Goal: Information Seeking & Learning: Check status

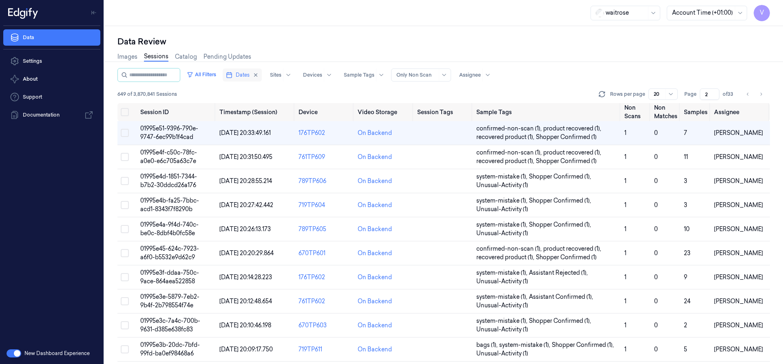
click at [232, 75] on rect "button" at bounding box center [229, 75] width 5 height 5
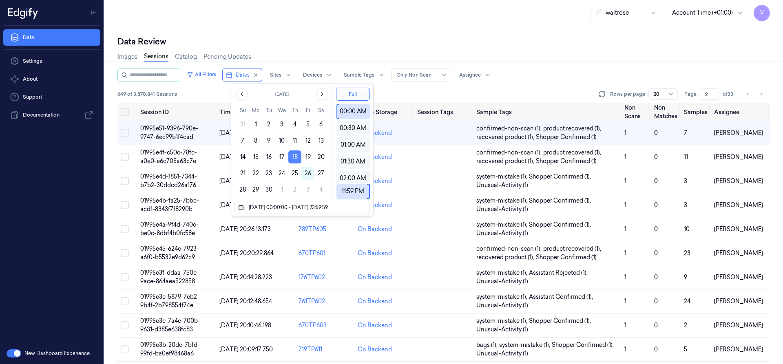
click at [297, 155] on button "18" at bounding box center [294, 156] width 13 height 13
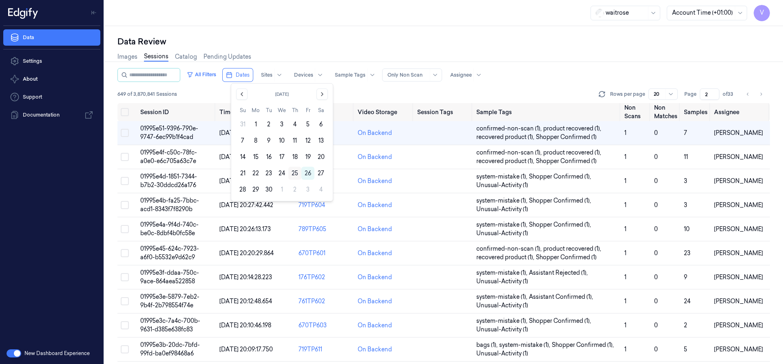
click at [294, 172] on button "25" at bounding box center [294, 173] width 13 height 13
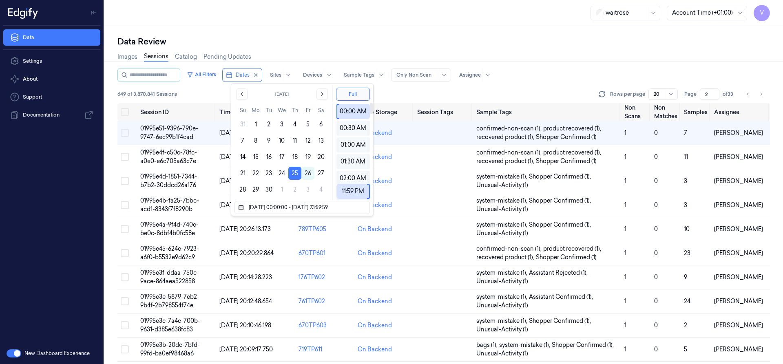
click at [351, 45] on div "Data Review" at bounding box center [443, 41] width 652 height 11
type input "1"
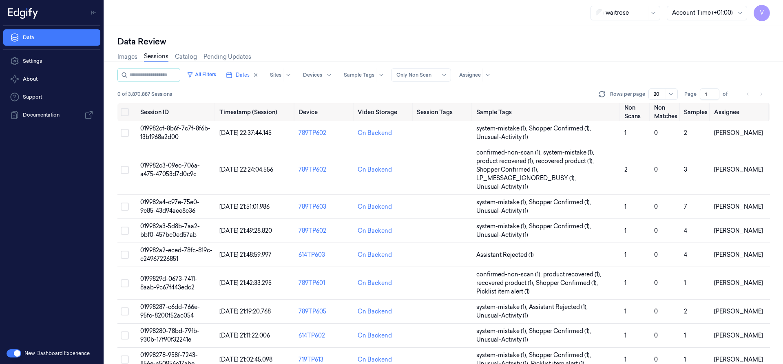
drag, startPoint x: 709, startPoint y: 93, endPoint x: 681, endPoint y: 103, distance: 30.0
click at [681, 103] on div "All Filters Dates Sites Devices Sample Tags Alert Type Only Non Scan Assignee 0…" at bounding box center [443, 85] width 652 height 35
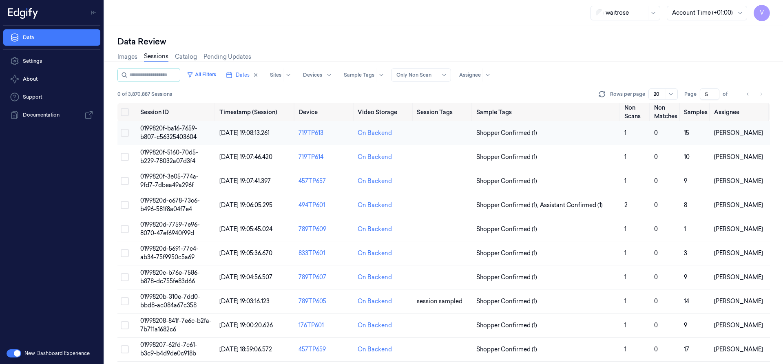
type input "5"
click at [167, 132] on td "0199820f-ba16-7659-b807-c56325403604" at bounding box center [176, 133] width 79 height 24
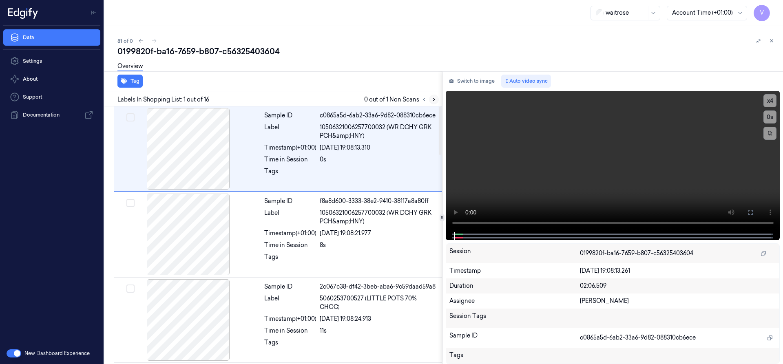
click at [433, 99] on icon at bounding box center [434, 100] width 6 height 6
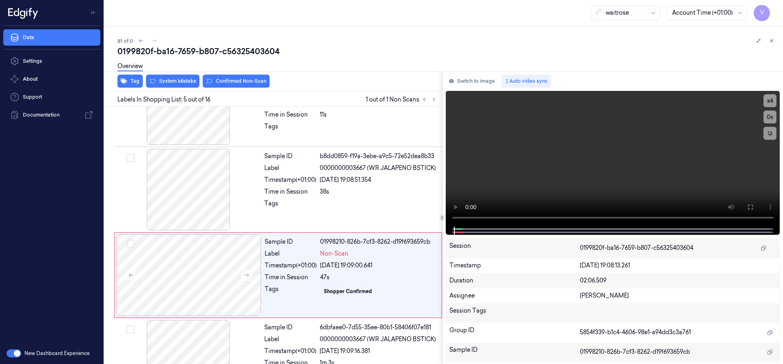
scroll to position [256, 0]
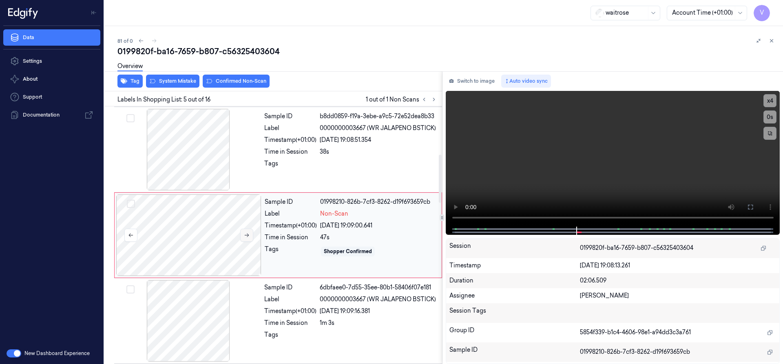
click at [251, 236] on button at bounding box center [246, 235] width 13 height 13
click at [250, 235] on button at bounding box center [246, 235] width 13 height 13
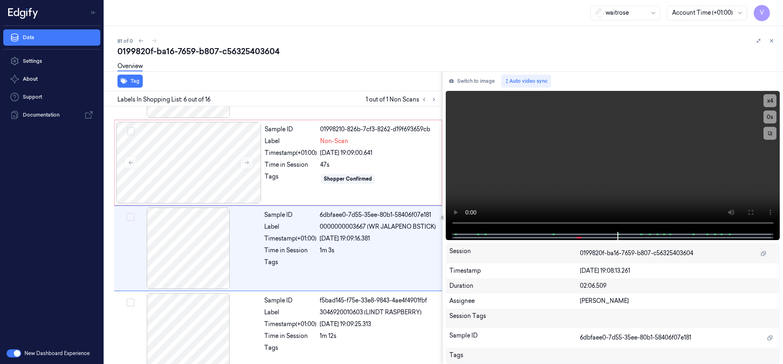
scroll to position [342, 0]
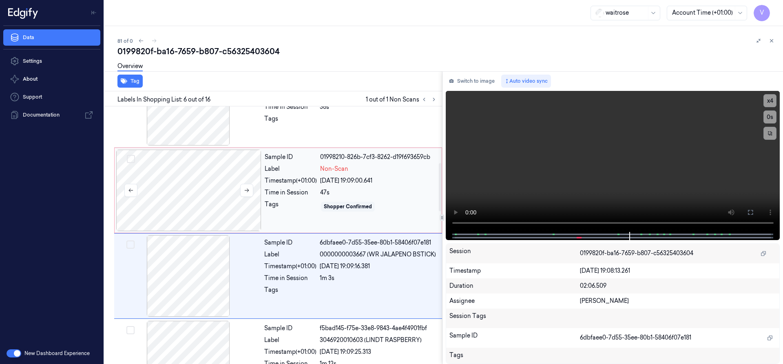
click at [155, 183] on div at bounding box center [188, 191] width 145 height 82
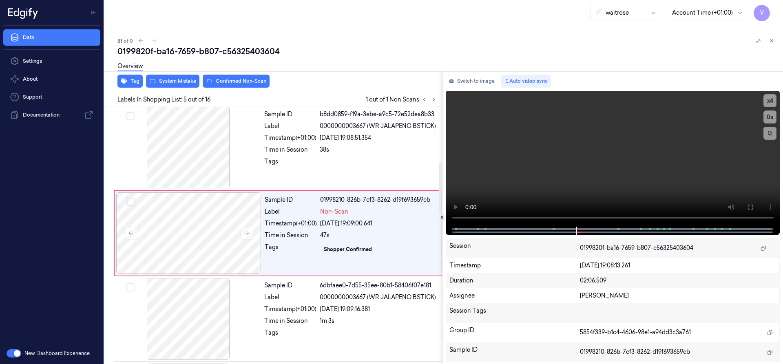
scroll to position [256, 0]
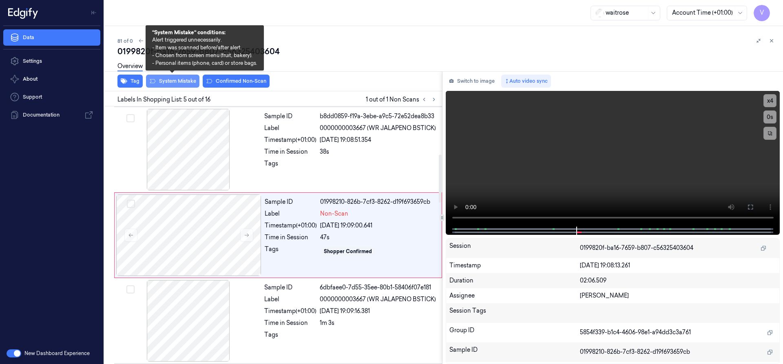
click at [179, 80] on button "System Mistake" at bounding box center [172, 81] width 53 height 13
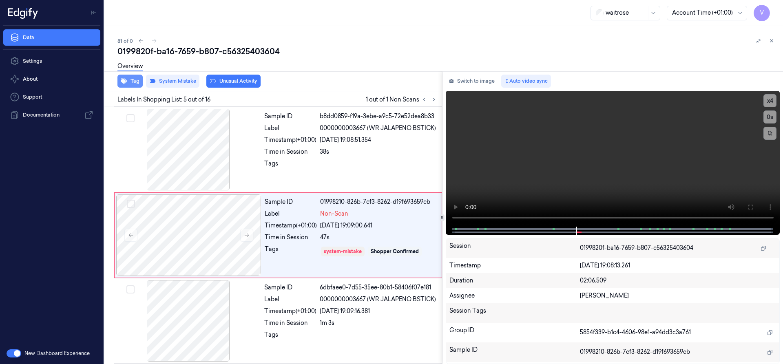
click at [135, 80] on button "Tag" at bounding box center [129, 81] width 25 height 13
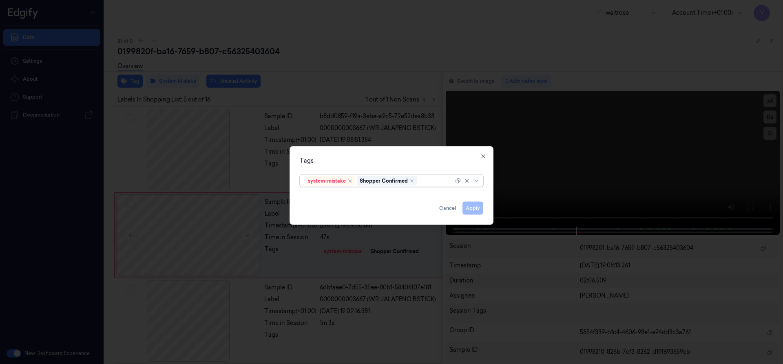
click at [426, 181] on div at bounding box center [436, 181] width 35 height 9
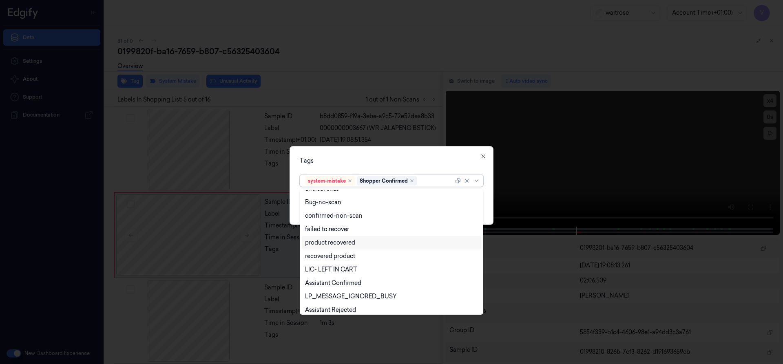
scroll to position [120, 0]
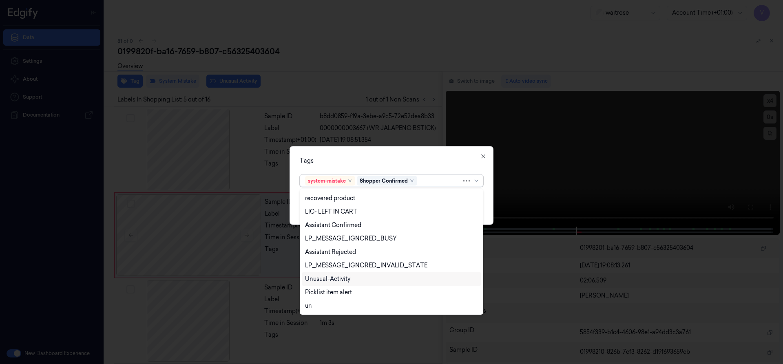
click at [334, 277] on div "Unusual-Activity" at bounding box center [327, 279] width 45 height 9
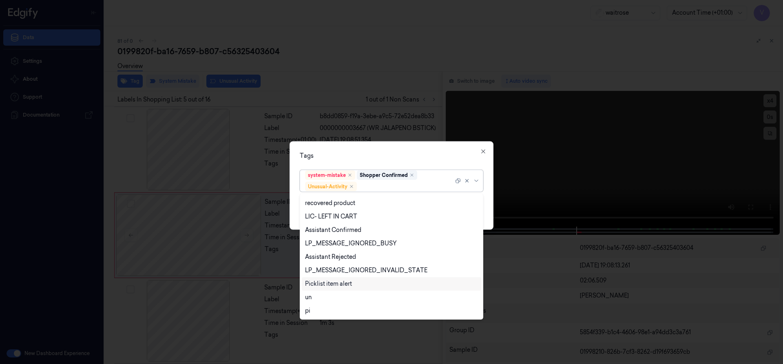
click at [333, 285] on div "Picklist item alert" at bounding box center [328, 284] width 47 height 9
click at [380, 157] on div "Tags" at bounding box center [391, 155] width 183 height 9
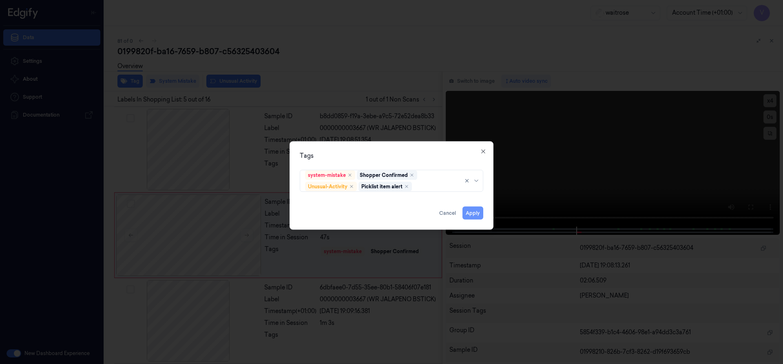
click at [474, 212] on button "Apply" at bounding box center [472, 212] width 21 height 13
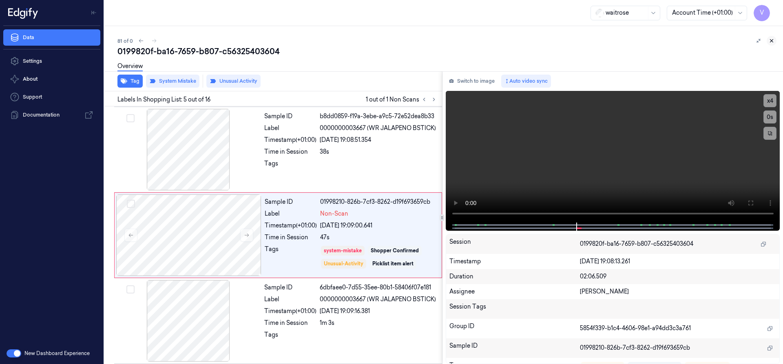
click at [771, 42] on icon at bounding box center [771, 41] width 6 height 6
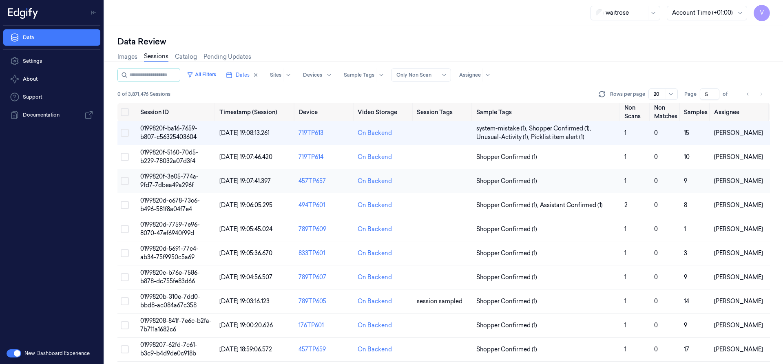
click at [159, 185] on span "0199820f-3e05-774a-9fd7-7dbea49a296f" at bounding box center [169, 181] width 58 height 16
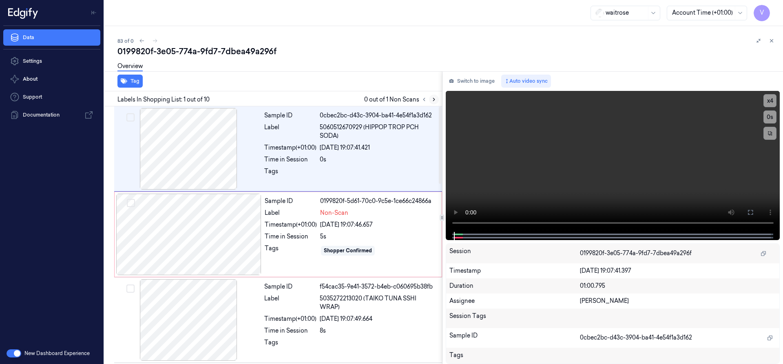
click at [434, 97] on icon at bounding box center [434, 100] width 6 height 6
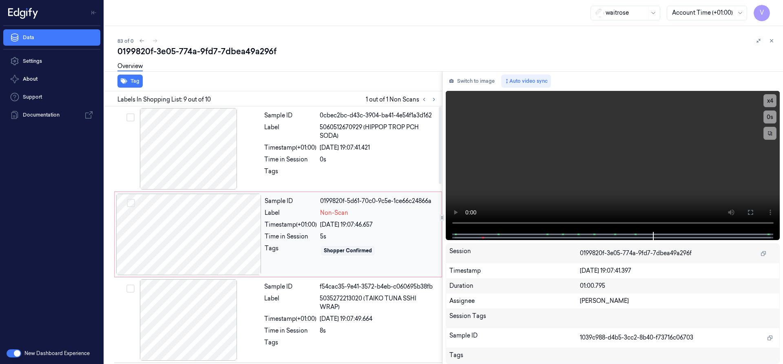
click at [196, 224] on div at bounding box center [188, 235] width 145 height 82
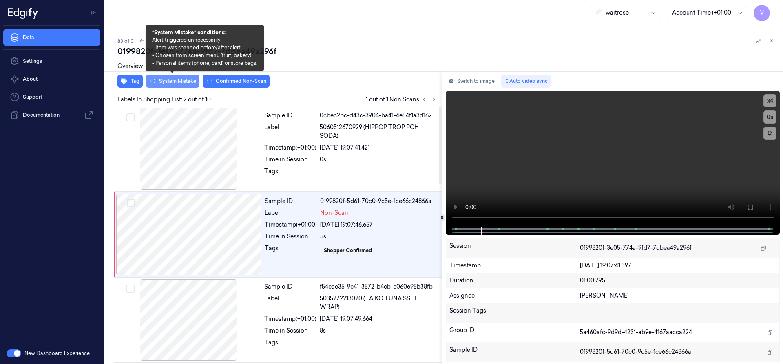
click at [192, 80] on button "System Mistake" at bounding box center [172, 81] width 53 height 13
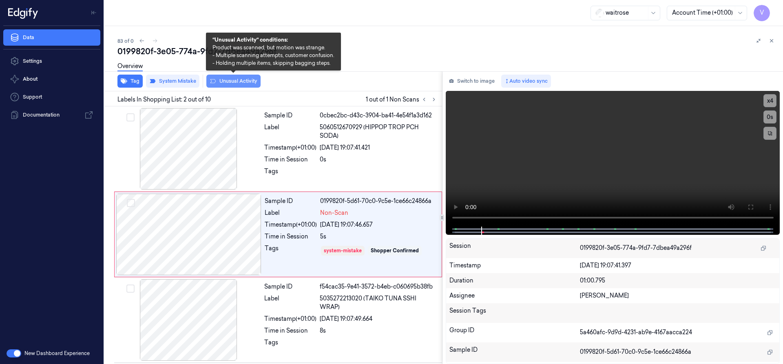
click at [235, 82] on button "Unusual Activity" at bounding box center [233, 81] width 54 height 13
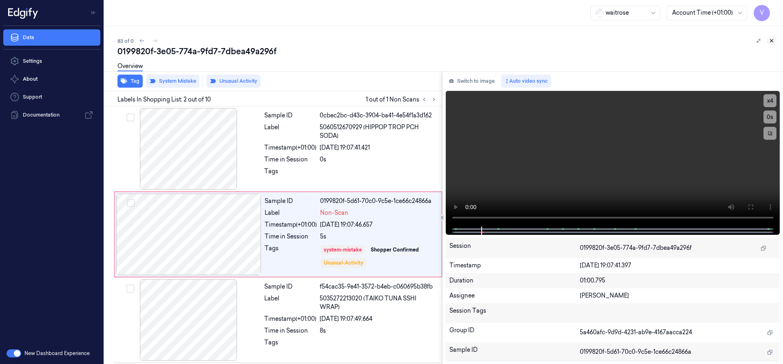
click at [772, 40] on icon at bounding box center [771, 41] width 6 height 6
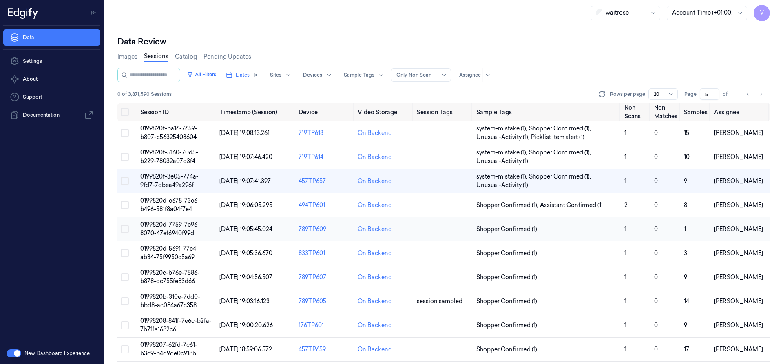
click at [172, 232] on span "0199820d-7759-7e96-8070-47ef6940f99d" at bounding box center [170, 229] width 60 height 16
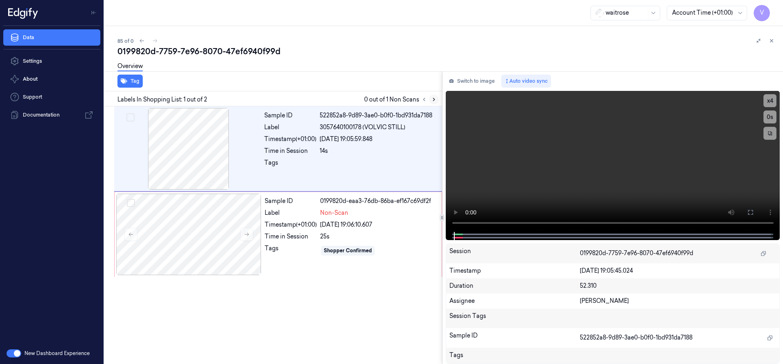
click at [433, 99] on icon at bounding box center [434, 100] width 6 height 6
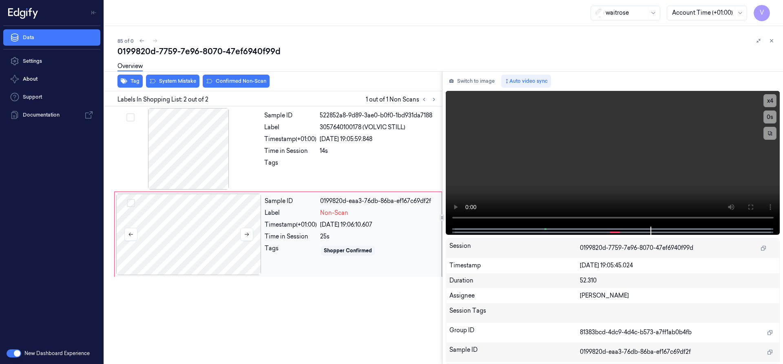
click at [189, 215] on div at bounding box center [188, 235] width 145 height 82
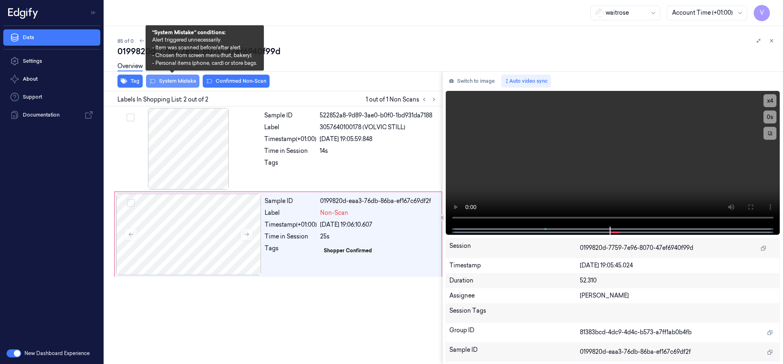
click at [183, 81] on button "System Mistake" at bounding box center [172, 81] width 53 height 13
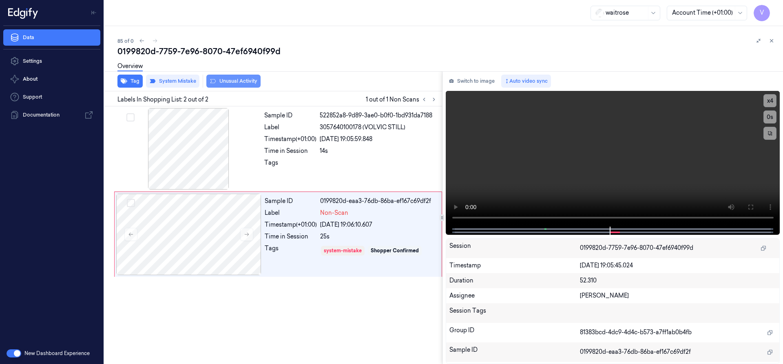
click at [240, 78] on button "Unusual Activity" at bounding box center [233, 81] width 54 height 13
click at [769, 39] on icon at bounding box center [771, 41] width 6 height 6
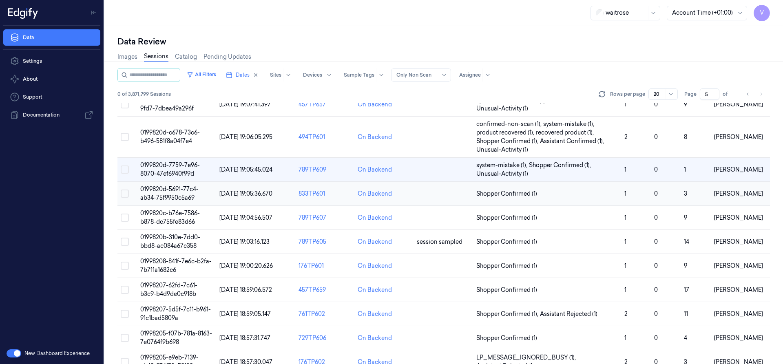
scroll to position [13, 0]
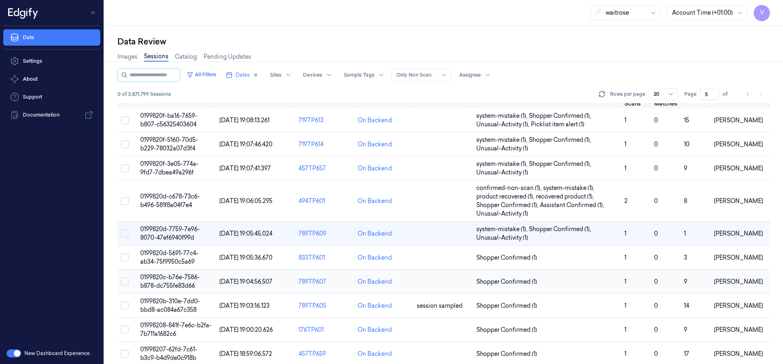
click at [181, 289] on span "0199820c-b76e-7586-b878-dc755fe83d66" at bounding box center [170, 282] width 60 height 16
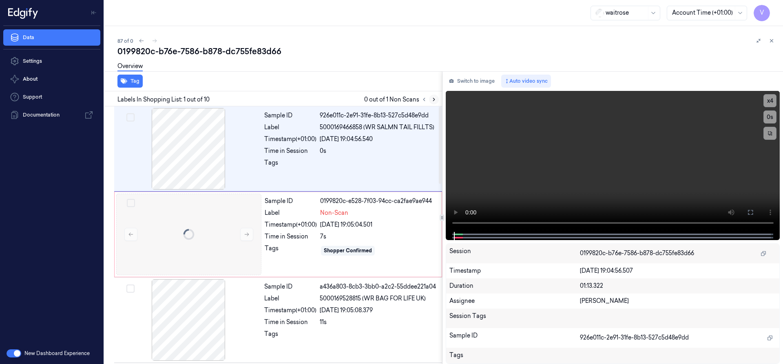
click at [432, 98] on icon at bounding box center [434, 100] width 6 height 6
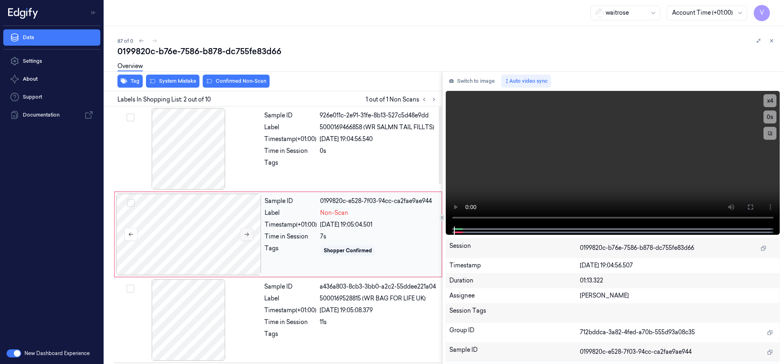
click at [247, 233] on icon at bounding box center [247, 235] width 4 height 4
click at [247, 232] on icon at bounding box center [247, 235] width 6 height 6
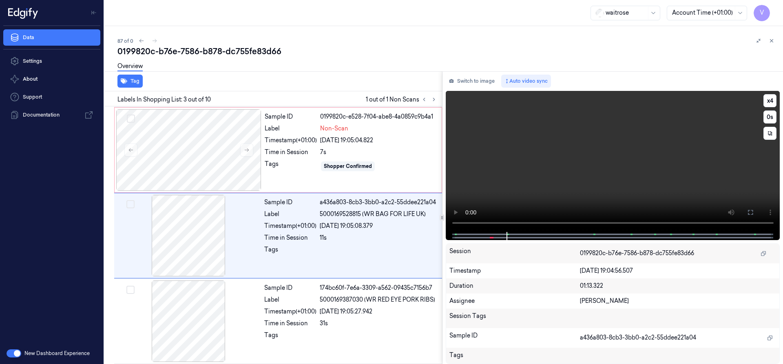
scroll to position [85, 0]
click at [196, 134] on div at bounding box center [188, 150] width 145 height 82
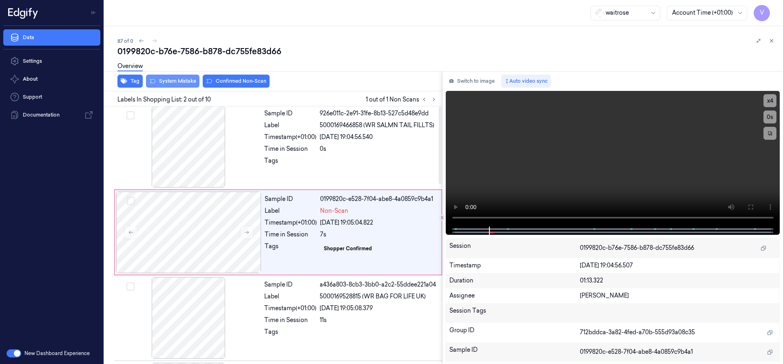
scroll to position [0, 0]
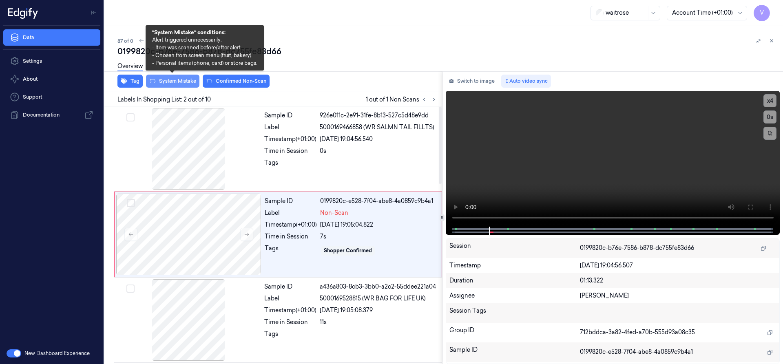
click at [181, 81] on button "System Mistake" at bounding box center [172, 81] width 53 height 13
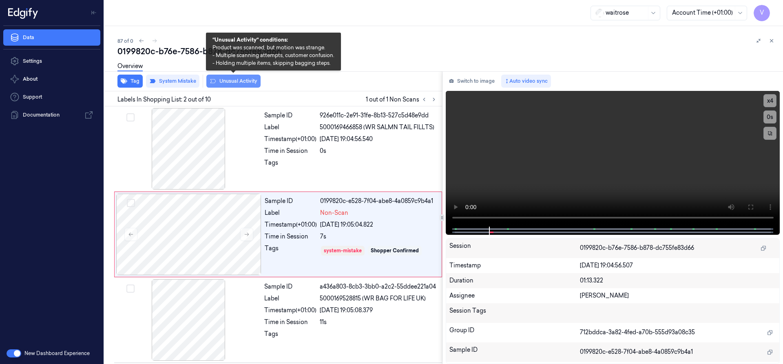
click at [234, 82] on button "Unusual Activity" at bounding box center [233, 81] width 54 height 13
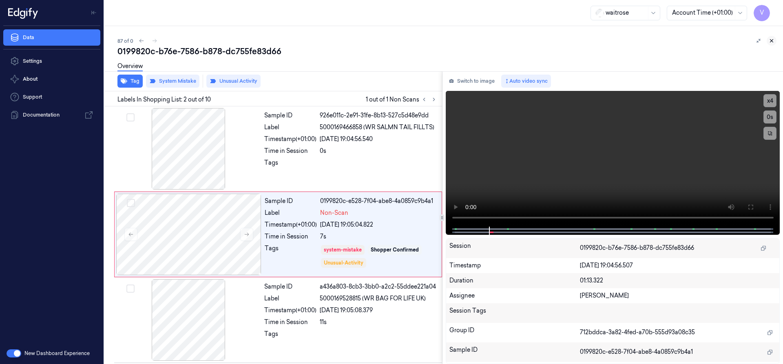
click at [771, 40] on icon at bounding box center [771, 41] width 3 height 3
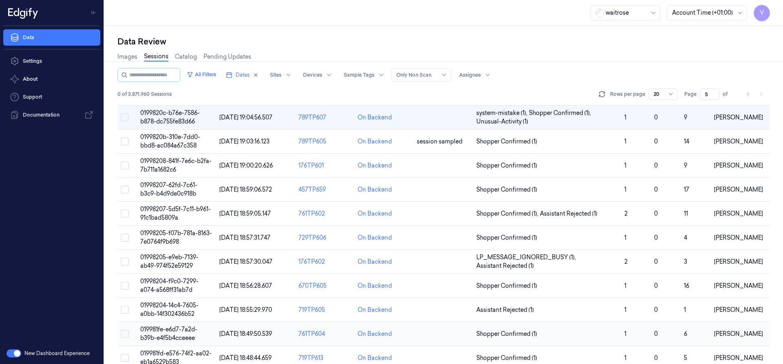
scroll to position [98, 0]
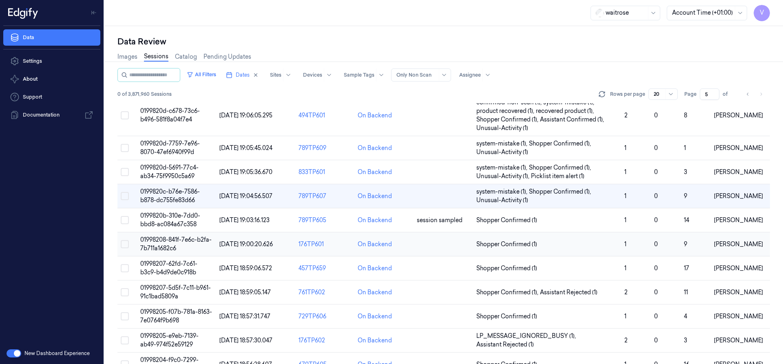
click at [170, 247] on span "01998208-841f-7e6c-b2fa-7b711a1682c6" at bounding box center [175, 244] width 71 height 16
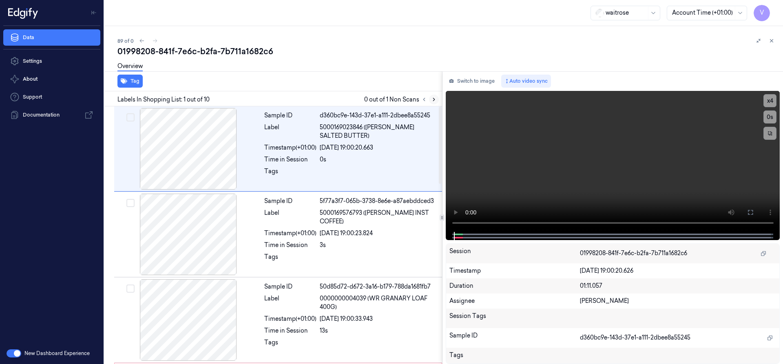
click at [433, 98] on icon at bounding box center [434, 99] width 2 height 3
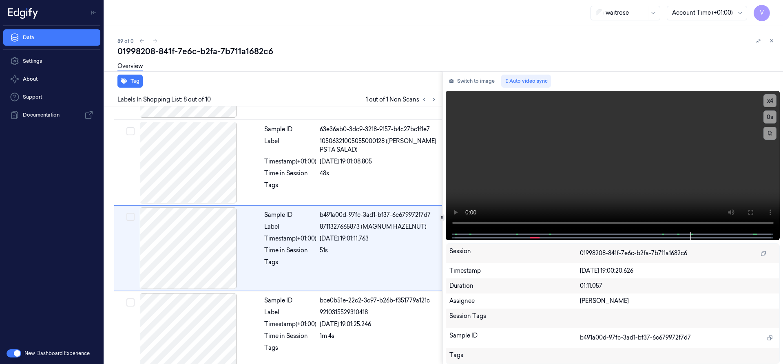
scroll to position [513, 0]
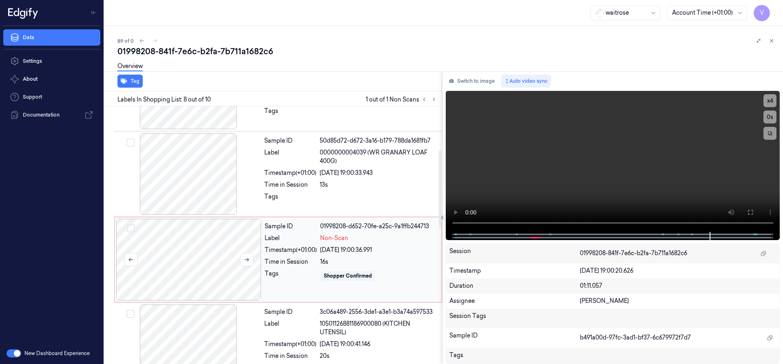
click at [207, 247] on div at bounding box center [188, 260] width 145 height 82
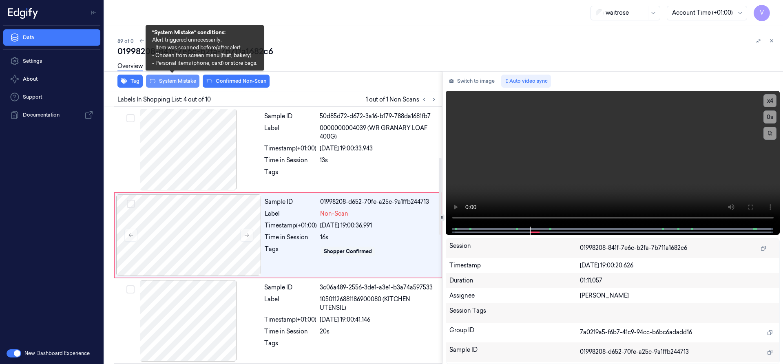
click at [190, 79] on button "System Mistake" at bounding box center [172, 81] width 53 height 13
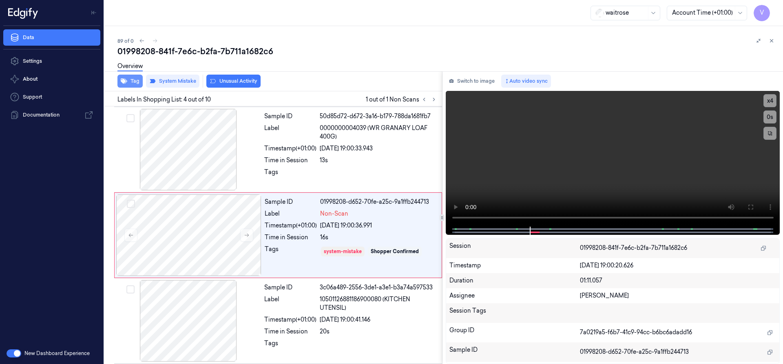
click at [135, 80] on button "Tag" at bounding box center [129, 81] width 25 height 13
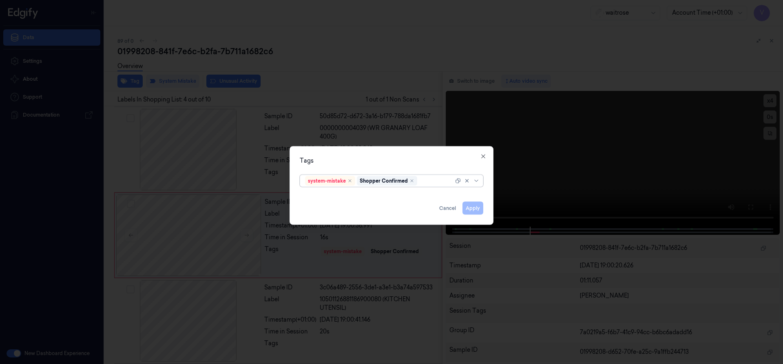
click at [432, 182] on div at bounding box center [436, 181] width 35 height 9
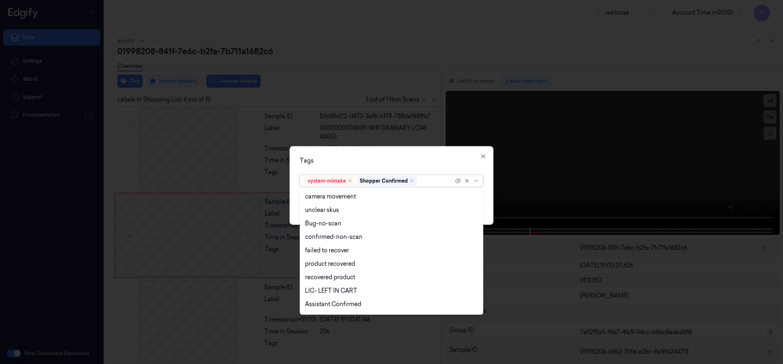
scroll to position [120, 0]
click at [337, 277] on div "Unusual-Activity" at bounding box center [327, 279] width 45 height 9
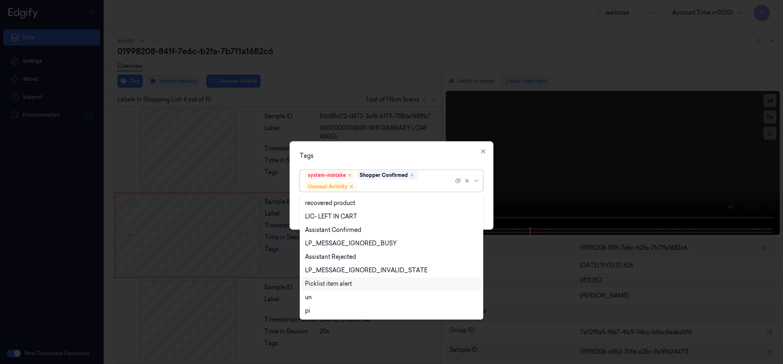
click at [334, 284] on div "Picklist item alert" at bounding box center [328, 284] width 47 height 9
click at [390, 145] on div "Tags option Picklist item alert, selected. 20 results available. Use Up and Dow…" at bounding box center [391, 185] width 204 height 88
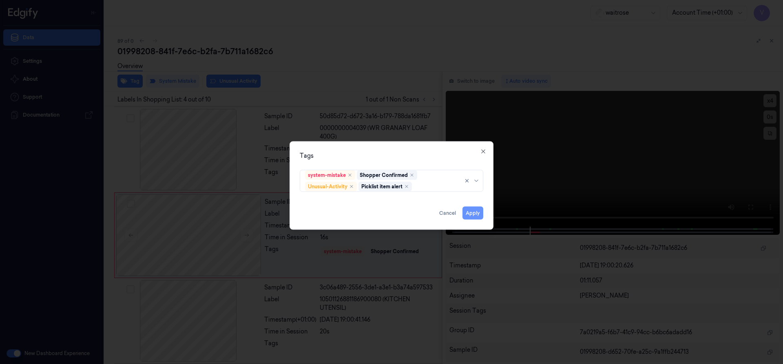
click at [468, 214] on button "Apply" at bounding box center [472, 212] width 21 height 13
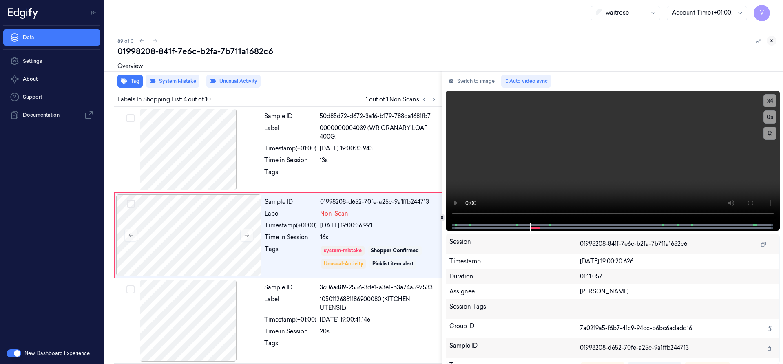
click at [770, 42] on icon at bounding box center [771, 41] width 3 height 3
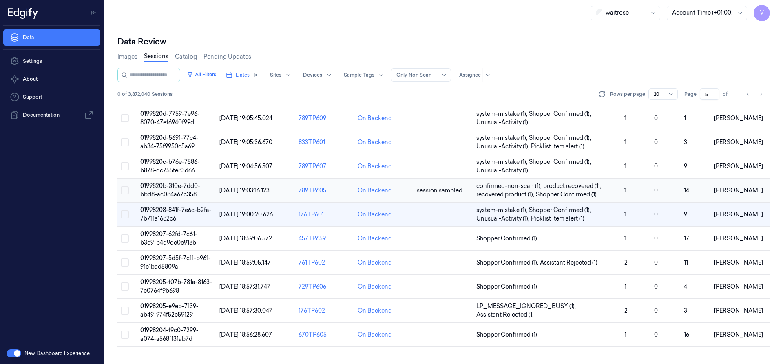
scroll to position [117, 0]
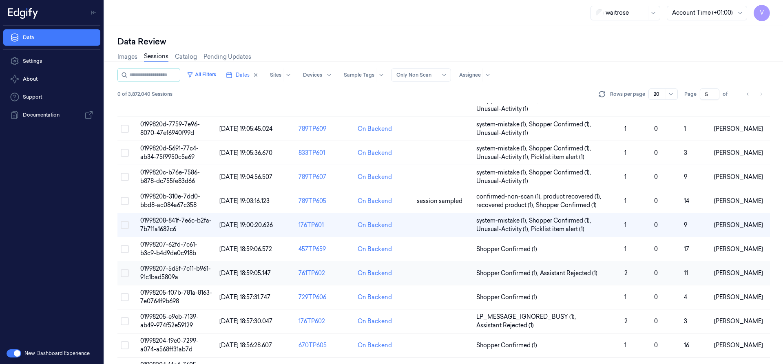
click at [161, 267] on span "01998207-5d5f-7c11-b961-91c1bad5809a" at bounding box center [175, 273] width 71 height 16
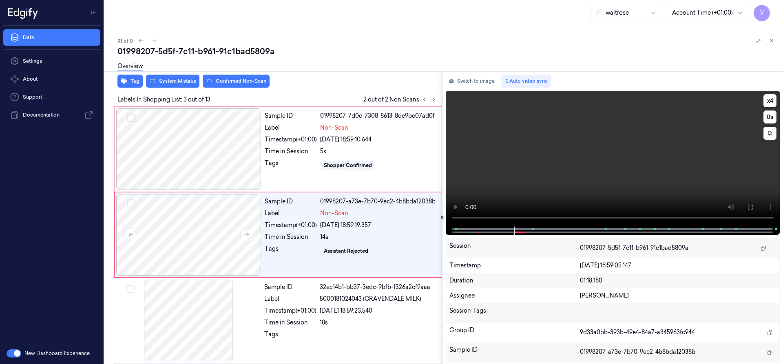
scroll to position [85, 0]
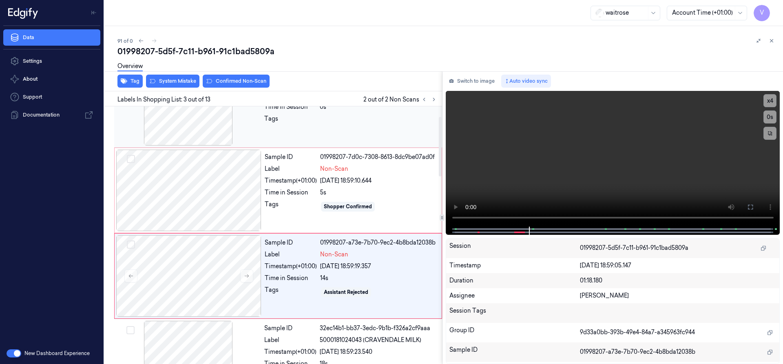
click at [132, 146] on div "Sample ID e39600ac-cc10-3a23-a3ec-57859f6e8132 Label 7622202258602 (CADBURY ORE…" at bounding box center [278, 104] width 328 height 85
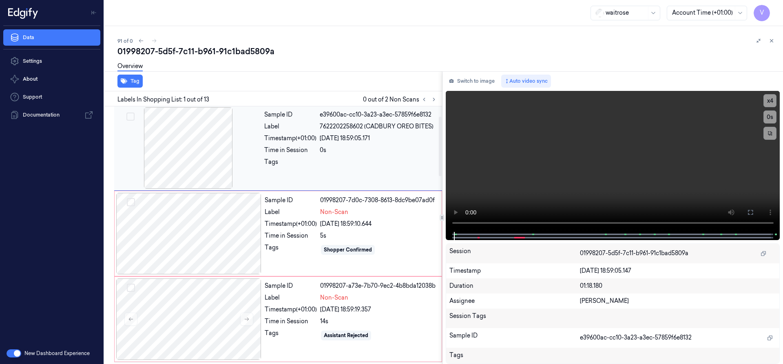
scroll to position [0, 0]
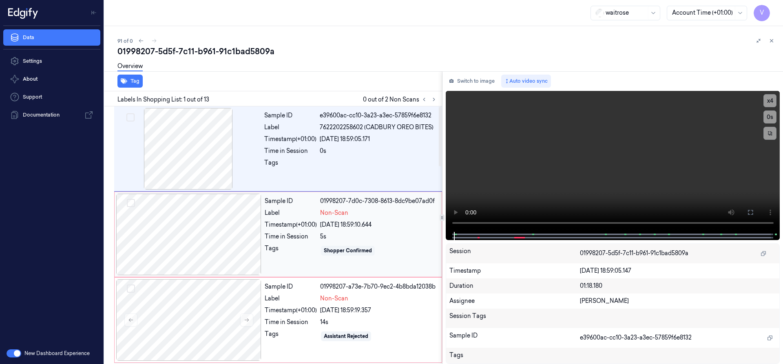
click at [151, 216] on div at bounding box center [188, 235] width 145 height 82
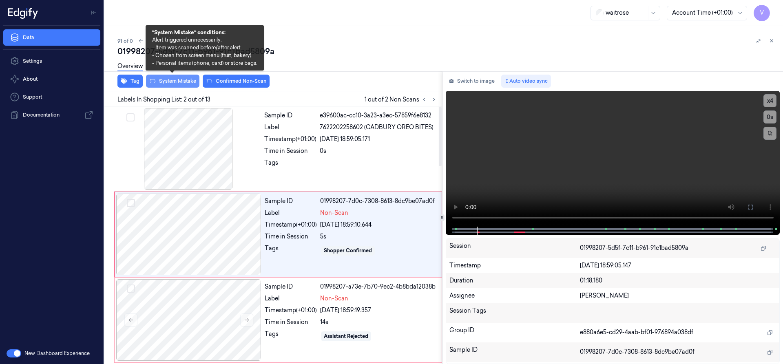
click at [177, 83] on button "System Mistake" at bounding box center [172, 81] width 53 height 13
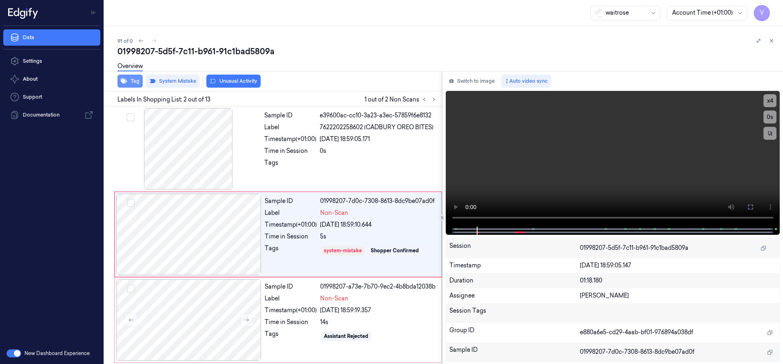
click at [133, 84] on button "Tag" at bounding box center [129, 81] width 25 height 13
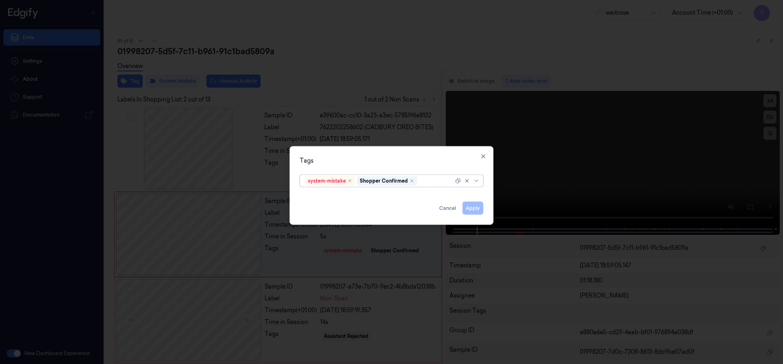
click at [426, 179] on div at bounding box center [436, 181] width 35 height 9
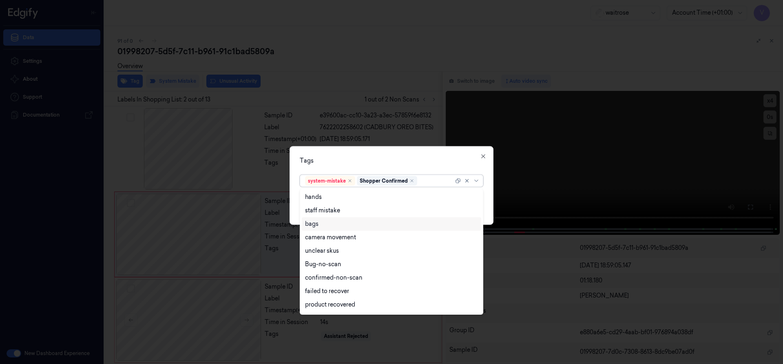
click at [316, 225] on div "bags" at bounding box center [311, 224] width 13 height 9
click at [384, 163] on div "Tags" at bounding box center [391, 160] width 183 height 9
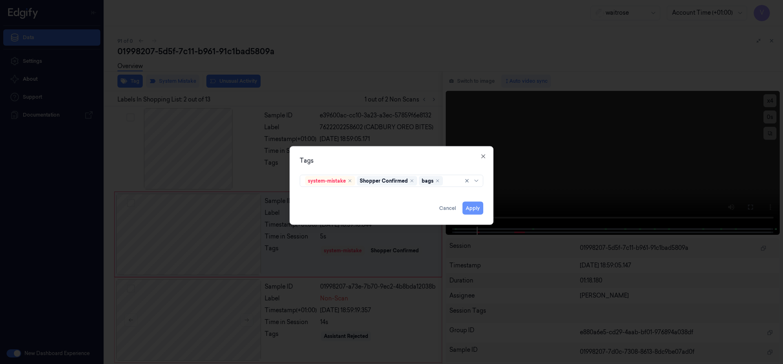
click at [474, 208] on button "Apply" at bounding box center [472, 207] width 21 height 13
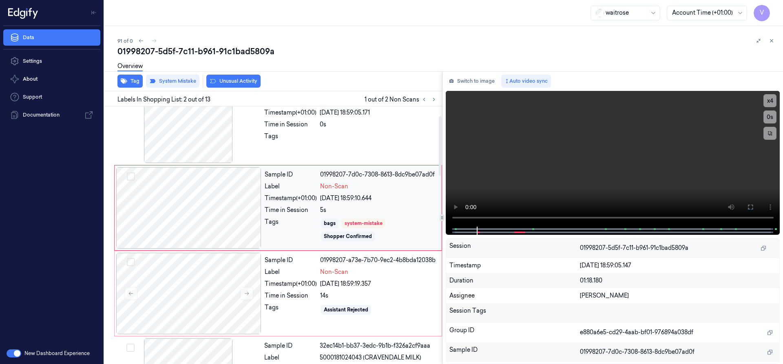
scroll to position [41, 0]
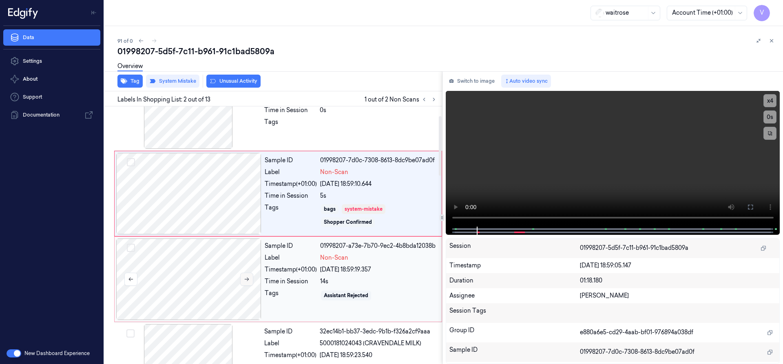
click at [248, 278] on icon at bounding box center [247, 280] width 4 height 4
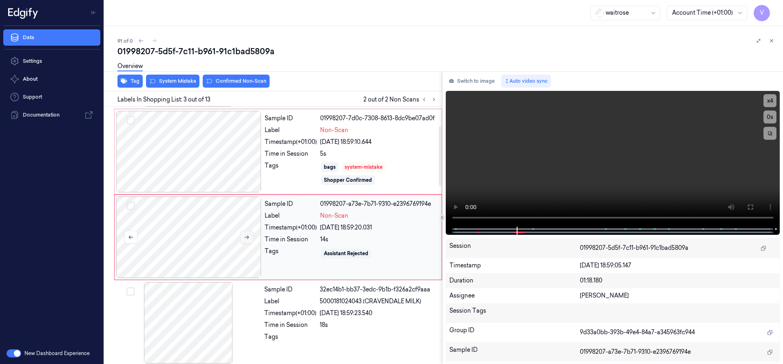
scroll to position [85, 0]
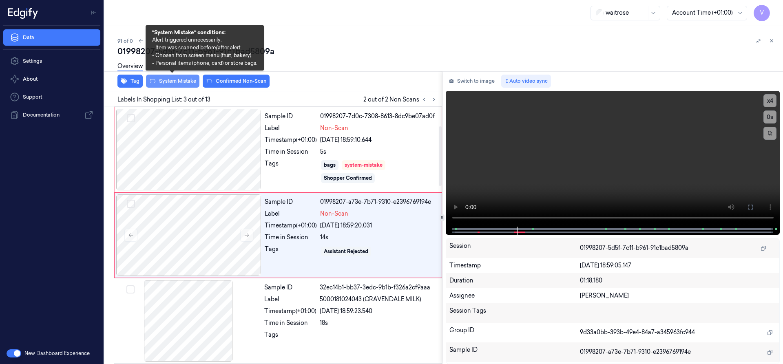
click at [186, 78] on button "System Mistake" at bounding box center [172, 81] width 53 height 13
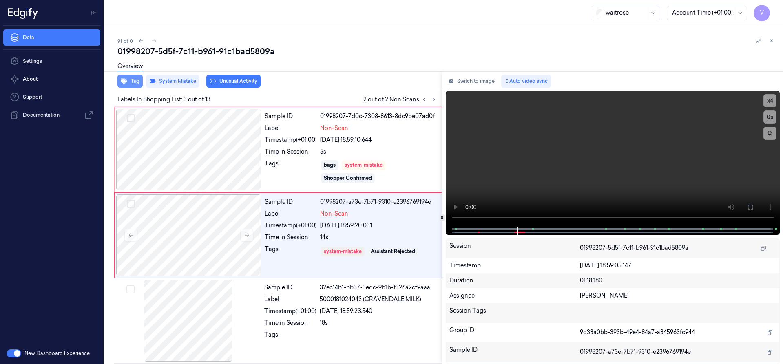
click at [135, 82] on button "Tag" at bounding box center [129, 81] width 25 height 13
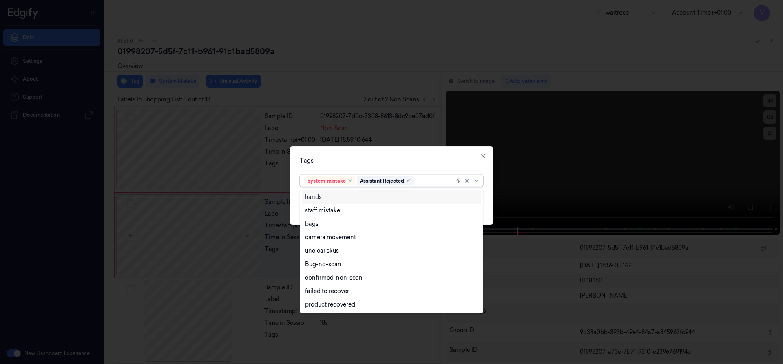
click at [428, 181] on div at bounding box center [434, 181] width 38 height 9
click at [326, 222] on div "bags" at bounding box center [391, 224] width 173 height 9
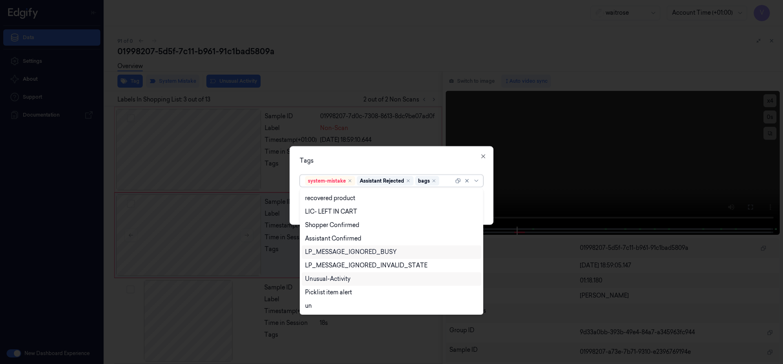
drag, startPoint x: 326, startPoint y: 282, endPoint x: 360, endPoint y: 254, distance: 43.4
click at [327, 281] on div "Unusual-Activity" at bounding box center [327, 279] width 45 height 9
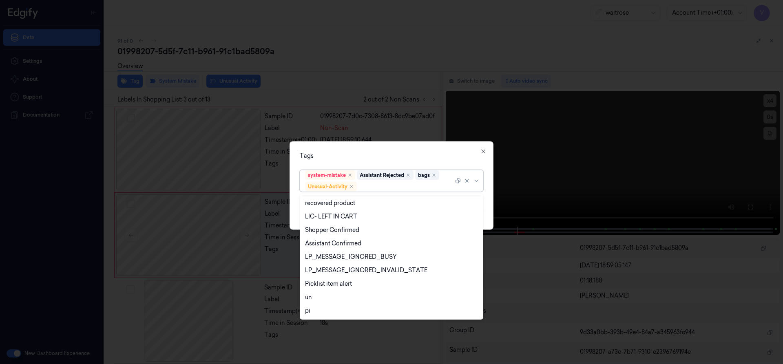
click at [401, 146] on div "Tags option Unusual-Activity, selected. 20 results available. Use Up and Down t…" at bounding box center [391, 185] width 204 height 88
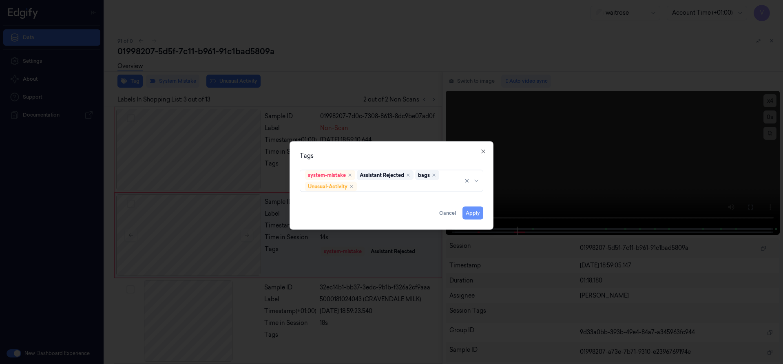
click at [470, 213] on button "Apply" at bounding box center [472, 212] width 21 height 13
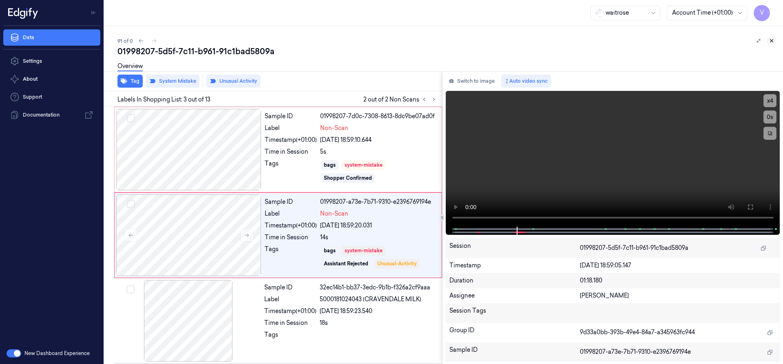
click at [772, 40] on icon at bounding box center [771, 41] width 6 height 6
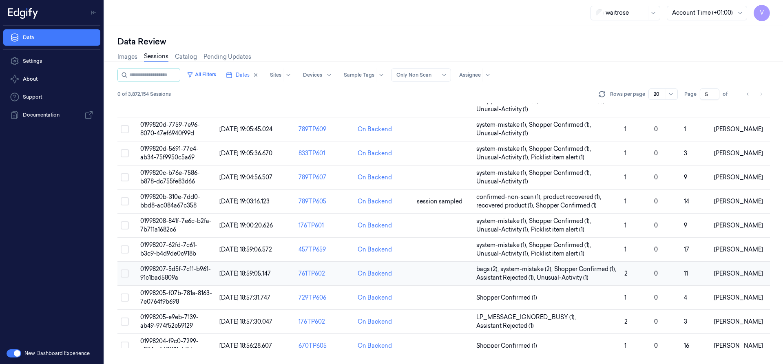
scroll to position [170, 0]
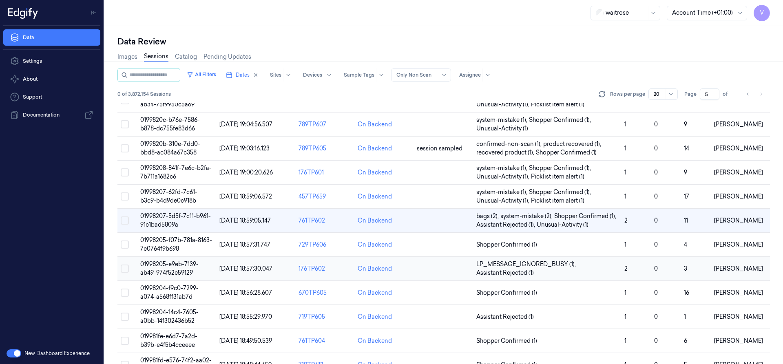
click at [176, 265] on span "01998205-e9eb-7139-ab49-974f52e59129" at bounding box center [169, 269] width 58 height 16
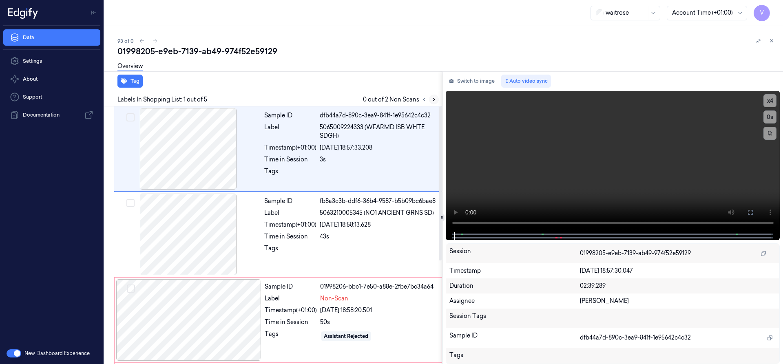
click at [430, 102] on button at bounding box center [434, 100] width 10 height 10
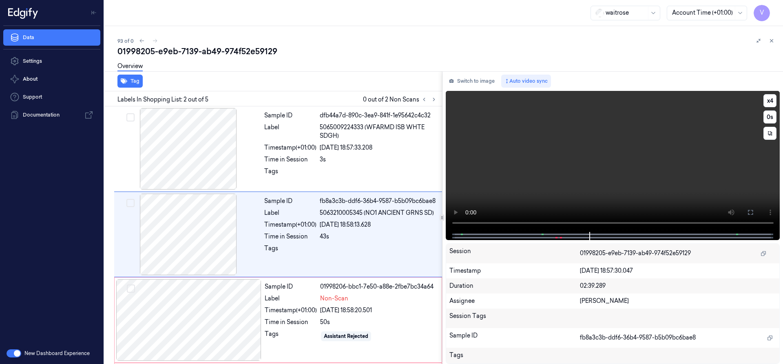
click at [550, 164] on video at bounding box center [613, 161] width 334 height 141
drag, startPoint x: 594, startPoint y: 176, endPoint x: 671, endPoint y: 196, distance: 79.2
click at [595, 175] on video at bounding box center [613, 161] width 334 height 141
click at [750, 212] on icon at bounding box center [750, 212] width 7 height 7
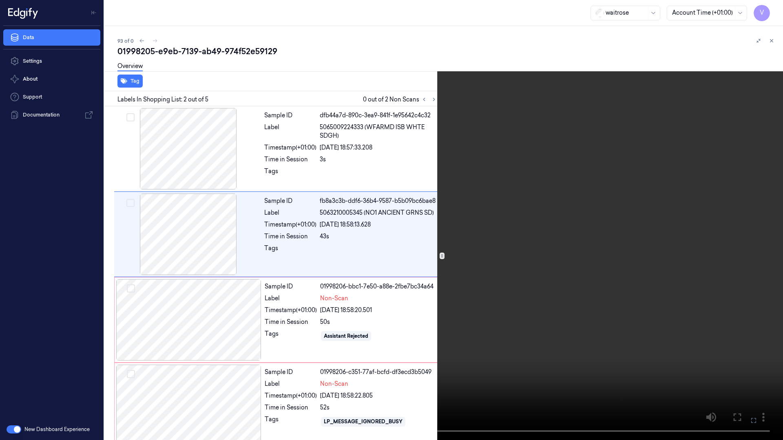
click at [0, 0] on icon at bounding box center [0, 0] width 0 height 0
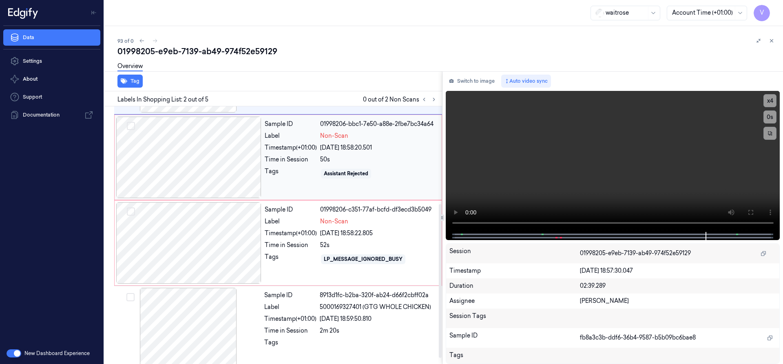
scroll to position [163, 0]
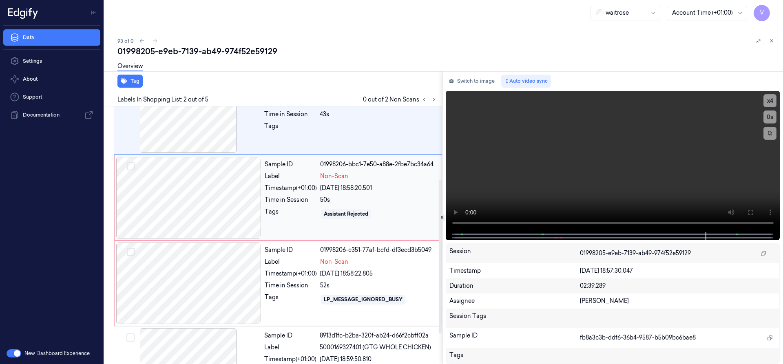
click at [208, 208] on div at bounding box center [188, 198] width 145 height 82
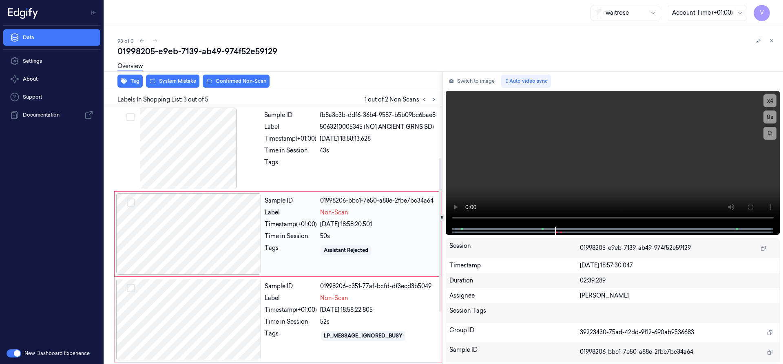
scroll to position [85, 0]
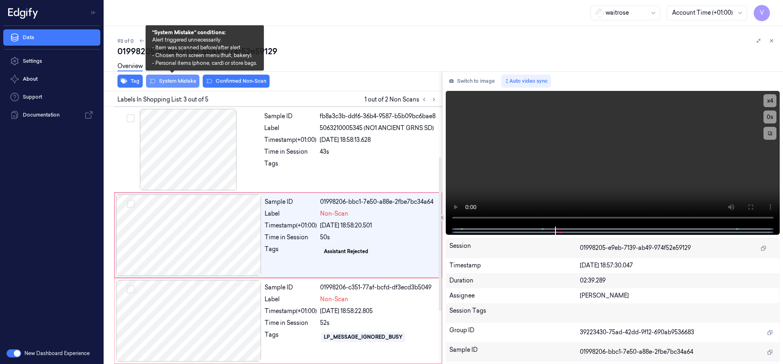
click at [175, 81] on button "System Mistake" at bounding box center [172, 81] width 53 height 13
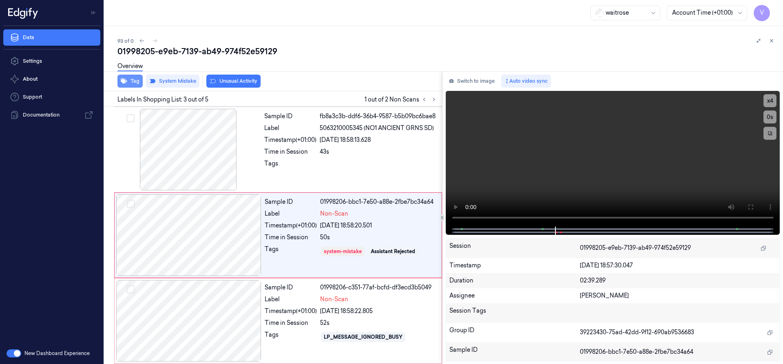
click at [131, 80] on button "Tag" at bounding box center [129, 81] width 25 height 13
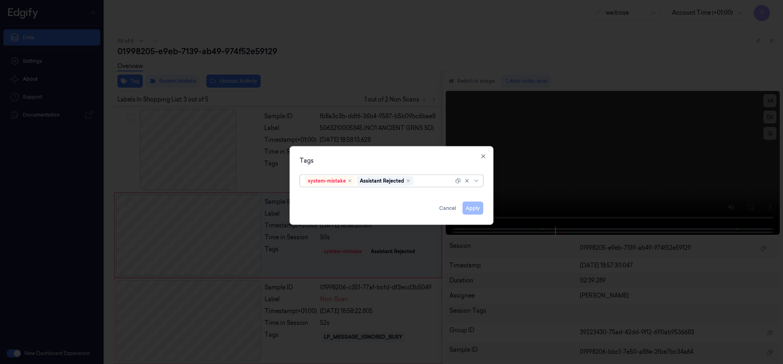
click at [428, 180] on div at bounding box center [434, 181] width 38 height 9
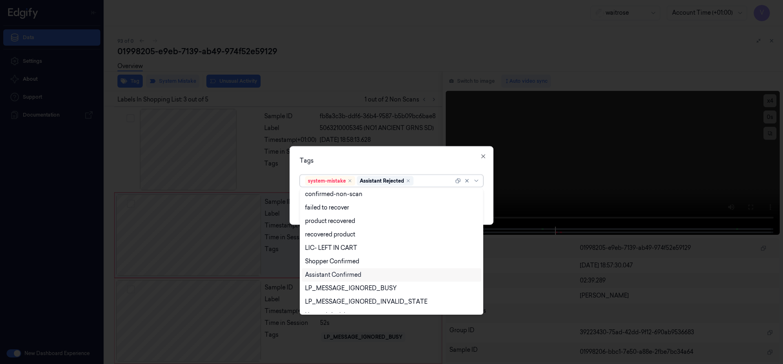
scroll to position [120, 0]
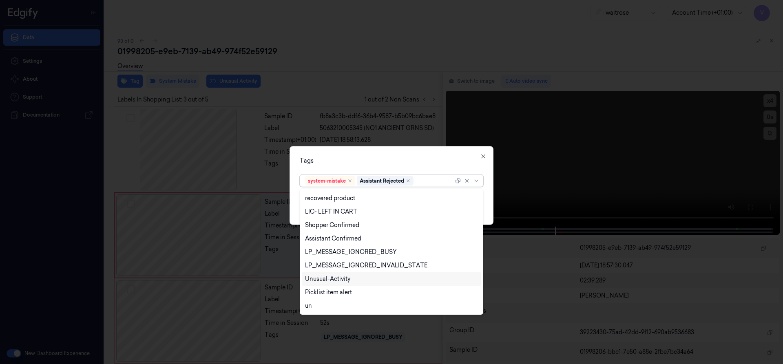
click at [330, 281] on div "Unusual-Activity" at bounding box center [327, 279] width 45 height 9
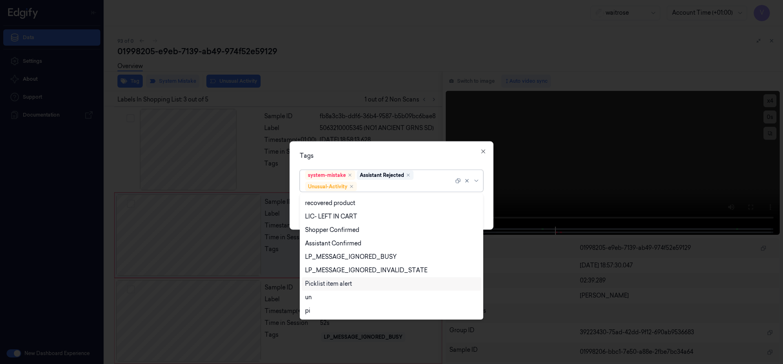
click at [329, 289] on div "Picklist item alert" at bounding box center [391, 283] width 179 height 13
click at [365, 161] on div "Tags option Picklist item alert, selected. 20 results available. Use Up and Dow…" at bounding box center [391, 185] width 204 height 88
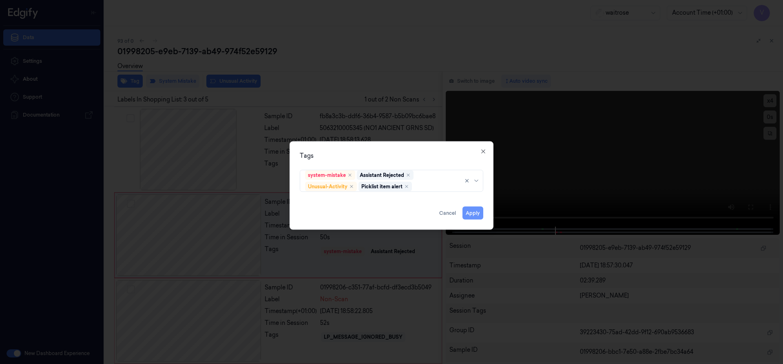
click at [472, 210] on button "Apply" at bounding box center [472, 212] width 21 height 13
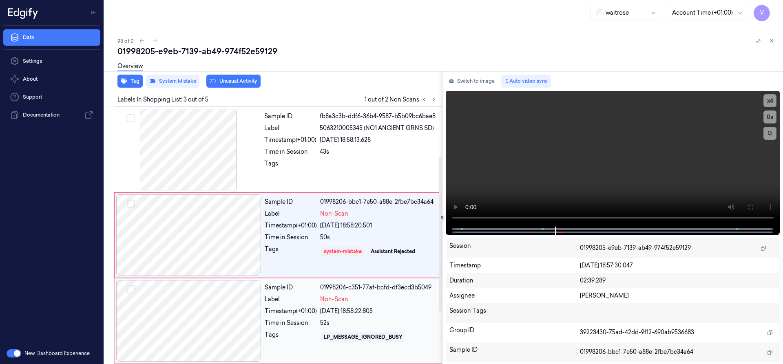
click at [229, 318] on div at bounding box center [188, 321] width 145 height 82
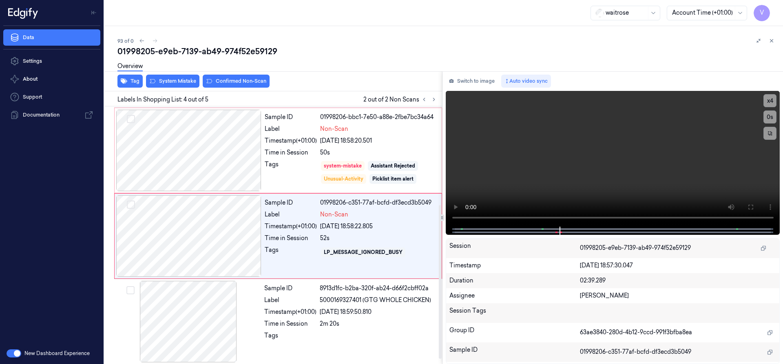
scroll to position [170, 0]
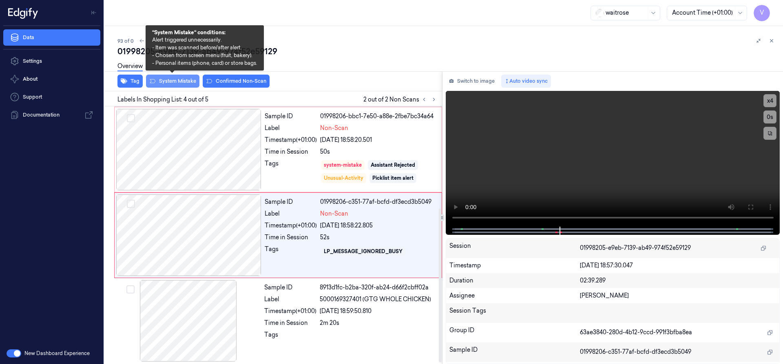
click at [169, 82] on button "System Mistake" at bounding box center [172, 81] width 53 height 13
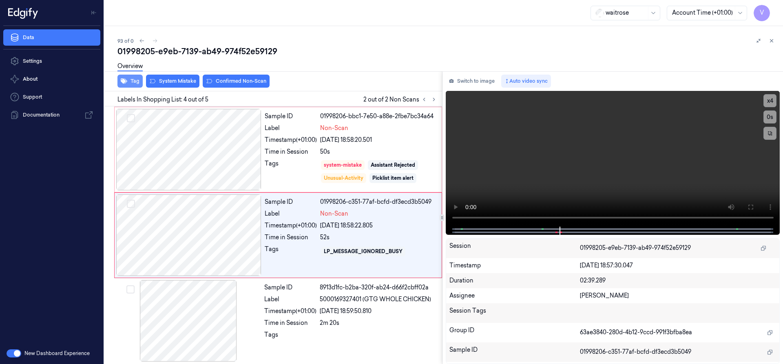
click at [135, 79] on button "Tag" at bounding box center [129, 81] width 25 height 13
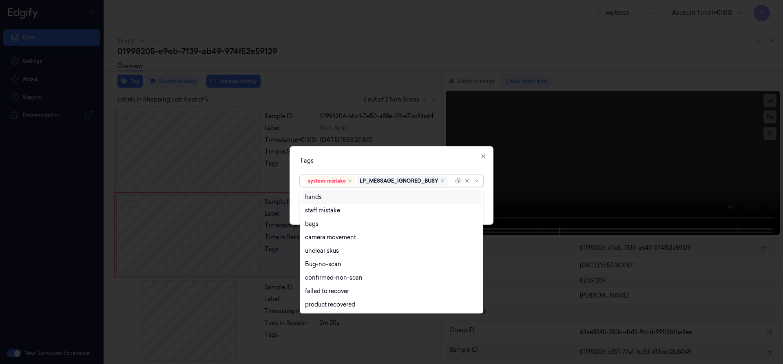
click at [445, 184] on div "LP_MESSAGE_IGNORED_BUSY" at bounding box center [402, 181] width 91 height 10
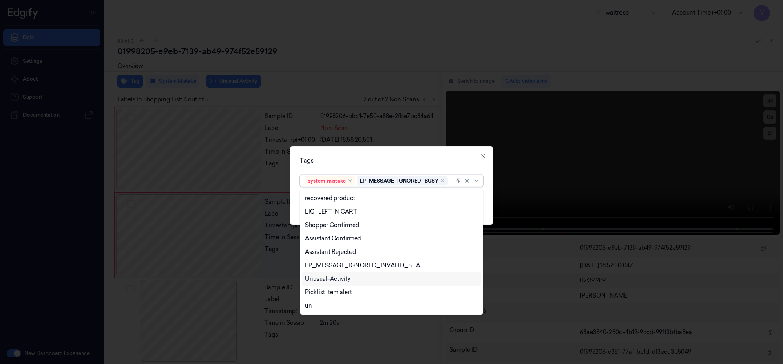
click at [328, 275] on div "Unusual-Activity" at bounding box center [327, 279] width 45 height 9
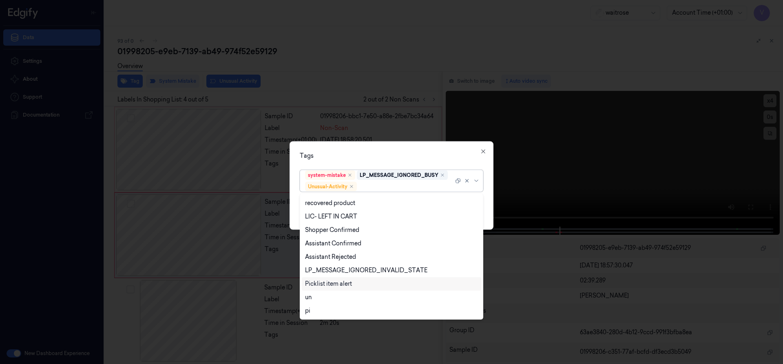
click at [327, 285] on div "Picklist item alert" at bounding box center [328, 284] width 47 height 9
drag, startPoint x: 370, startPoint y: 133, endPoint x: 373, endPoint y: 141, distance: 9.2
click at [371, 135] on div at bounding box center [391, 182] width 783 height 364
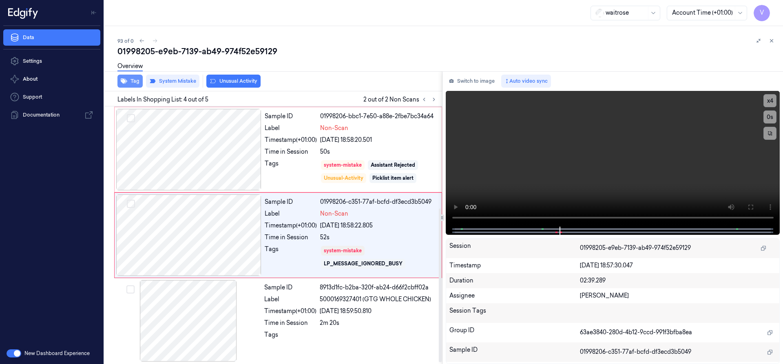
click at [128, 80] on button "Tag" at bounding box center [129, 81] width 25 height 13
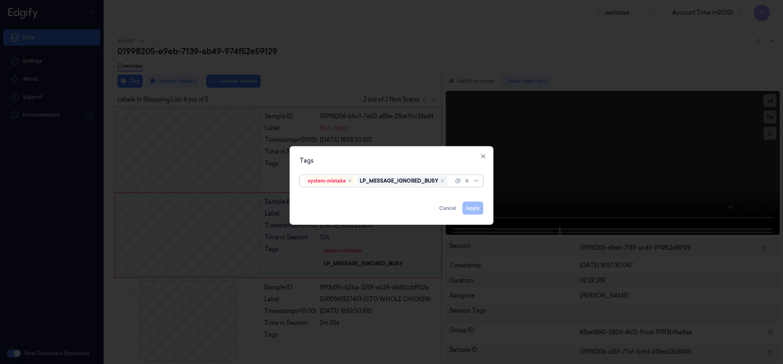
click at [449, 183] on div "system-mistake LP_MESSAGE_IGNORED_BUSY" at bounding box center [379, 180] width 148 height 11
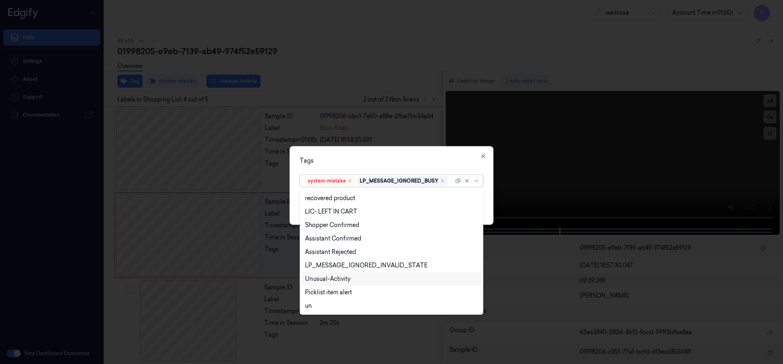
click at [342, 274] on div "Unusual-Activity" at bounding box center [391, 278] width 179 height 13
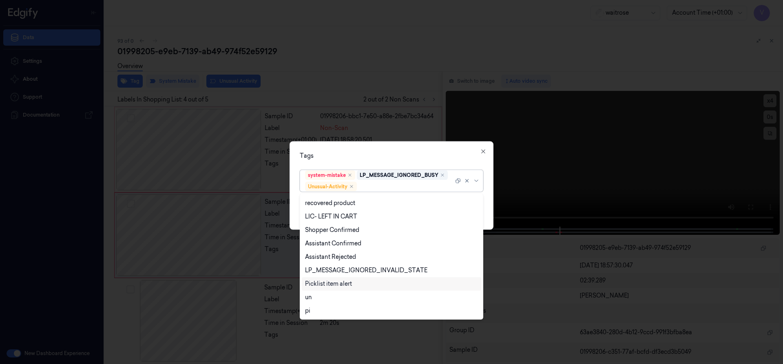
click at [343, 286] on div "Picklist item alert" at bounding box center [328, 284] width 47 height 9
click at [415, 159] on div "Tags" at bounding box center [391, 155] width 183 height 9
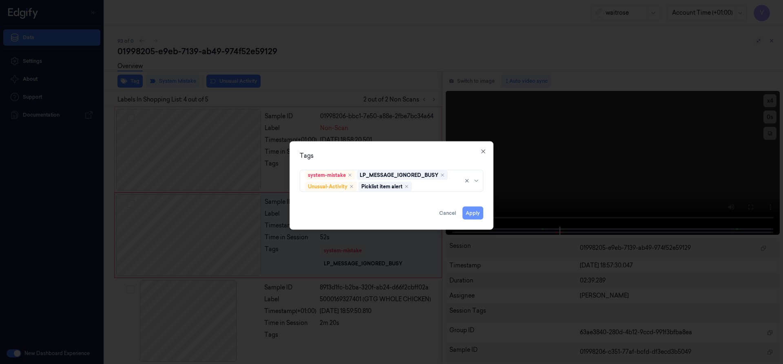
click at [470, 212] on button "Apply" at bounding box center [472, 212] width 21 height 13
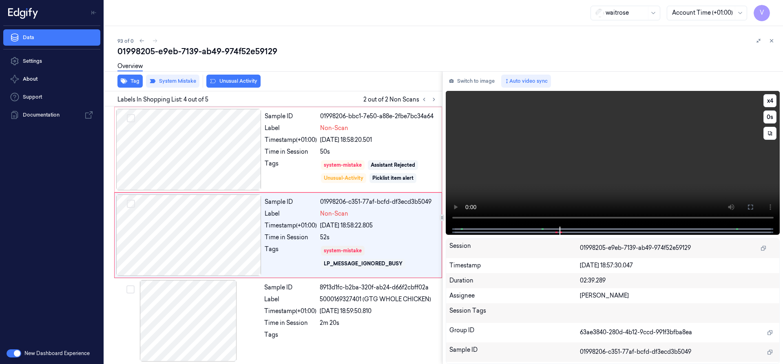
scroll to position [174, 0]
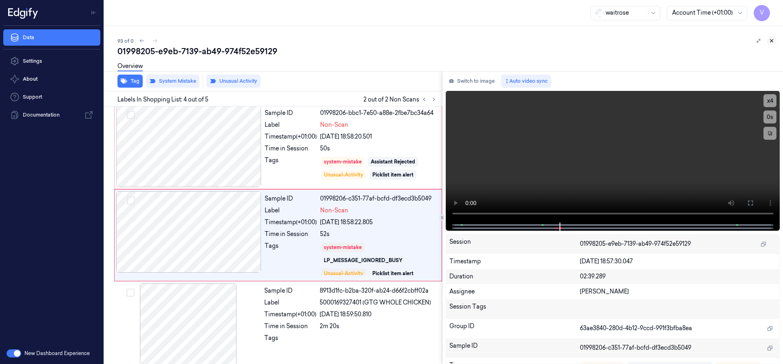
click at [770, 38] on icon at bounding box center [771, 41] width 6 height 6
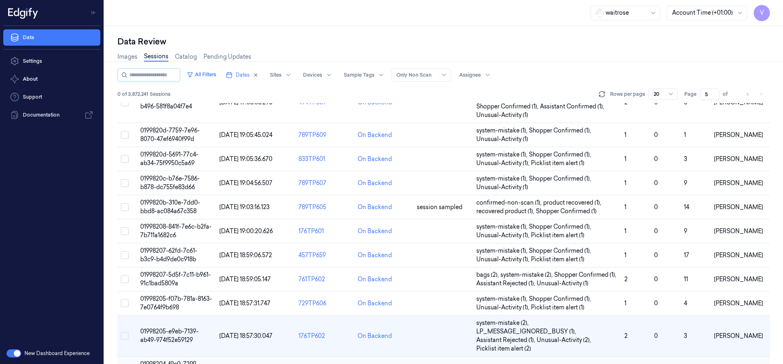
scroll to position [231, 0]
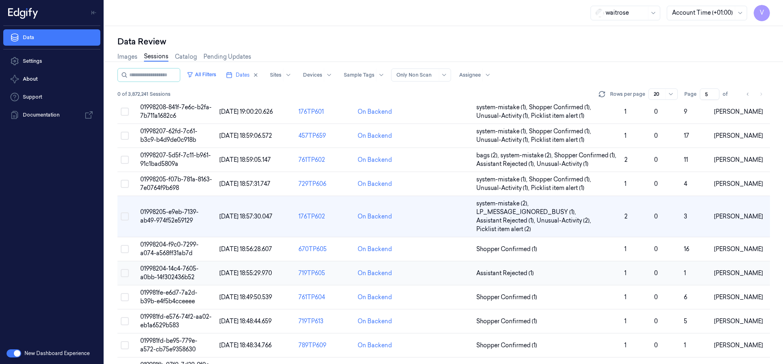
click at [163, 267] on span "01998204-14c4-7605-a0bb-14f302436b52" at bounding box center [169, 273] width 58 height 16
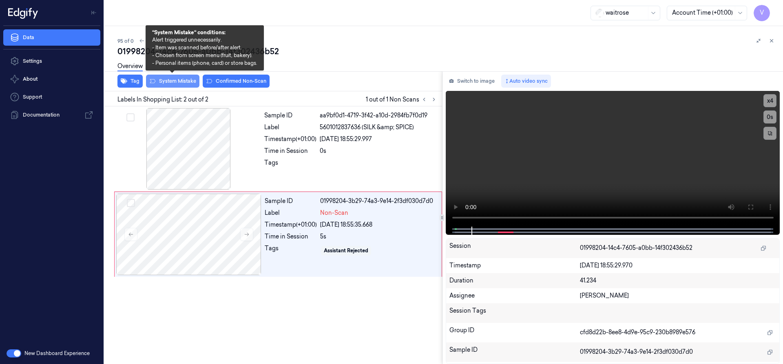
click at [183, 82] on button "System Mistake" at bounding box center [172, 81] width 53 height 13
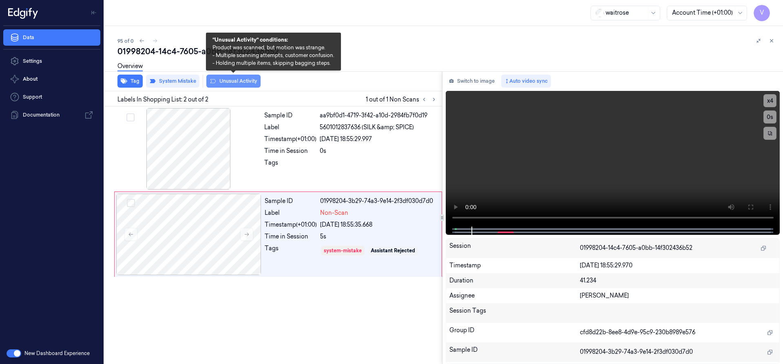
click at [247, 81] on button "Unusual Activity" at bounding box center [233, 81] width 54 height 13
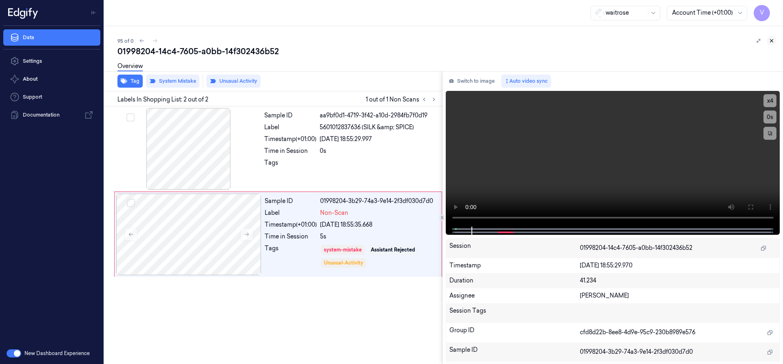
click at [770, 40] on icon at bounding box center [771, 41] width 3 height 3
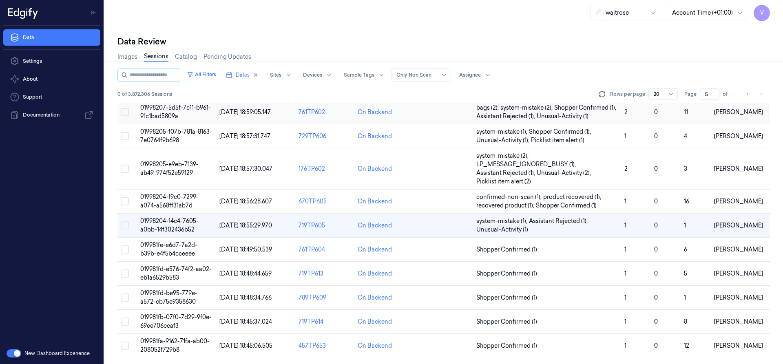
scroll to position [278, 0]
click at [172, 273] on td "019981fd-e576-74f2-aa02-eb1a6529b583" at bounding box center [176, 274] width 79 height 24
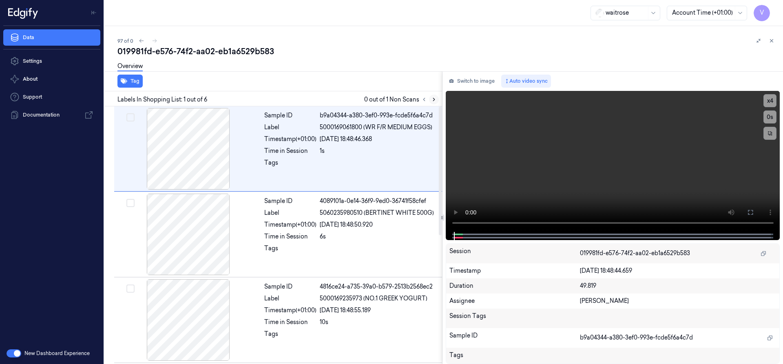
click at [431, 97] on icon at bounding box center [434, 100] width 6 height 6
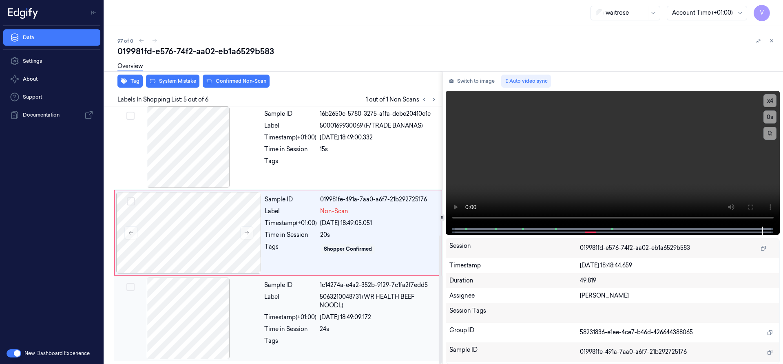
scroll to position [256, 0]
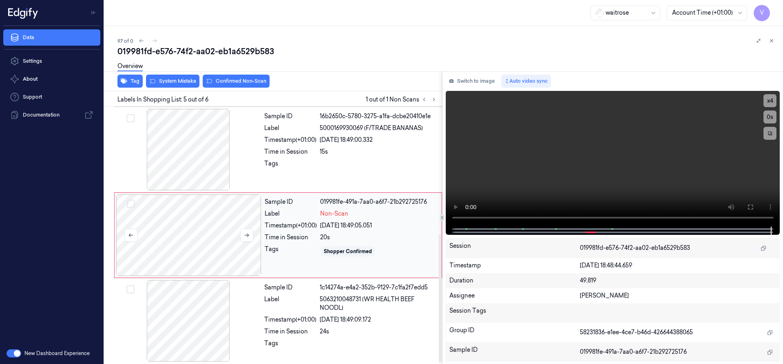
click at [185, 221] on div at bounding box center [188, 235] width 145 height 82
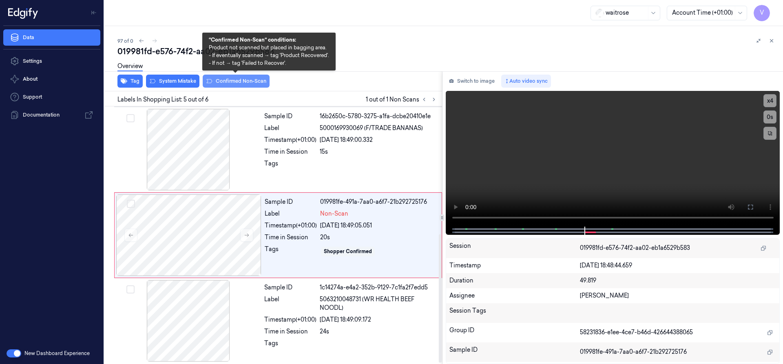
click at [240, 82] on button "Confirmed Non-Scan" at bounding box center [236, 81] width 67 height 13
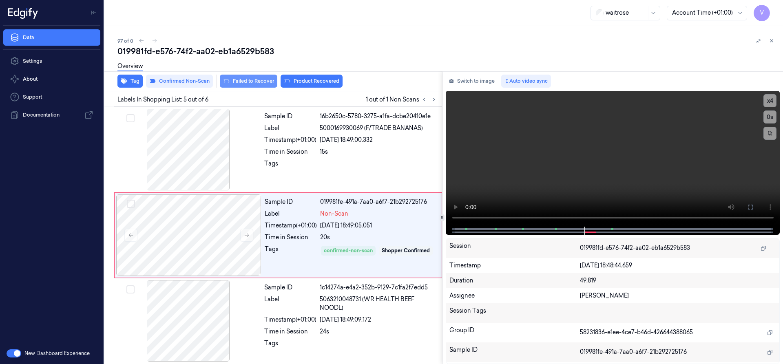
click at [258, 80] on button "Failed to Recover" at bounding box center [248, 81] width 57 height 13
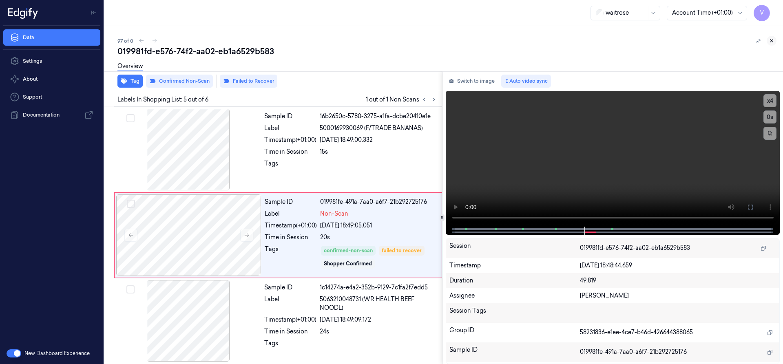
click at [771, 39] on icon at bounding box center [771, 41] width 6 height 6
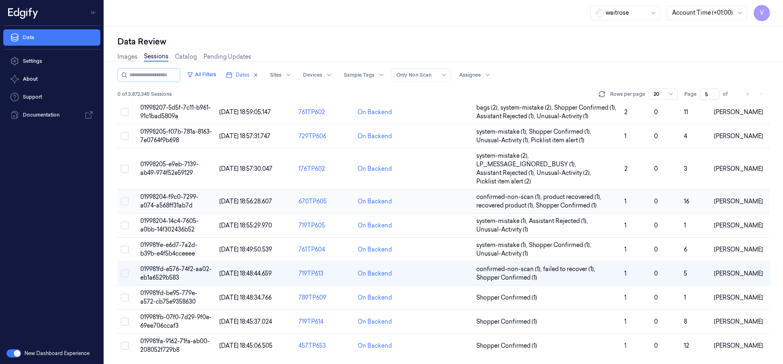
scroll to position [278, 0]
click at [168, 316] on span "019981fb-07f0-7d29-9f0e-69ee706ccaf3" at bounding box center [175, 322] width 71 height 16
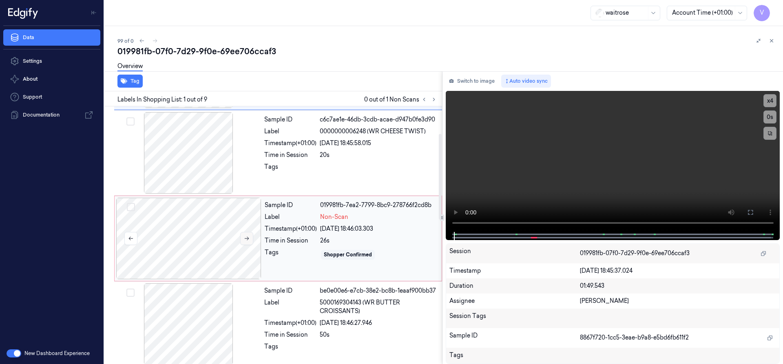
click at [243, 234] on button at bounding box center [246, 238] width 13 height 13
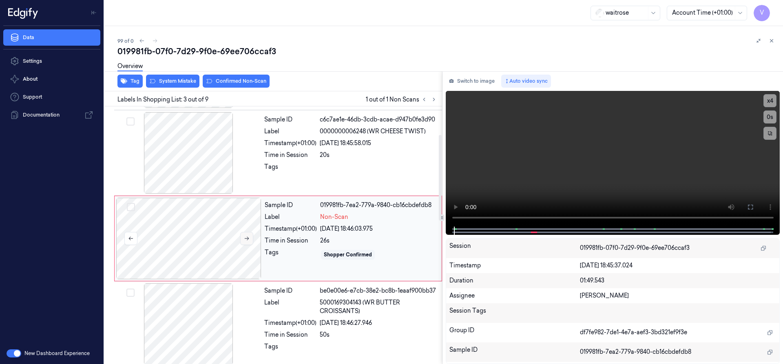
scroll to position [85, 0]
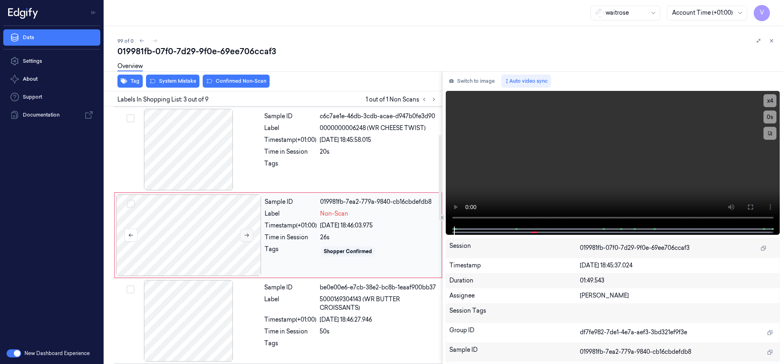
click at [244, 234] on icon at bounding box center [247, 235] width 6 height 6
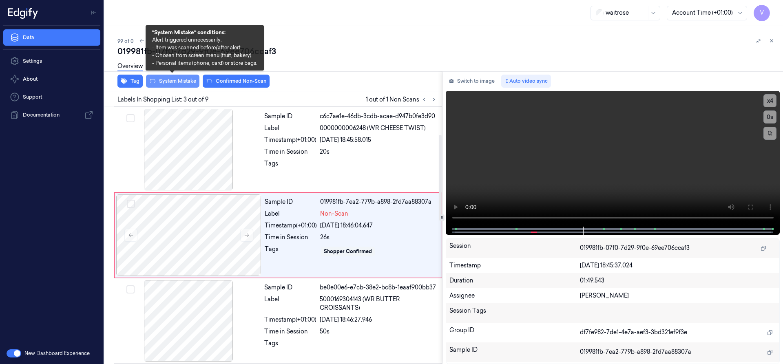
click at [167, 80] on button "System Mistake" at bounding box center [172, 81] width 53 height 13
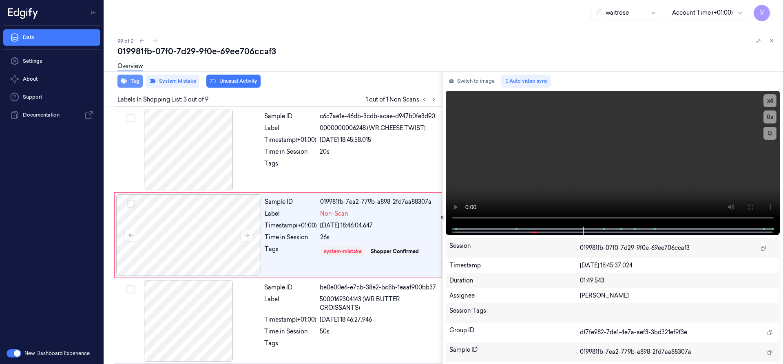
click at [137, 82] on button "Tag" at bounding box center [129, 81] width 25 height 13
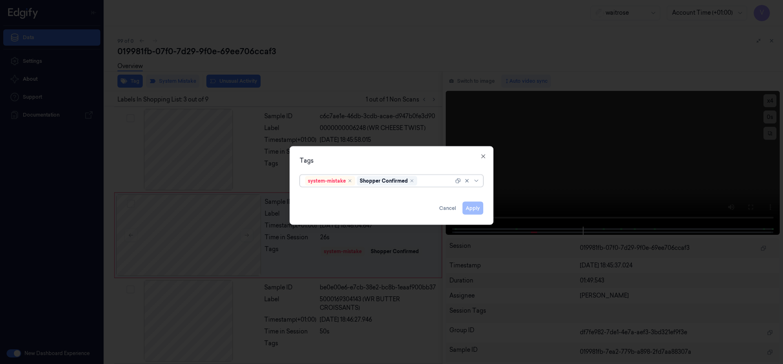
click at [437, 179] on div at bounding box center [436, 181] width 35 height 9
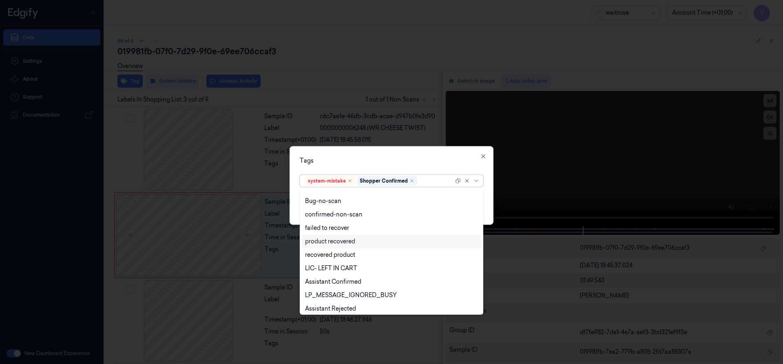
scroll to position [120, 0]
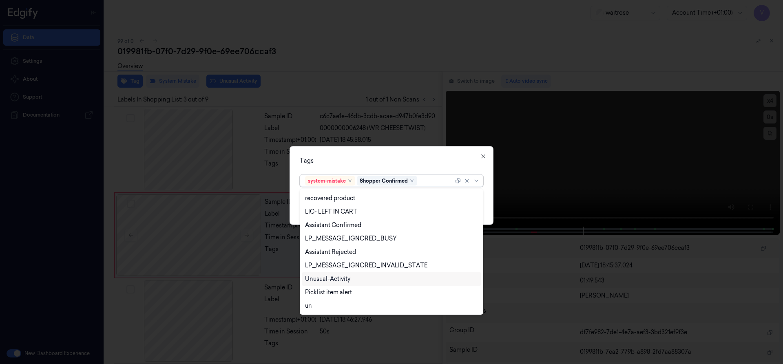
click at [339, 277] on div "Unusual-Activity" at bounding box center [327, 279] width 45 height 9
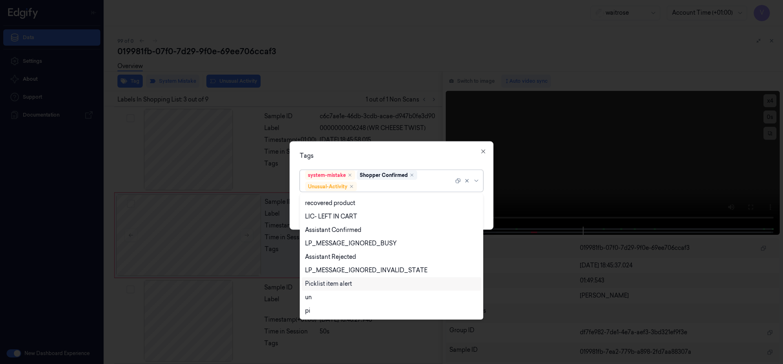
click at [338, 286] on div "Picklist item alert" at bounding box center [328, 284] width 47 height 9
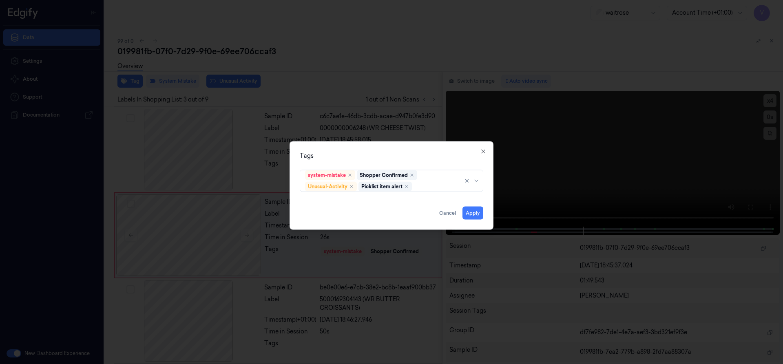
click at [380, 150] on div "Tags system-mistake Shopper Confirmed Unusual-Activity Picklist item alert Appl…" at bounding box center [391, 185] width 204 height 88
click at [468, 212] on button "Apply" at bounding box center [472, 212] width 21 height 13
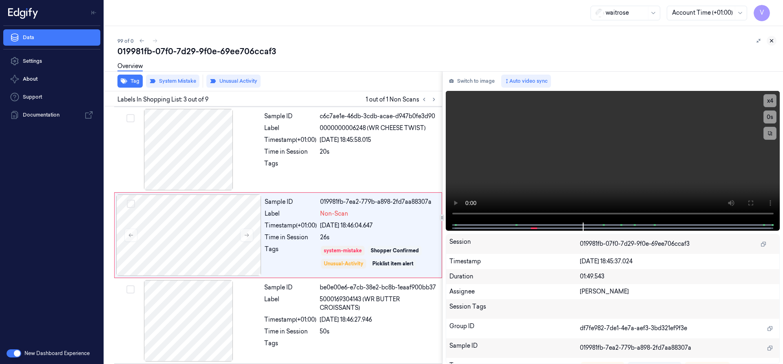
click at [771, 39] on icon at bounding box center [771, 41] width 6 height 6
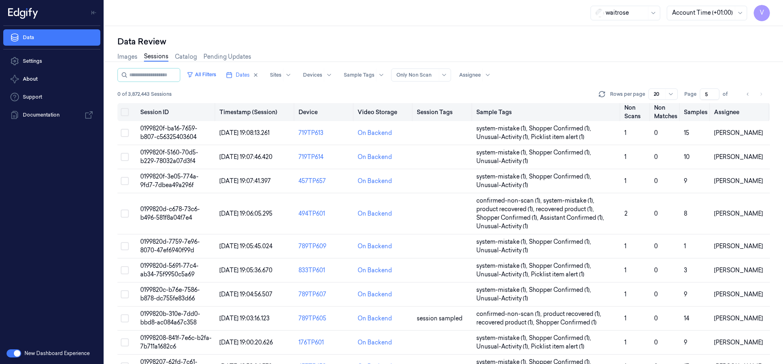
drag, startPoint x: 710, startPoint y: 93, endPoint x: 682, endPoint y: 106, distance: 30.6
click at [682, 106] on div "All Filters Dates Sites Devices Sample Tags Alert Type Only Non Scan Assignee 0…" at bounding box center [443, 216] width 652 height 296
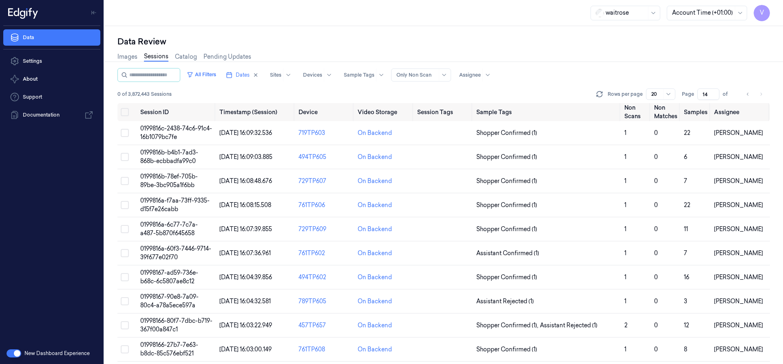
drag, startPoint x: 709, startPoint y: 96, endPoint x: 695, endPoint y: 100, distance: 14.4
click at [695, 100] on div "All Filters Dates Sites Devices Sample Tags Alert Type Only Non Scan Assignee 0…" at bounding box center [443, 85] width 652 height 35
drag, startPoint x: 711, startPoint y: 93, endPoint x: 688, endPoint y: 100, distance: 24.0
click at [688, 100] on div "All Filters Dates Sites Devices Sample Tags Alert Type Only Non Scan Assignee 0…" at bounding box center [443, 85] width 652 height 35
type input "14"
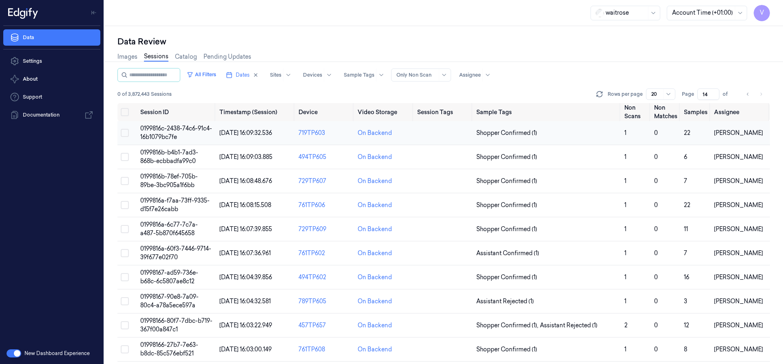
click at [177, 128] on span "0199816c-2438-74c6-91c4-16b1079bc7fe" at bounding box center [176, 133] width 72 height 16
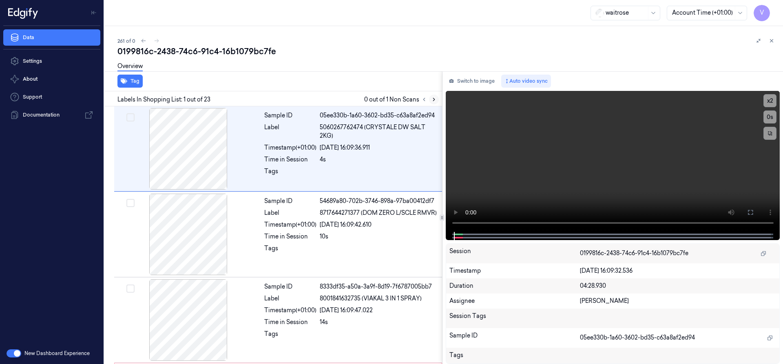
click at [434, 100] on icon at bounding box center [434, 99] width 2 height 3
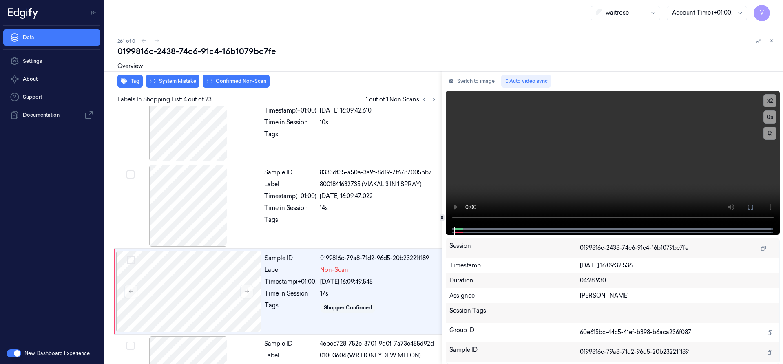
scroll to position [170, 0]
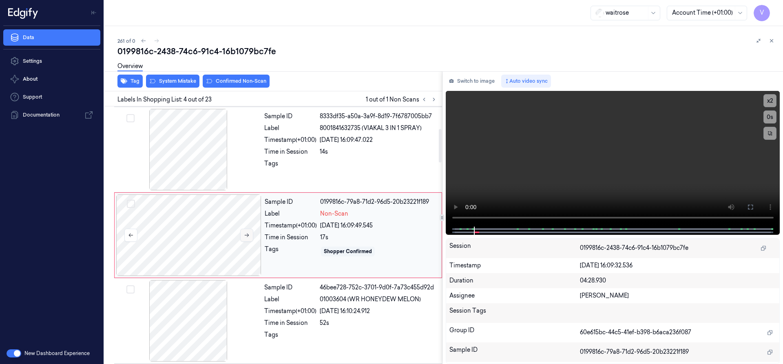
click at [248, 236] on icon at bounding box center [247, 236] width 4 height 4
click at [248, 236] on icon at bounding box center [247, 235] width 6 height 6
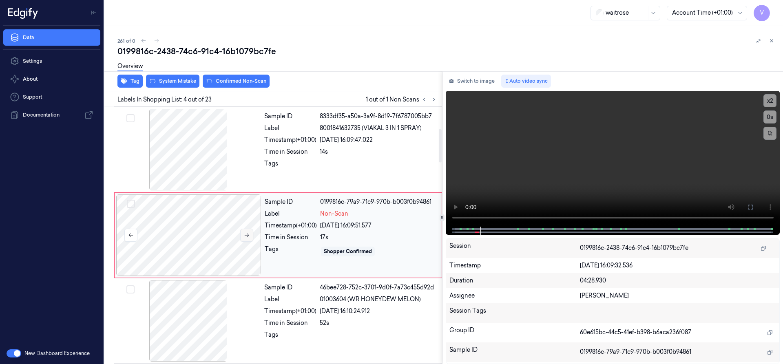
click at [250, 236] on button at bounding box center [246, 235] width 13 height 13
click at [249, 234] on icon at bounding box center [247, 235] width 6 height 6
click at [771, 99] on button "x 2" at bounding box center [769, 100] width 13 height 13
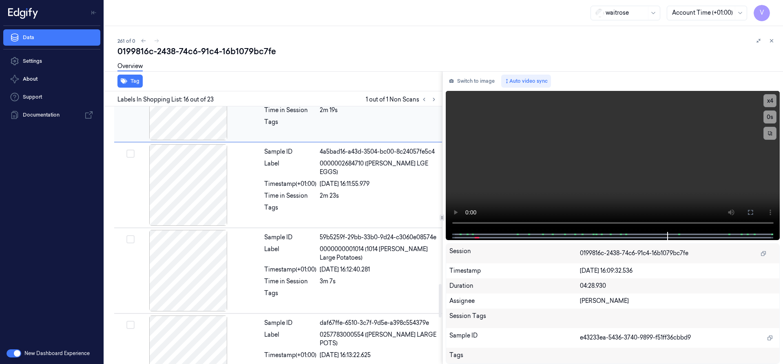
scroll to position [1361, 0]
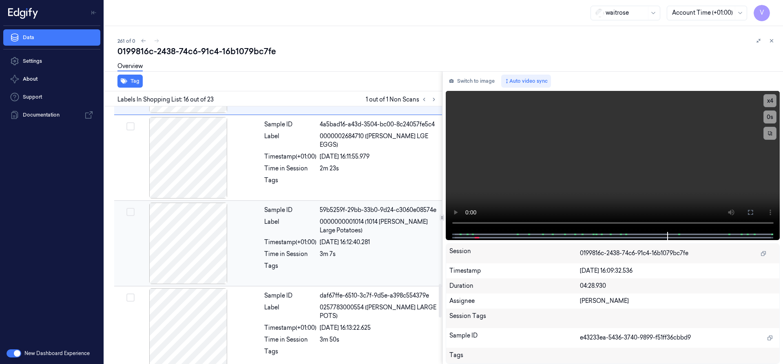
click at [357, 240] on div "[DATE] 16:12:40.281" at bounding box center [378, 242] width 117 height 9
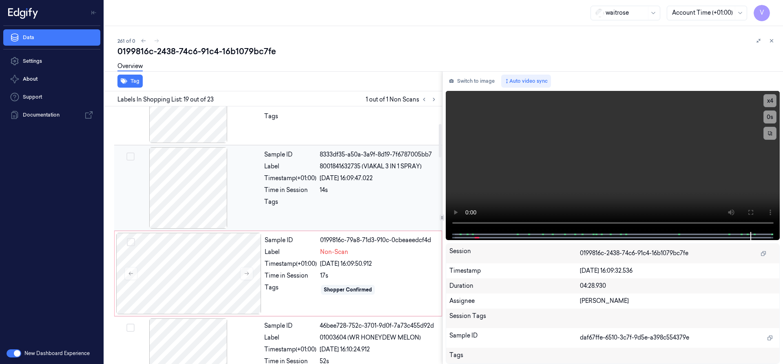
scroll to position [163, 0]
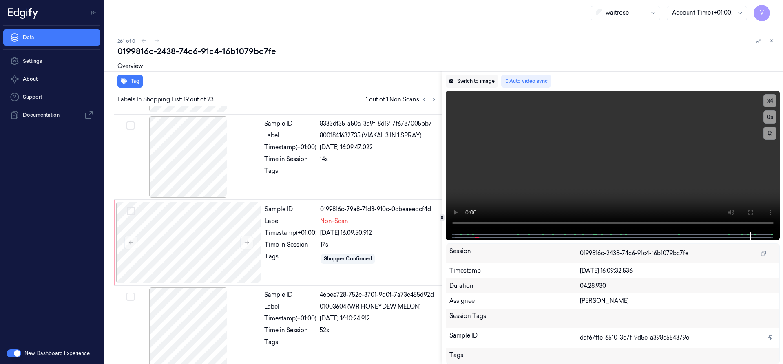
click at [470, 80] on button "Switch to image" at bounding box center [472, 81] width 52 height 13
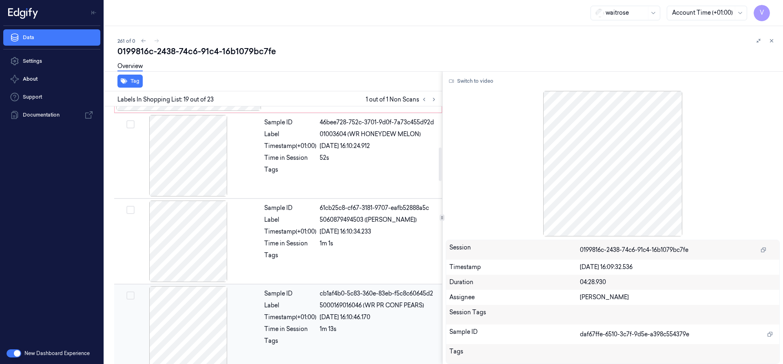
scroll to position [313, 0]
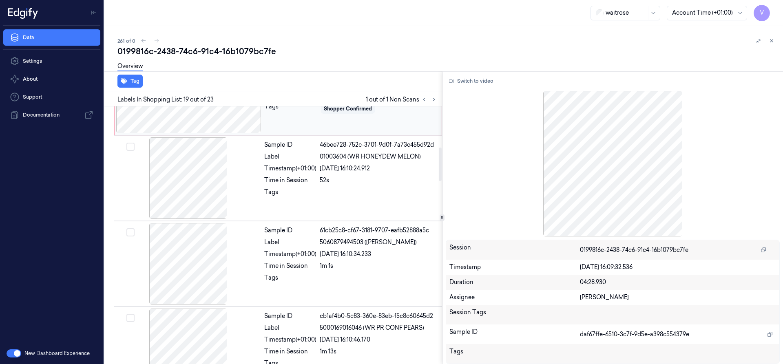
click at [286, 130] on div "Sample ID 0199816c-79a8-71d3-910c-0cbeaeedcf4d Label Non-Scan Timestamp (+01:00…" at bounding box center [350, 93] width 179 height 82
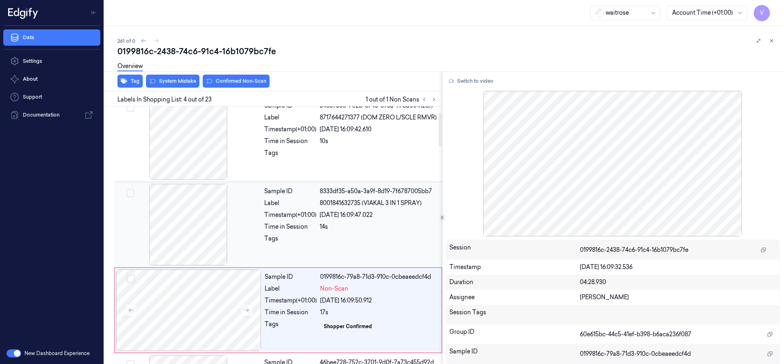
scroll to position [170, 0]
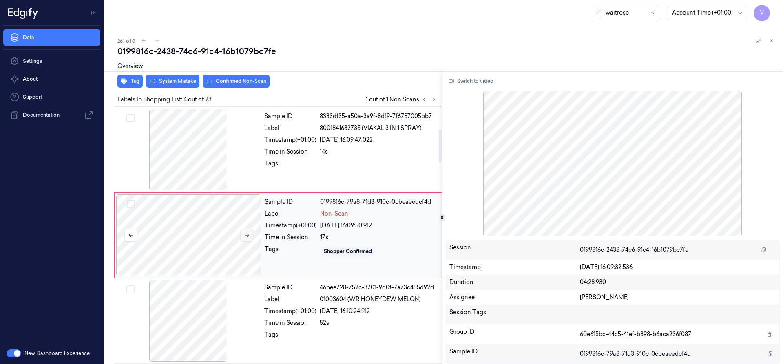
click at [250, 233] on button at bounding box center [246, 235] width 13 height 13
click at [475, 77] on button "Switch to video" at bounding box center [471, 81] width 51 height 13
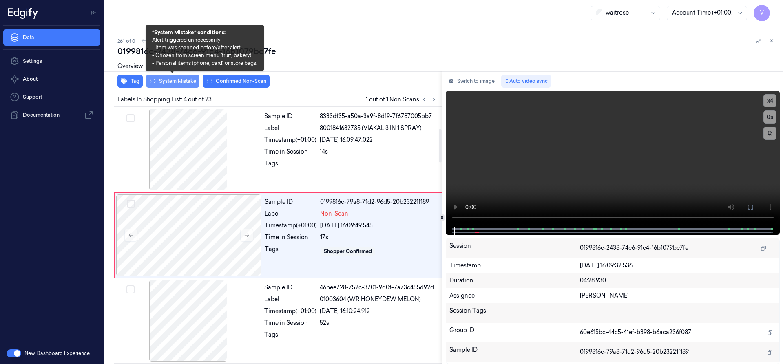
click at [174, 79] on button "System Mistake" at bounding box center [172, 81] width 53 height 13
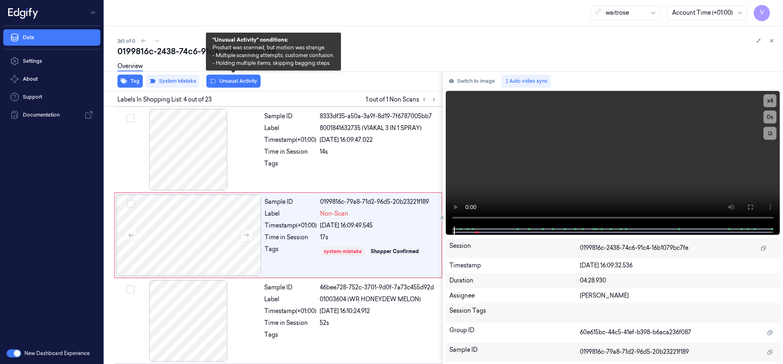
click at [239, 81] on button "Unusual Activity" at bounding box center [233, 81] width 54 height 13
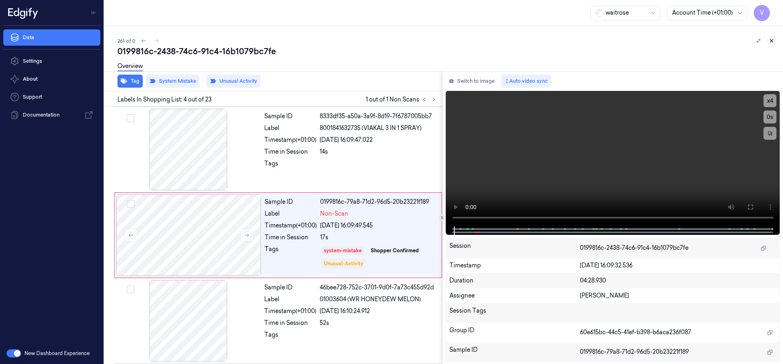
click at [772, 40] on icon at bounding box center [771, 41] width 6 height 6
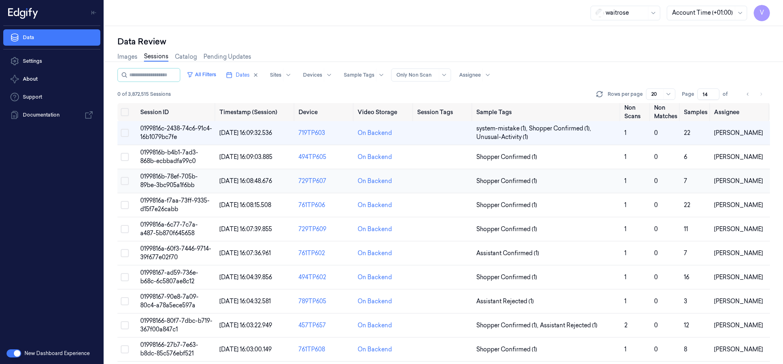
click at [166, 184] on span "0199816b-78ef-705b-89be-3bc905a1f6bb" at bounding box center [168, 181] width 57 height 16
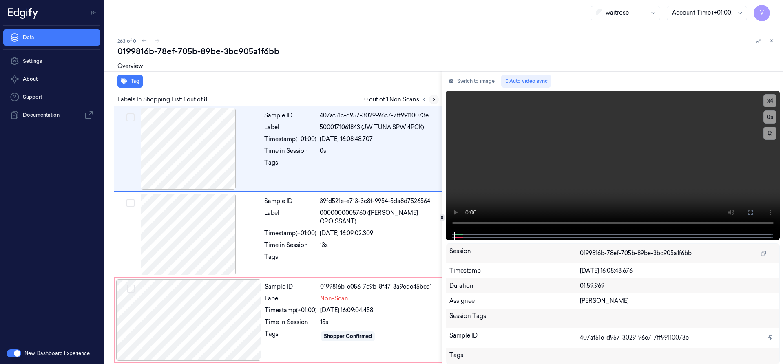
click at [433, 98] on icon at bounding box center [434, 99] width 2 height 3
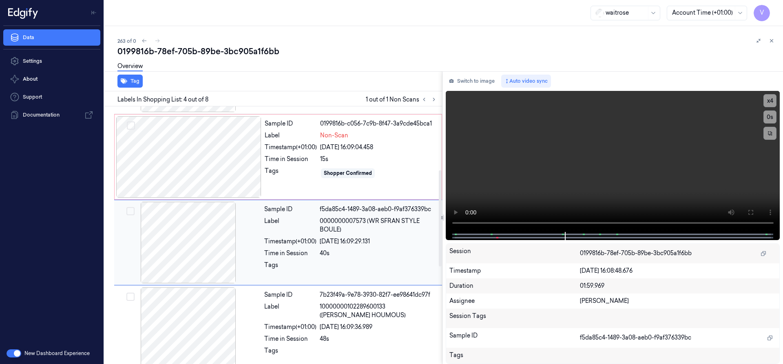
scroll to position [170, 0]
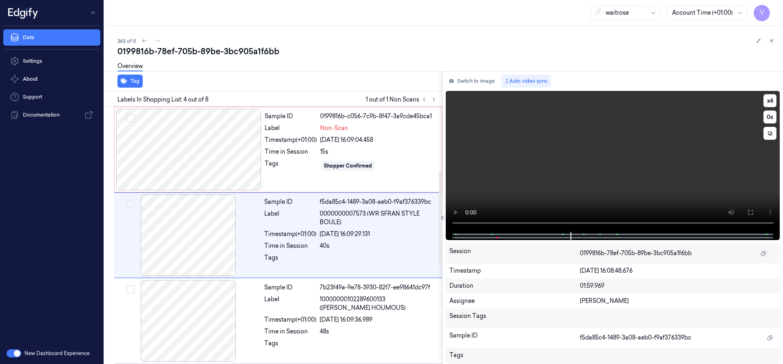
click at [505, 187] on video at bounding box center [613, 161] width 334 height 141
click at [251, 165] on div at bounding box center [188, 150] width 145 height 82
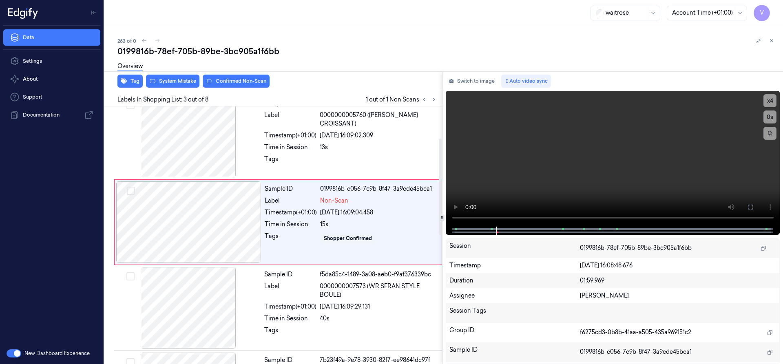
scroll to position [85, 0]
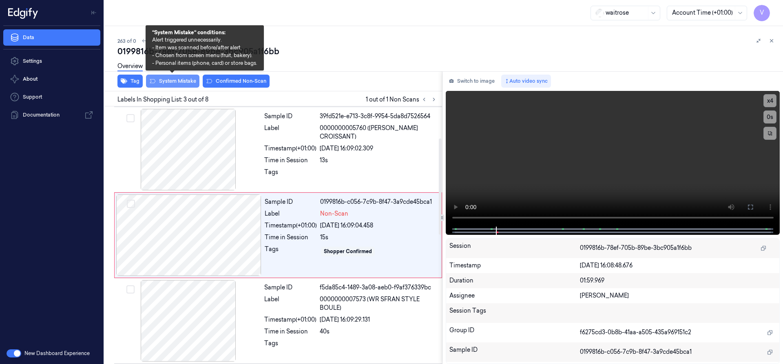
click at [180, 83] on button "System Mistake" at bounding box center [172, 81] width 53 height 13
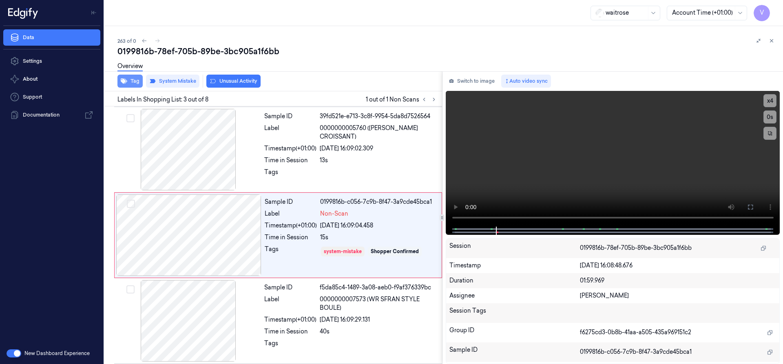
click at [135, 82] on button "Tag" at bounding box center [129, 81] width 25 height 13
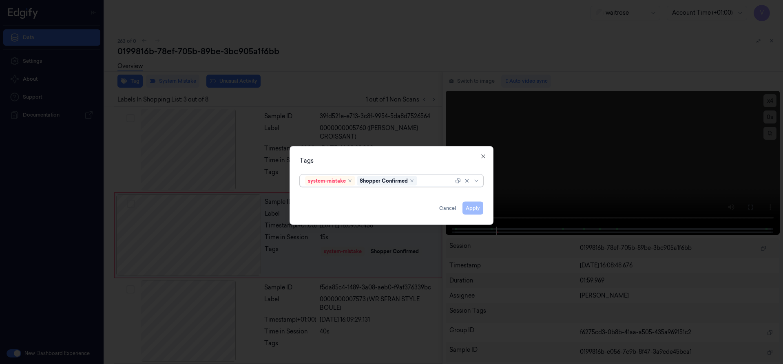
click at [425, 181] on div at bounding box center [436, 181] width 35 height 9
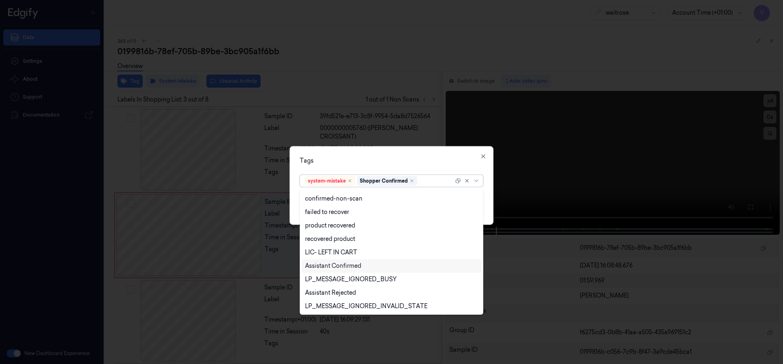
scroll to position [120, 0]
click at [324, 280] on div "Unusual-Activity" at bounding box center [327, 279] width 45 height 9
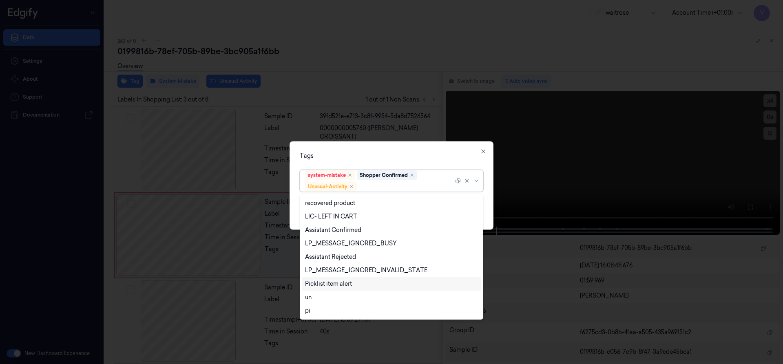
click at [326, 285] on div "Picklist item alert" at bounding box center [328, 284] width 47 height 9
click at [373, 152] on div "Tags" at bounding box center [391, 155] width 183 height 9
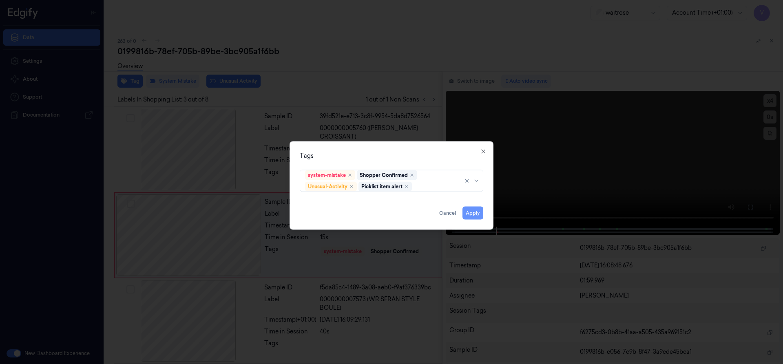
click at [472, 214] on button "Apply" at bounding box center [472, 212] width 21 height 13
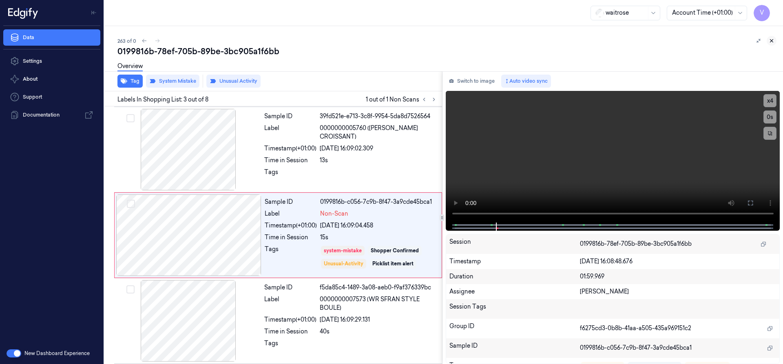
click at [772, 41] on icon at bounding box center [771, 41] width 3 height 3
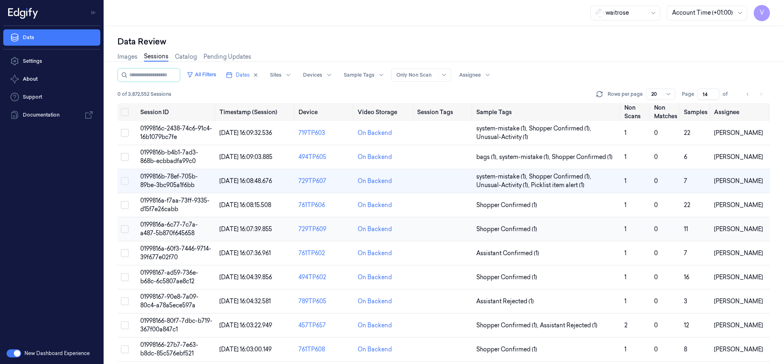
click at [172, 223] on span "0199816a-6c77-7c7a-a487-5b870f645658" at bounding box center [168, 229] width 57 height 16
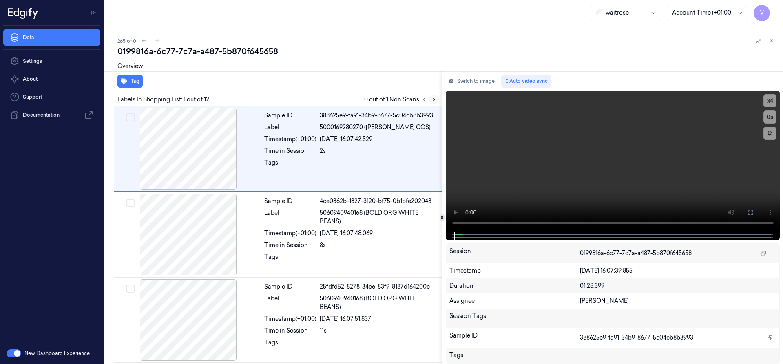
click at [433, 99] on icon at bounding box center [434, 100] width 6 height 6
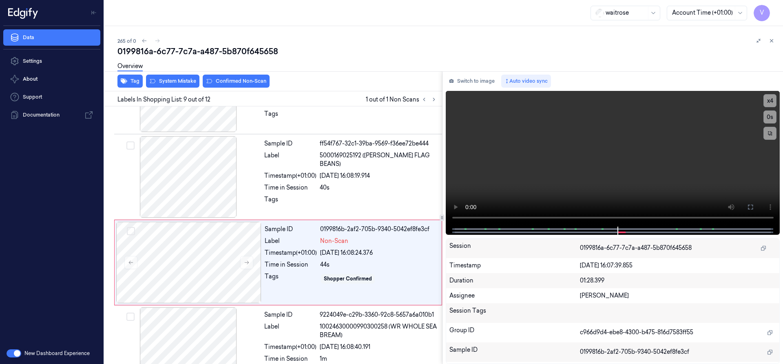
scroll to position [598, 0]
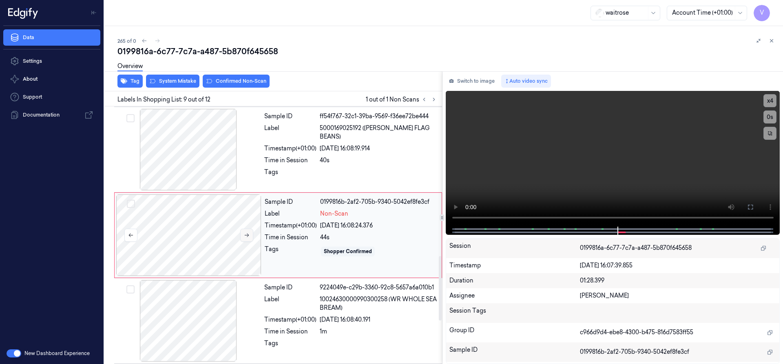
click at [243, 235] on button at bounding box center [246, 235] width 13 height 13
click at [199, 225] on div at bounding box center [188, 235] width 145 height 82
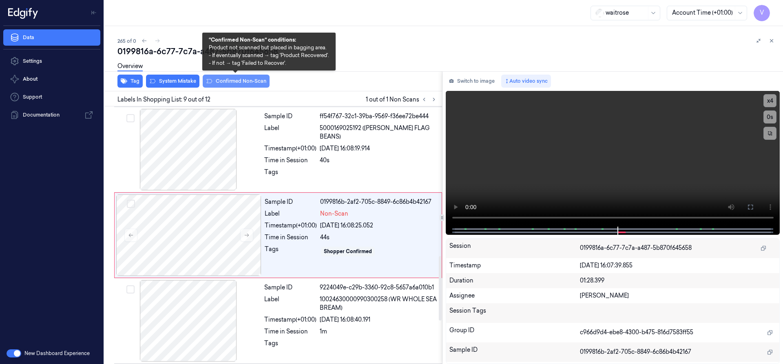
click at [245, 82] on button "Confirmed Non-Scan" at bounding box center [236, 81] width 67 height 13
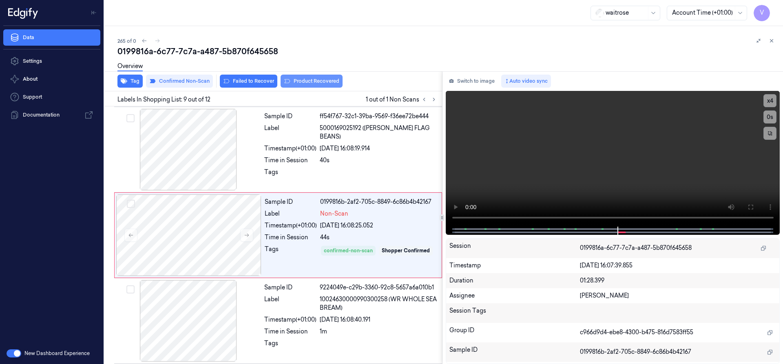
click at [303, 78] on button "Product Recovered" at bounding box center [311, 81] width 62 height 13
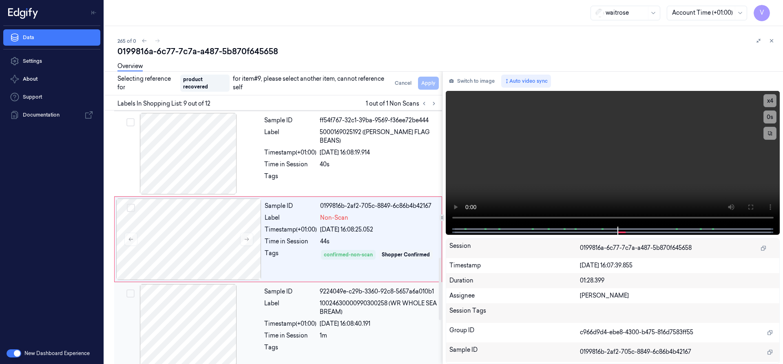
click at [234, 323] on div at bounding box center [188, 325] width 145 height 82
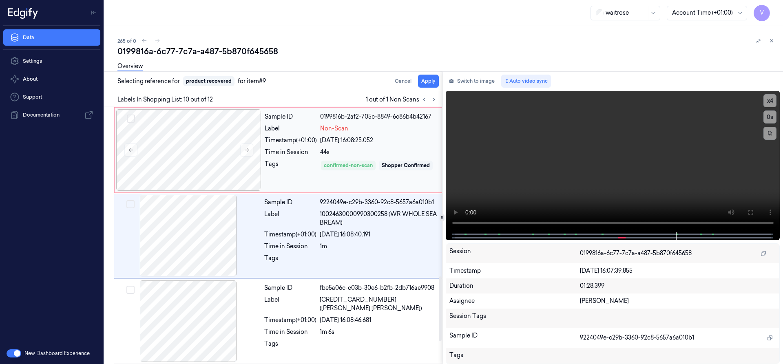
scroll to position [684, 0]
click at [426, 83] on button "Apply" at bounding box center [428, 81] width 21 height 13
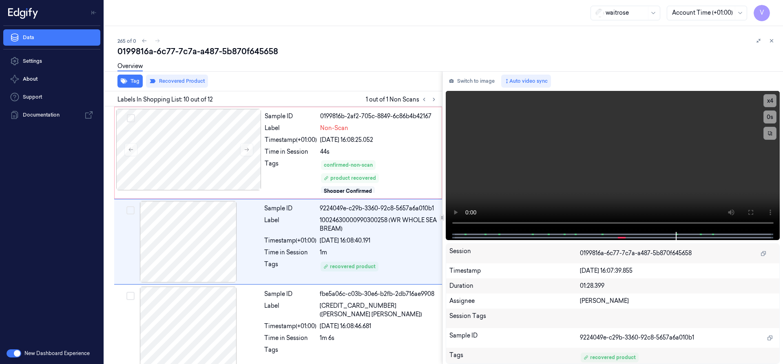
scroll to position [691, 0]
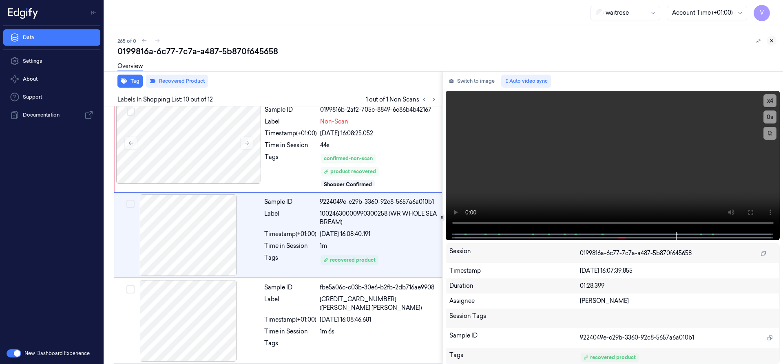
click at [768, 38] on button at bounding box center [771, 41] width 10 height 10
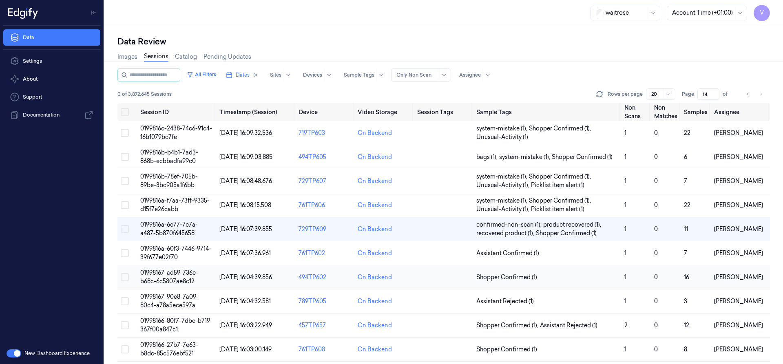
click at [163, 271] on span "01998167-ad59-736e-b68c-6c5807ae8c12" at bounding box center [169, 277] width 58 height 16
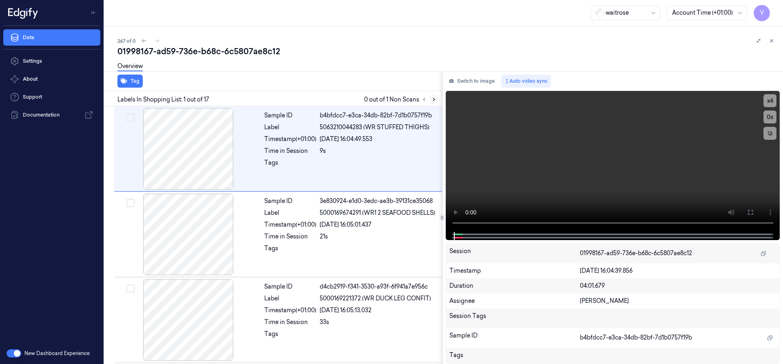
click at [433, 101] on icon at bounding box center [434, 100] width 6 height 6
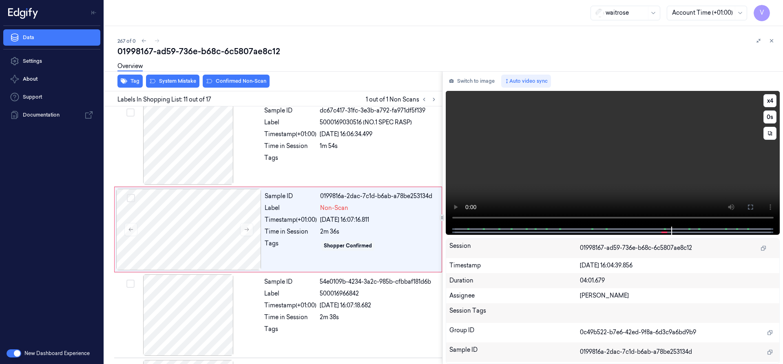
scroll to position [770, 0]
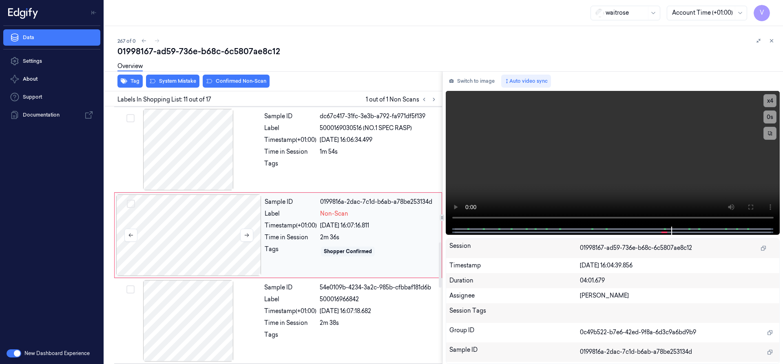
click at [255, 201] on div at bounding box center [188, 235] width 145 height 82
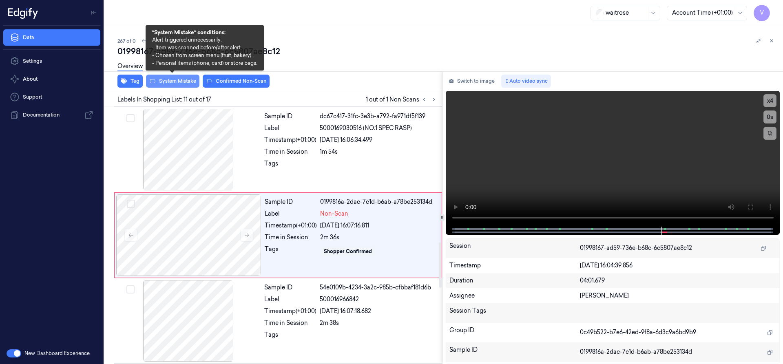
click at [185, 85] on button "System Mistake" at bounding box center [172, 81] width 53 height 13
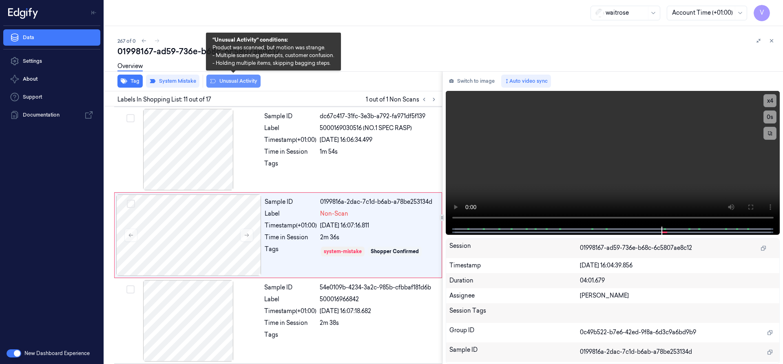
click at [228, 81] on button "Unusual Activity" at bounding box center [233, 81] width 54 height 13
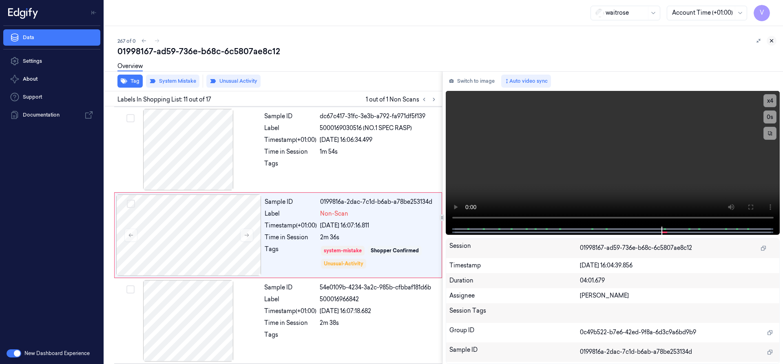
click at [773, 42] on icon at bounding box center [771, 41] width 6 height 6
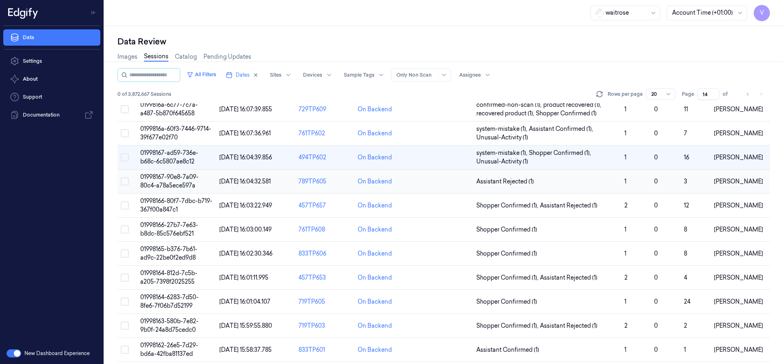
scroll to position [52, 0]
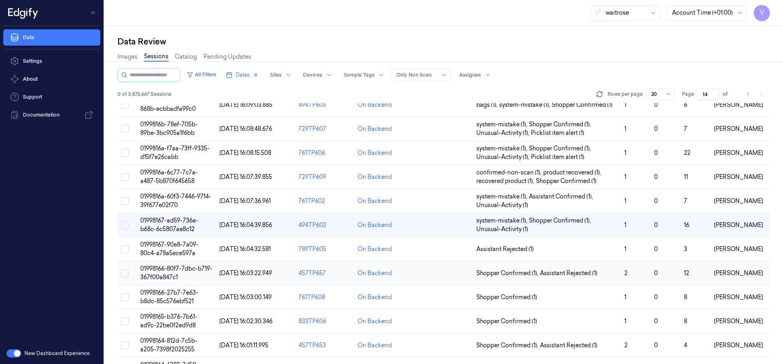
click at [170, 268] on span "01998166-80f7-7dbc-b719-367f00a847c1" at bounding box center [176, 273] width 72 height 16
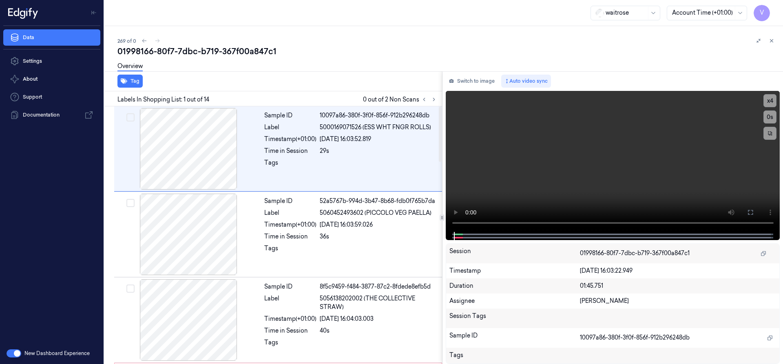
drag, startPoint x: 433, startPoint y: 101, endPoint x: 422, endPoint y: 93, distance: 13.7
click at [433, 101] on icon at bounding box center [434, 100] width 6 height 6
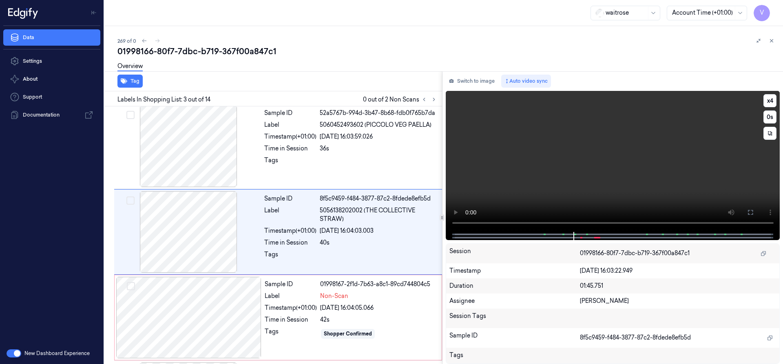
scroll to position [85, 0]
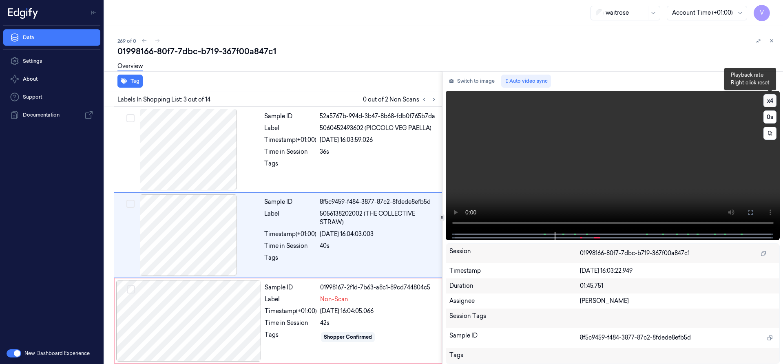
click at [772, 97] on button "x 4" at bounding box center [769, 100] width 13 height 13
click at [769, 99] on button "x 1" at bounding box center [769, 100] width 13 height 13
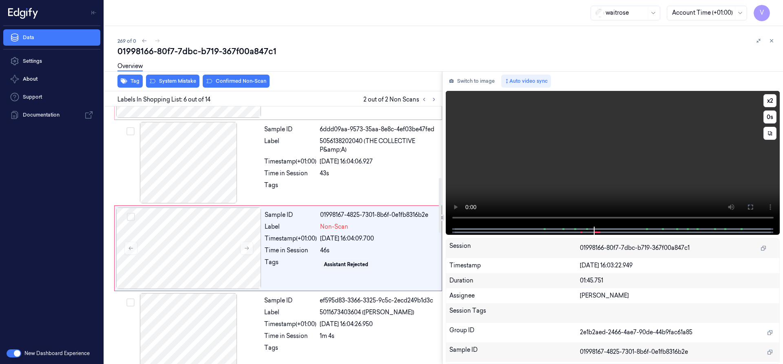
scroll to position [342, 0]
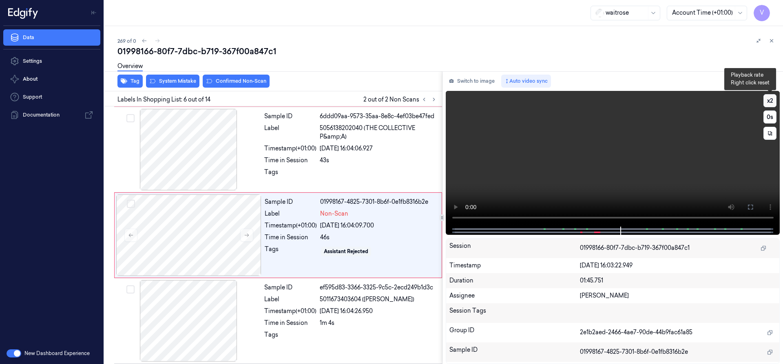
click at [768, 96] on button "x 2" at bounding box center [769, 100] width 13 height 13
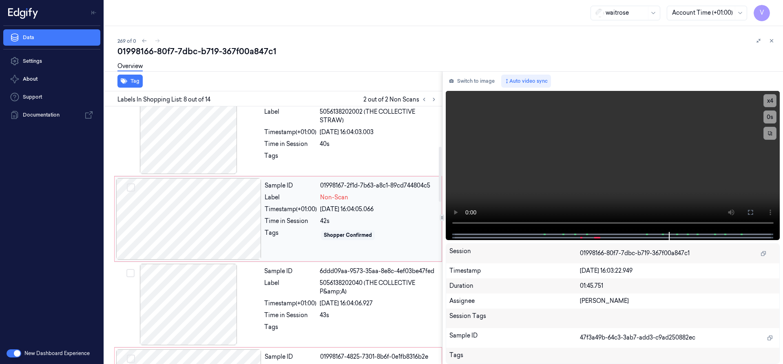
click at [226, 196] on div at bounding box center [188, 219] width 145 height 82
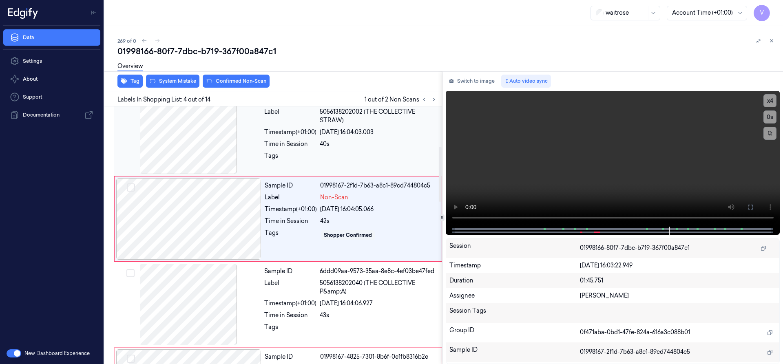
scroll to position [170, 0]
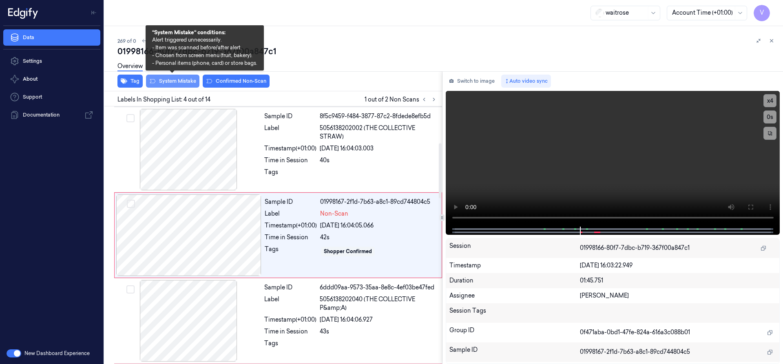
click at [188, 79] on button "System Mistake" at bounding box center [172, 81] width 53 height 13
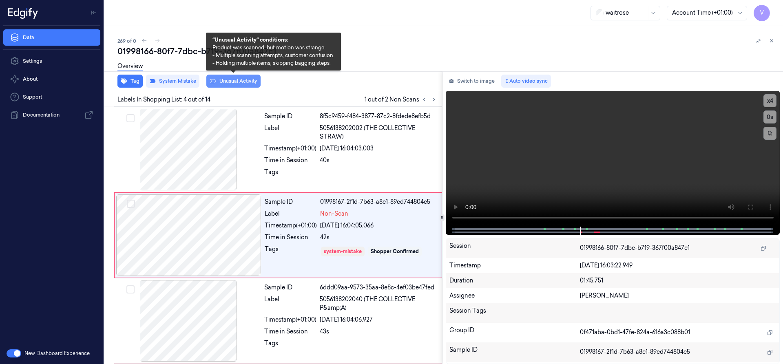
click at [233, 79] on button "Unusual Activity" at bounding box center [233, 81] width 54 height 13
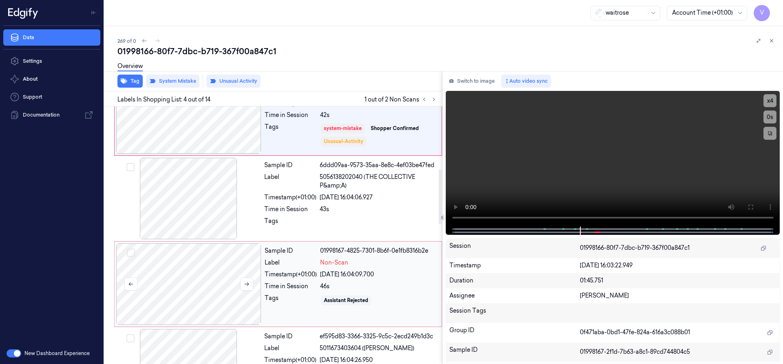
click at [184, 261] on div at bounding box center [188, 284] width 145 height 82
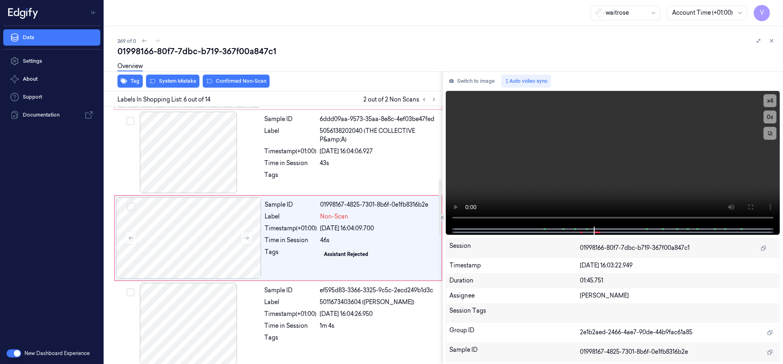
scroll to position [342, 0]
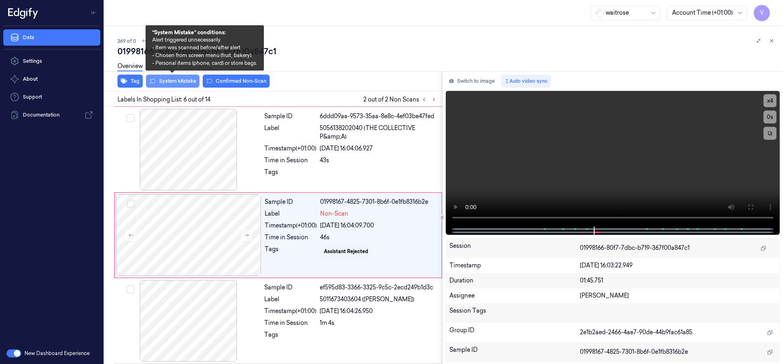
click at [177, 83] on button "System Mistake" at bounding box center [172, 81] width 53 height 13
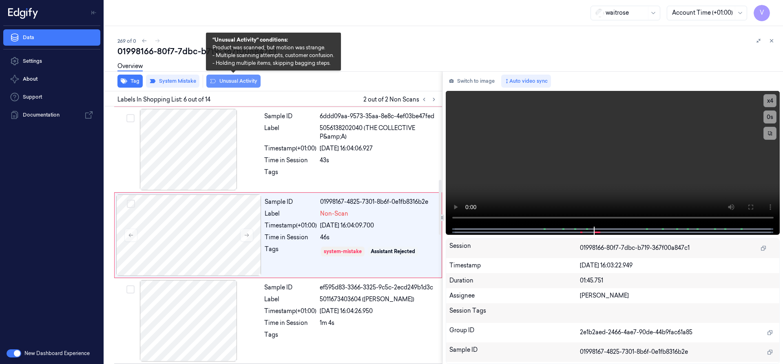
click at [240, 82] on button "Unusual Activity" at bounding box center [233, 81] width 54 height 13
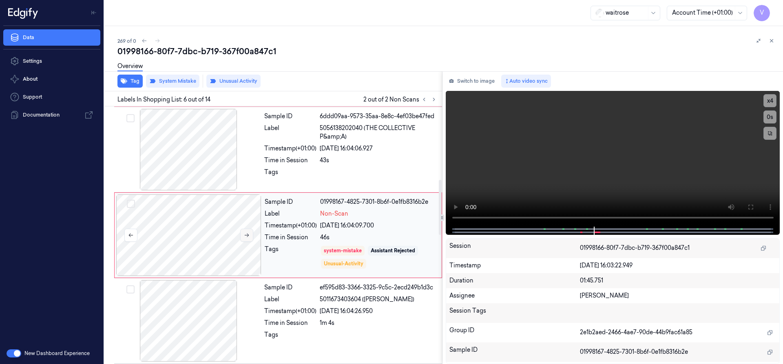
click at [247, 235] on icon at bounding box center [247, 236] width 4 height 4
click at [768, 40] on button at bounding box center [771, 41] width 10 height 10
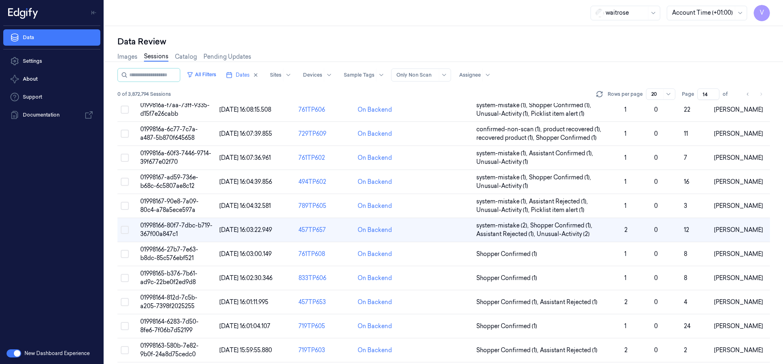
scroll to position [100, 0]
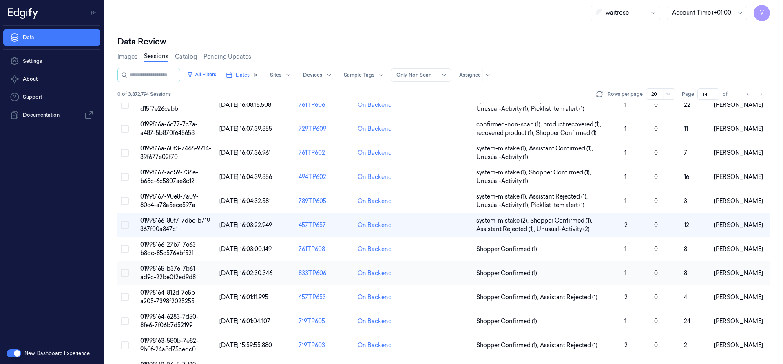
click at [167, 265] on span "01998165-b376-7b61-ad9c-22be0f2ed9d8" at bounding box center [168, 273] width 57 height 16
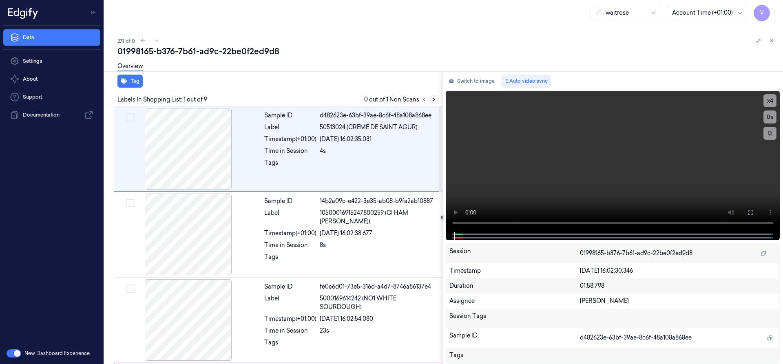
click at [434, 99] on icon at bounding box center [434, 99] width 2 height 3
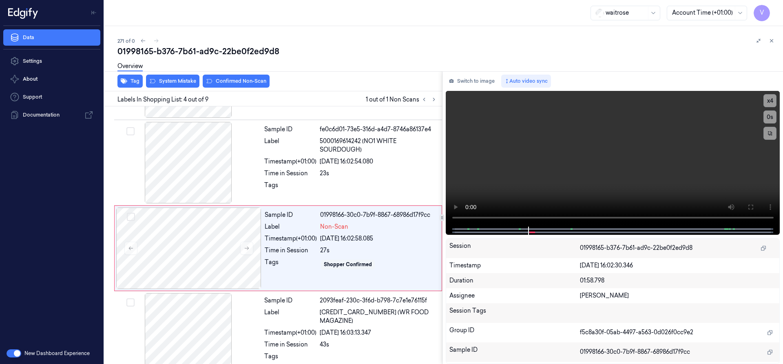
scroll to position [170, 0]
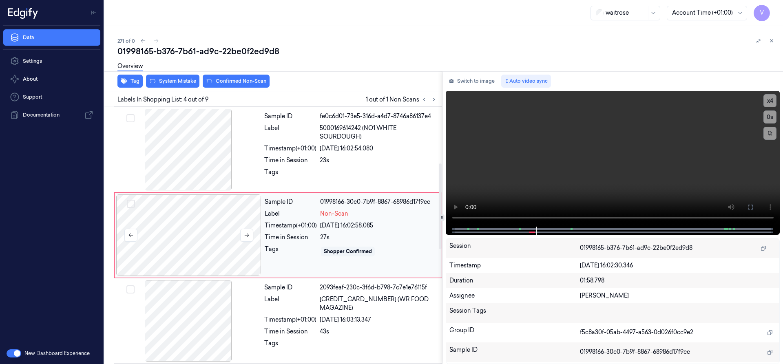
click at [210, 211] on div at bounding box center [188, 235] width 145 height 82
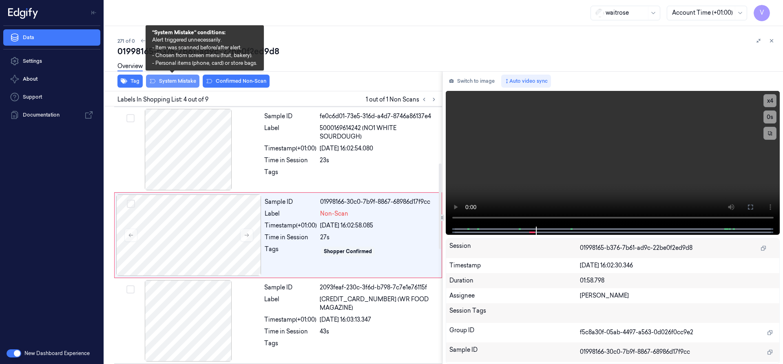
click at [186, 80] on button "System Mistake" at bounding box center [172, 81] width 53 height 13
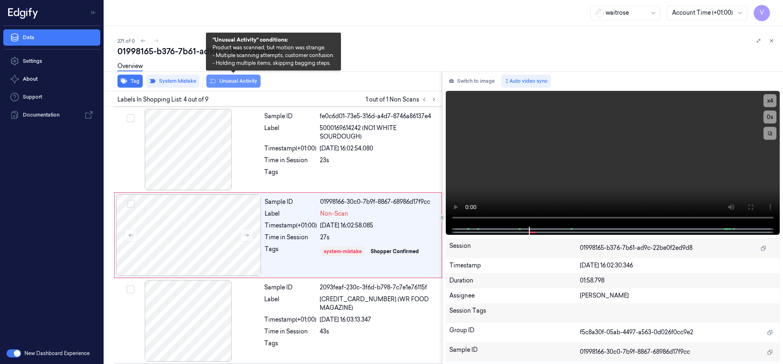
click at [233, 81] on button "Unusual Activity" at bounding box center [233, 81] width 54 height 13
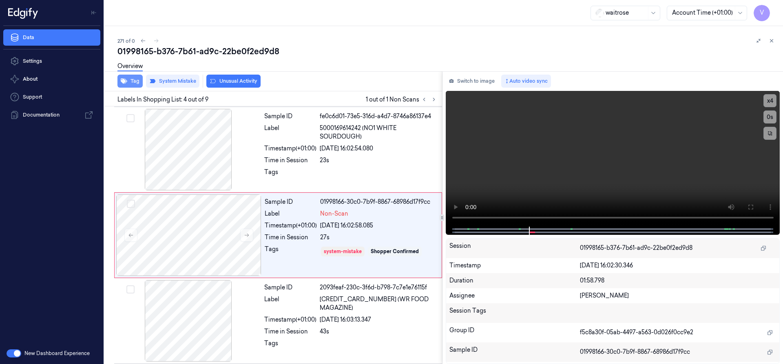
click at [122, 80] on icon "button" at bounding box center [124, 81] width 7 height 5
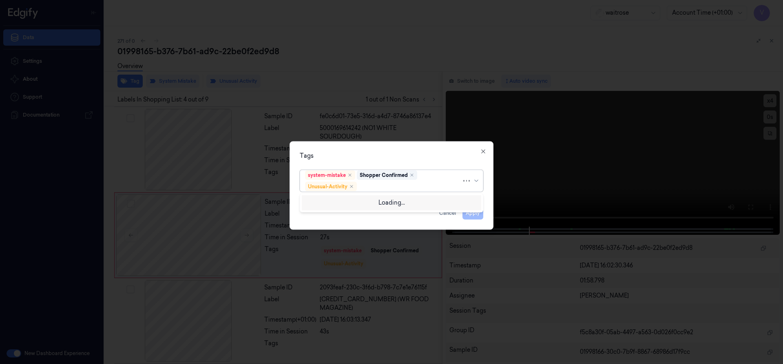
click at [428, 180] on div "system-mistake Shopper Confirmed Unusual-Activity" at bounding box center [383, 180] width 157 height 21
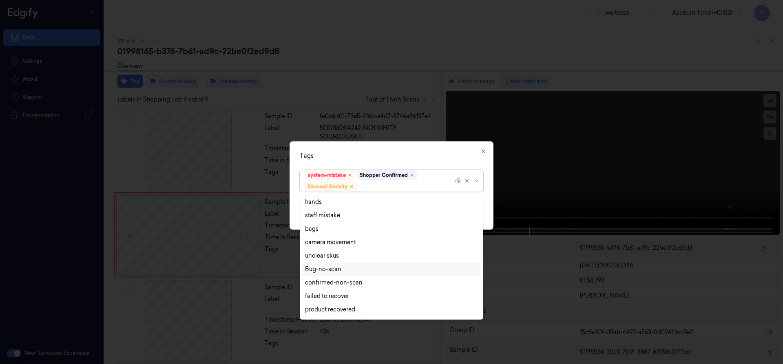
scroll to position [106, 0]
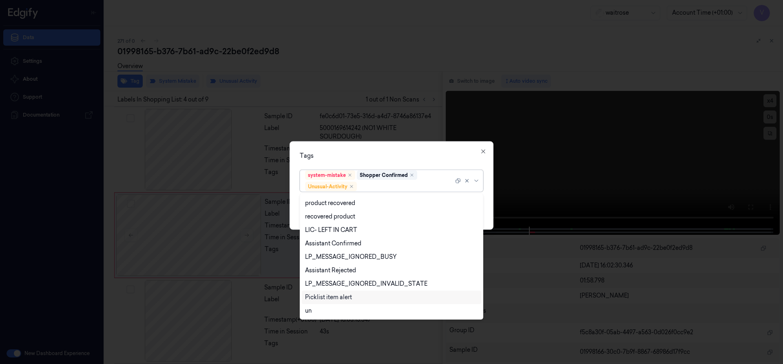
drag, startPoint x: 322, startPoint y: 296, endPoint x: 381, endPoint y: 234, distance: 85.6
click at [325, 296] on div "Picklist item alert" at bounding box center [328, 297] width 47 height 9
drag, startPoint x: 395, startPoint y: 153, endPoint x: 448, endPoint y: 214, distance: 80.3
click at [397, 157] on div "Tags" at bounding box center [391, 155] width 183 height 9
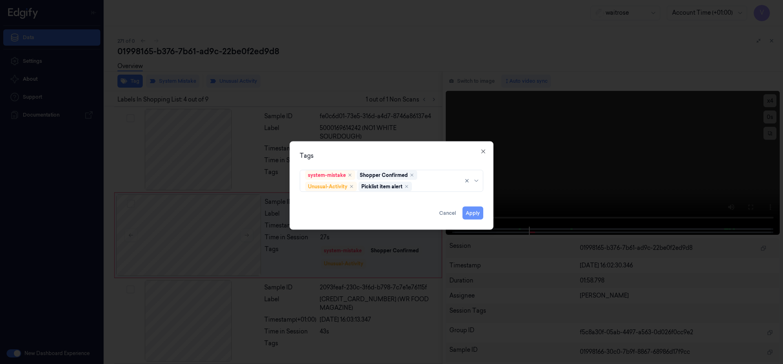
click at [475, 212] on button "Apply" at bounding box center [472, 212] width 21 height 13
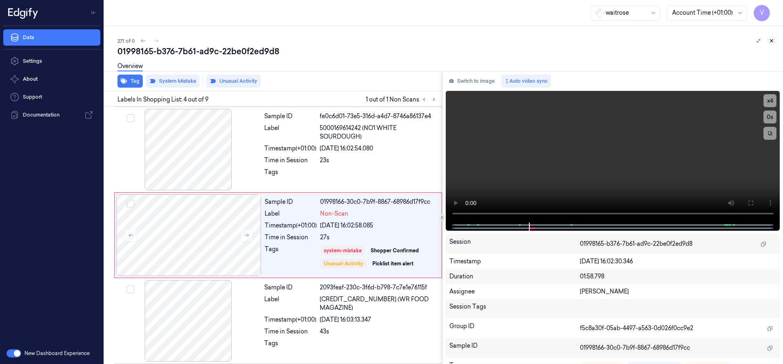
click at [769, 39] on icon at bounding box center [771, 41] width 6 height 6
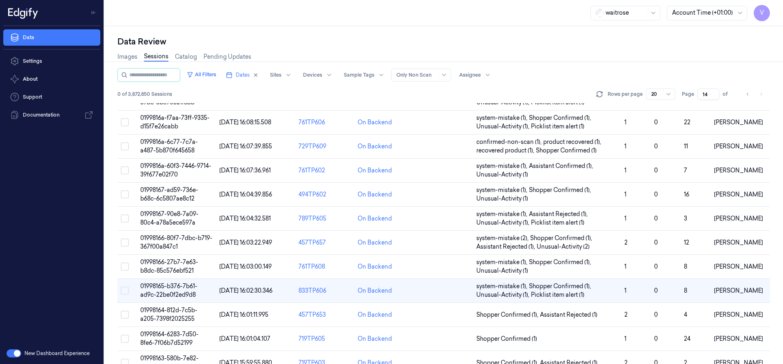
scroll to position [140, 0]
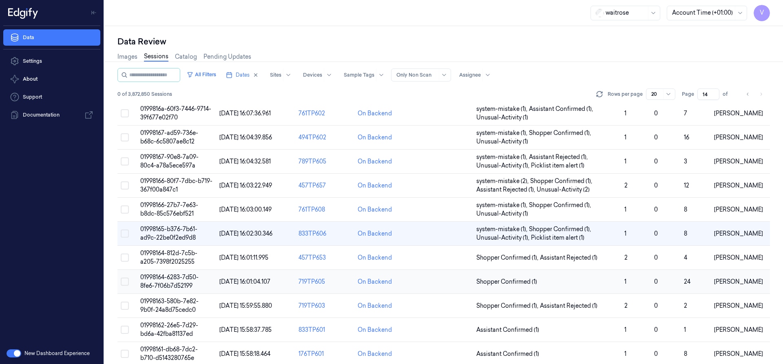
click at [171, 284] on span "01998164-6283-7d50-8fe6-7f06b7d52199" at bounding box center [169, 282] width 58 height 16
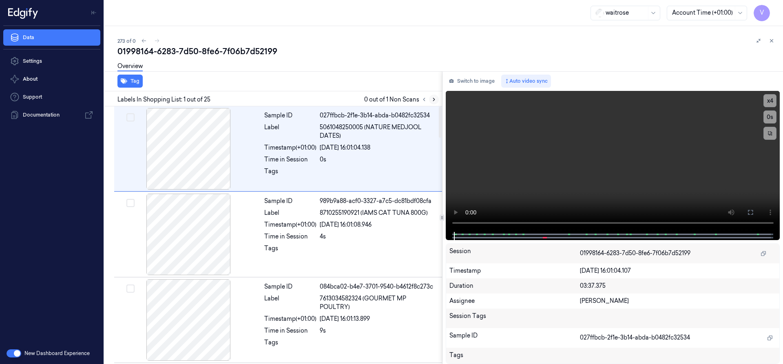
click at [434, 98] on icon at bounding box center [434, 100] width 6 height 6
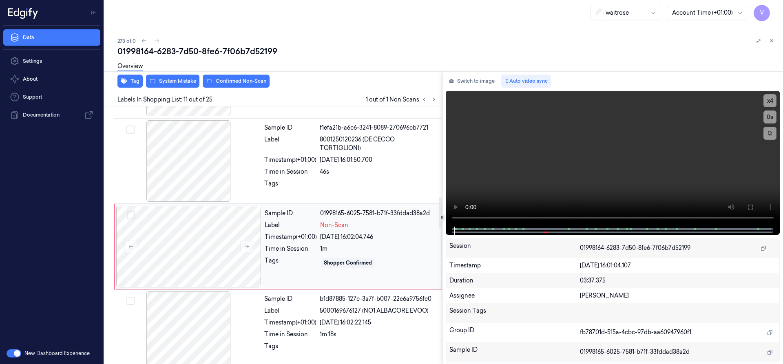
scroll to position [770, 0]
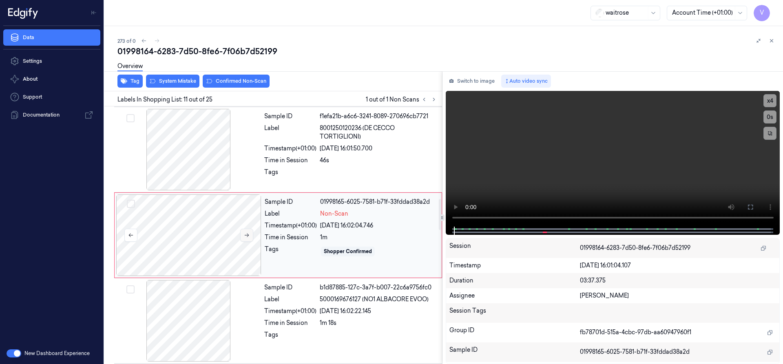
click at [249, 233] on button at bounding box center [246, 235] width 13 height 13
click at [249, 233] on icon at bounding box center [247, 235] width 6 height 6
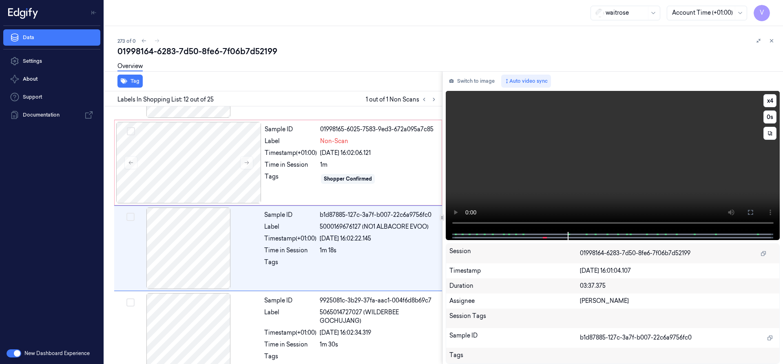
scroll to position [855, 0]
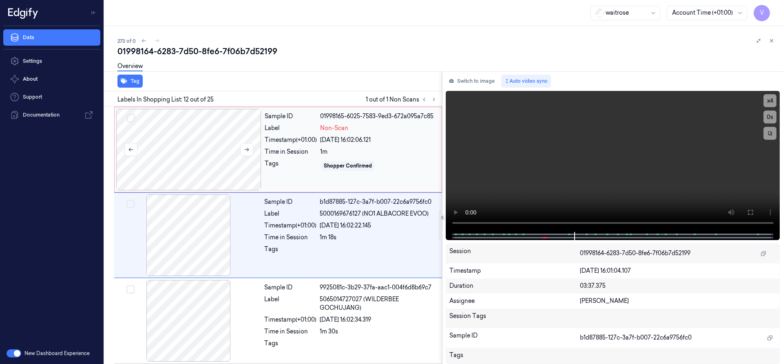
click at [212, 132] on div at bounding box center [188, 150] width 145 height 82
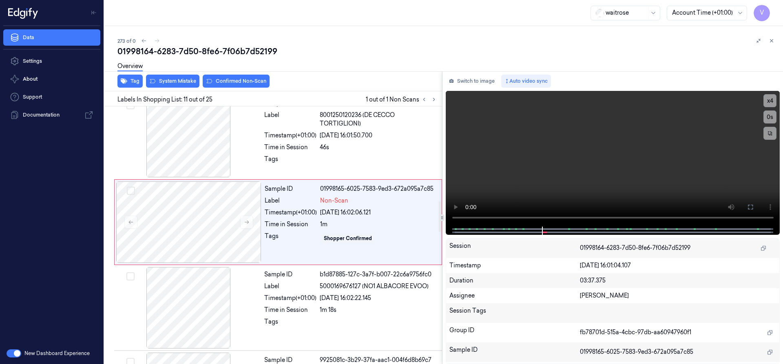
scroll to position [770, 0]
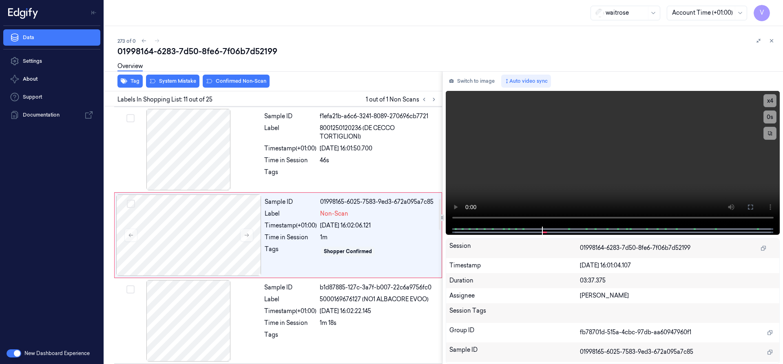
click at [177, 76] on div "Overview" at bounding box center [446, 67] width 659 height 21
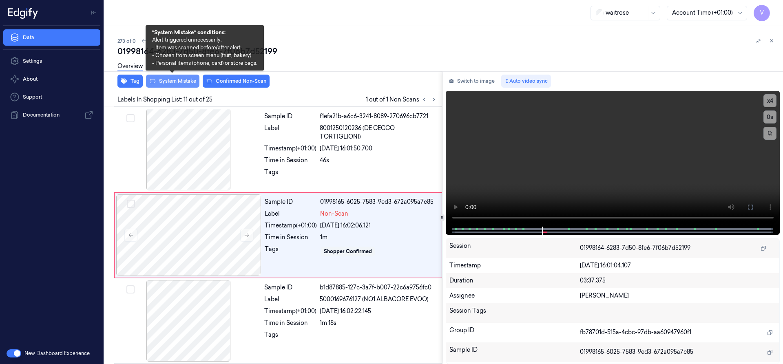
click at [176, 81] on button "System Mistake" at bounding box center [172, 81] width 53 height 13
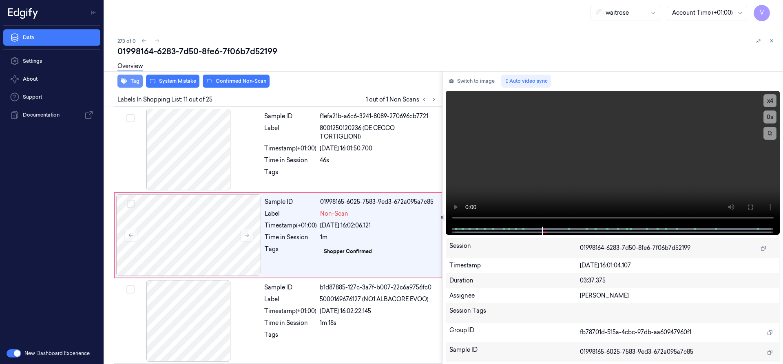
click at [134, 82] on button "Tag" at bounding box center [129, 81] width 25 height 13
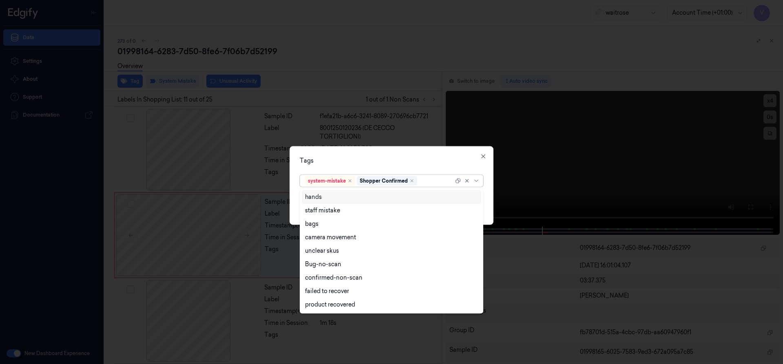
click at [419, 183] on input "text" at bounding box center [419, 181] width 1 height 9
click at [322, 225] on div "bags" at bounding box center [391, 224] width 173 height 9
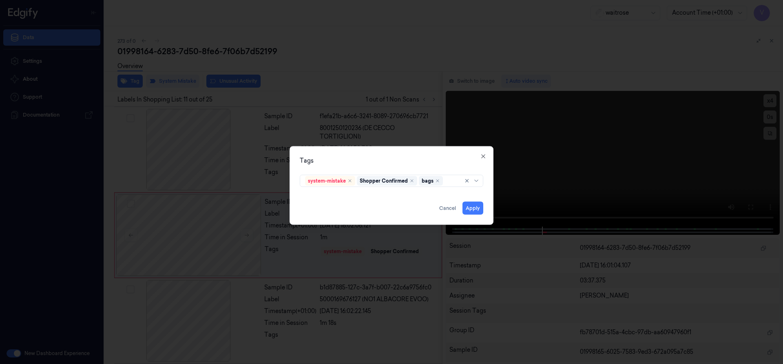
click at [419, 166] on div "Tags system-mistake Shopper Confirmed bags Apply Cancel Close" at bounding box center [391, 185] width 204 height 79
click at [473, 207] on button "Apply" at bounding box center [472, 207] width 21 height 13
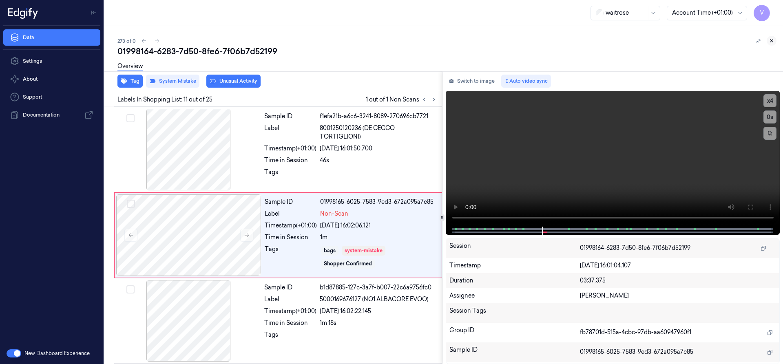
click at [771, 42] on icon at bounding box center [771, 41] width 6 height 6
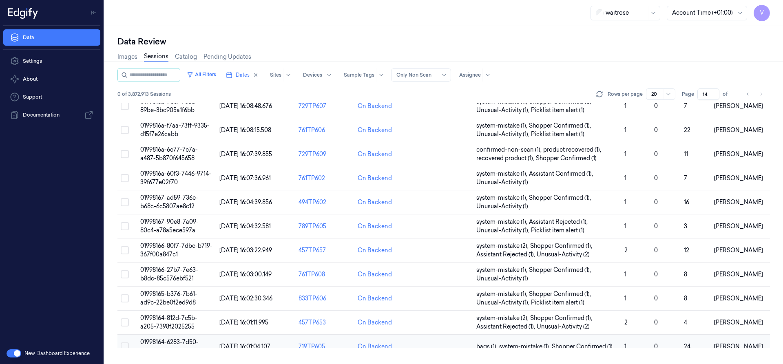
scroll to position [188, 0]
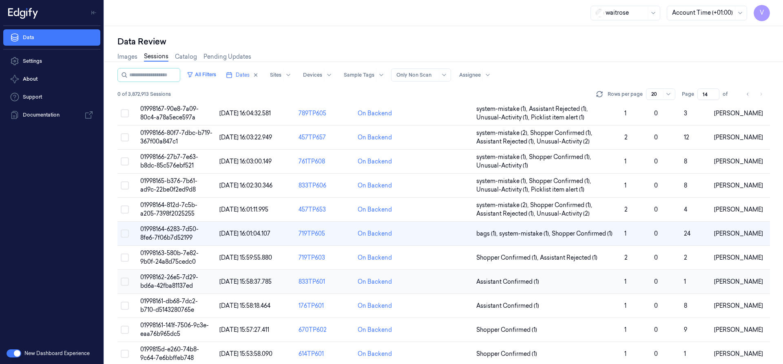
click at [173, 276] on span "01998162-26e5-7d29-bd6a-42fba81137ed" at bounding box center [169, 282] width 58 height 16
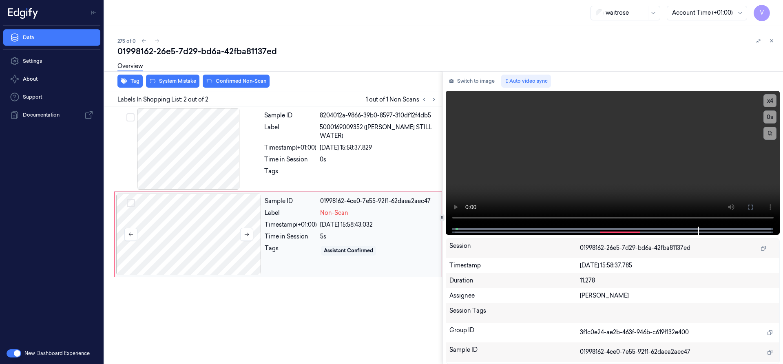
click at [223, 212] on div at bounding box center [188, 235] width 145 height 82
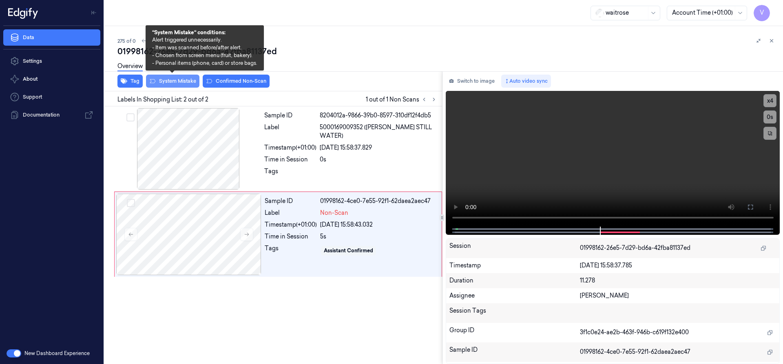
click at [185, 82] on button "System Mistake" at bounding box center [172, 81] width 53 height 13
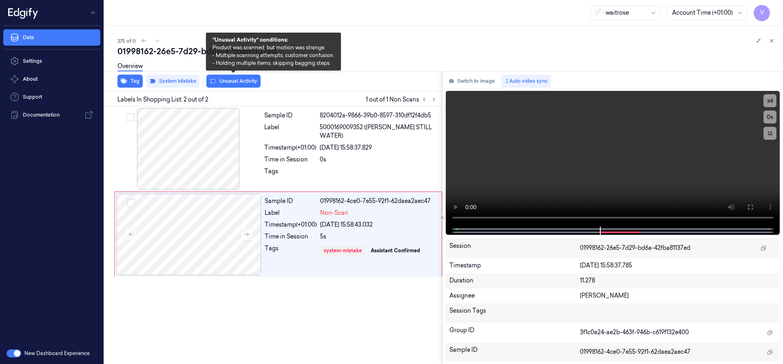
click at [237, 81] on button "Unusual Activity" at bounding box center [233, 81] width 54 height 13
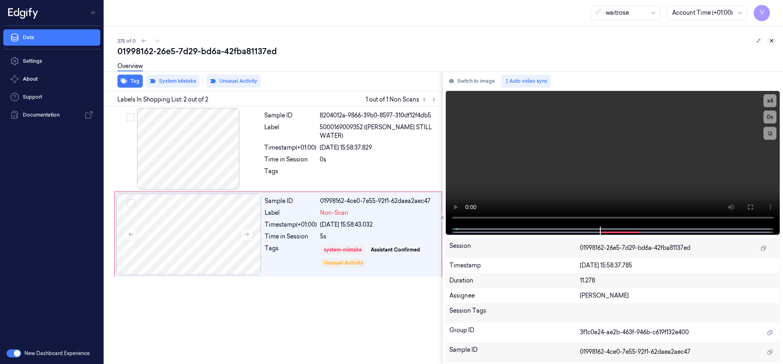
click at [773, 40] on icon at bounding box center [771, 41] width 6 height 6
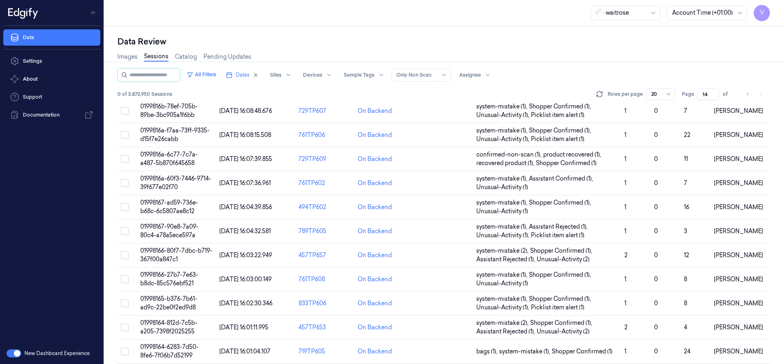
scroll to position [236, 0]
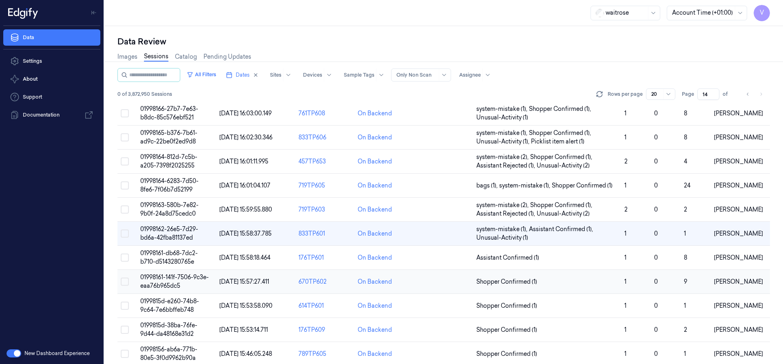
click at [179, 276] on span "01998161-141f-7506-9c3e-eaa76b965dc5" at bounding box center [174, 282] width 68 height 16
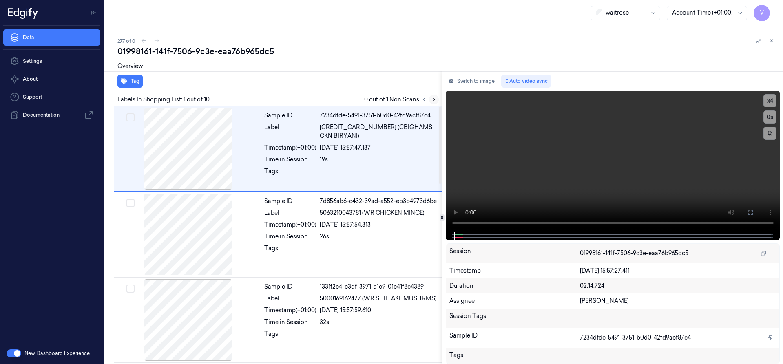
click at [433, 101] on icon at bounding box center [434, 100] width 6 height 6
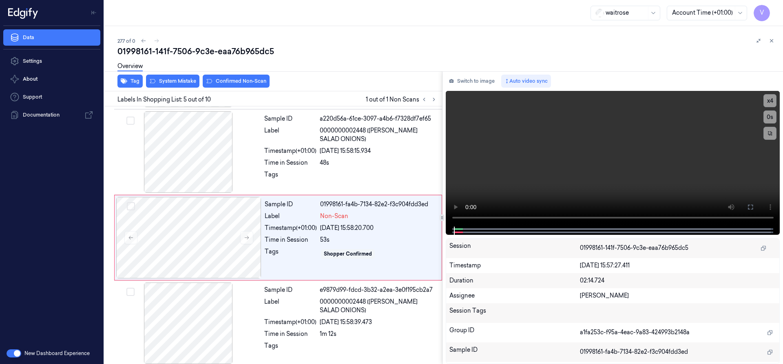
scroll to position [256, 0]
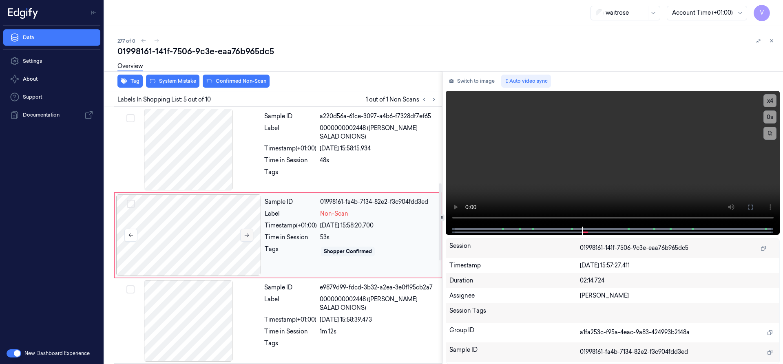
click at [243, 234] on button at bounding box center [246, 235] width 13 height 13
click at [244, 234] on icon at bounding box center [247, 235] width 6 height 6
click at [245, 234] on icon at bounding box center [247, 235] width 6 height 6
click at [245, 236] on icon at bounding box center [247, 235] width 6 height 6
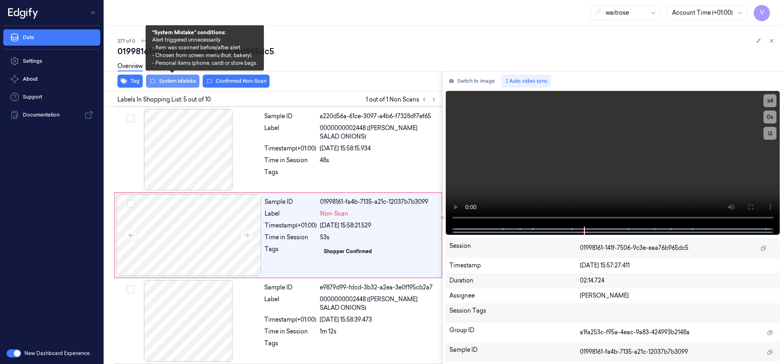
click at [176, 82] on button "System Mistake" at bounding box center [172, 81] width 53 height 13
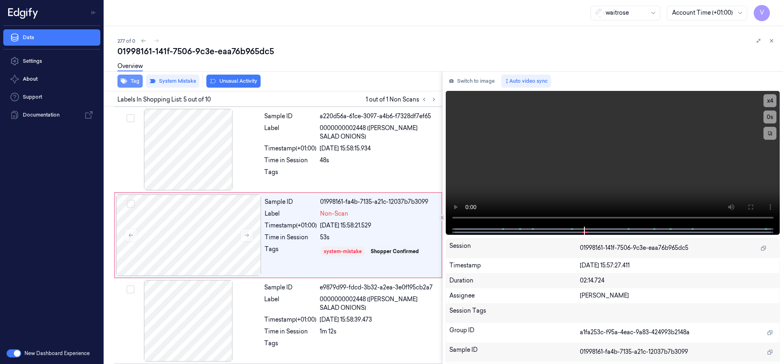
click at [136, 81] on button "Tag" at bounding box center [129, 81] width 25 height 13
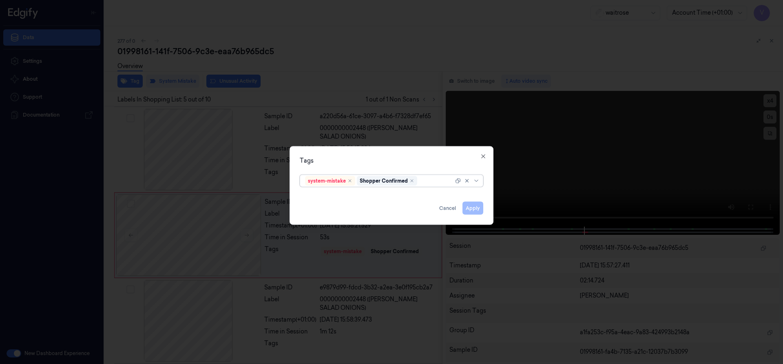
click at [429, 181] on div at bounding box center [436, 181] width 35 height 9
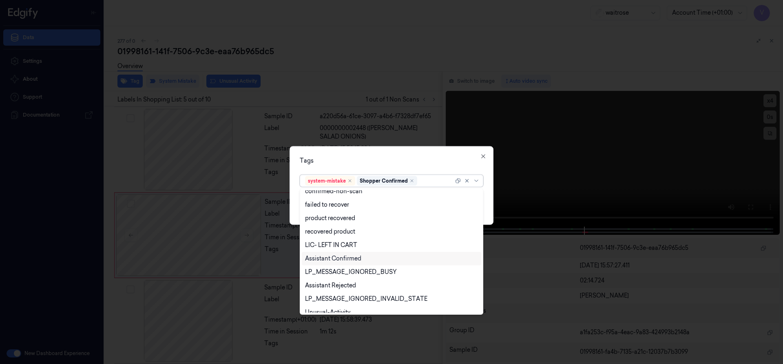
scroll to position [120, 0]
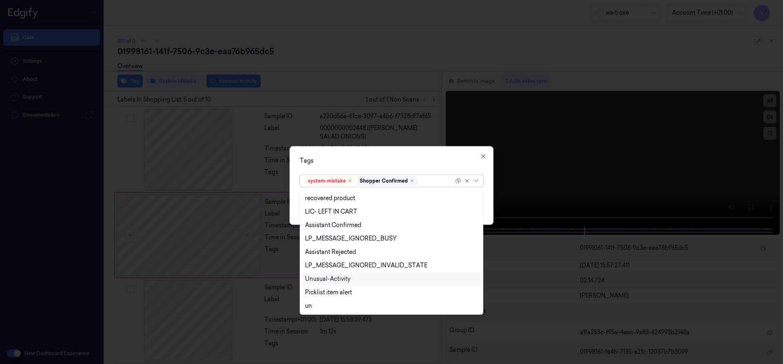
click at [341, 275] on div "Unusual-Activity" at bounding box center [327, 279] width 45 height 9
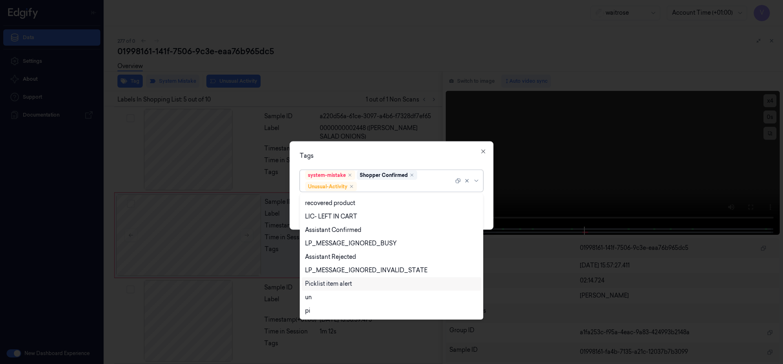
click at [338, 283] on div "Picklist item alert" at bounding box center [328, 284] width 47 height 9
click at [368, 162] on div "Tags option Picklist item alert, selected. 20 results available. Use Up and Dow…" at bounding box center [391, 185] width 204 height 88
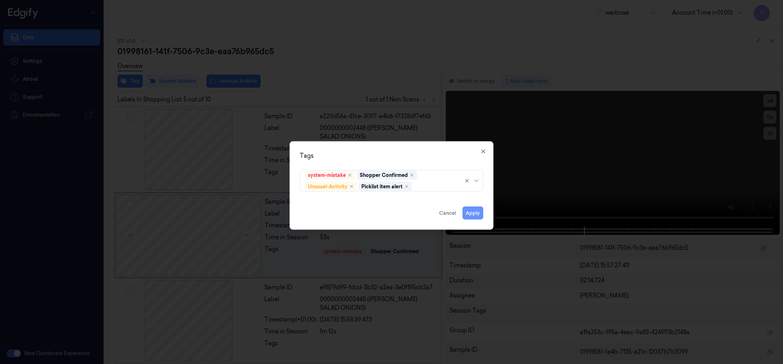
click at [468, 216] on button "Apply" at bounding box center [472, 212] width 21 height 13
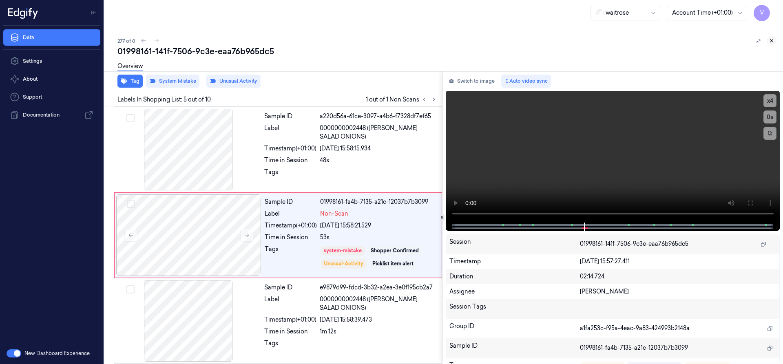
click at [773, 41] on icon at bounding box center [771, 41] width 6 height 6
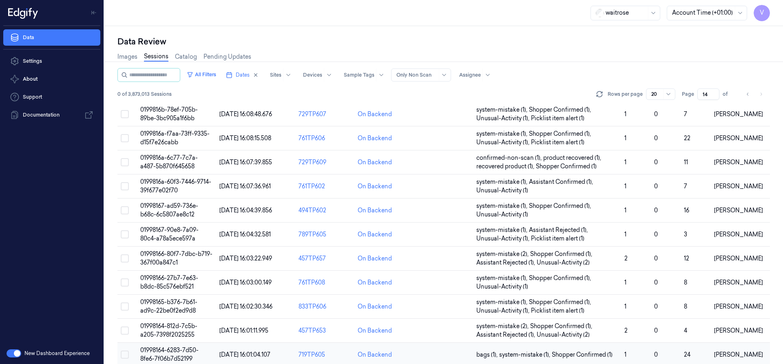
scroll to position [244, 0]
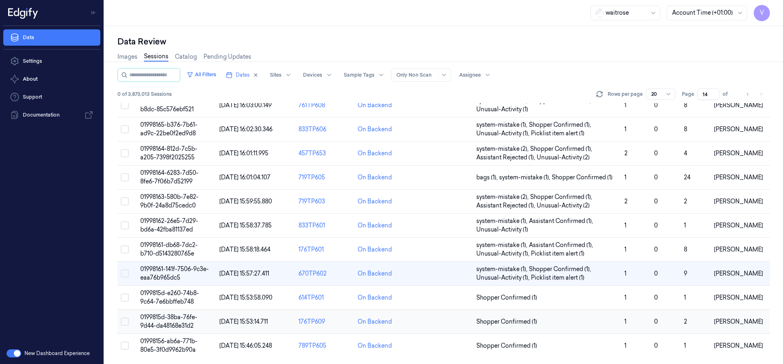
click at [161, 320] on span "0199815d-38ba-76fe-9d44-da48168e31d2" at bounding box center [168, 322] width 57 height 16
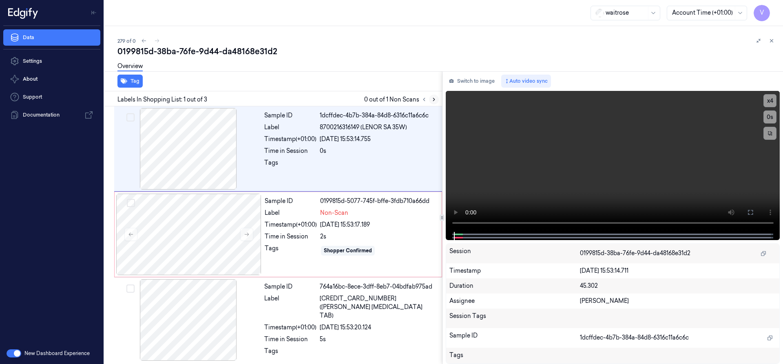
click at [433, 100] on icon at bounding box center [434, 100] width 6 height 6
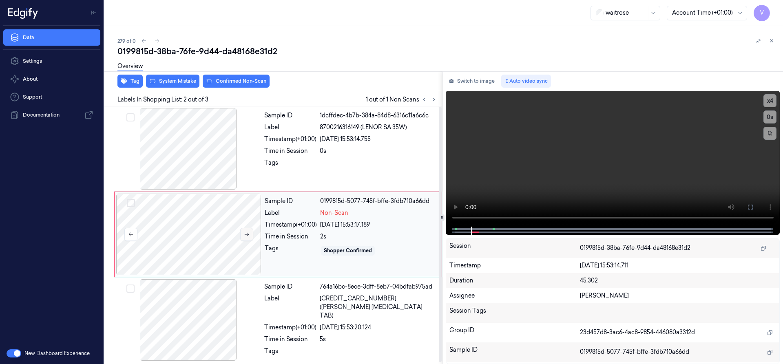
click at [248, 234] on icon at bounding box center [247, 235] width 4 height 4
click at [246, 235] on icon at bounding box center [247, 235] width 6 height 6
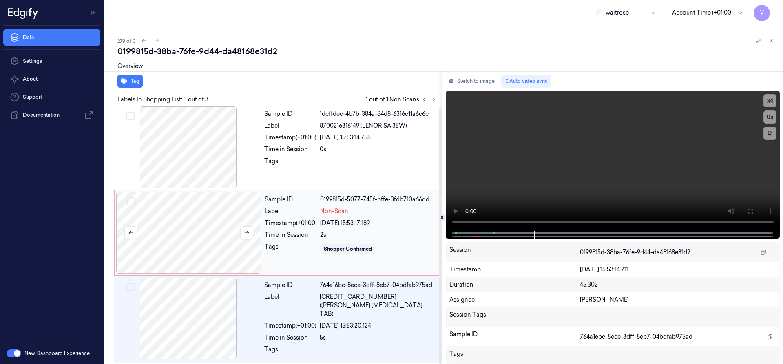
click at [190, 226] on div at bounding box center [188, 233] width 145 height 82
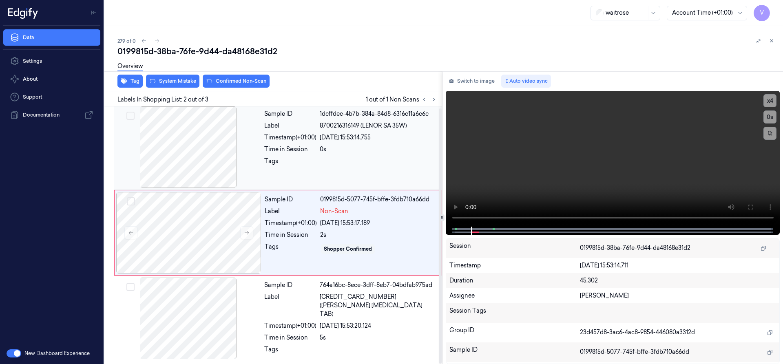
scroll to position [0, 0]
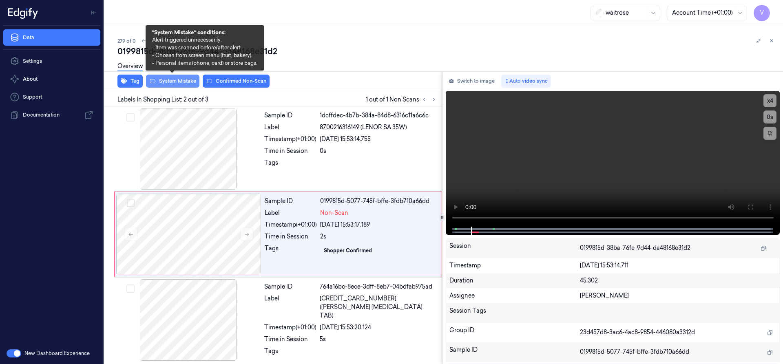
click at [186, 82] on button "System Mistake" at bounding box center [172, 81] width 53 height 13
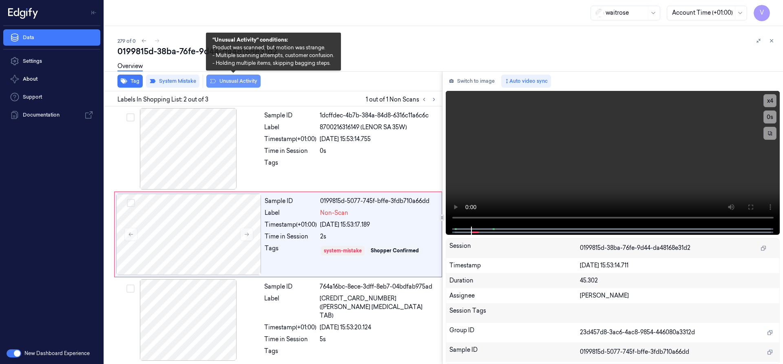
click at [247, 81] on button "Unusual Activity" at bounding box center [233, 81] width 54 height 13
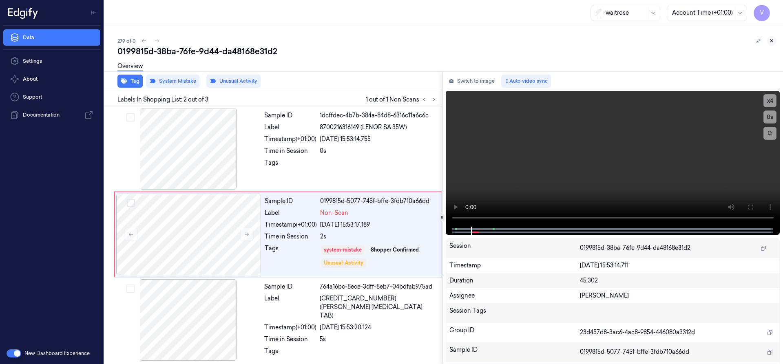
click at [771, 40] on icon at bounding box center [771, 41] width 3 height 3
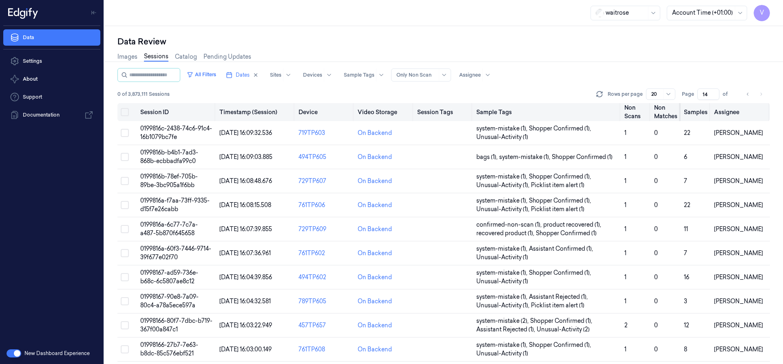
drag, startPoint x: 706, startPoint y: 94, endPoint x: 677, endPoint y: 104, distance: 30.9
click at [687, 104] on div "All Filters Dates Sites Devices Sample Tags Alert Type Only Non Scan Assignee 0…" at bounding box center [443, 216] width 652 height 296
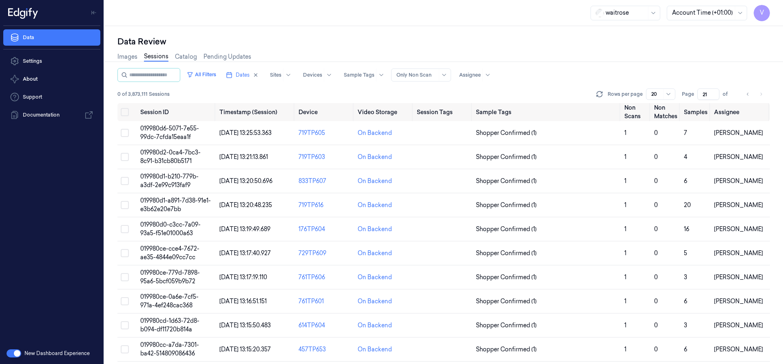
type input "21"
click at [185, 132] on td "019980d6-5071-7e55-99dc-7cfda15eaa1f" at bounding box center [176, 133] width 79 height 24
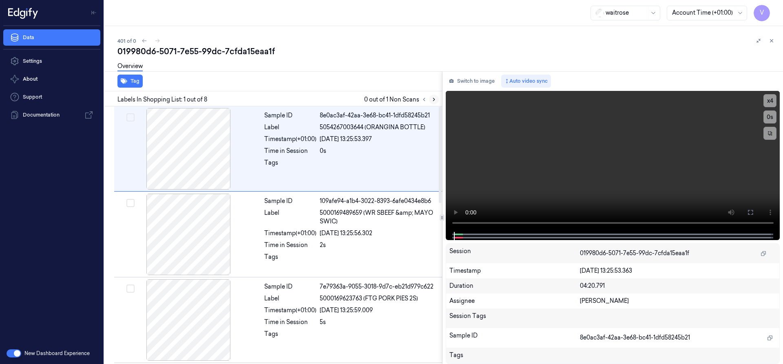
click at [432, 99] on icon at bounding box center [434, 100] width 6 height 6
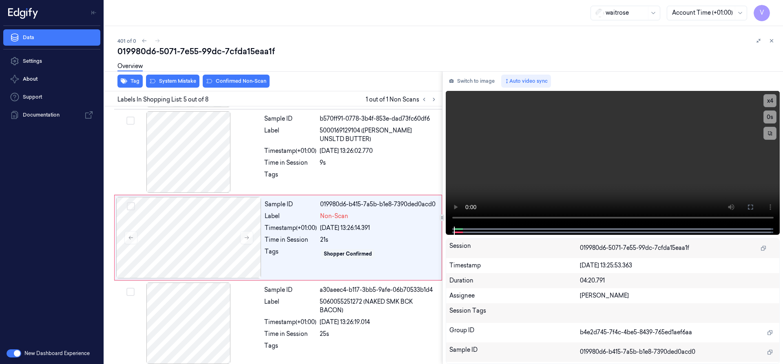
scroll to position [256, 0]
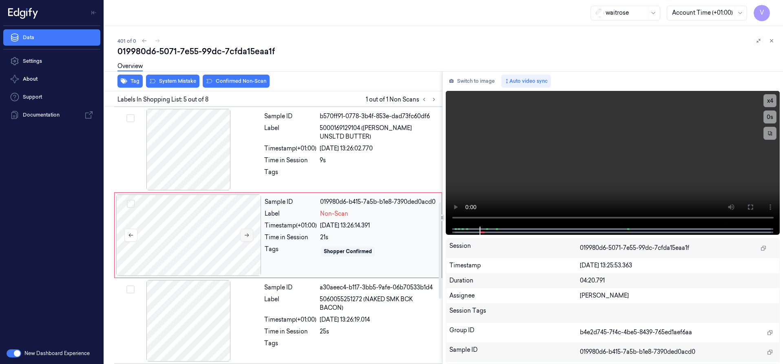
click at [247, 234] on icon at bounding box center [247, 235] width 6 height 6
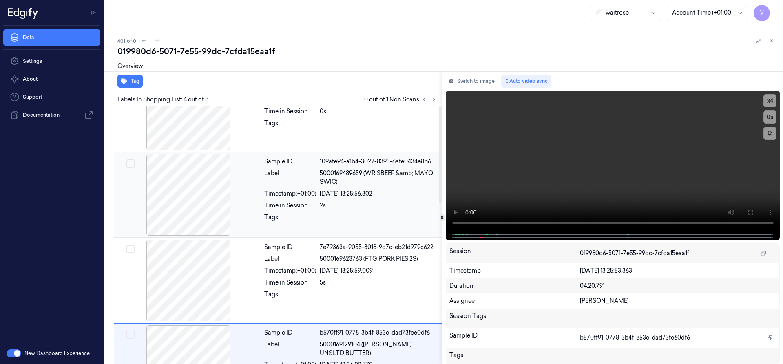
scroll to position [0, 0]
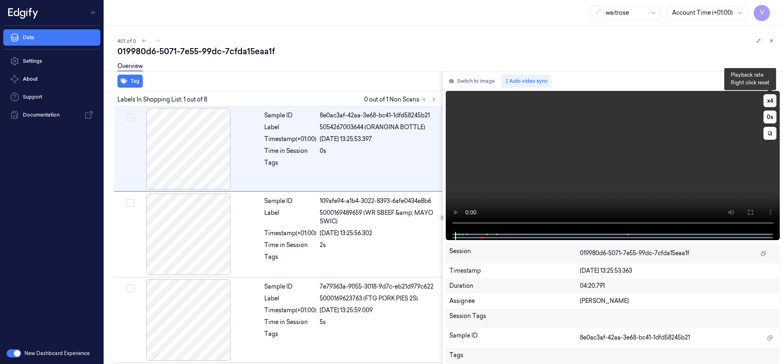
click at [774, 101] on button "x 4" at bounding box center [769, 100] width 13 height 13
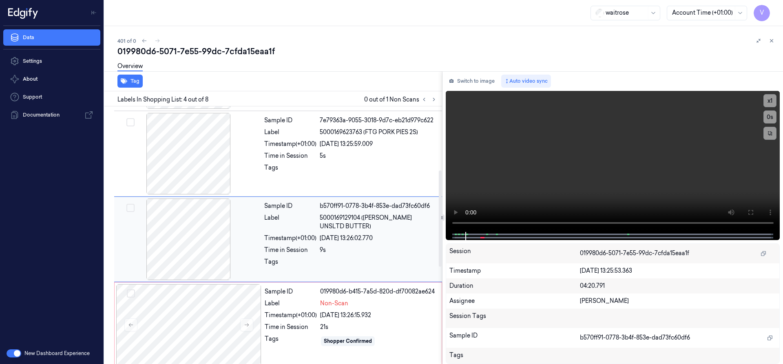
scroll to position [170, 0]
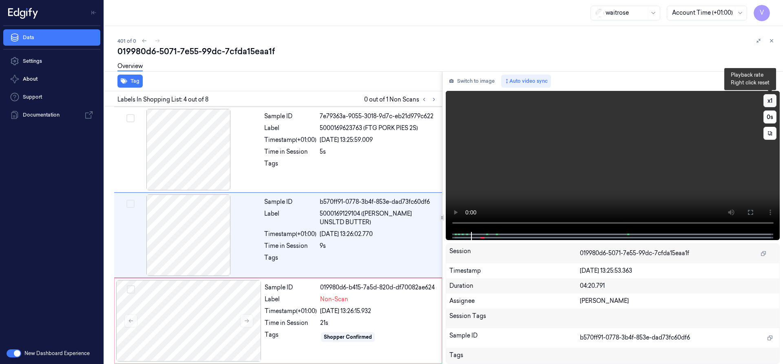
click at [766, 101] on button "x 1" at bounding box center [769, 100] width 13 height 13
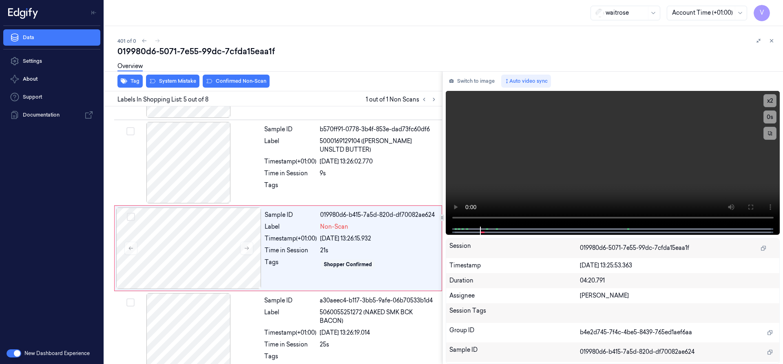
scroll to position [256, 0]
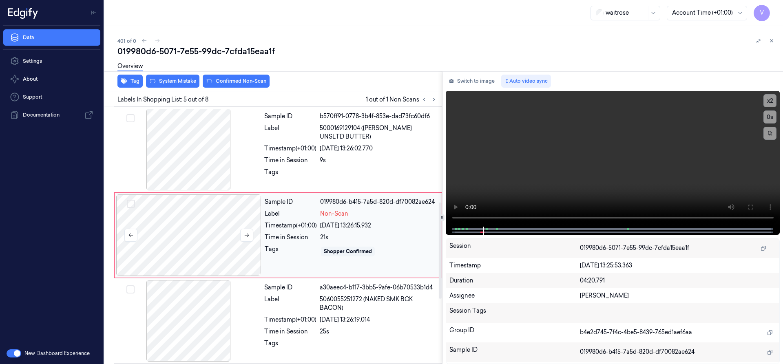
click at [214, 216] on div at bounding box center [188, 235] width 145 height 82
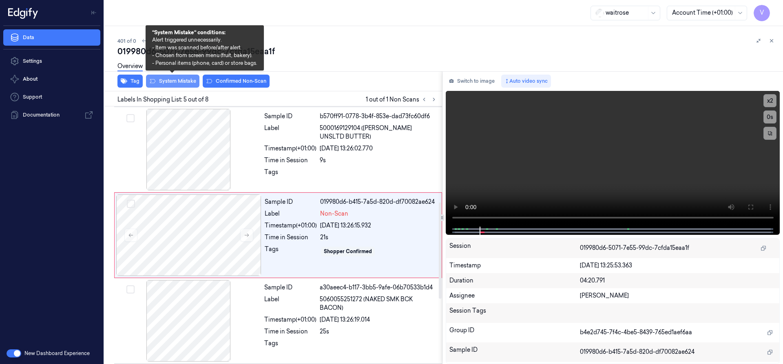
click at [182, 78] on button "System Mistake" at bounding box center [172, 81] width 53 height 13
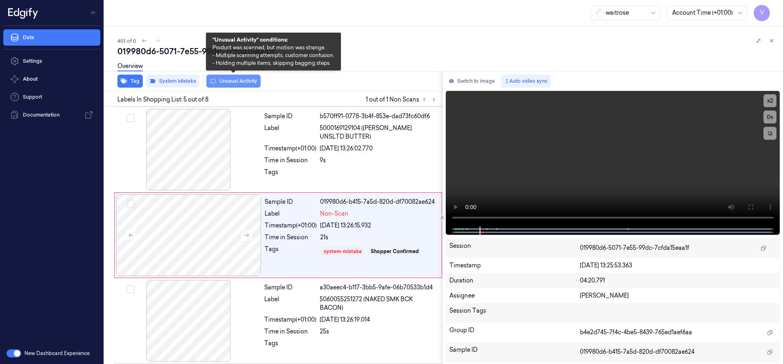
click at [241, 85] on button "Unusual Activity" at bounding box center [233, 81] width 54 height 13
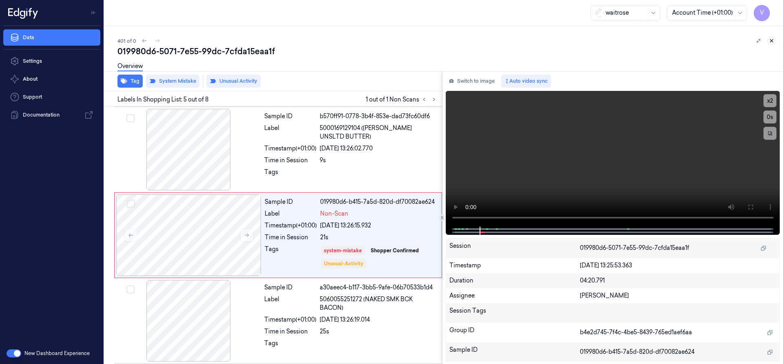
click at [773, 41] on icon at bounding box center [771, 41] width 6 height 6
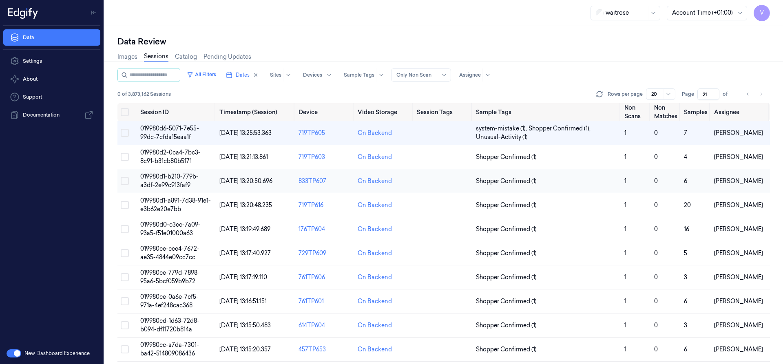
click at [171, 185] on span "019980d1-b210-779b-a3df-2e99c913faf9" at bounding box center [169, 181] width 58 height 16
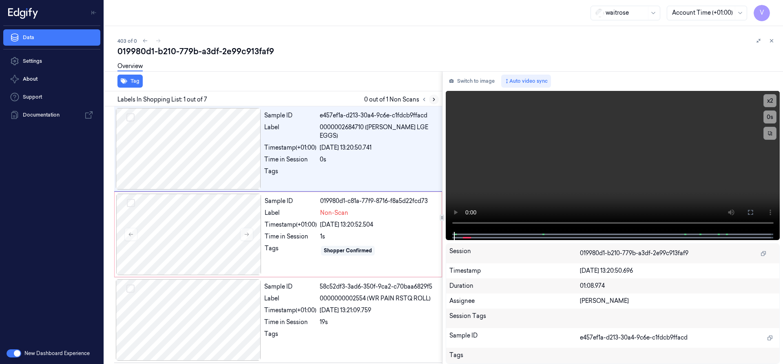
click at [433, 99] on icon at bounding box center [434, 99] width 2 height 3
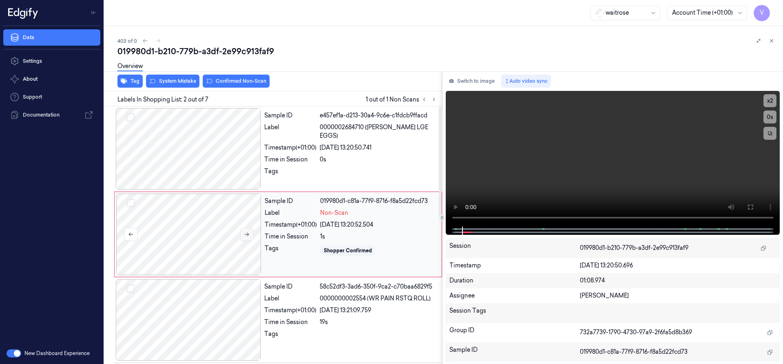
click at [247, 232] on icon at bounding box center [247, 235] width 6 height 6
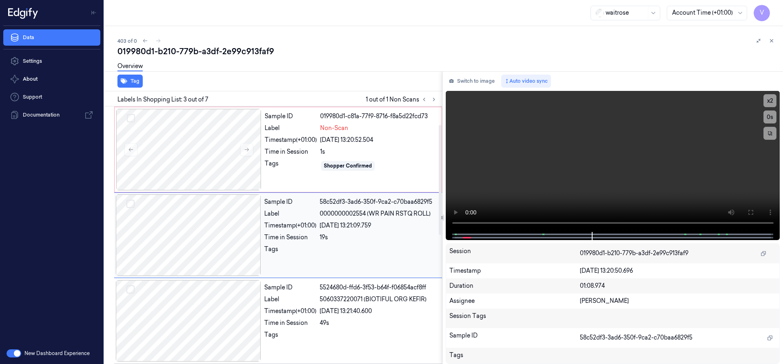
scroll to position [3, 0]
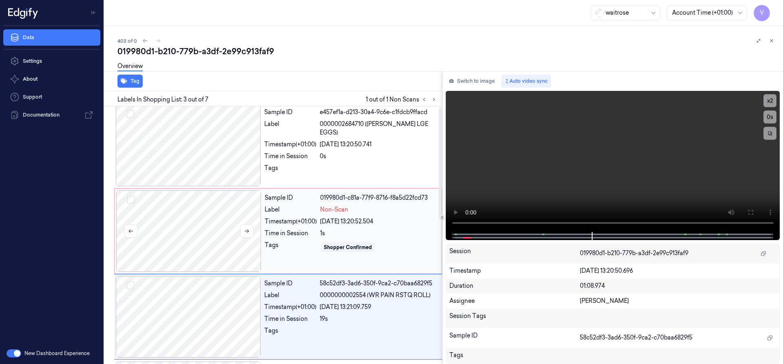
click at [185, 225] on div at bounding box center [188, 231] width 145 height 82
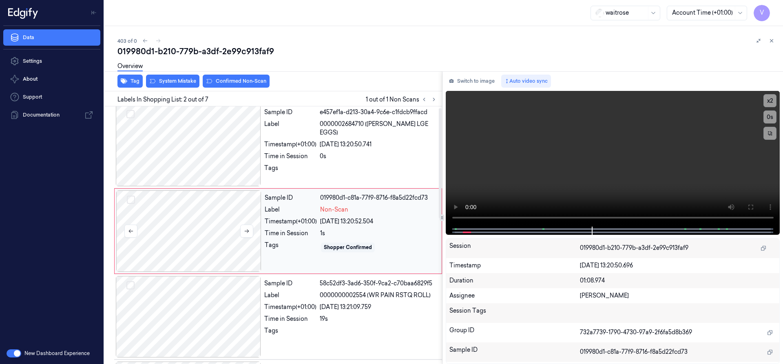
scroll to position [0, 0]
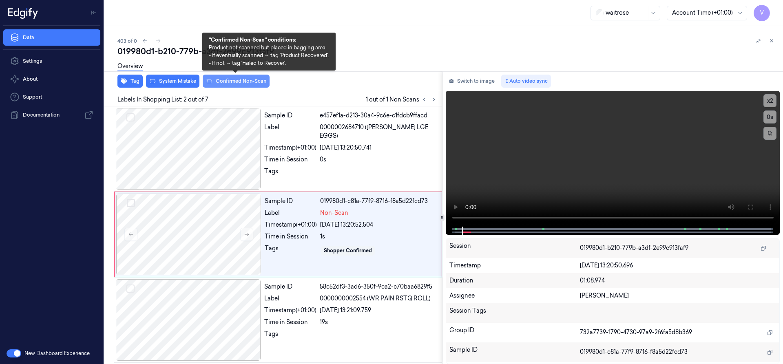
click at [237, 83] on button "Confirmed Non-Scan" at bounding box center [236, 81] width 67 height 13
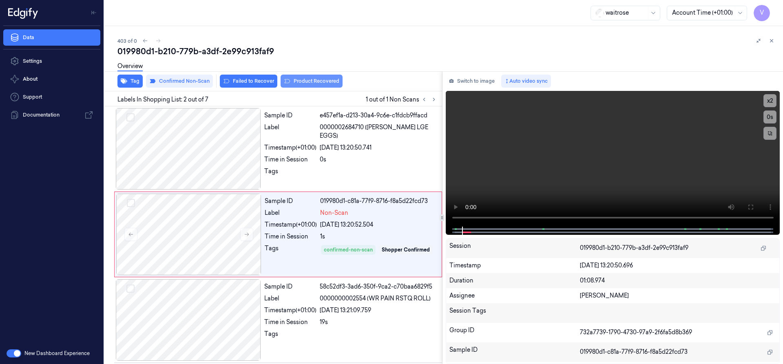
click at [316, 83] on button "Product Recovered" at bounding box center [311, 81] width 62 height 13
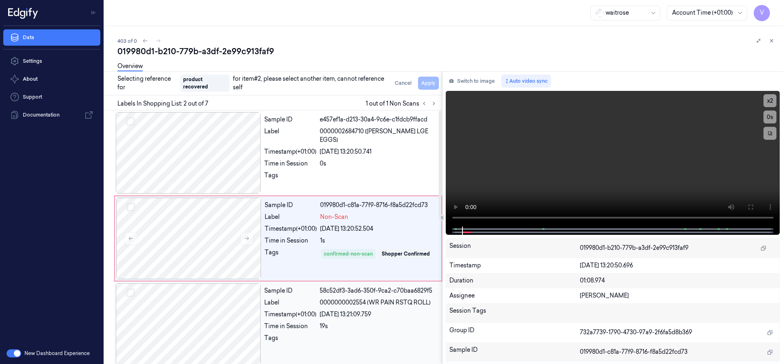
click at [201, 310] on div at bounding box center [188, 324] width 145 height 82
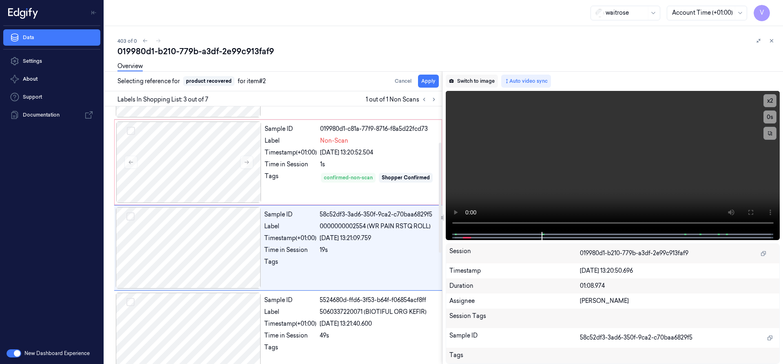
scroll to position [85, 0]
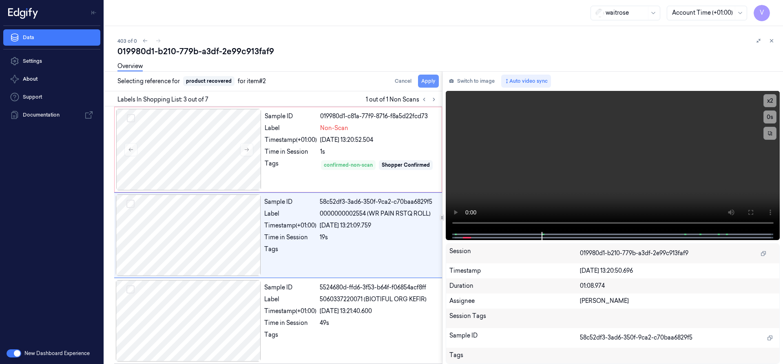
click at [430, 79] on button "Apply" at bounding box center [428, 81] width 21 height 13
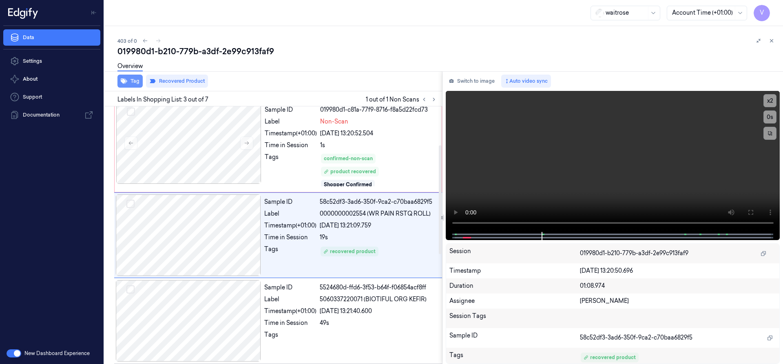
click at [138, 84] on button "Tag" at bounding box center [129, 81] width 25 height 13
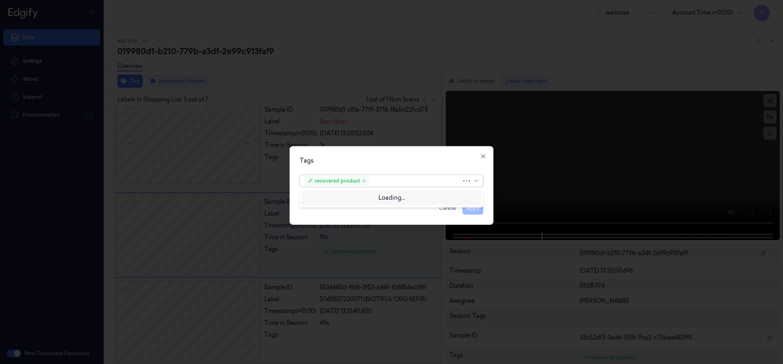
click at [396, 180] on div at bounding box center [416, 181] width 91 height 9
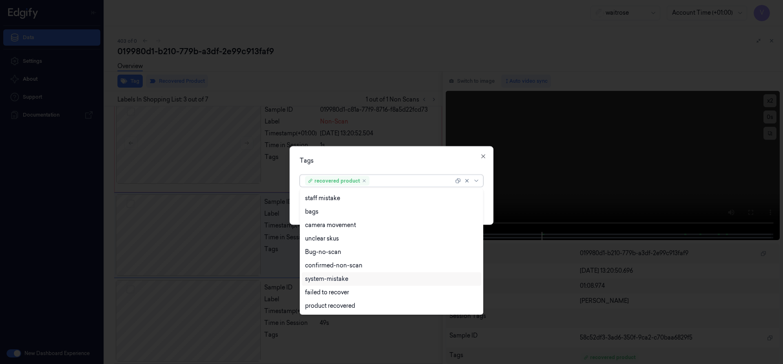
scroll to position [133, 0]
click at [328, 291] on div "Picklist item alert" at bounding box center [328, 292] width 47 height 9
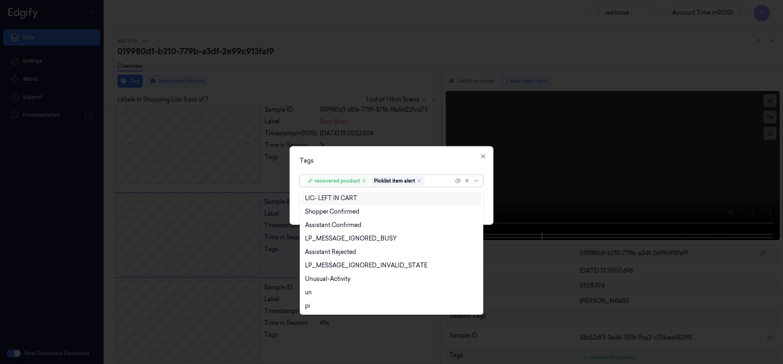
click at [386, 168] on div "Tags option Picklist item alert, selected. 22 results available. Use Up and Dow…" at bounding box center [391, 185] width 204 height 79
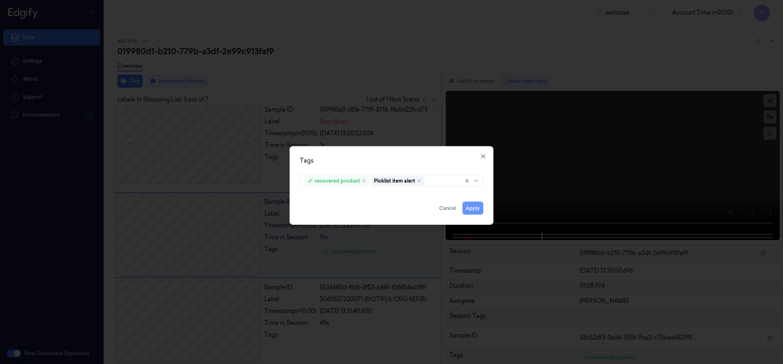
click at [472, 208] on button "Apply" at bounding box center [472, 207] width 21 height 13
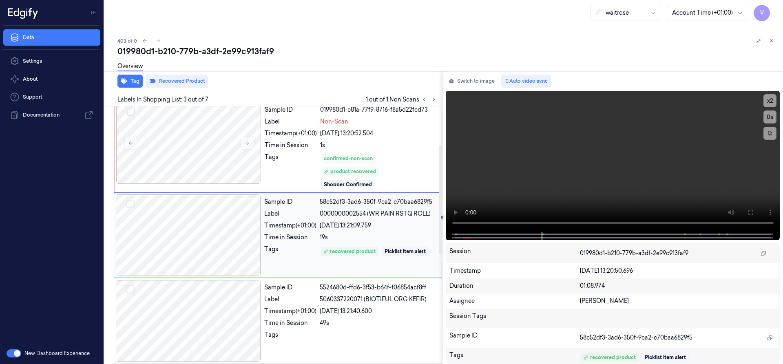
click at [228, 227] on div at bounding box center [188, 235] width 145 height 82
click at [139, 84] on button "Tag" at bounding box center [129, 81] width 25 height 13
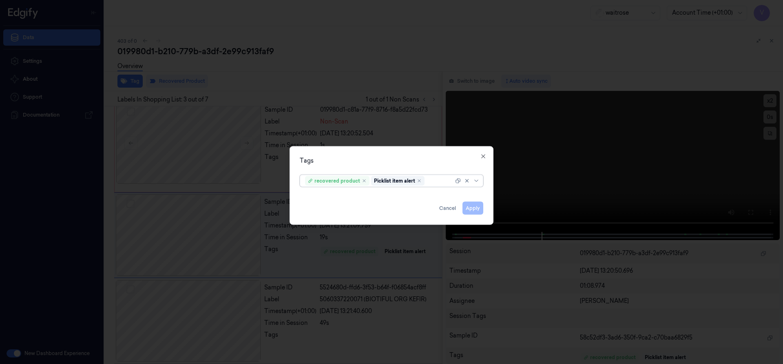
click at [418, 181] on icon "Remove ,Picklist item alert" at bounding box center [419, 180] width 5 height 5
click at [466, 210] on button "Apply" at bounding box center [472, 207] width 21 height 13
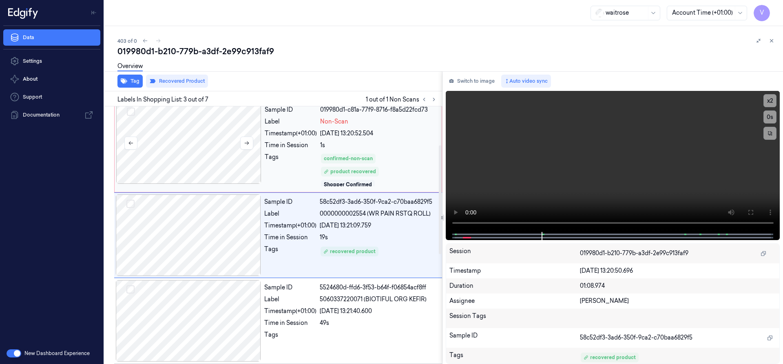
click at [232, 135] on div at bounding box center [188, 143] width 145 height 82
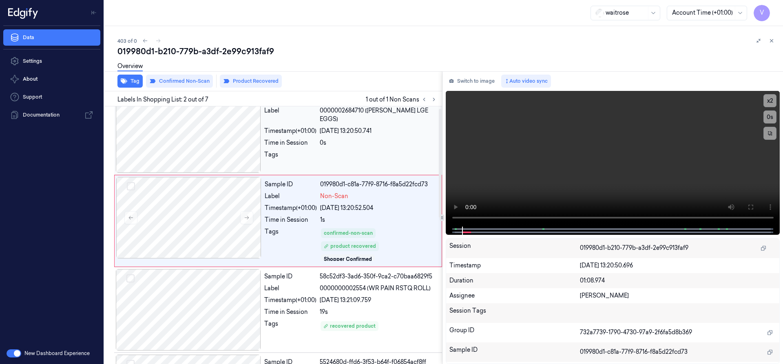
scroll to position [2, 0]
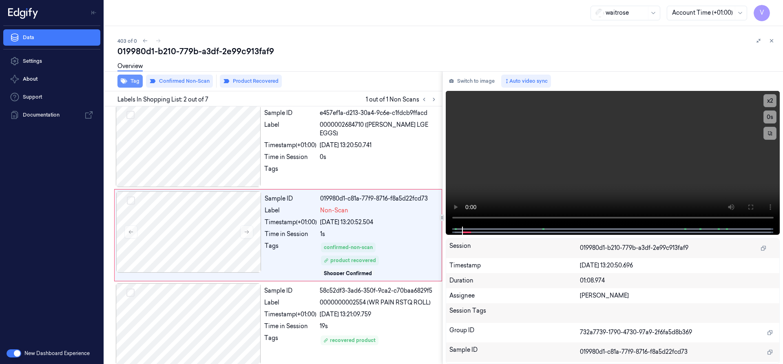
click at [135, 81] on button "Tag" at bounding box center [129, 81] width 25 height 13
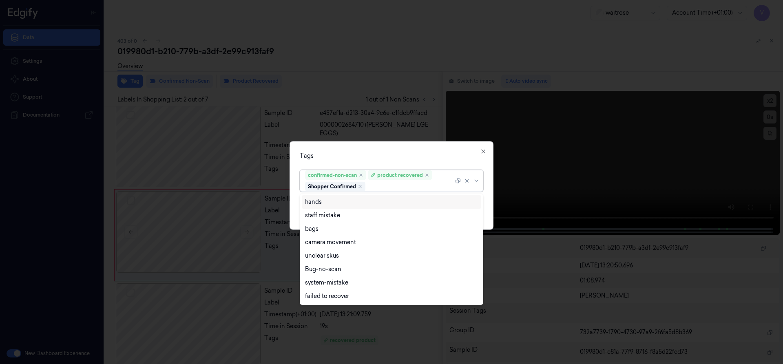
click at [390, 185] on div at bounding box center [410, 186] width 86 height 9
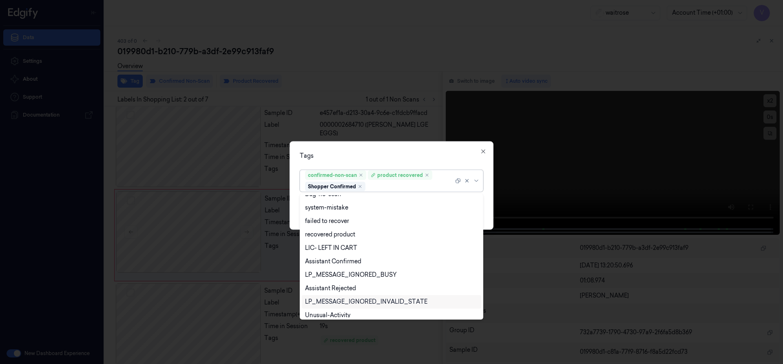
scroll to position [106, 0]
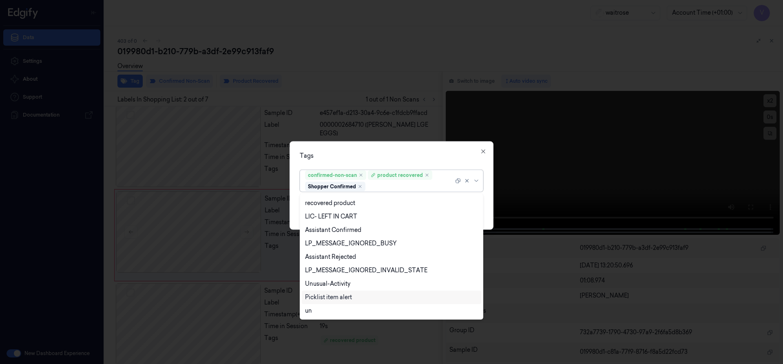
click at [329, 294] on div "Picklist item alert" at bounding box center [328, 297] width 47 height 9
click at [416, 159] on div "Tags" at bounding box center [391, 155] width 183 height 9
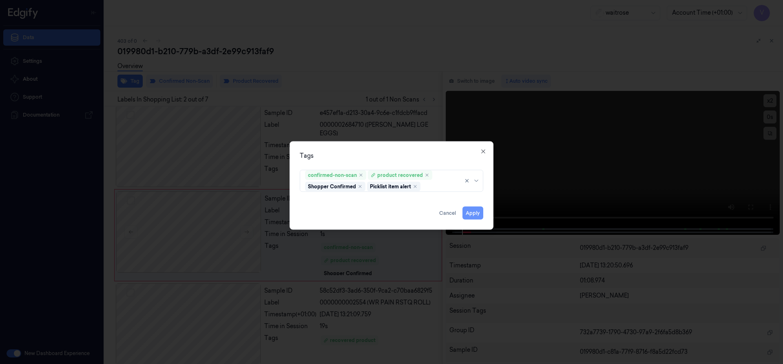
click at [468, 212] on button "Apply" at bounding box center [472, 212] width 21 height 13
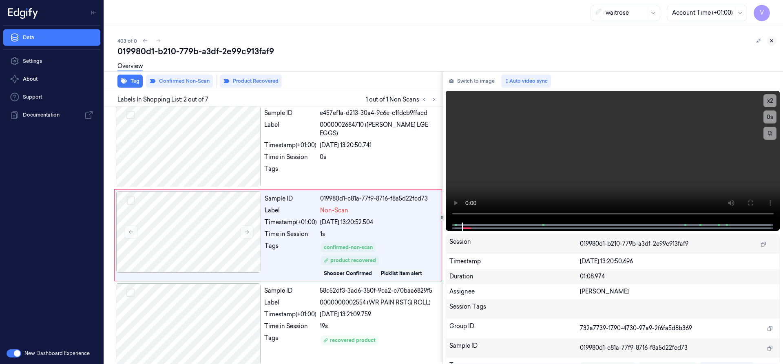
click at [773, 40] on icon at bounding box center [771, 41] width 6 height 6
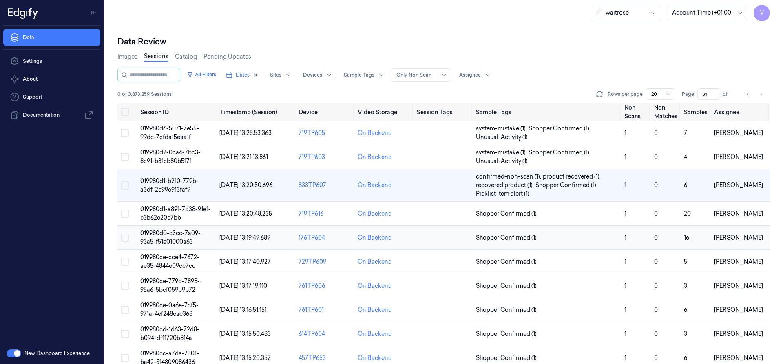
click at [172, 237] on td "019980d0-c3cc-7a09-93a5-f51e01000a63" at bounding box center [176, 238] width 79 height 24
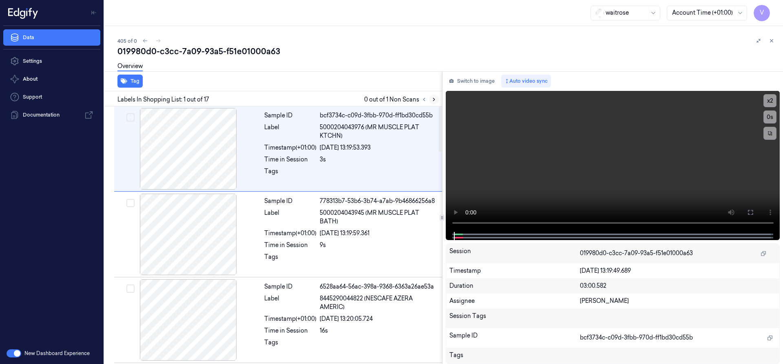
click at [434, 99] on icon at bounding box center [434, 99] width 2 height 3
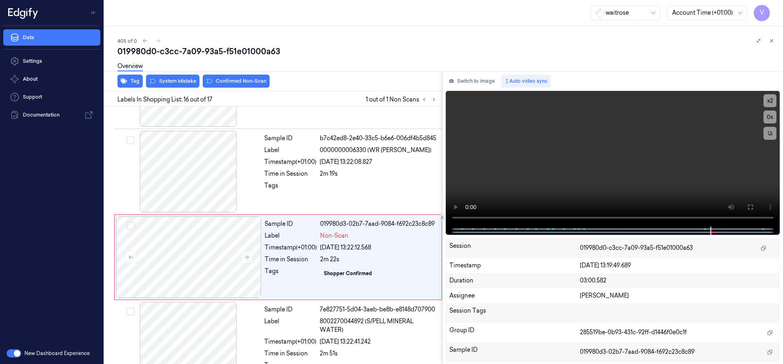
scroll to position [1200, 0]
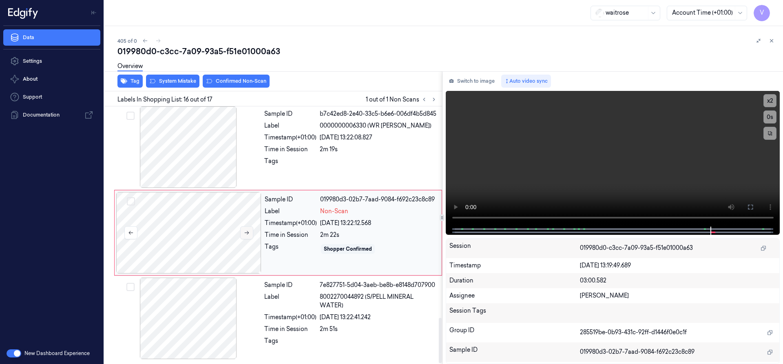
click at [249, 233] on button at bounding box center [246, 232] width 13 height 13
click at [245, 234] on icon at bounding box center [247, 233] width 6 height 6
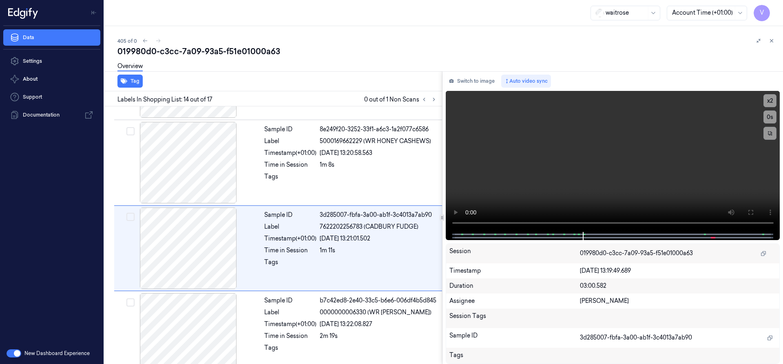
scroll to position [1027, 0]
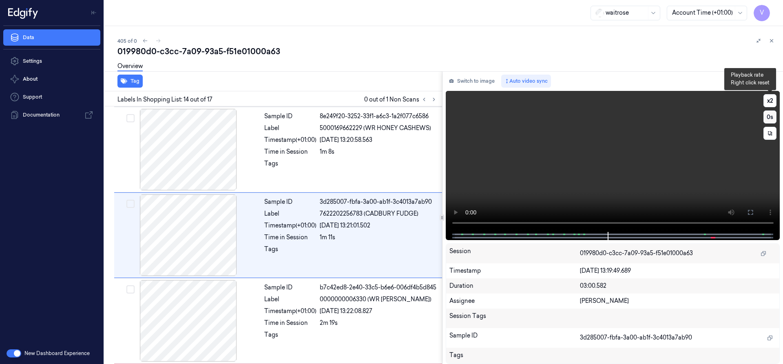
drag, startPoint x: 772, startPoint y: 99, endPoint x: 764, endPoint y: 119, distance: 21.8
click at [772, 99] on button "x 2" at bounding box center [769, 100] width 13 height 13
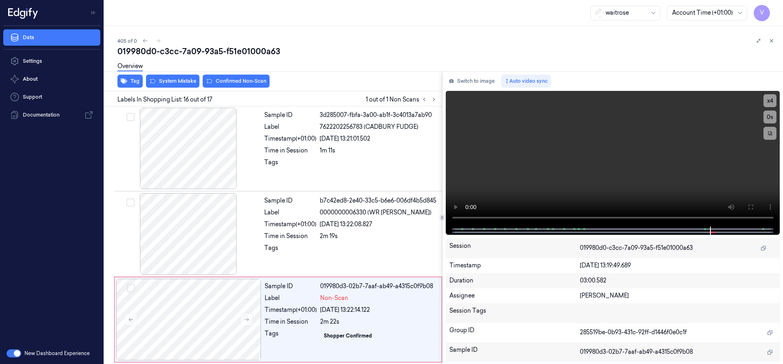
scroll to position [1200, 0]
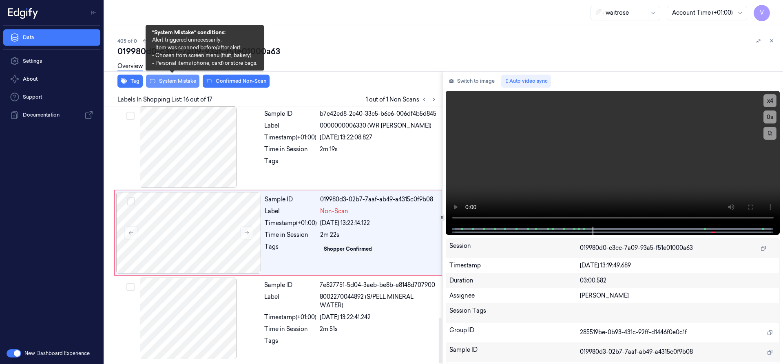
click at [179, 82] on button "System Mistake" at bounding box center [172, 81] width 53 height 13
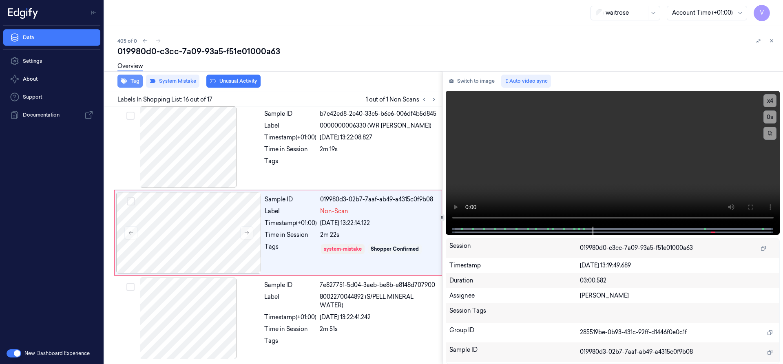
click at [124, 80] on icon "button" at bounding box center [124, 81] width 7 height 5
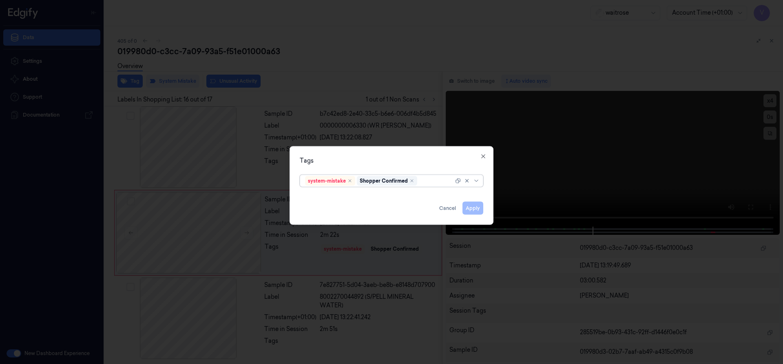
click at [423, 181] on div at bounding box center [436, 181] width 35 height 9
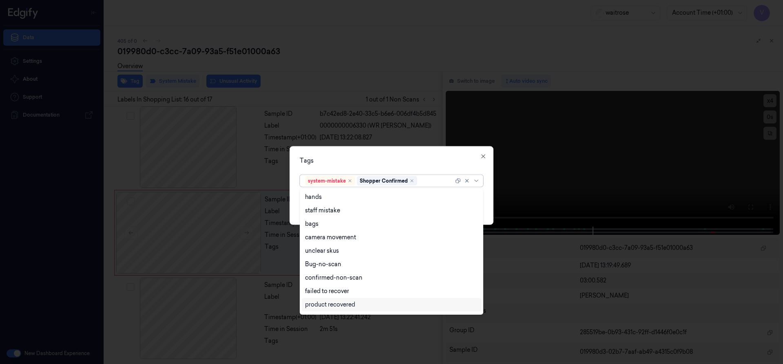
scroll to position [120, 0]
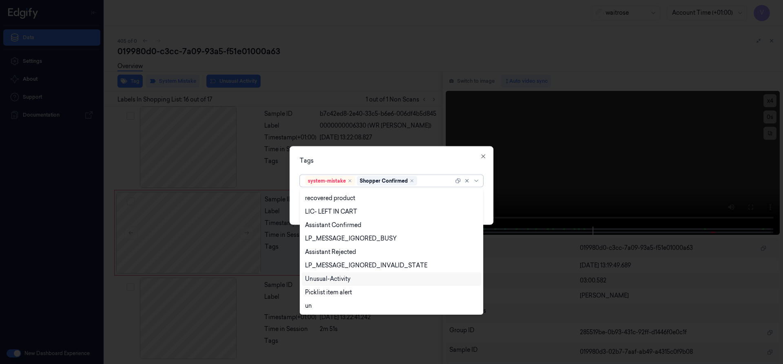
click at [338, 278] on div "Unusual-Activity" at bounding box center [327, 279] width 45 height 9
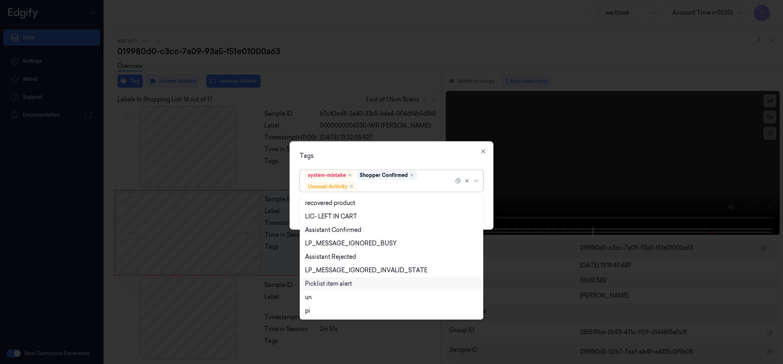
click at [336, 287] on div "Picklist item alert" at bounding box center [328, 284] width 47 height 9
click at [404, 156] on div "Tags" at bounding box center [391, 155] width 183 height 9
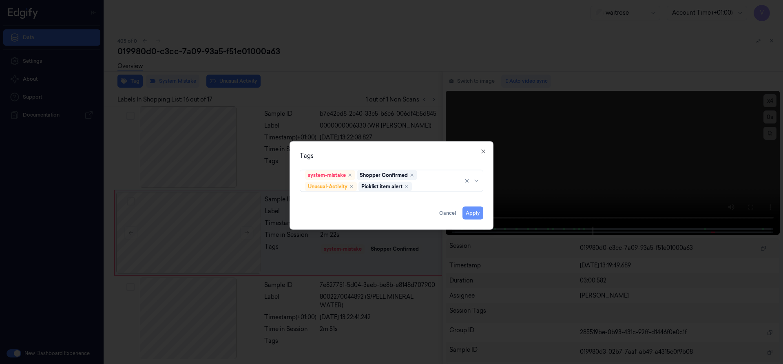
click at [472, 212] on button "Apply" at bounding box center [472, 212] width 21 height 13
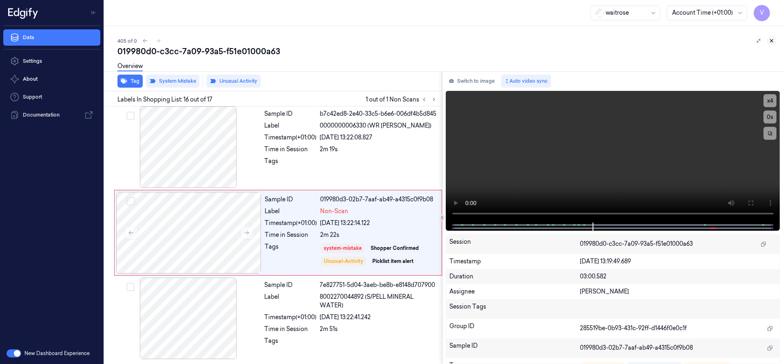
click at [772, 41] on icon at bounding box center [771, 41] width 6 height 6
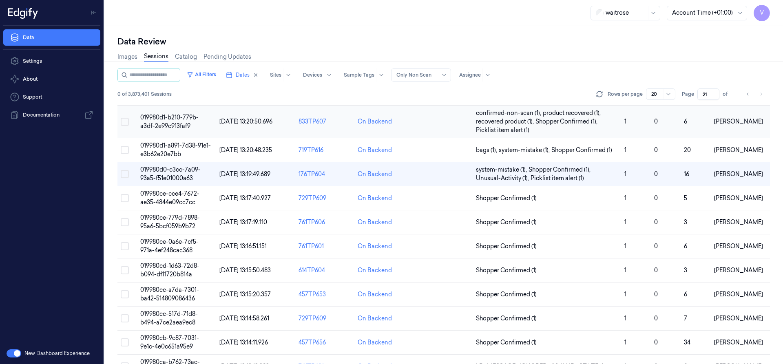
scroll to position [4, 0]
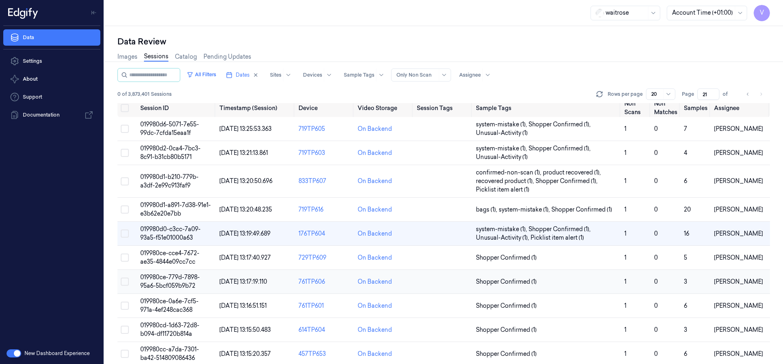
click at [186, 287] on span "019980ce-779d-7898-95a6-5bcf059b9b72" at bounding box center [170, 282] width 60 height 16
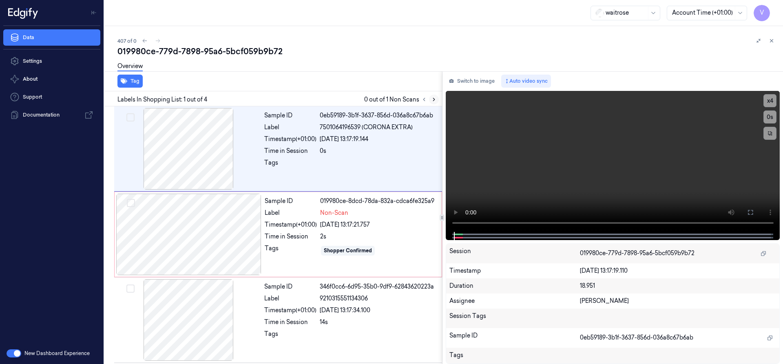
click at [435, 100] on icon at bounding box center [434, 100] width 6 height 6
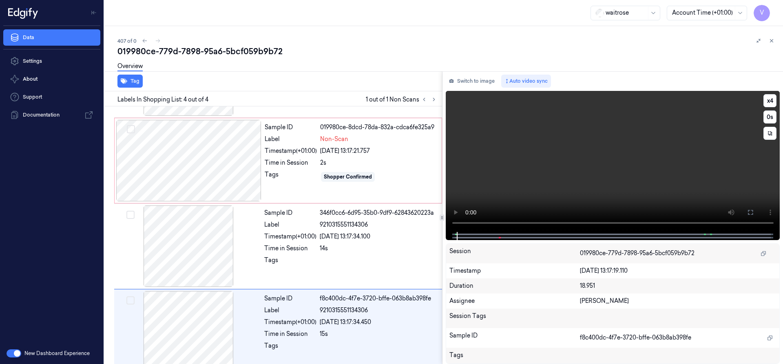
scroll to position [87, 0]
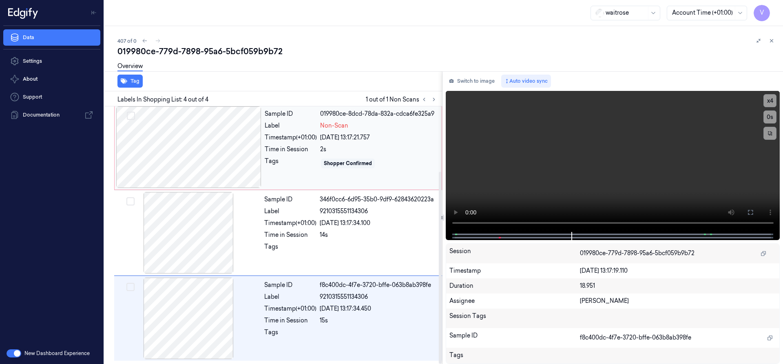
click at [193, 139] on div at bounding box center [188, 147] width 145 height 82
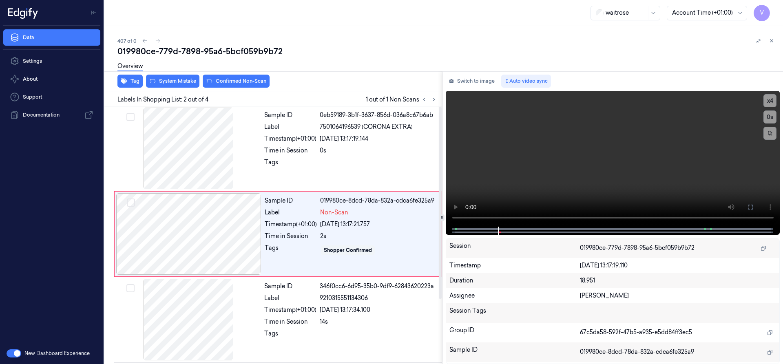
scroll to position [0, 0]
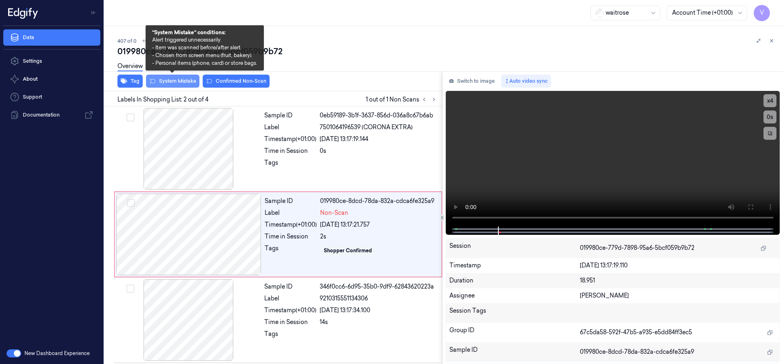
click at [175, 84] on button "System Mistake" at bounding box center [172, 81] width 53 height 13
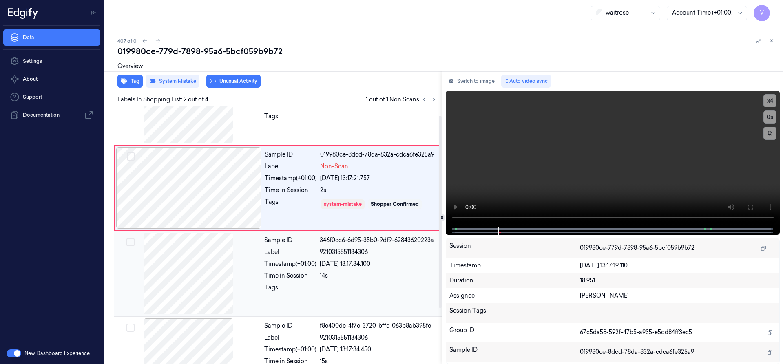
scroll to position [87, 0]
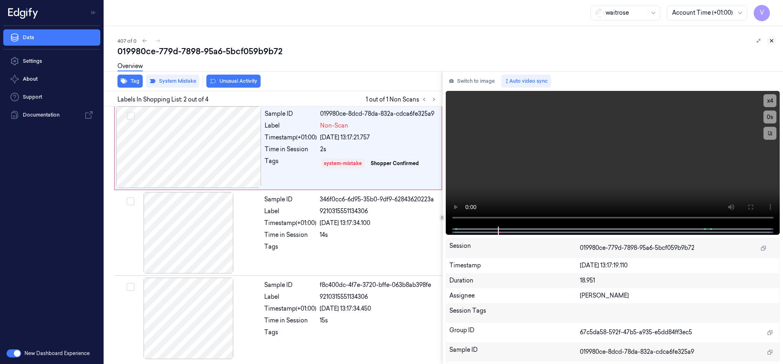
click at [773, 40] on icon at bounding box center [771, 41] width 6 height 6
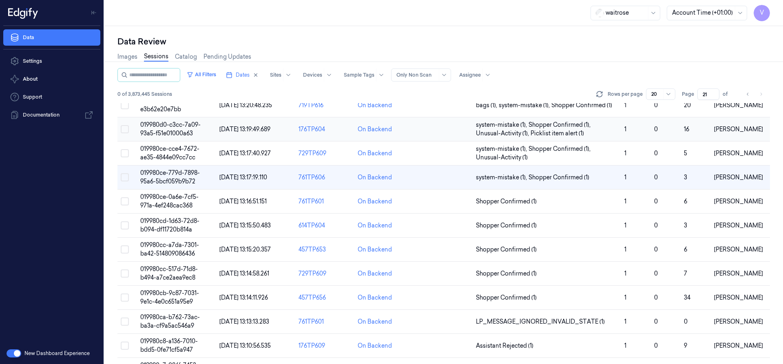
scroll to position [52, 0]
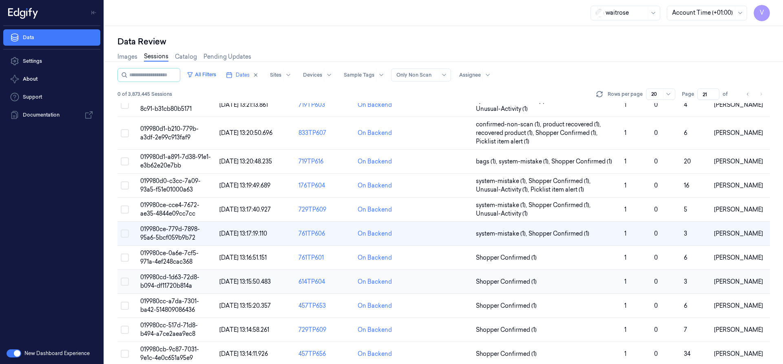
click at [169, 272] on td "019980cd-1d63-72d8-b094-df11720b814a" at bounding box center [176, 282] width 79 height 24
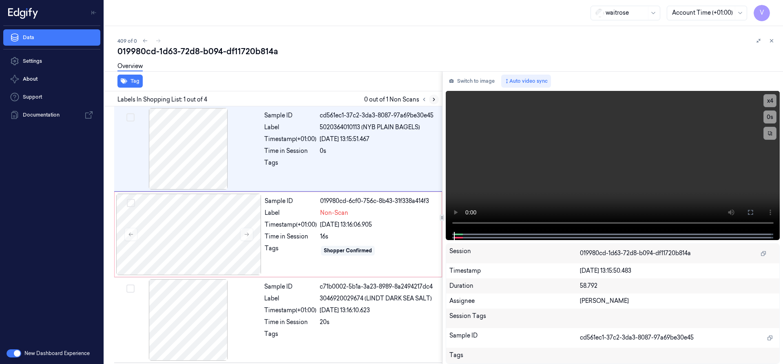
click at [433, 100] on icon at bounding box center [434, 100] width 6 height 6
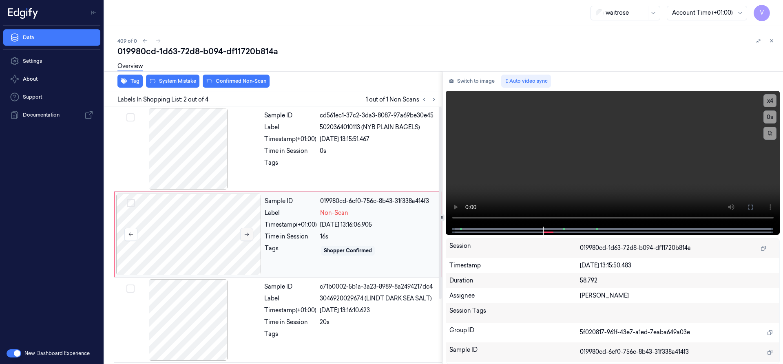
click at [250, 232] on button at bounding box center [246, 234] width 13 height 13
click at [249, 232] on icon at bounding box center [247, 235] width 6 height 6
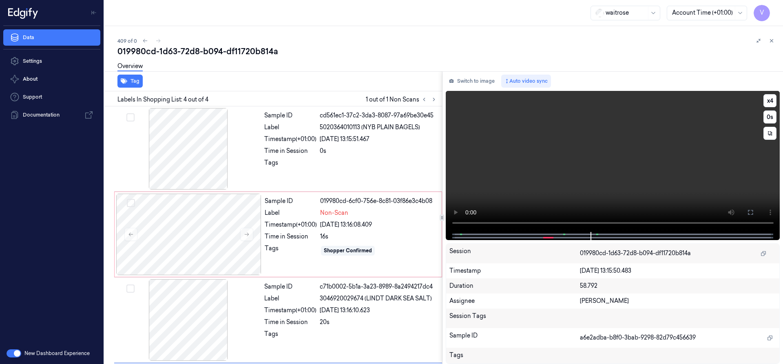
scroll to position [87, 0]
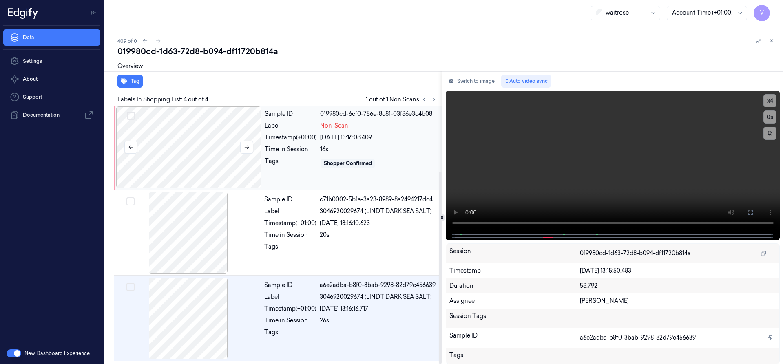
click at [225, 129] on div at bounding box center [188, 147] width 145 height 82
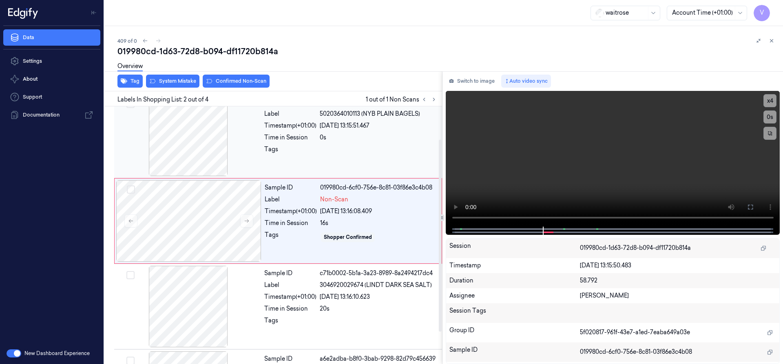
scroll to position [0, 0]
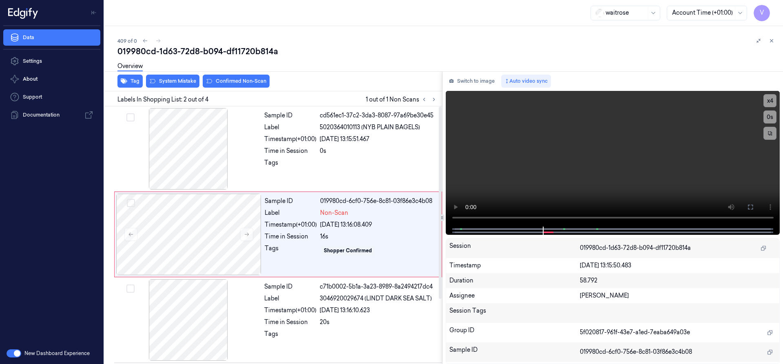
click at [180, 76] on div "Overview" at bounding box center [446, 67] width 659 height 21
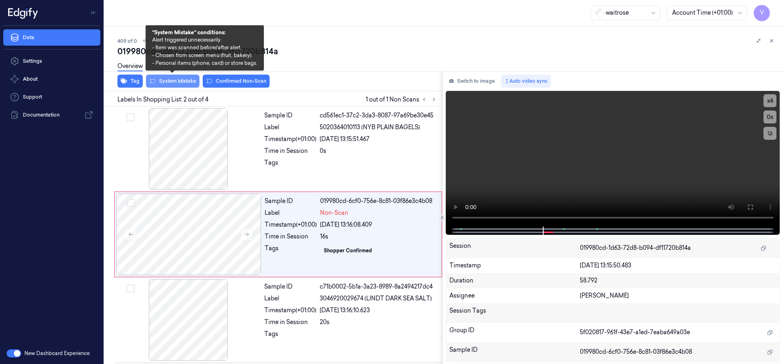
click at [164, 78] on button "System Mistake" at bounding box center [172, 81] width 53 height 13
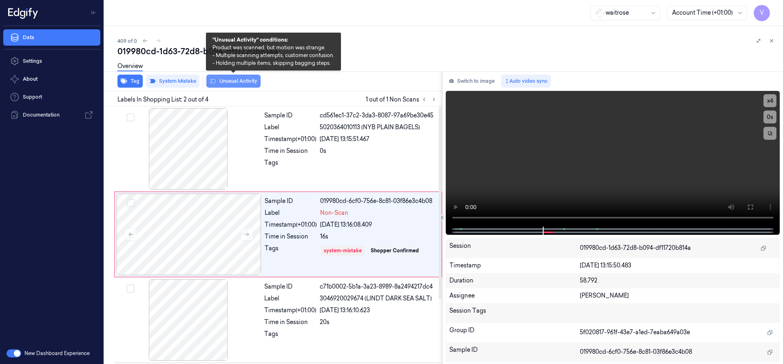
click at [238, 80] on button "Unusual Activity" at bounding box center [233, 81] width 54 height 13
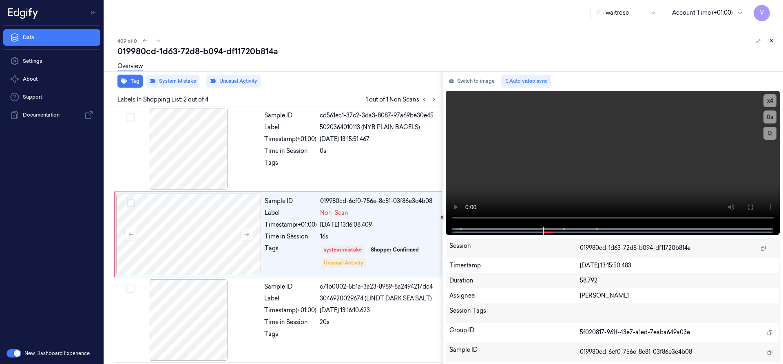
click at [769, 40] on icon at bounding box center [771, 41] width 6 height 6
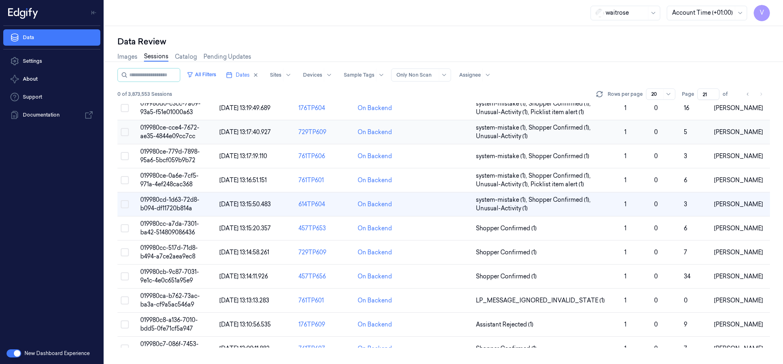
scroll to position [100, 0]
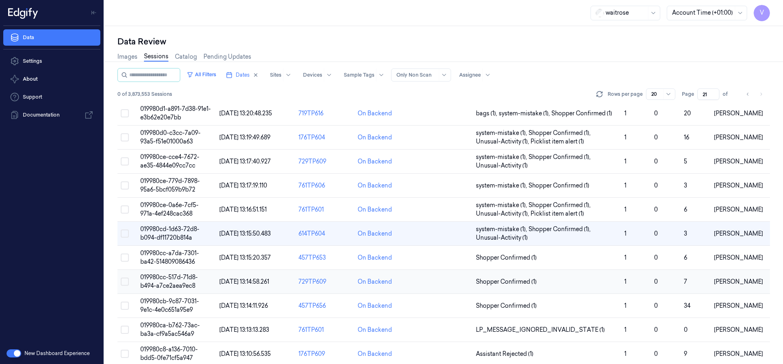
click at [174, 282] on span "019980cc-517d-71d8-b494-a7ce2aea9ec8" at bounding box center [168, 282] width 57 height 16
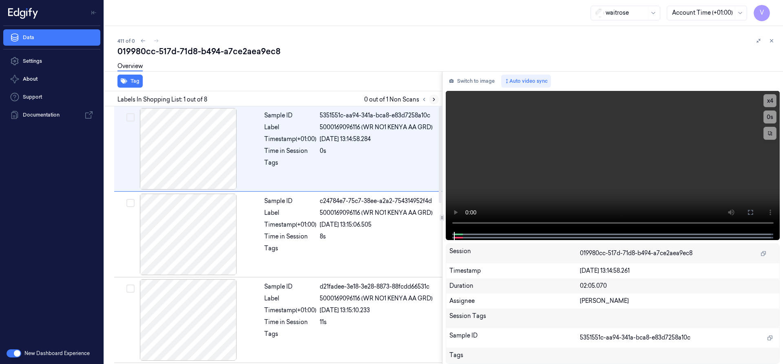
click at [435, 99] on icon at bounding box center [434, 100] width 6 height 6
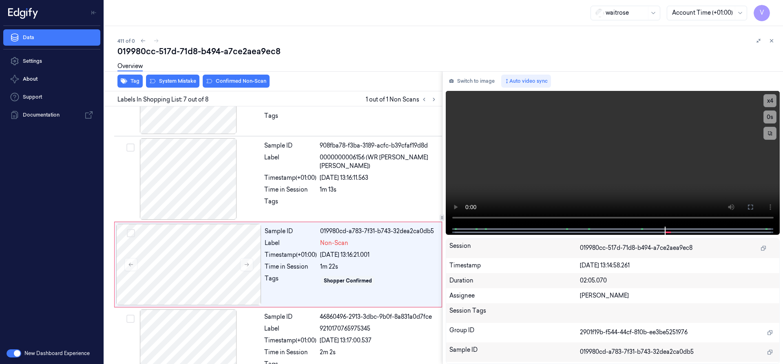
scroll to position [427, 0]
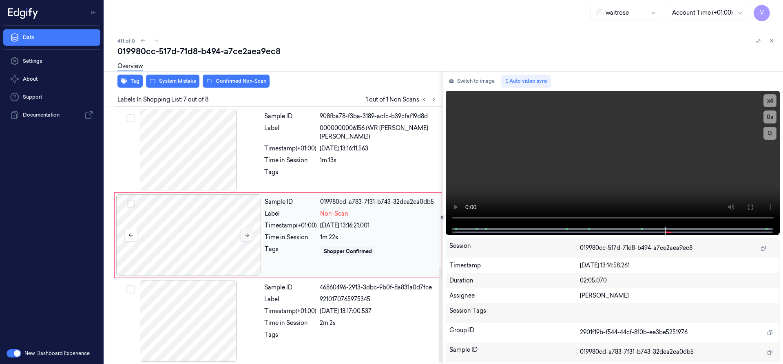
click at [245, 232] on button at bounding box center [246, 235] width 13 height 13
click at [248, 235] on icon at bounding box center [247, 236] width 4 height 4
click at [249, 235] on icon at bounding box center [247, 235] width 6 height 6
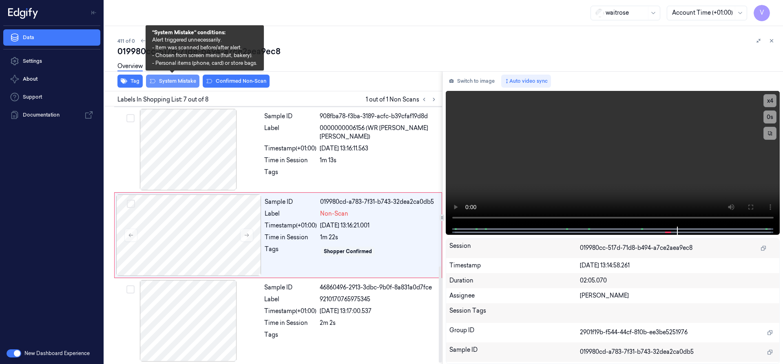
click at [185, 79] on button "System Mistake" at bounding box center [172, 81] width 53 height 13
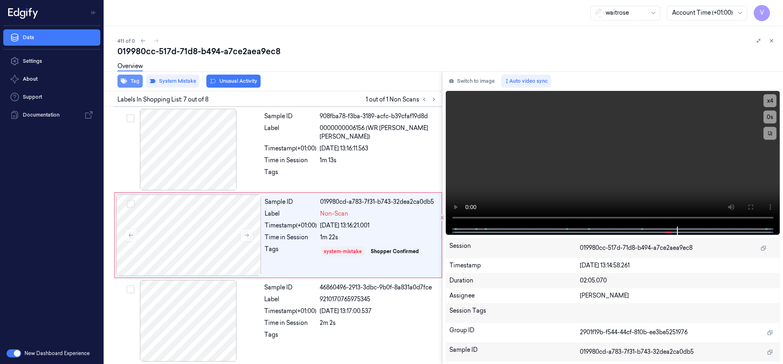
click at [134, 84] on button "Tag" at bounding box center [129, 81] width 25 height 13
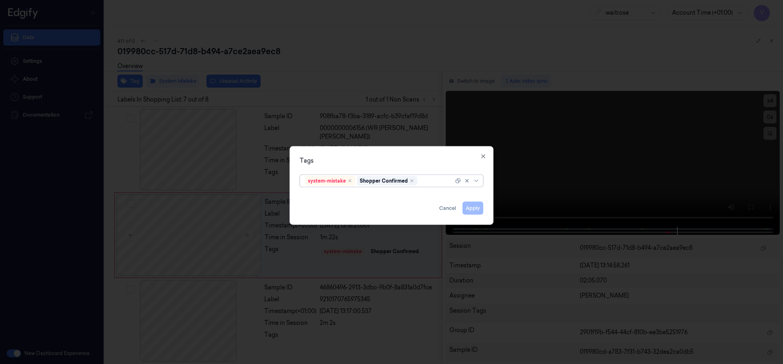
click at [426, 184] on div at bounding box center [436, 181] width 35 height 9
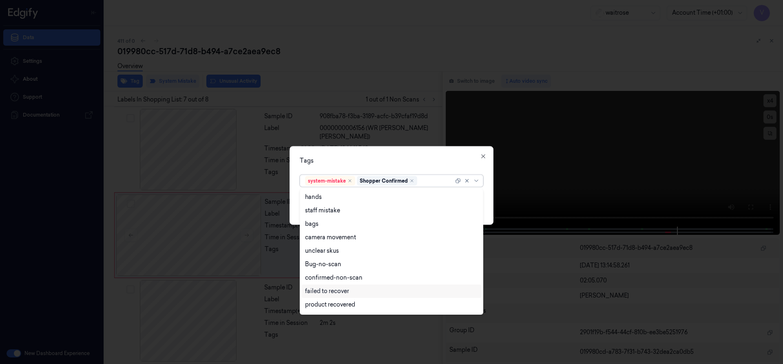
scroll to position [120, 0]
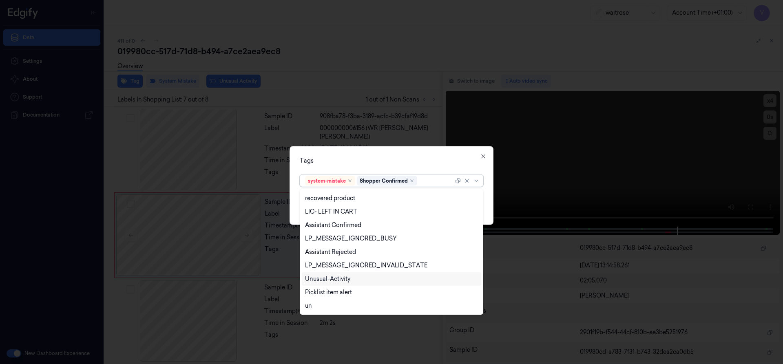
click at [350, 279] on div "Unusual-Activity" at bounding box center [327, 279] width 45 height 9
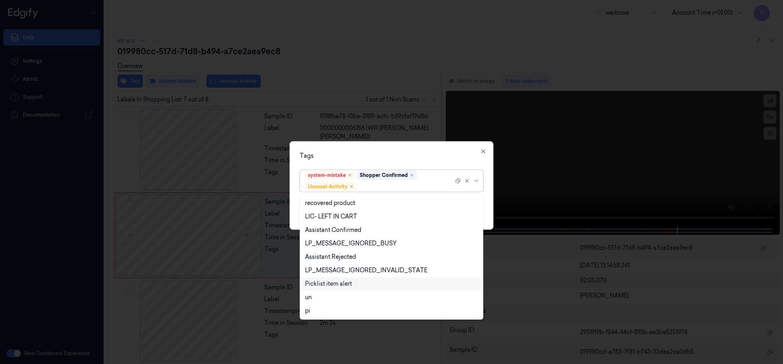
click at [336, 286] on div "Picklist item alert" at bounding box center [328, 284] width 47 height 9
drag, startPoint x: 378, startPoint y: 156, endPoint x: 450, endPoint y: 197, distance: 83.2
click at [382, 159] on div "Tags" at bounding box center [391, 155] width 183 height 9
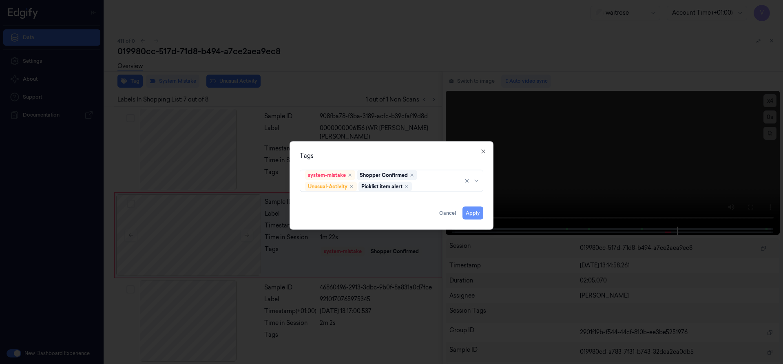
click at [469, 212] on button "Apply" at bounding box center [472, 212] width 21 height 13
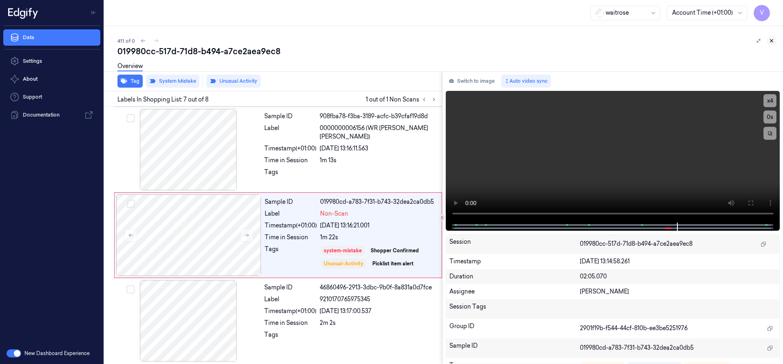
click at [772, 41] on icon at bounding box center [771, 41] width 6 height 6
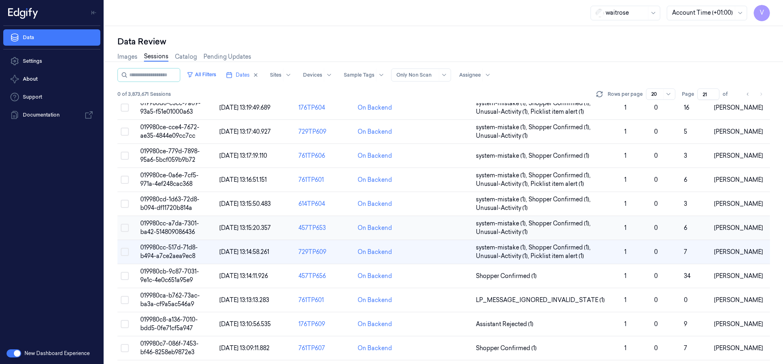
scroll to position [148, 0]
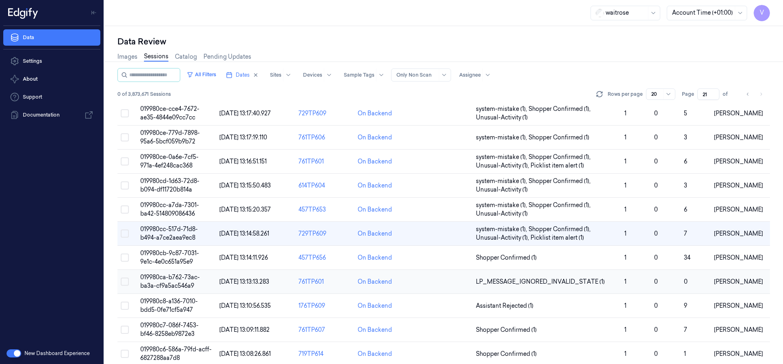
click at [174, 280] on span "019980ca-b762-73ac-ba3a-cf9a5ac546a9" at bounding box center [170, 282] width 60 height 16
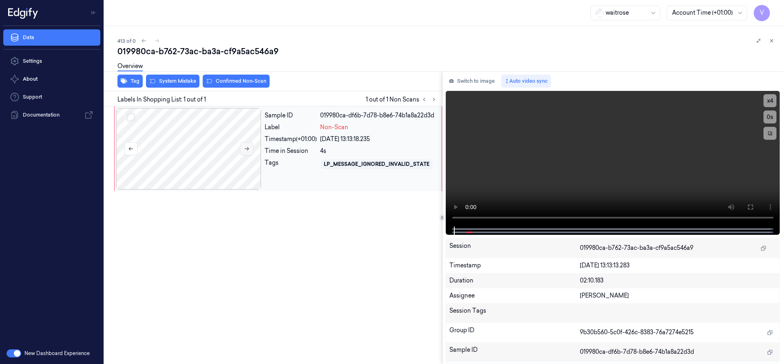
click at [248, 148] on icon at bounding box center [247, 149] width 6 height 6
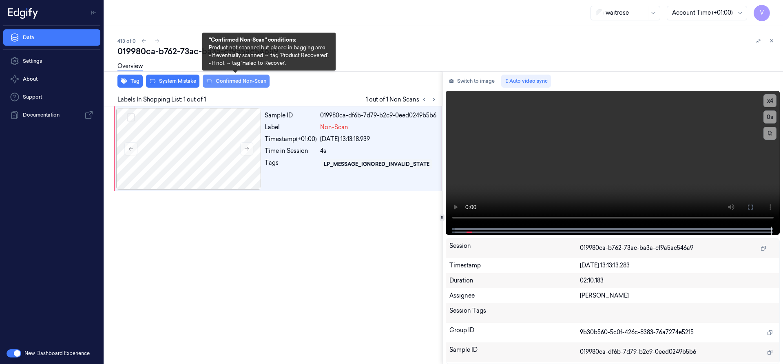
click at [243, 80] on button "Confirmed Non-Scan" at bounding box center [236, 81] width 67 height 13
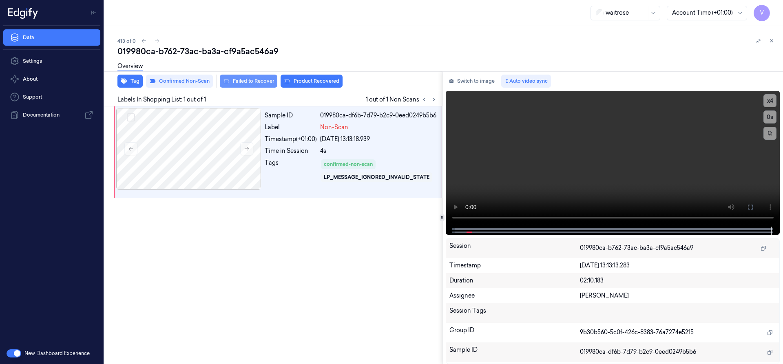
click at [253, 82] on button "Failed to Recover" at bounding box center [248, 81] width 57 height 13
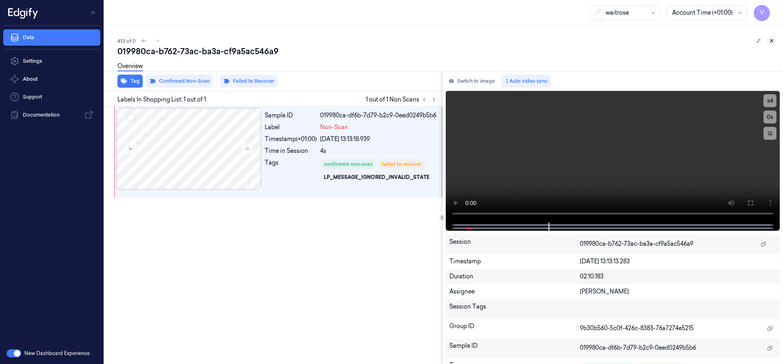
click at [772, 36] on button at bounding box center [771, 41] width 10 height 10
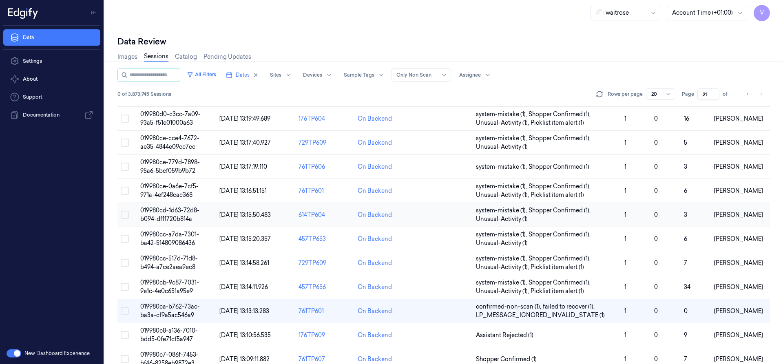
scroll to position [201, 0]
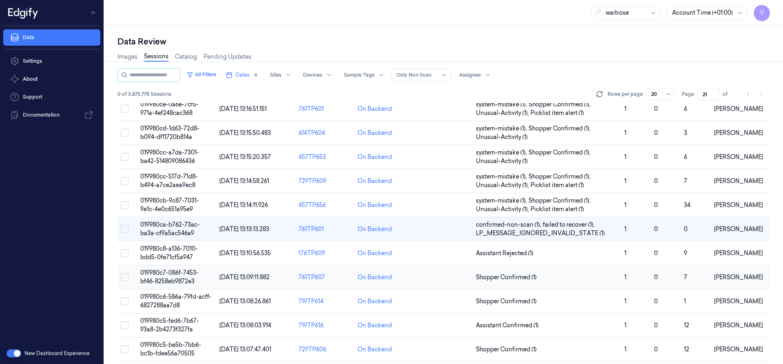
click at [164, 279] on span "019980c7-086f-7453-bf46-8258eb9872e3" at bounding box center [169, 277] width 58 height 16
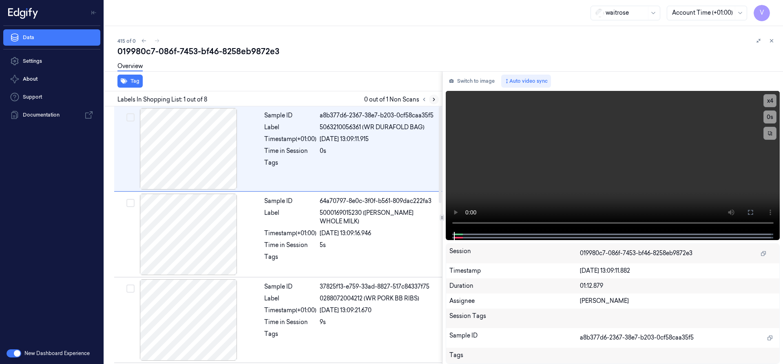
click at [433, 100] on icon at bounding box center [434, 100] width 6 height 6
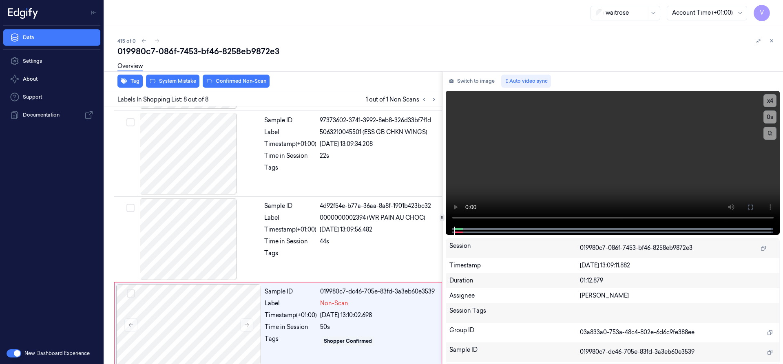
scroll to position [430, 0]
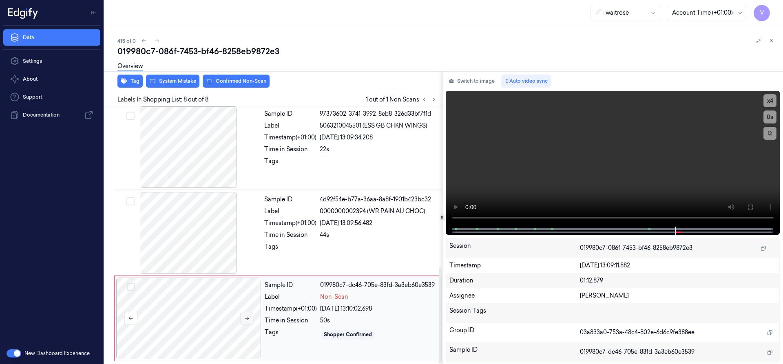
click at [249, 318] on icon at bounding box center [247, 319] width 6 height 6
drag, startPoint x: 245, startPoint y: 319, endPoint x: 251, endPoint y: 319, distance: 6.1
click at [246, 319] on icon at bounding box center [247, 319] width 6 height 6
click at [249, 319] on icon at bounding box center [247, 319] width 6 height 6
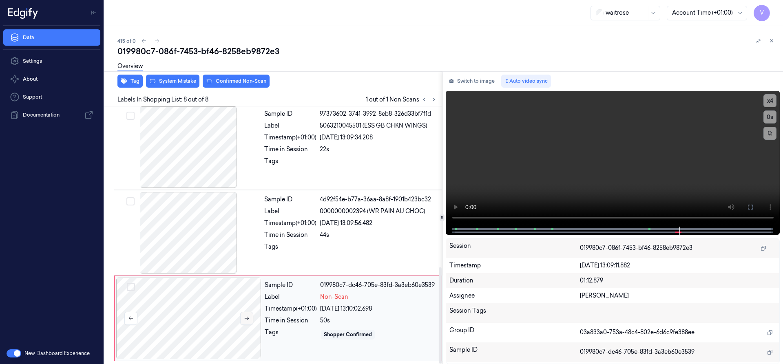
click at [249, 319] on icon at bounding box center [247, 319] width 6 height 6
click at [204, 302] on div at bounding box center [188, 319] width 145 height 82
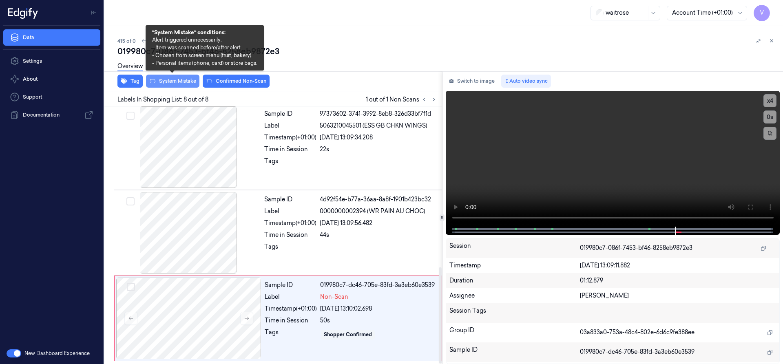
click at [183, 79] on button "System Mistake" at bounding box center [172, 81] width 53 height 13
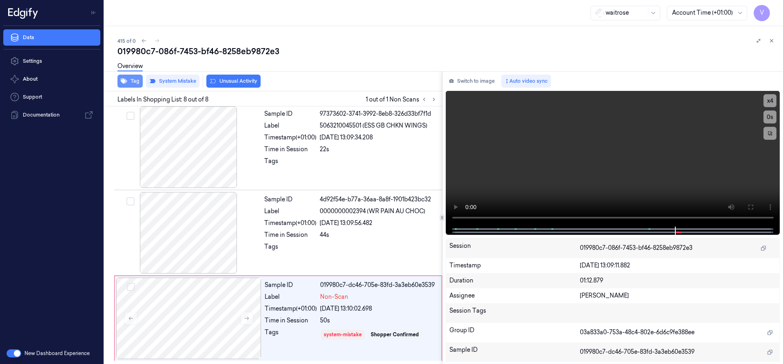
click at [132, 82] on button "Tag" at bounding box center [129, 81] width 25 height 13
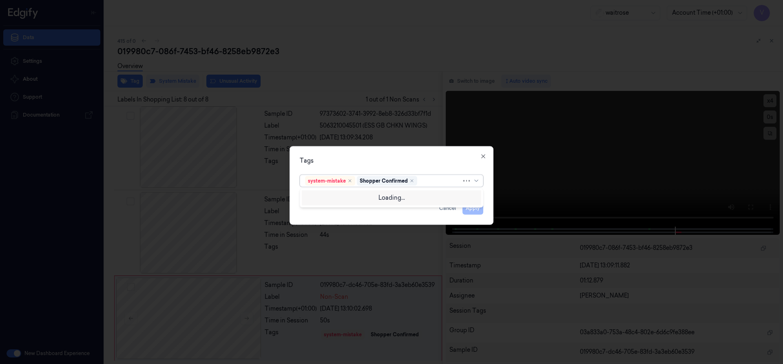
click at [427, 182] on div at bounding box center [440, 181] width 43 height 9
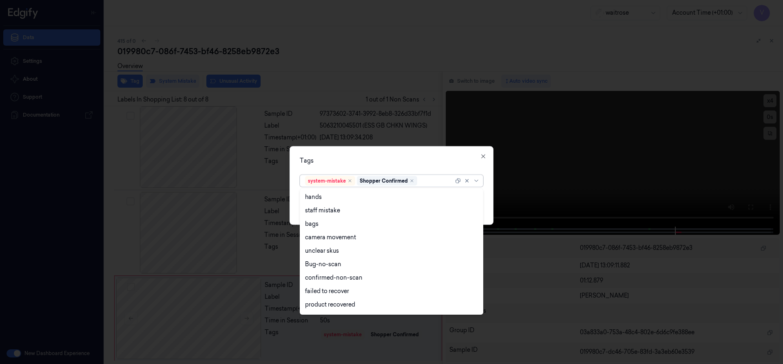
scroll to position [120, 0]
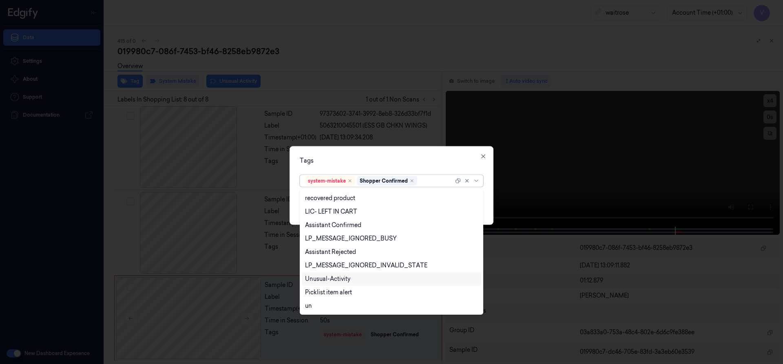
click at [335, 278] on div "Unusual-Activity" at bounding box center [327, 279] width 45 height 9
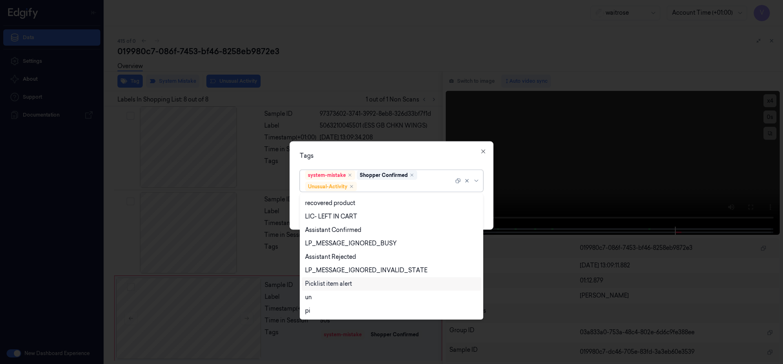
click at [331, 285] on div "Picklist item alert" at bounding box center [328, 284] width 47 height 9
drag, startPoint x: 387, startPoint y: 150, endPoint x: 441, endPoint y: 181, distance: 62.5
click at [394, 154] on div "Tags option Picklist item alert, selected. 20 results available. Use Up and Dow…" at bounding box center [391, 185] width 204 height 88
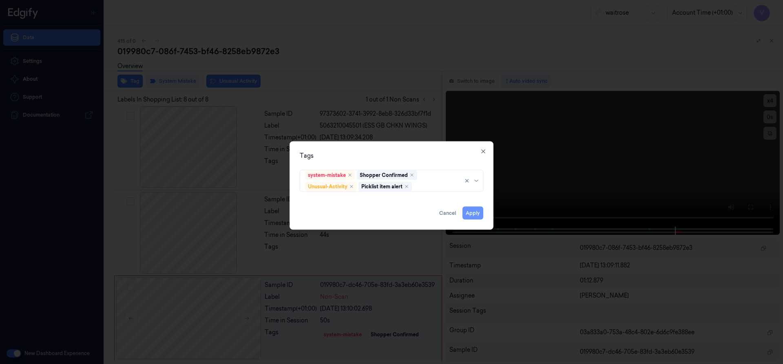
click at [475, 212] on button "Apply" at bounding box center [472, 212] width 21 height 13
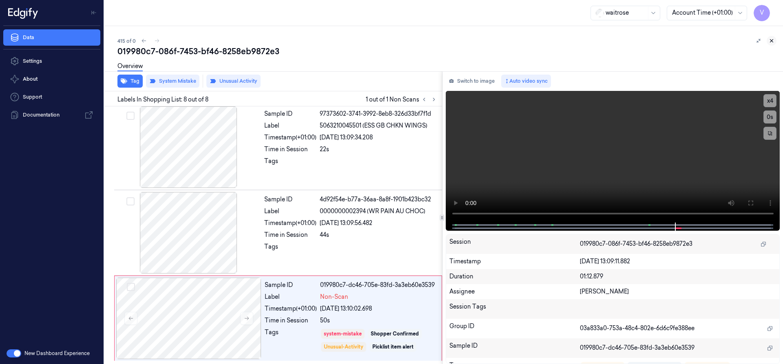
click at [771, 39] on icon at bounding box center [771, 41] width 6 height 6
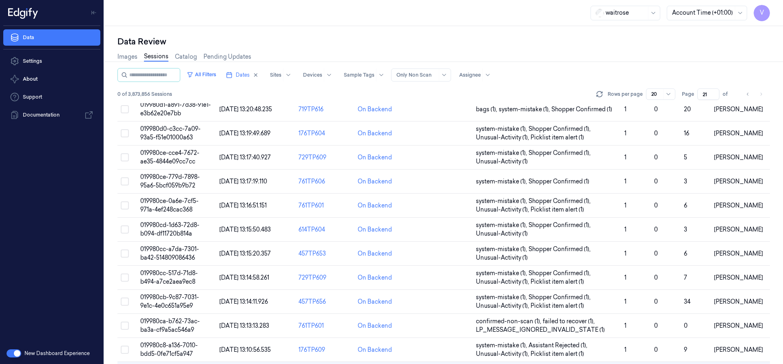
scroll to position [253, 0]
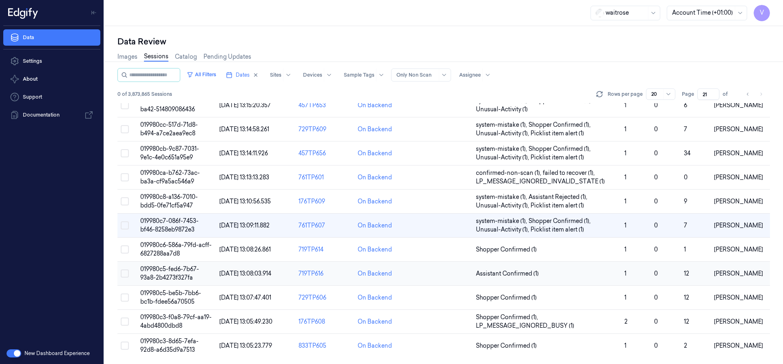
click at [178, 276] on span "019980c5-fed6-7b67-93a8-2b4273f327fa" at bounding box center [169, 273] width 59 height 16
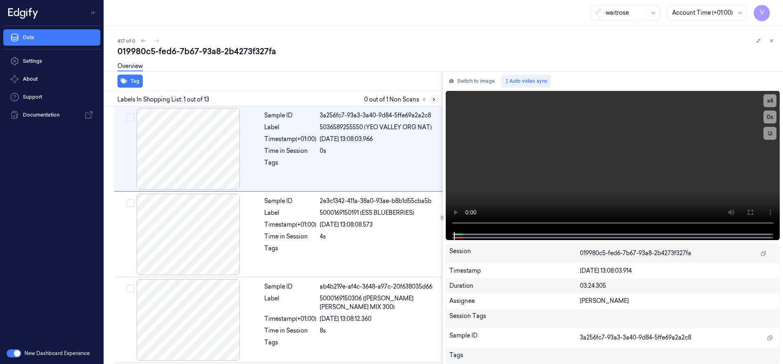
click at [436, 99] on icon at bounding box center [434, 100] width 6 height 6
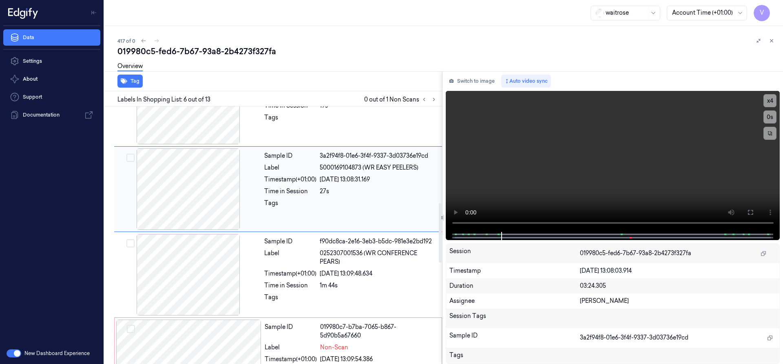
scroll to position [505, 0]
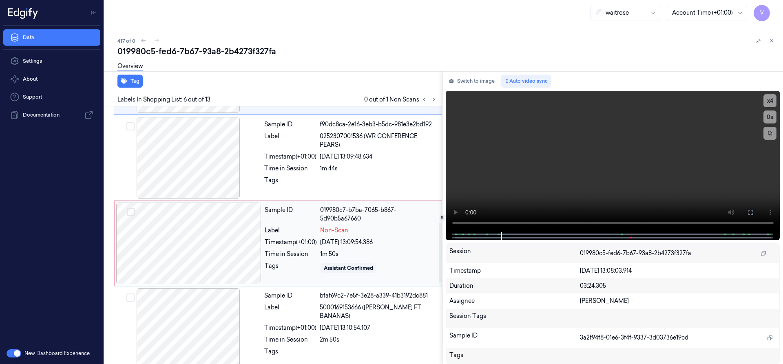
drag, startPoint x: 208, startPoint y: 224, endPoint x: 213, endPoint y: 223, distance: 5.4
click at [208, 225] on div at bounding box center [188, 244] width 145 height 82
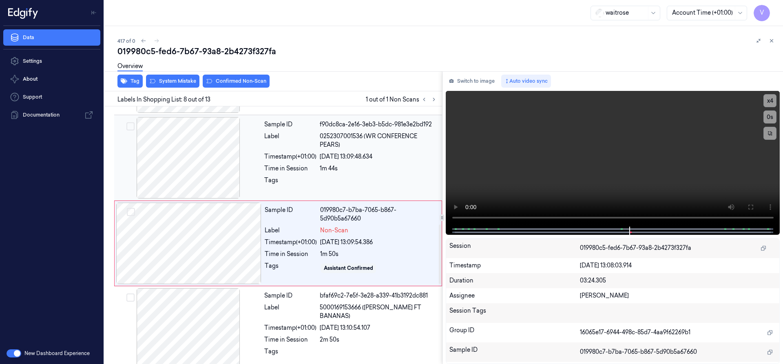
scroll to position [513, 0]
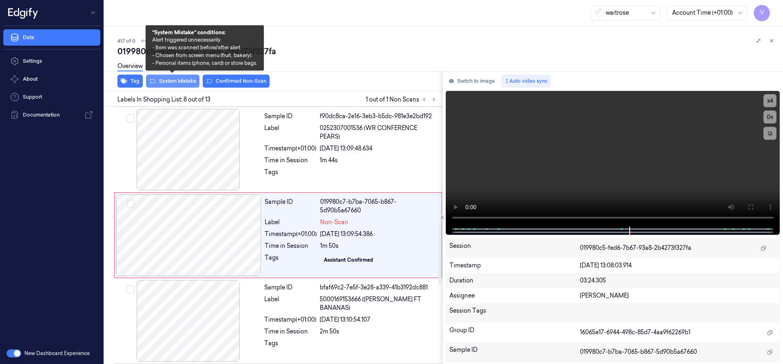
click at [192, 80] on button "System Mistake" at bounding box center [172, 81] width 53 height 13
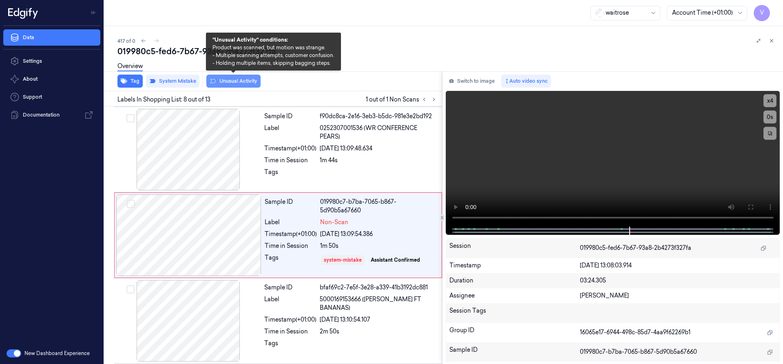
click at [241, 81] on button "Unusual Activity" at bounding box center [233, 81] width 54 height 13
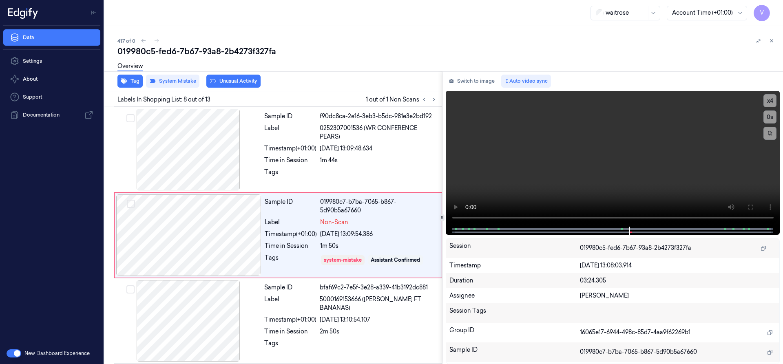
scroll to position [516, 0]
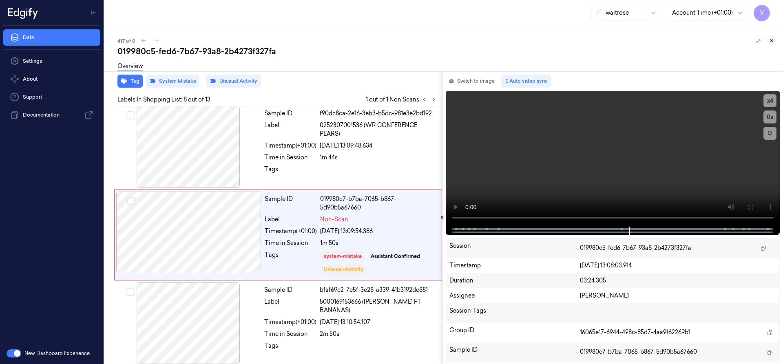
click at [773, 42] on icon at bounding box center [771, 41] width 6 height 6
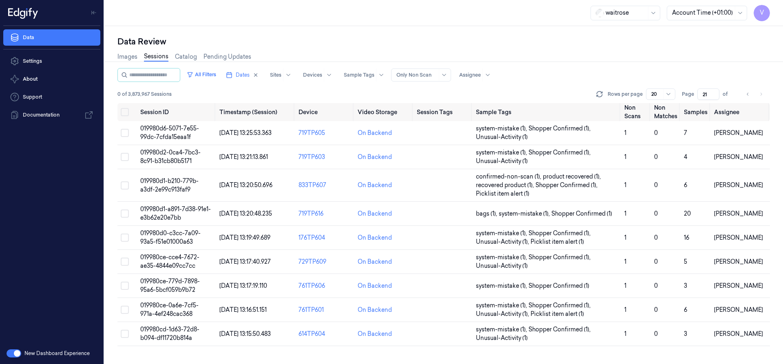
scroll to position [253, 0]
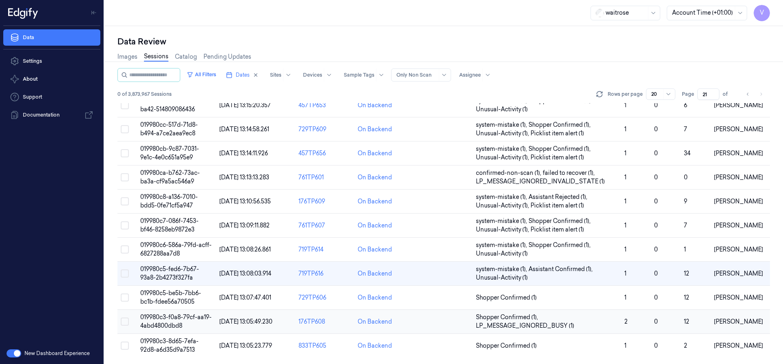
click at [168, 320] on span "019980c3-f0a8-79cf-aa19-4abd4800dbd8" at bounding box center [175, 322] width 71 height 16
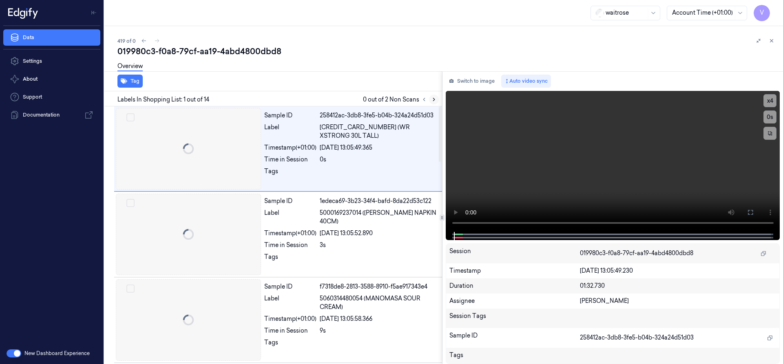
click at [433, 98] on icon at bounding box center [434, 99] width 2 height 3
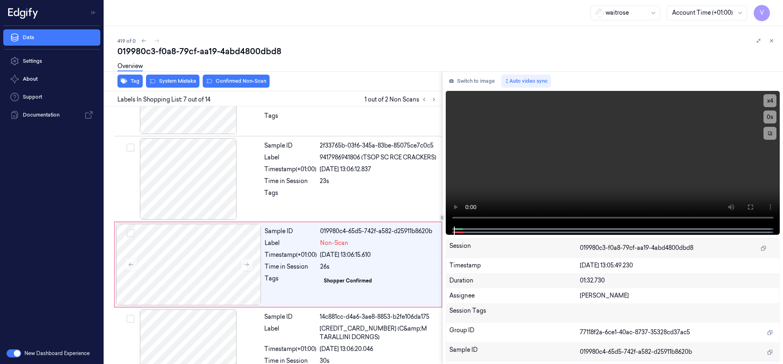
scroll to position [427, 0]
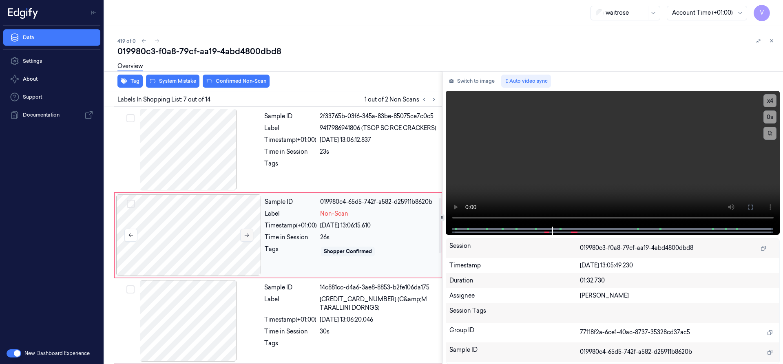
click at [247, 234] on icon at bounding box center [247, 235] width 6 height 6
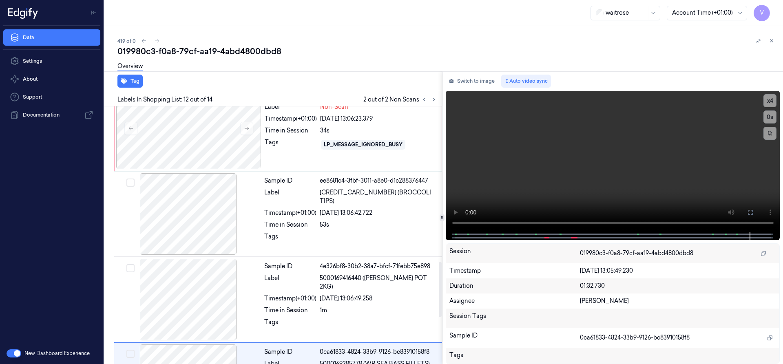
scroll to position [699, 0]
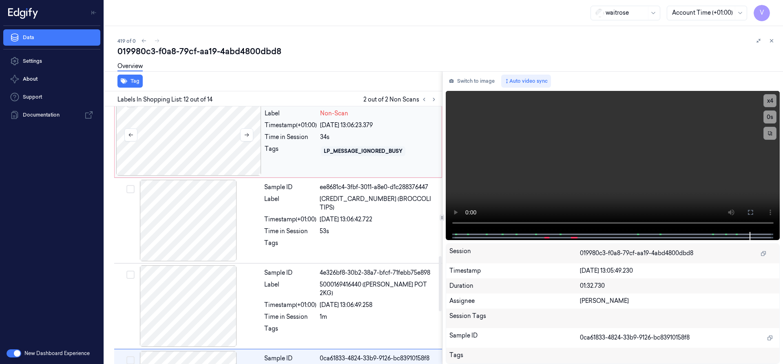
click at [225, 128] on div at bounding box center [188, 135] width 145 height 82
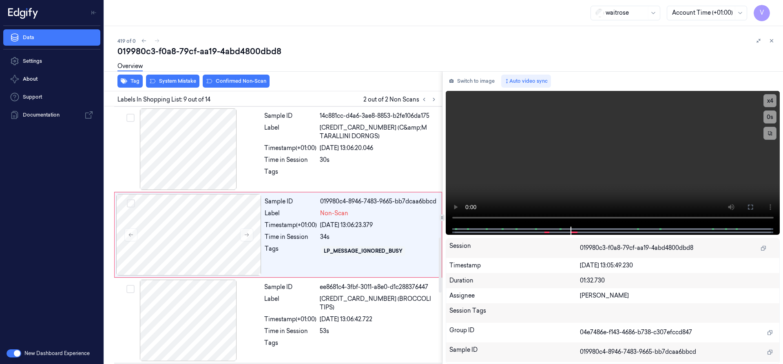
scroll to position [598, 0]
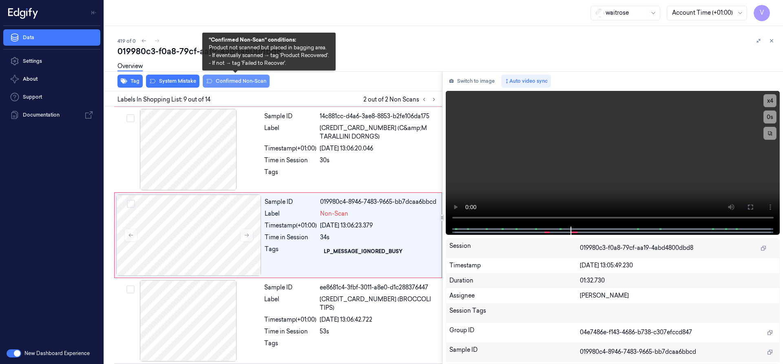
click at [241, 80] on button "Confirmed Non-Scan" at bounding box center [236, 81] width 67 height 13
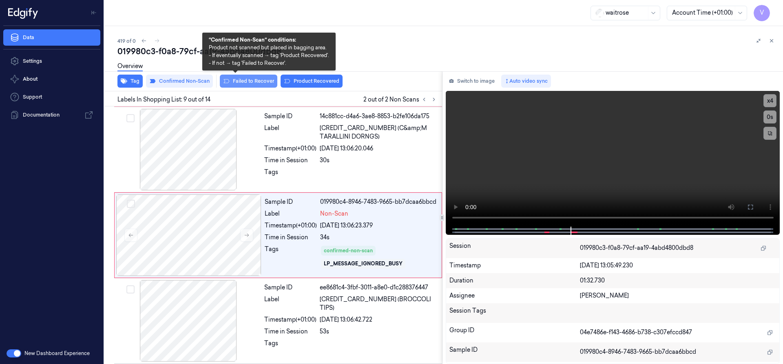
scroll to position [601, 0]
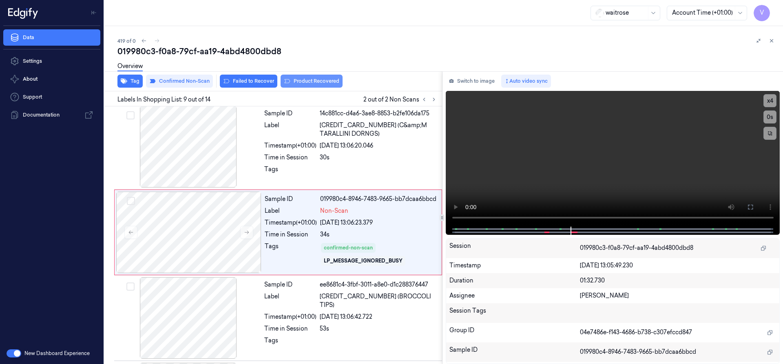
click at [305, 79] on button "Product Recovered" at bounding box center [311, 81] width 62 height 13
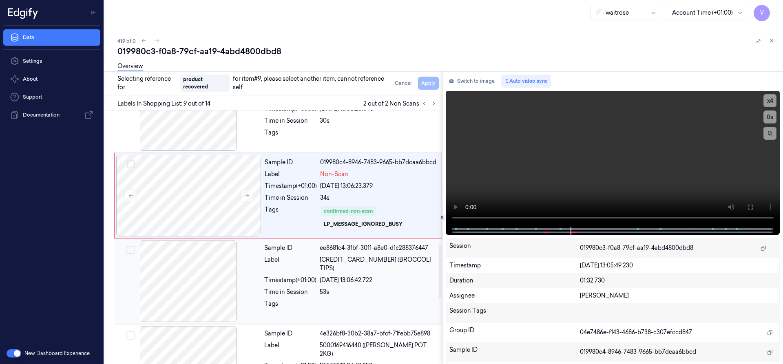
click at [245, 280] on div at bounding box center [188, 282] width 145 height 82
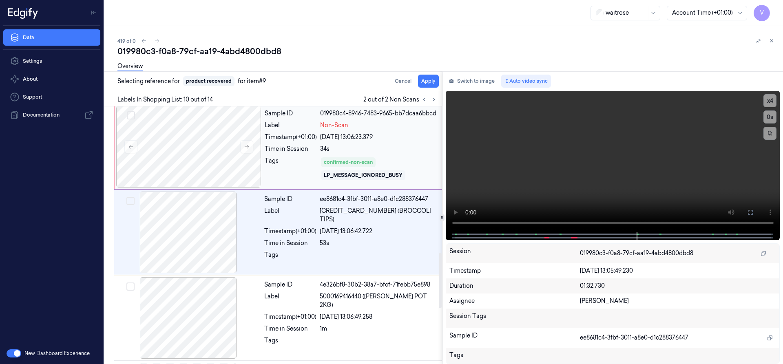
scroll to position [689, 0]
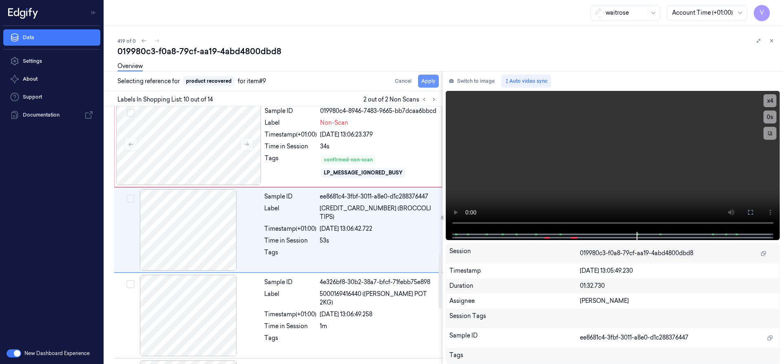
click at [435, 79] on button "Apply" at bounding box center [428, 81] width 21 height 13
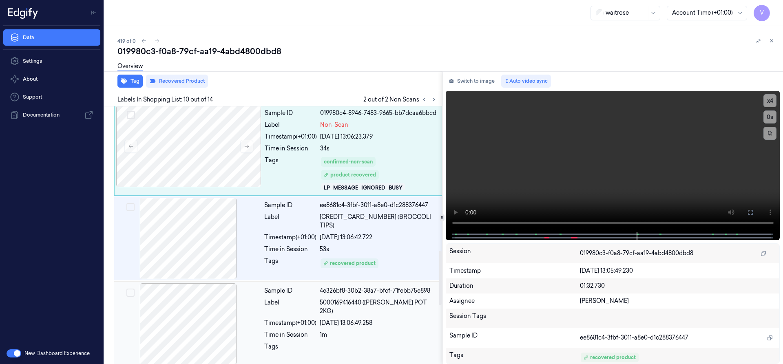
scroll to position [699, 0]
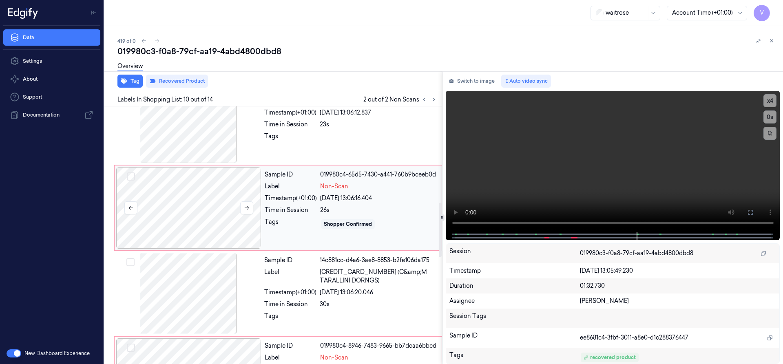
click at [205, 195] on div at bounding box center [188, 208] width 145 height 82
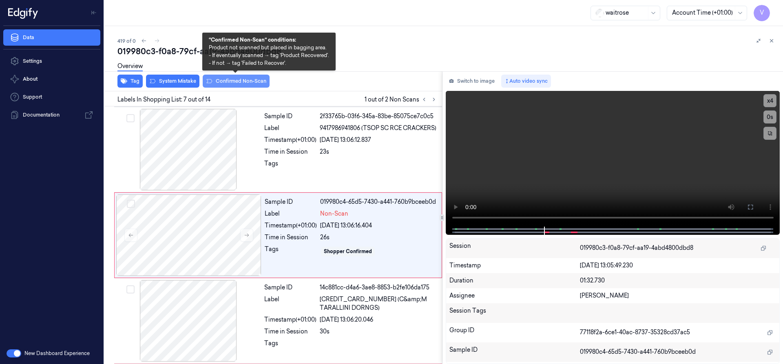
click at [242, 80] on button "Confirmed Non-Scan" at bounding box center [236, 81] width 67 height 13
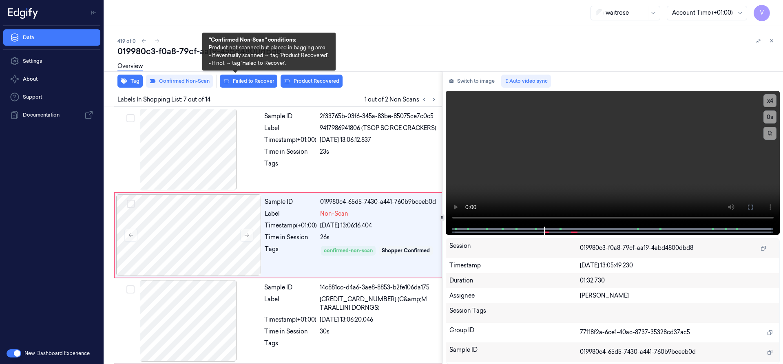
scroll to position [429, 0]
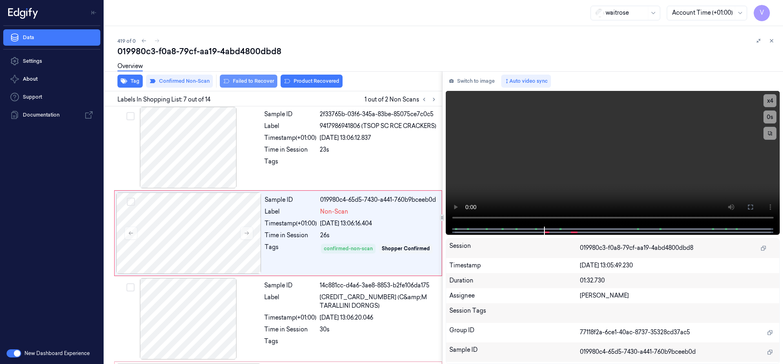
click at [251, 79] on button "Failed to Recover" at bounding box center [248, 81] width 57 height 13
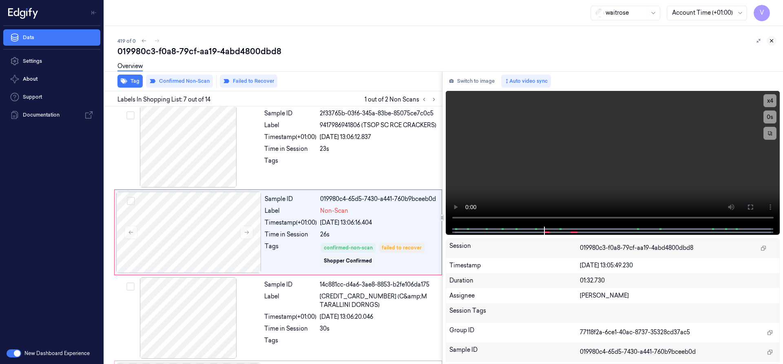
click at [771, 41] on icon at bounding box center [771, 41] width 6 height 6
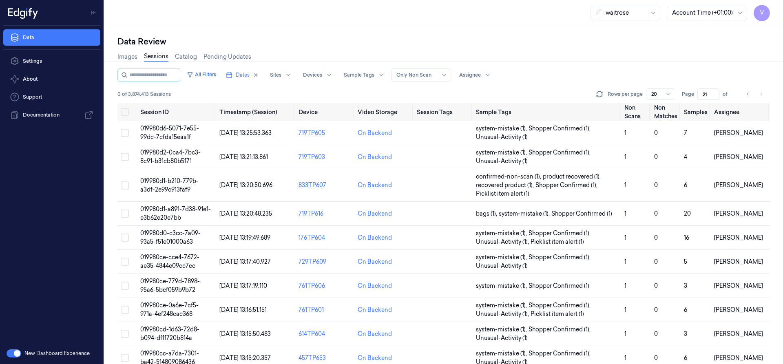
drag, startPoint x: 708, startPoint y: 96, endPoint x: 701, endPoint y: 98, distance: 7.7
click at [701, 98] on input "21" at bounding box center [708, 93] width 22 height 11
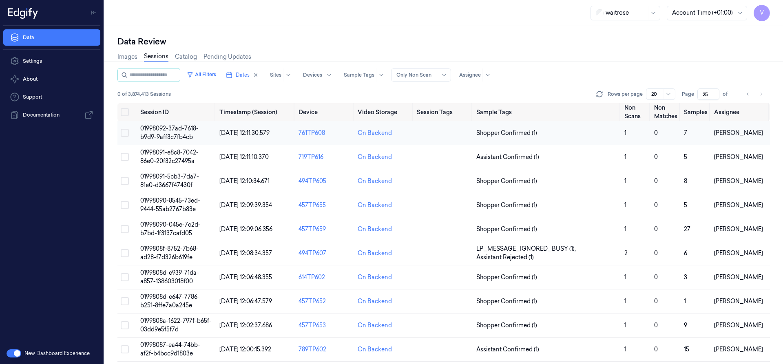
type input "25"
click at [170, 129] on span "01998092-37ad-7618-b9d9-9aff3c7fb4cb" at bounding box center [169, 133] width 58 height 16
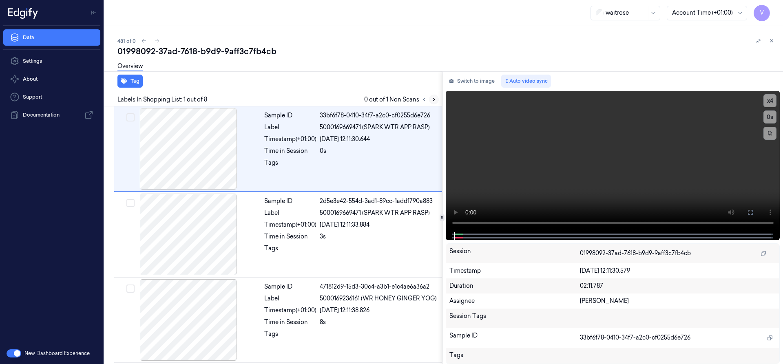
click at [433, 98] on icon at bounding box center [434, 99] width 2 height 3
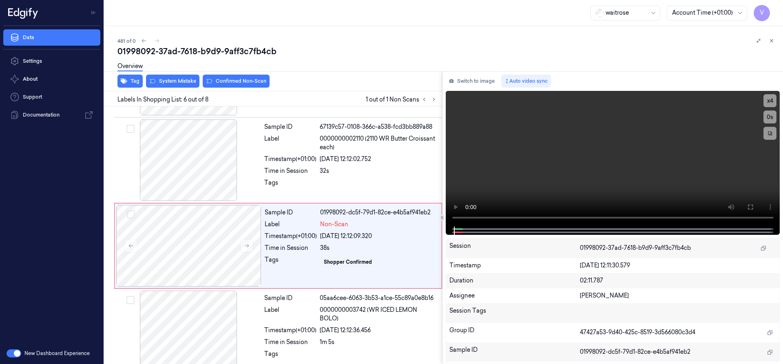
scroll to position [342, 0]
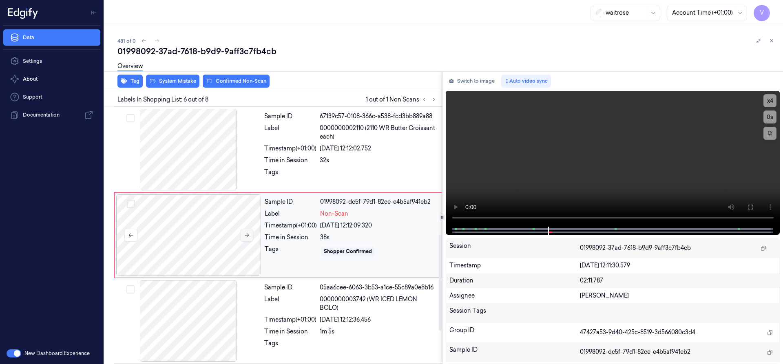
click at [246, 235] on icon at bounding box center [247, 236] width 4 height 4
click at [246, 234] on icon at bounding box center [247, 235] width 6 height 6
click at [202, 229] on div at bounding box center [188, 235] width 145 height 82
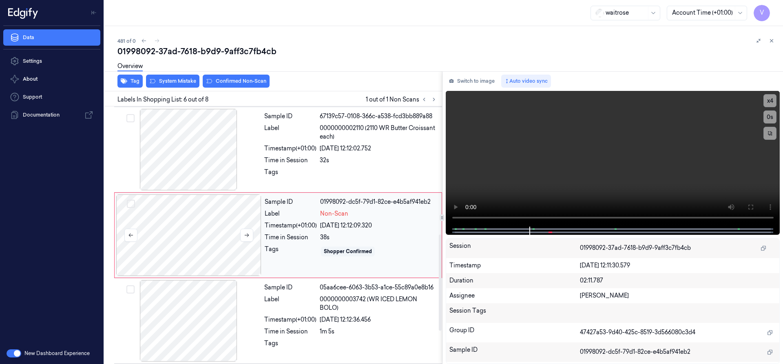
click at [192, 213] on div at bounding box center [188, 235] width 145 height 82
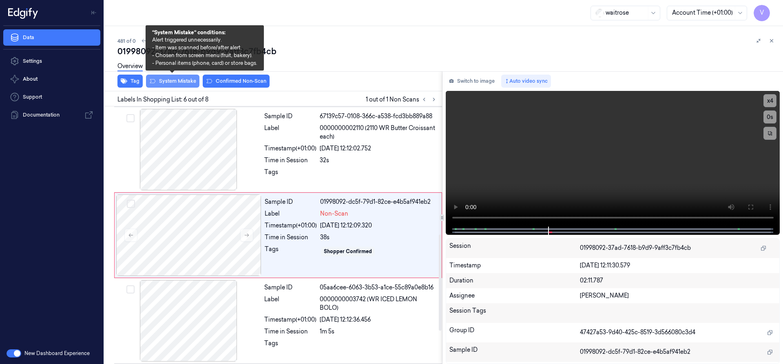
click at [174, 81] on button "System Mistake" at bounding box center [172, 81] width 53 height 13
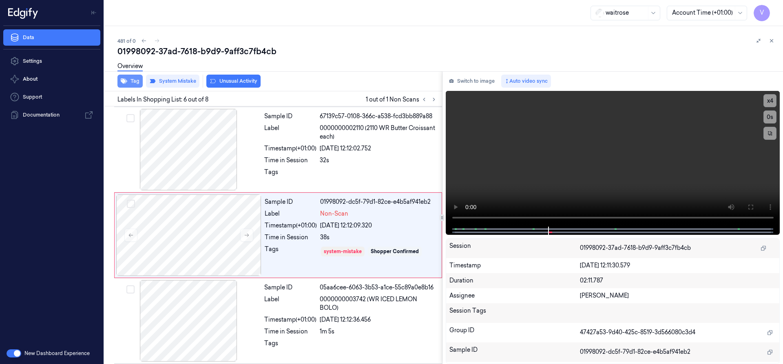
click at [136, 80] on button "Tag" at bounding box center [129, 81] width 25 height 13
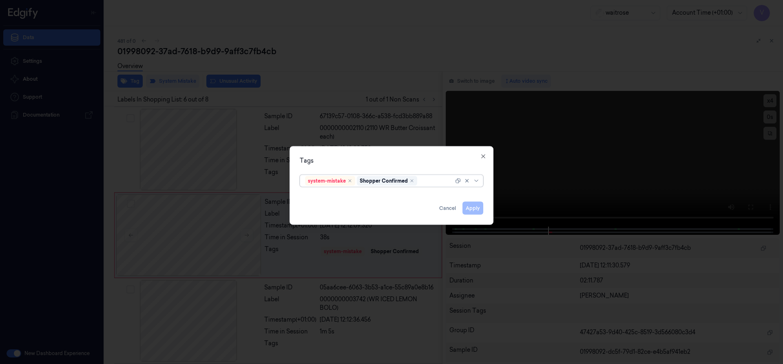
click at [419, 179] on input "text" at bounding box center [419, 181] width 1 height 9
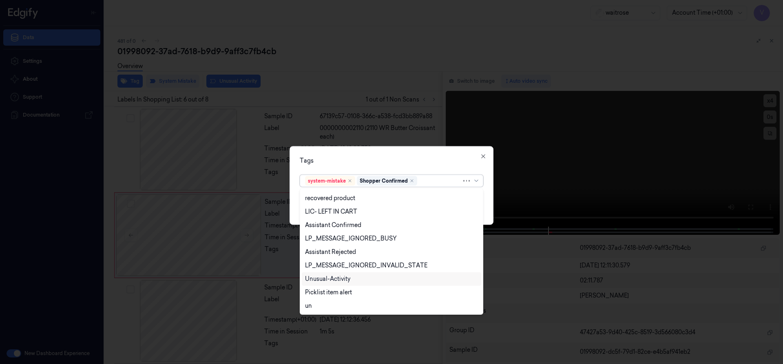
click at [329, 277] on div "Unusual-Activity" at bounding box center [327, 279] width 45 height 9
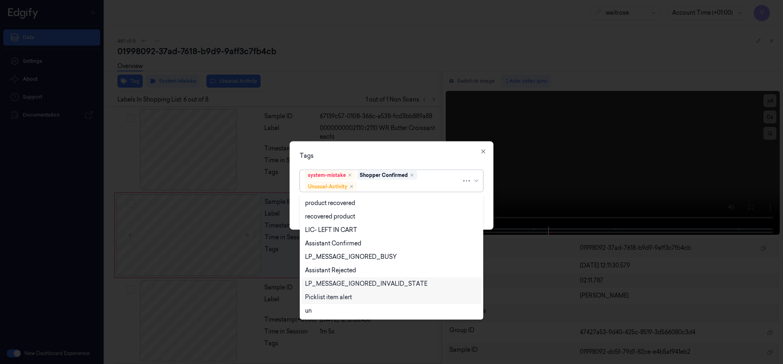
scroll to position [120, 0]
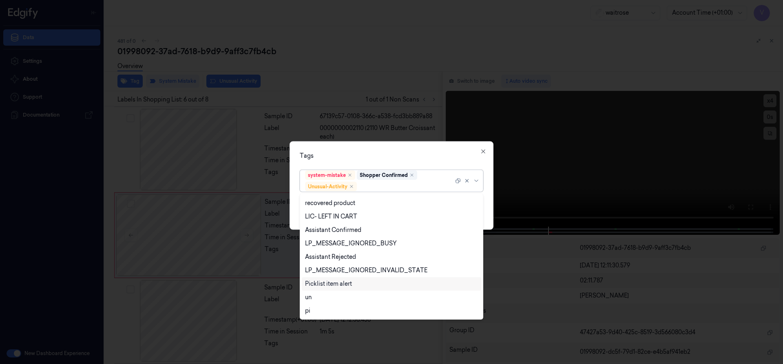
click at [329, 281] on div "Picklist item alert" at bounding box center [328, 284] width 47 height 9
click at [380, 167] on div "option Picklist item alert, selected. 20 results available. Use Up and Down to …" at bounding box center [391, 178] width 183 height 25
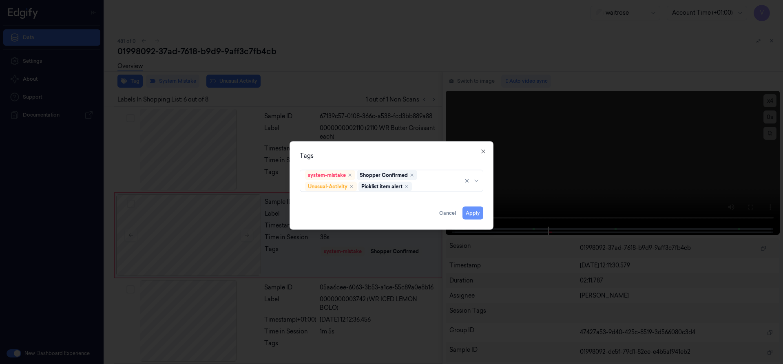
click at [470, 215] on button "Apply" at bounding box center [472, 212] width 21 height 13
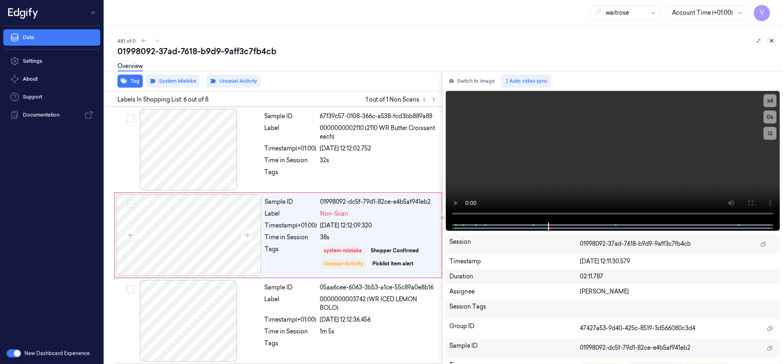
click at [769, 41] on icon at bounding box center [771, 41] width 6 height 6
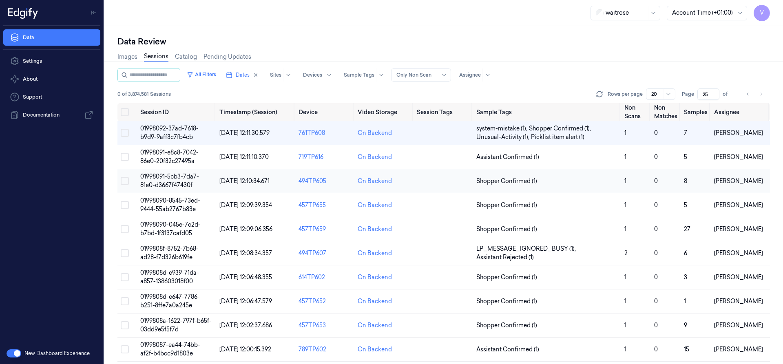
click at [174, 177] on span "01998091-5cb3-7da7-81e0-d3667f47430f" at bounding box center [169, 181] width 59 height 16
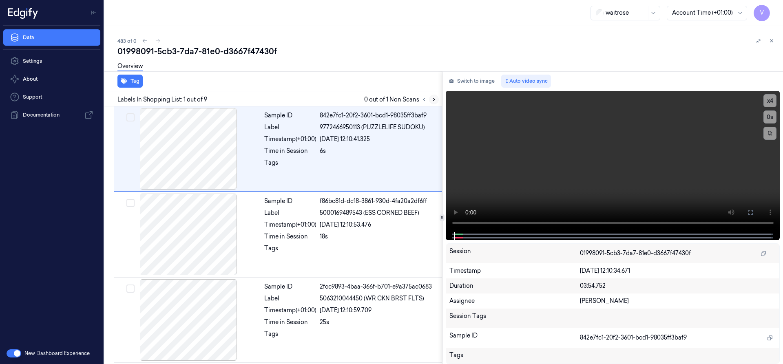
click at [437, 98] on button at bounding box center [434, 100] width 10 height 10
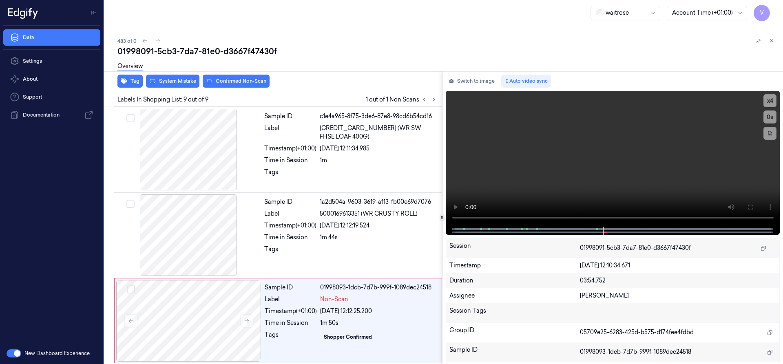
scroll to position [515, 0]
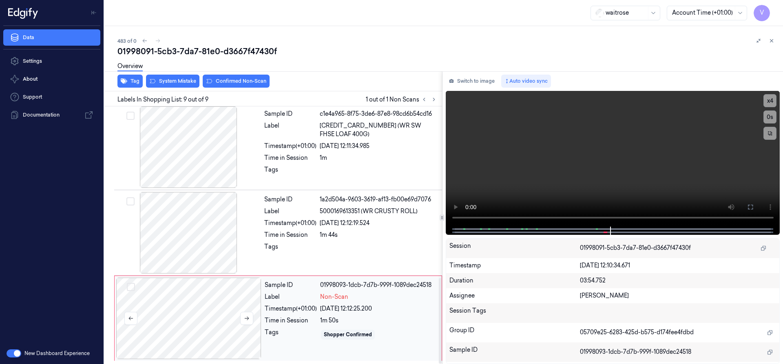
click at [190, 296] on div at bounding box center [188, 319] width 145 height 82
click at [173, 85] on button "System Mistake" at bounding box center [172, 81] width 53 height 13
click at [135, 79] on button "Tag" at bounding box center [129, 81] width 25 height 13
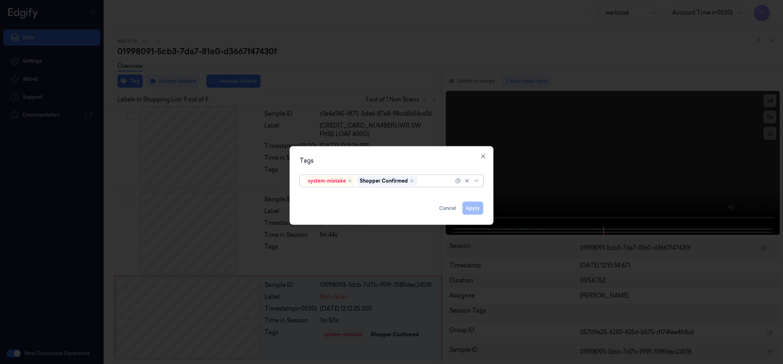
click at [423, 180] on div at bounding box center [436, 181] width 35 height 9
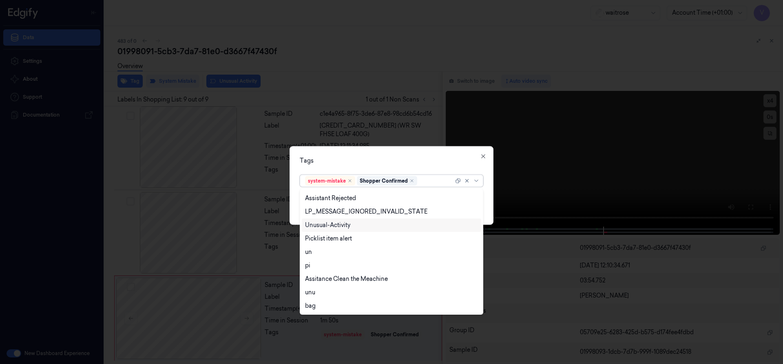
click at [346, 223] on div "Unusual-Activity" at bounding box center [327, 225] width 45 height 9
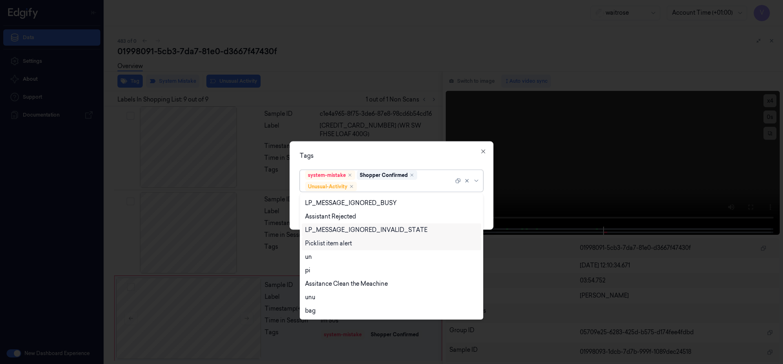
click at [333, 242] on div "Picklist item alert" at bounding box center [328, 243] width 47 height 9
click at [419, 163] on div "Tags option Picklist item alert, selected. 20 results available. Use Up and Dow…" at bounding box center [391, 185] width 204 height 88
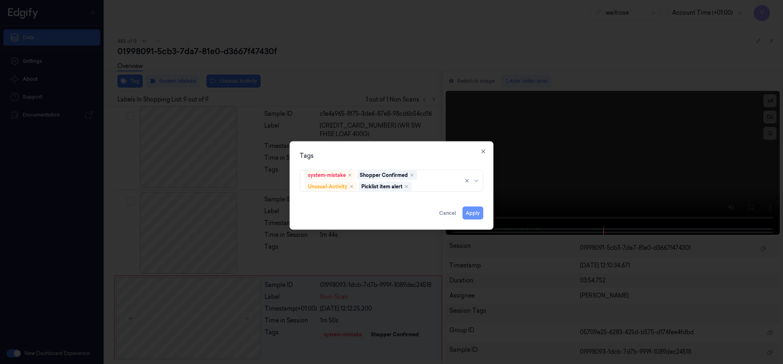
click at [472, 213] on button "Apply" at bounding box center [472, 212] width 21 height 13
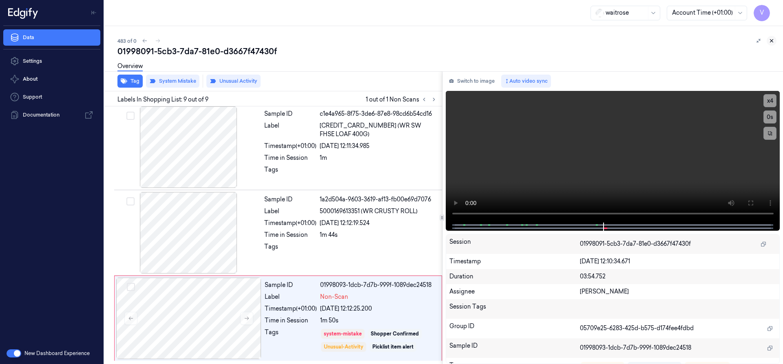
drag, startPoint x: 771, startPoint y: 42, endPoint x: 761, endPoint y: 66, distance: 26.2
click at [771, 42] on icon at bounding box center [771, 41] width 6 height 6
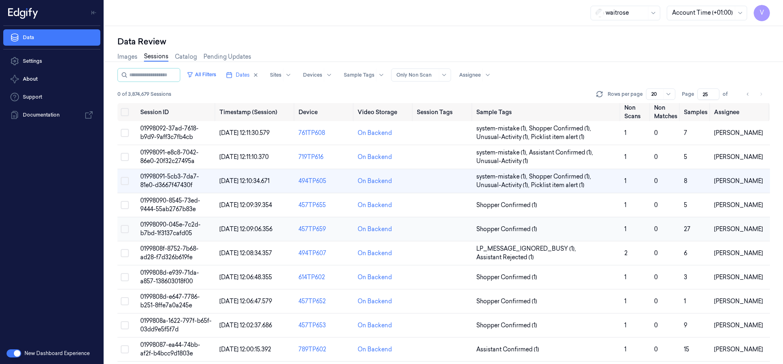
click at [172, 228] on span "01998090-045e-7c2d-b7bd-1f3137cafd05" at bounding box center [170, 229] width 60 height 16
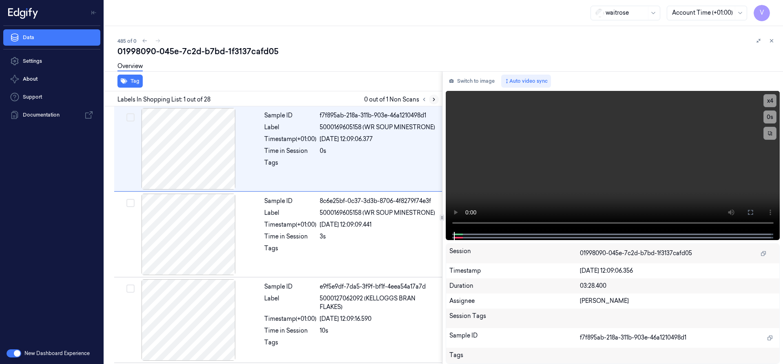
click at [433, 100] on icon at bounding box center [434, 100] width 6 height 6
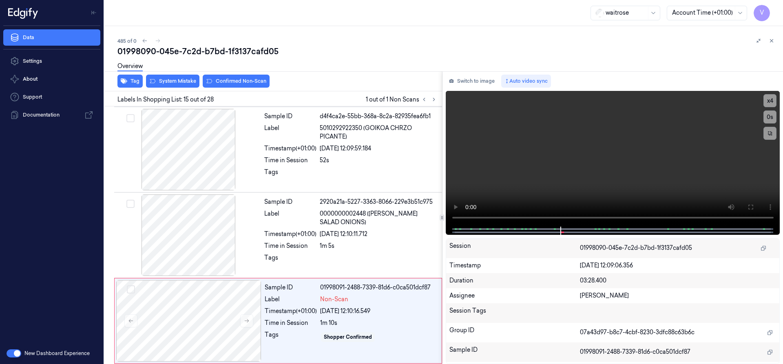
scroll to position [1112, 0]
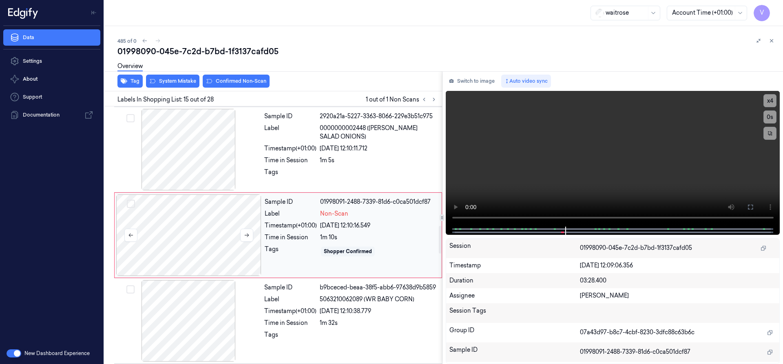
click at [237, 212] on div at bounding box center [188, 235] width 145 height 82
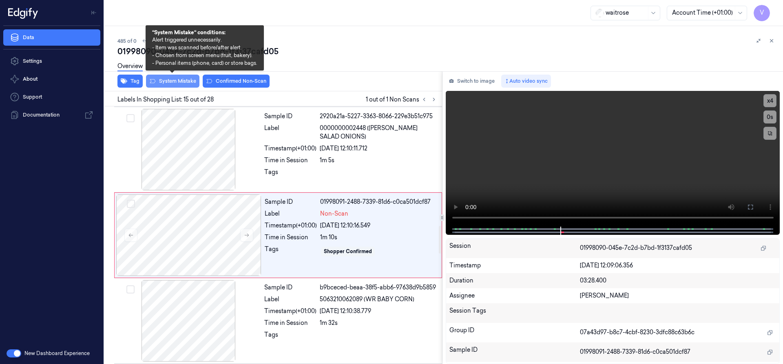
click at [181, 82] on button "System Mistake" at bounding box center [172, 81] width 53 height 13
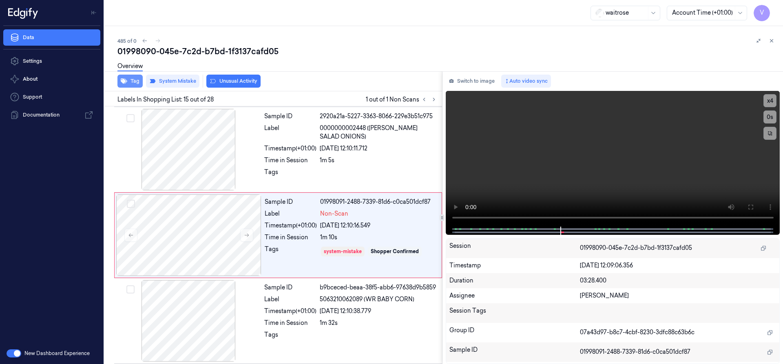
click at [137, 83] on button "Tag" at bounding box center [129, 81] width 25 height 13
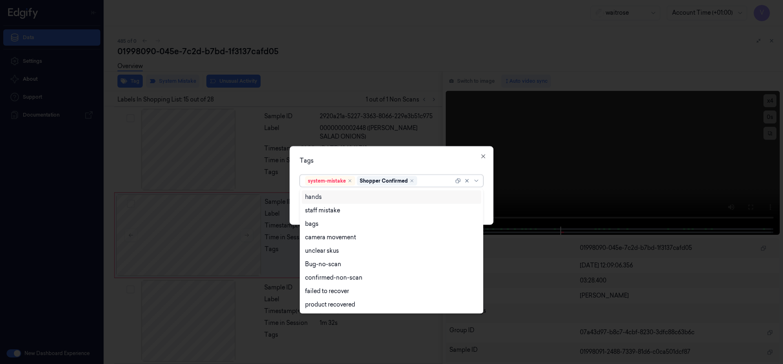
click at [435, 180] on div at bounding box center [436, 181] width 35 height 9
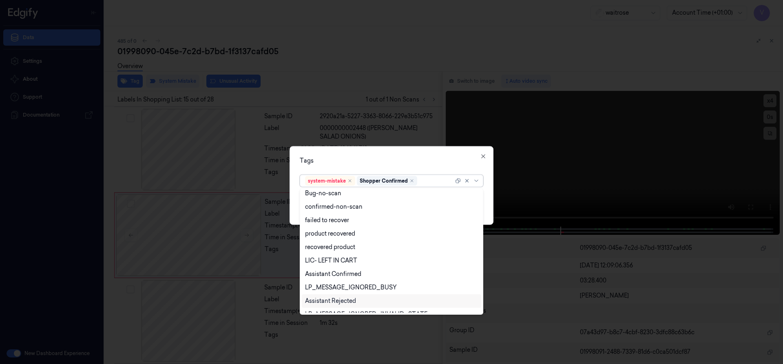
scroll to position [150, 0]
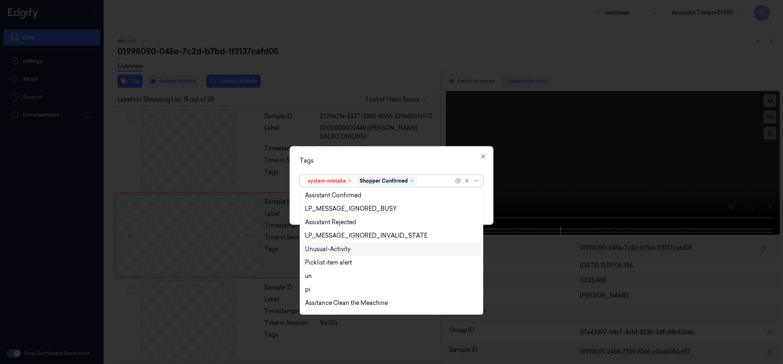
click at [334, 249] on div "Unusual-Activity" at bounding box center [327, 249] width 45 height 9
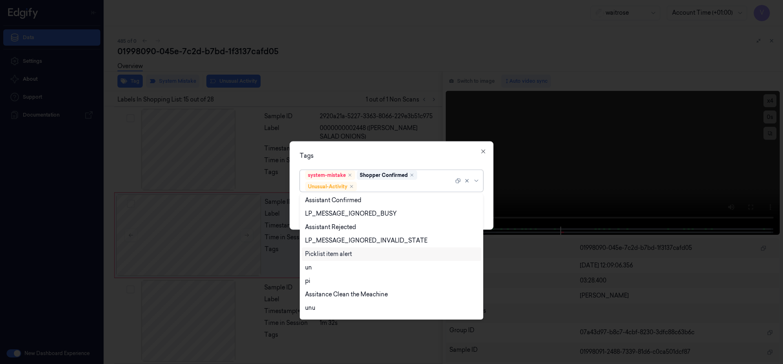
click at [333, 257] on div "Picklist item alert" at bounding box center [328, 254] width 47 height 9
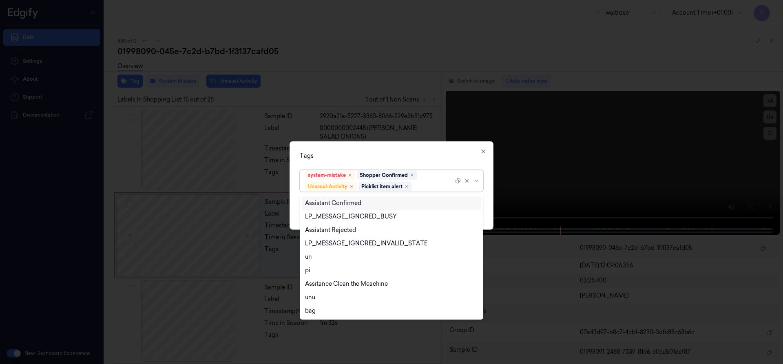
drag, startPoint x: 386, startPoint y: 157, endPoint x: 426, endPoint y: 193, distance: 54.3
click at [386, 158] on div "Tags" at bounding box center [391, 155] width 183 height 9
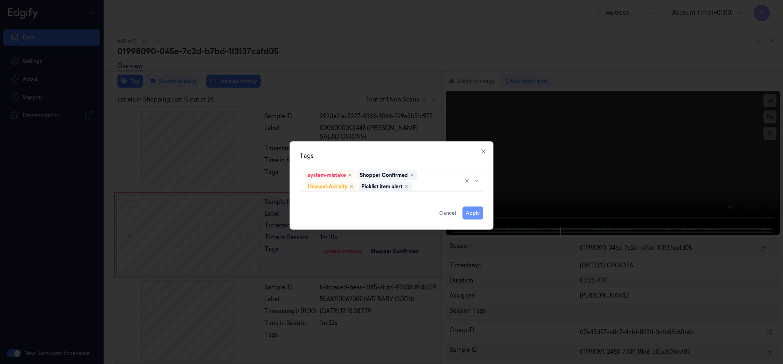
click at [471, 215] on button "Apply" at bounding box center [472, 212] width 21 height 13
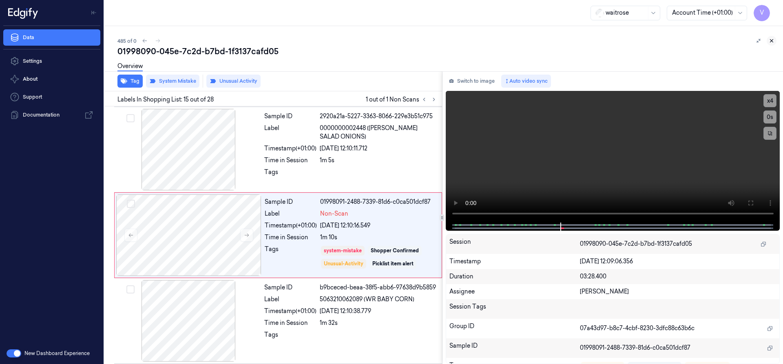
click at [771, 41] on icon at bounding box center [771, 41] width 6 height 6
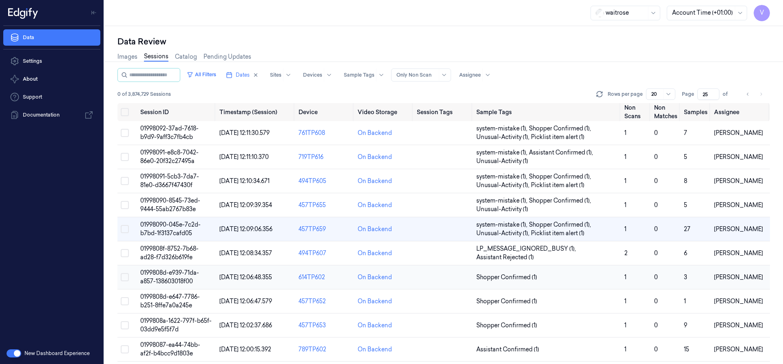
click at [170, 278] on span "0199808d-e939-71da-a857-138603018f00" at bounding box center [169, 277] width 59 height 16
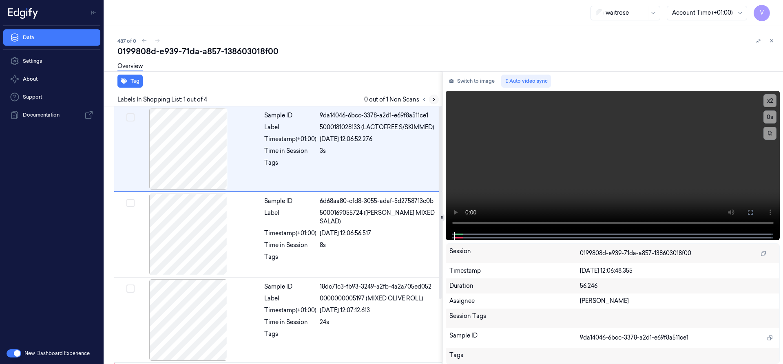
click at [435, 96] on button at bounding box center [434, 100] width 10 height 10
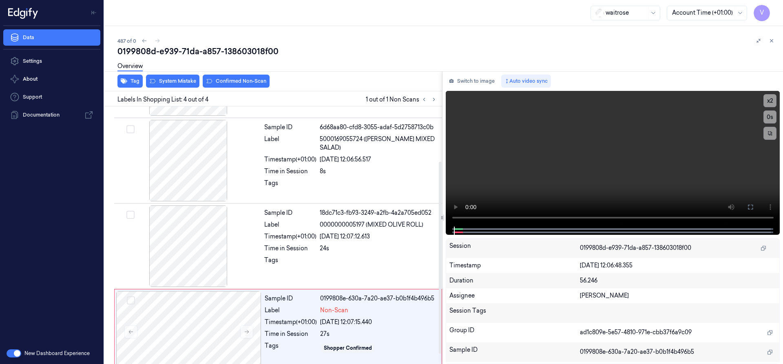
scroll to position [87, 0]
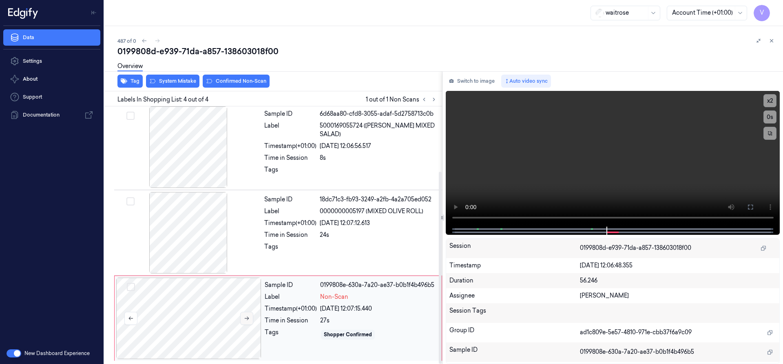
click at [249, 320] on icon at bounding box center [247, 319] width 6 height 6
click at [247, 318] on icon at bounding box center [247, 319] width 4 height 4
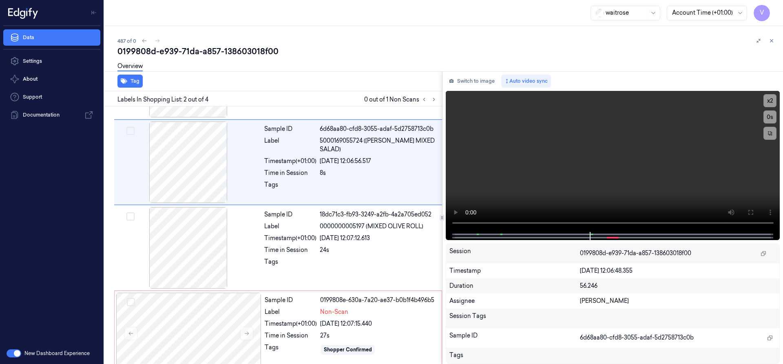
scroll to position [85, 0]
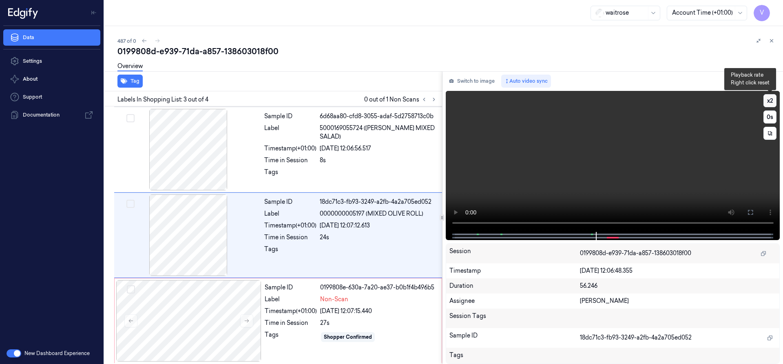
click at [771, 97] on button "x 2" at bounding box center [769, 100] width 13 height 13
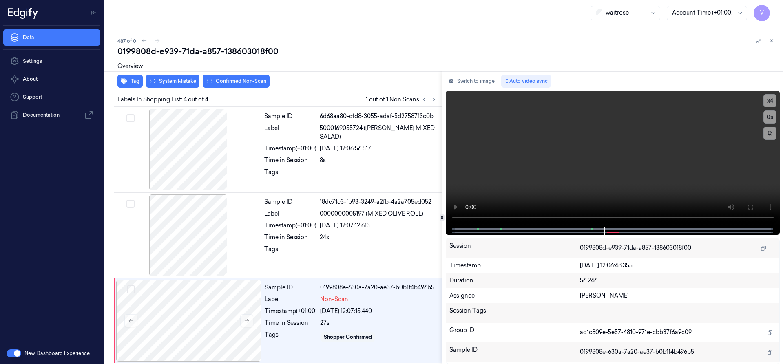
scroll to position [87, 0]
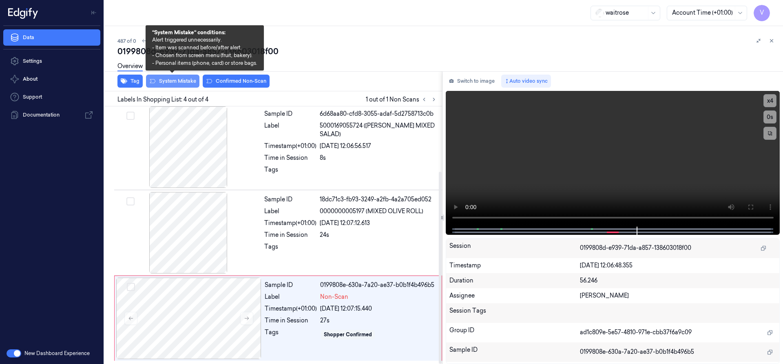
click at [174, 83] on button "System Mistake" at bounding box center [172, 81] width 53 height 13
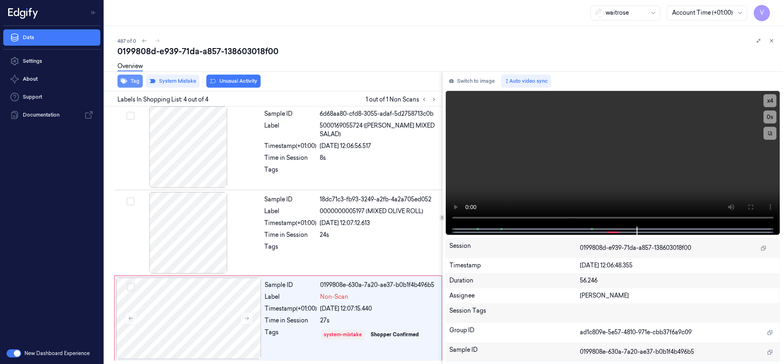
click at [132, 81] on button "Tag" at bounding box center [129, 81] width 25 height 13
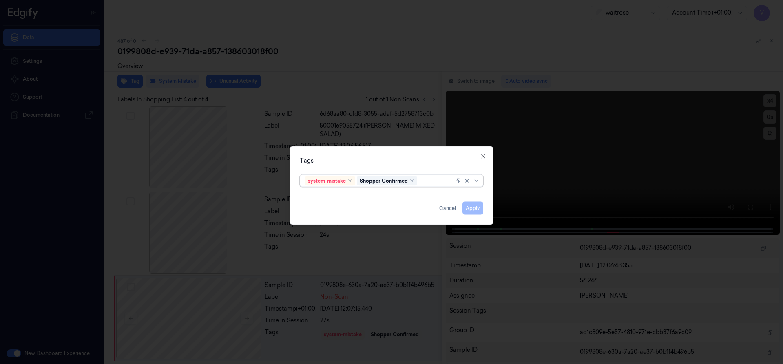
click at [429, 182] on div at bounding box center [436, 181] width 35 height 9
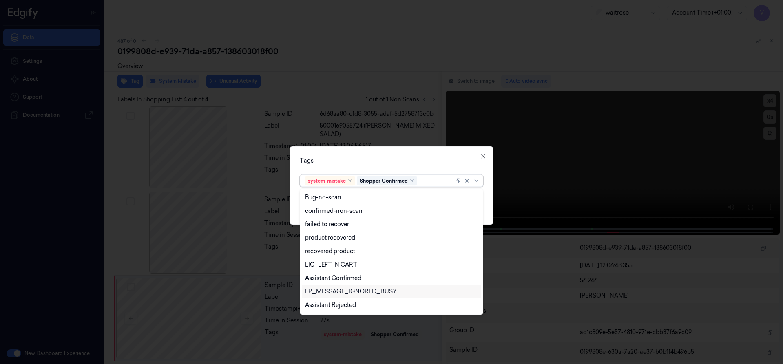
scroll to position [120, 0]
click at [338, 280] on div "Unusual-Activity" at bounding box center [327, 279] width 45 height 9
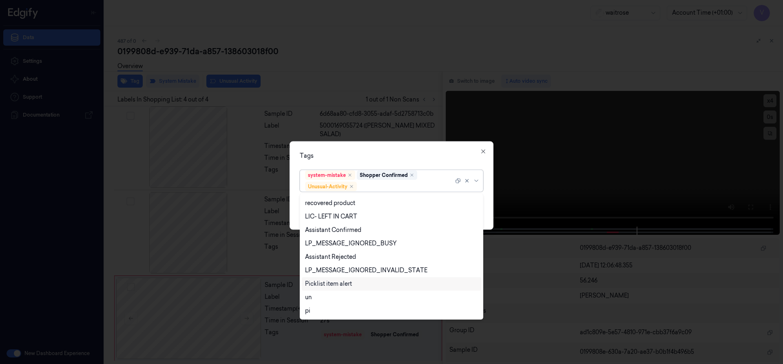
click at [336, 286] on div "Picklist item alert" at bounding box center [328, 284] width 47 height 9
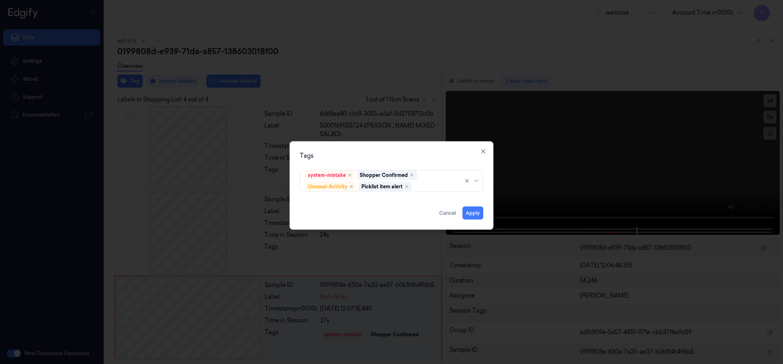
click at [422, 146] on div "Tags system-mistake Shopper Confirmed Unusual-Activity Picklist item alert Appl…" at bounding box center [391, 185] width 204 height 88
click at [472, 216] on button "Apply" at bounding box center [472, 212] width 21 height 13
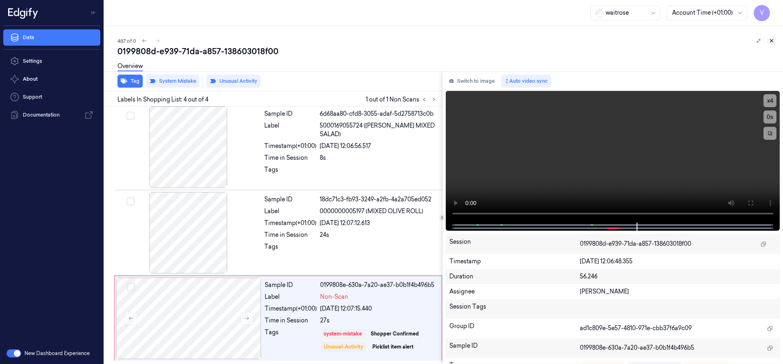
click at [771, 40] on icon at bounding box center [771, 41] width 6 height 6
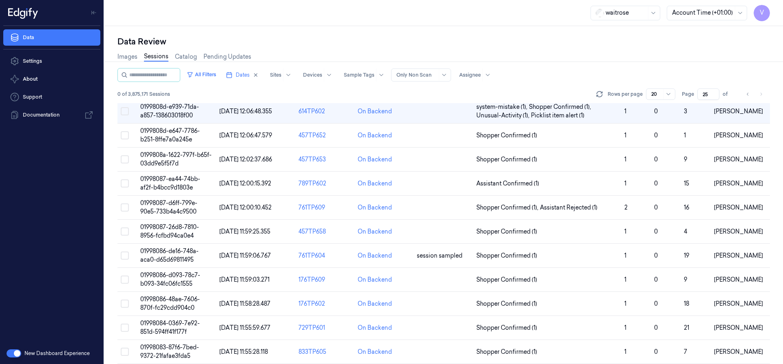
scroll to position [102, 0]
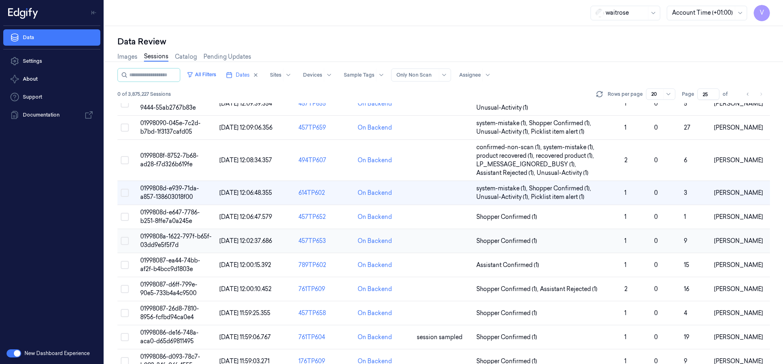
click at [177, 237] on span "0199808a-1622-797f-b65f-03dd9e5f5f7d" at bounding box center [175, 241] width 71 height 16
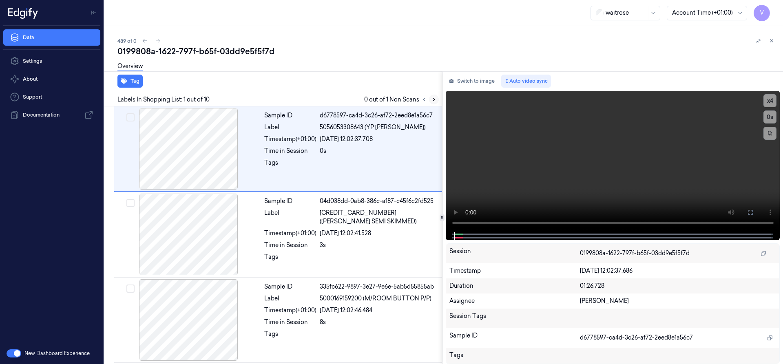
click at [434, 100] on icon at bounding box center [434, 100] width 6 height 6
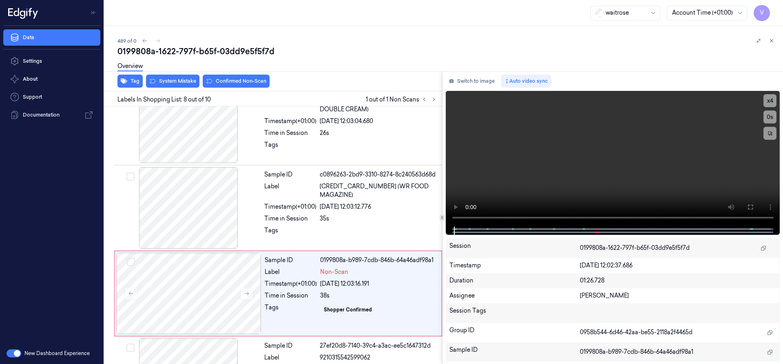
scroll to position [513, 0]
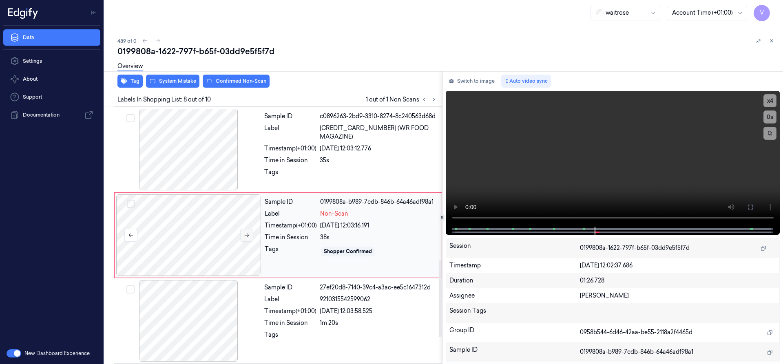
click at [245, 236] on icon at bounding box center [247, 235] width 6 height 6
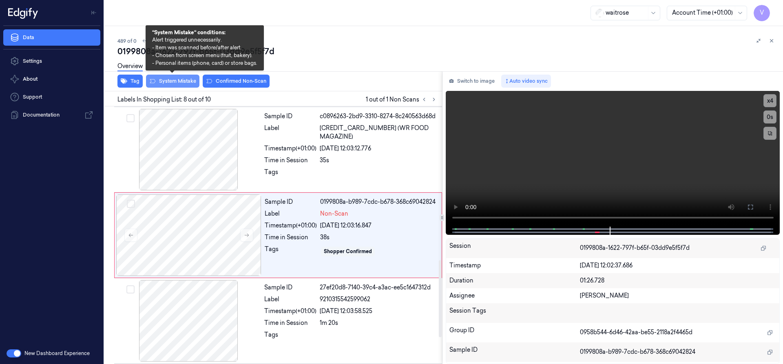
click at [178, 82] on button "System Mistake" at bounding box center [172, 81] width 53 height 13
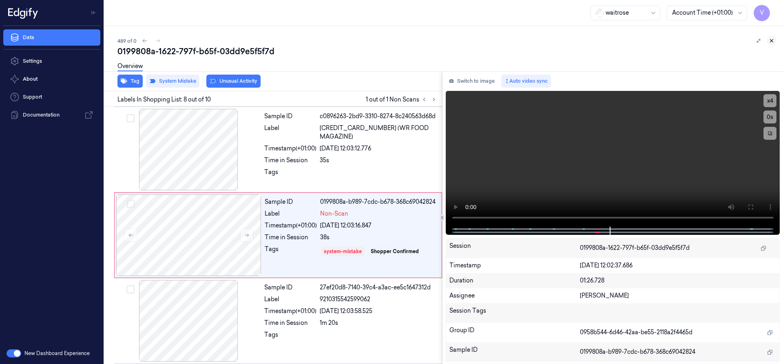
click at [769, 38] on icon at bounding box center [771, 41] width 6 height 6
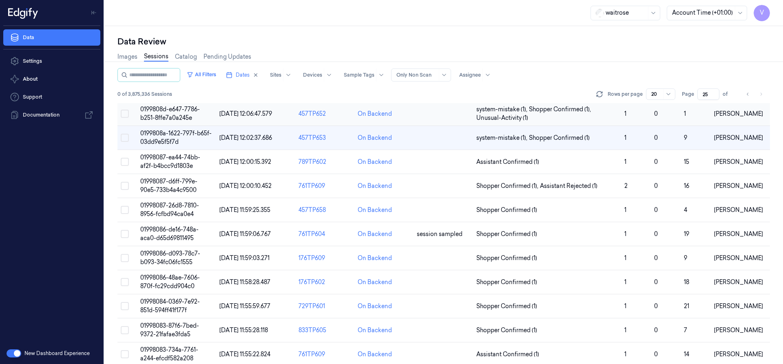
scroll to position [190, 0]
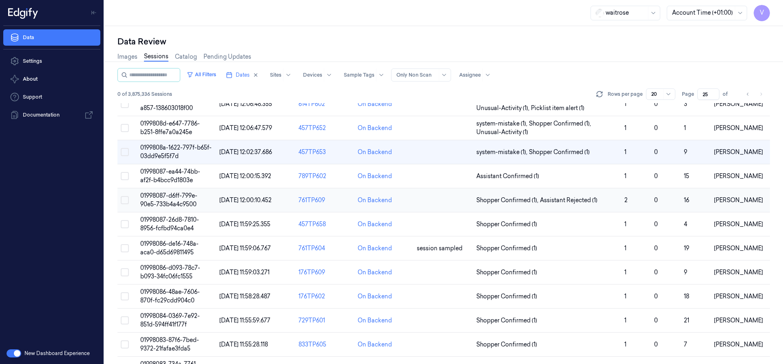
click at [172, 201] on span "01998087-d6ff-799e-90e5-733b4a4c9500" at bounding box center [168, 200] width 57 height 16
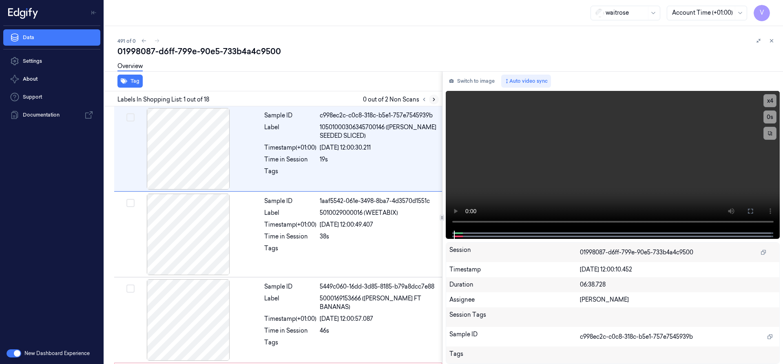
click at [433, 100] on icon at bounding box center [434, 100] width 6 height 6
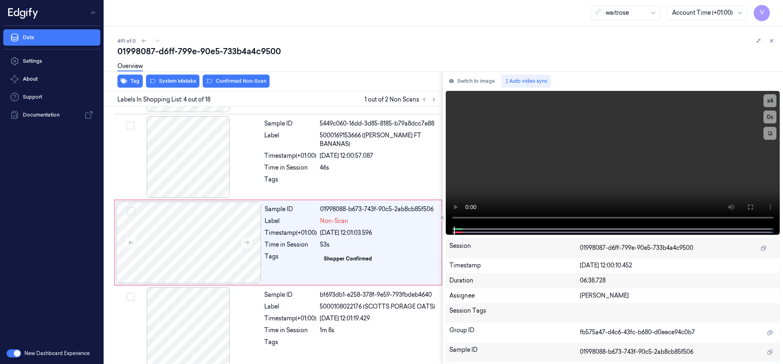
scroll to position [170, 0]
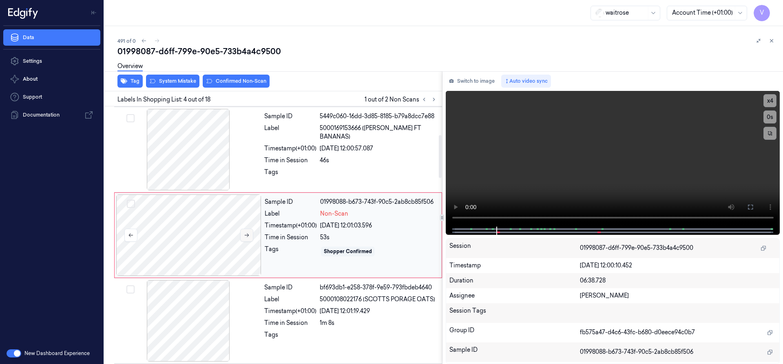
click at [244, 234] on icon at bounding box center [247, 235] width 6 height 6
click at [226, 212] on div at bounding box center [188, 235] width 145 height 82
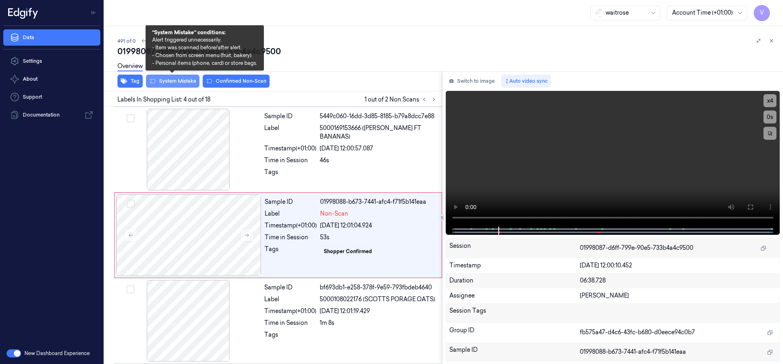
click at [185, 79] on button "System Mistake" at bounding box center [172, 81] width 53 height 13
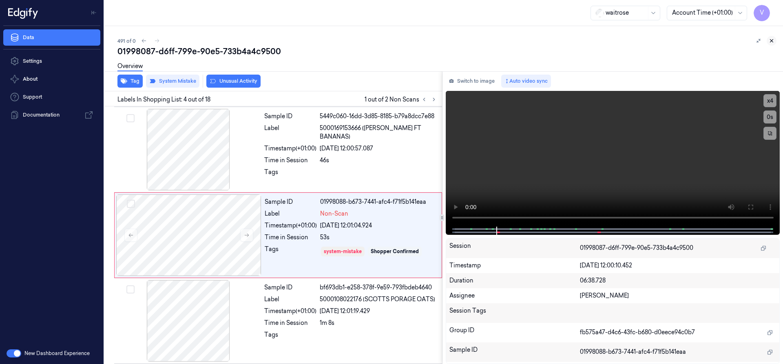
click at [773, 40] on icon at bounding box center [771, 41] width 6 height 6
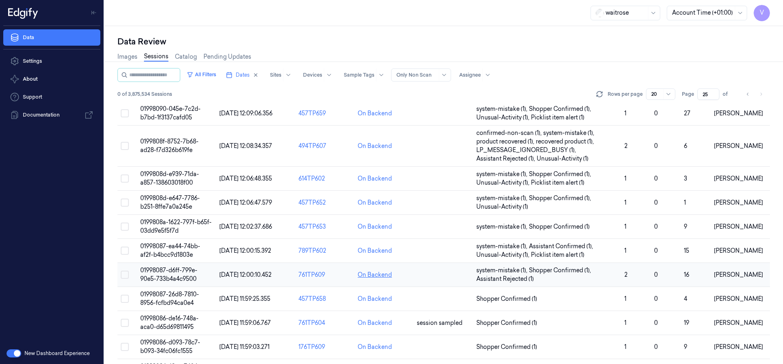
scroll to position [157, 0]
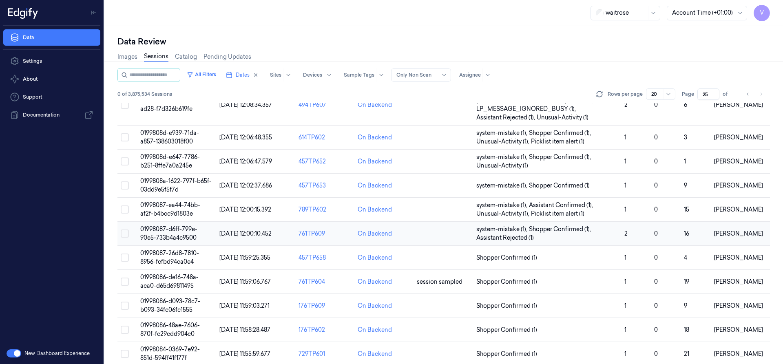
click at [172, 233] on td "01998087-d6ff-799e-90e5-733b4a4c9500" at bounding box center [176, 234] width 79 height 24
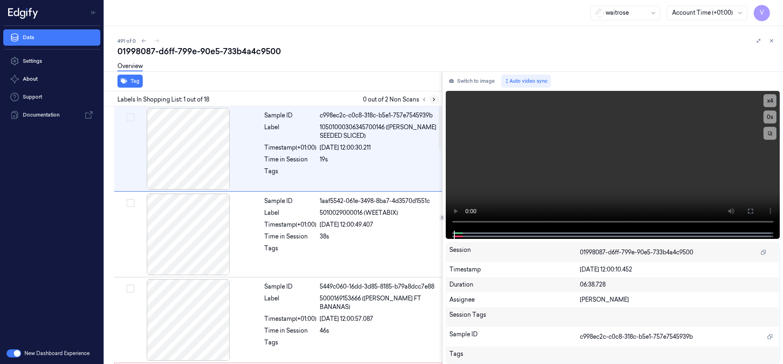
click at [433, 100] on icon at bounding box center [434, 100] width 6 height 6
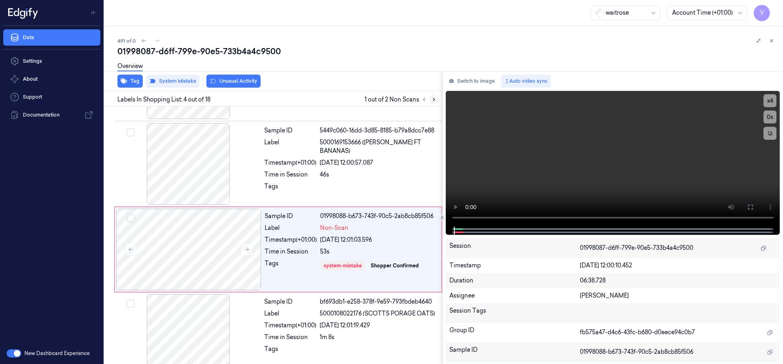
scroll to position [170, 0]
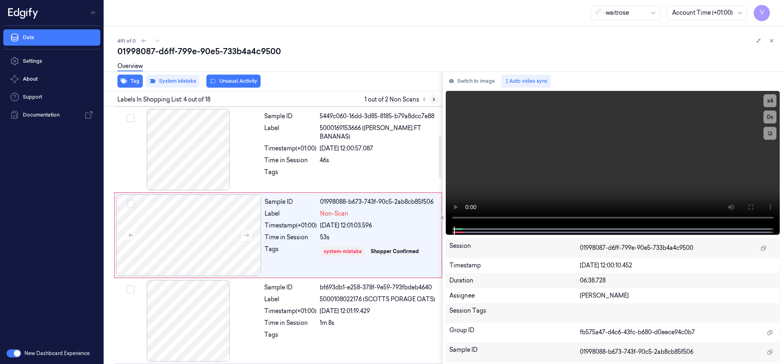
click at [432, 97] on icon at bounding box center [434, 100] width 6 height 6
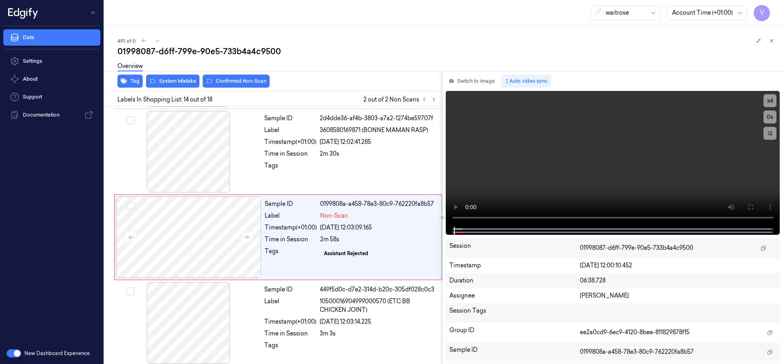
scroll to position [1027, 0]
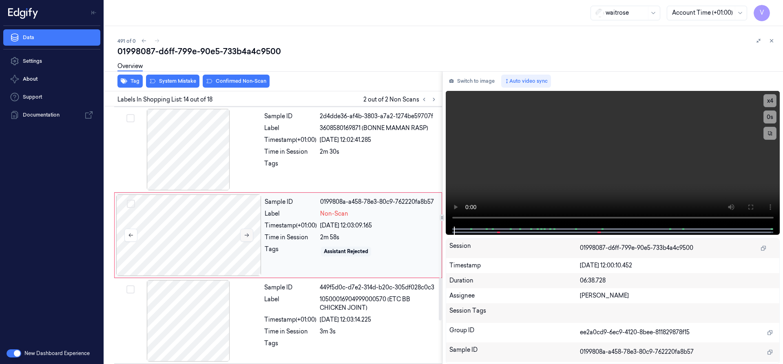
click at [248, 234] on icon at bounding box center [247, 236] width 4 height 4
click at [246, 234] on icon at bounding box center [247, 235] width 6 height 6
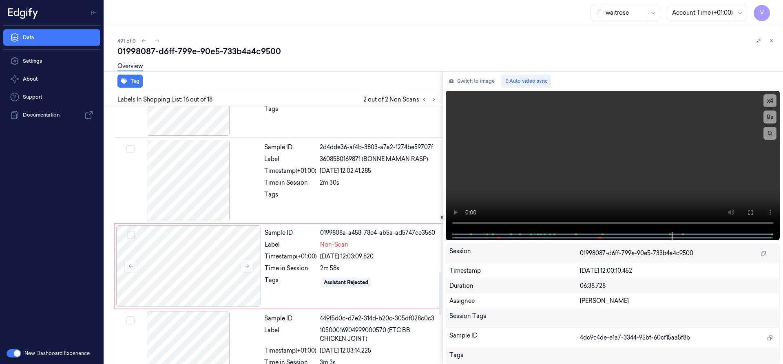
scroll to position [994, 0]
click at [234, 246] on div at bounding box center [188, 268] width 145 height 82
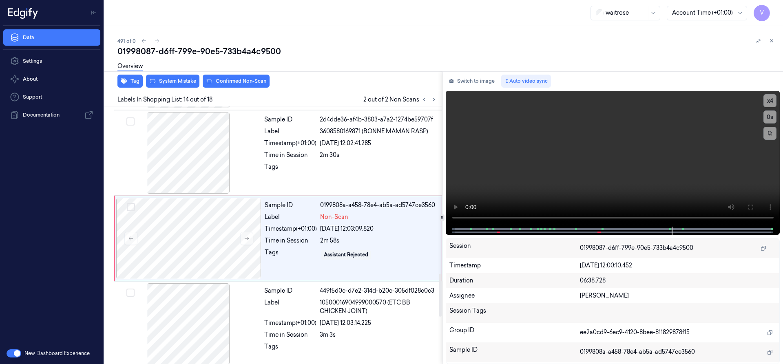
scroll to position [1027, 0]
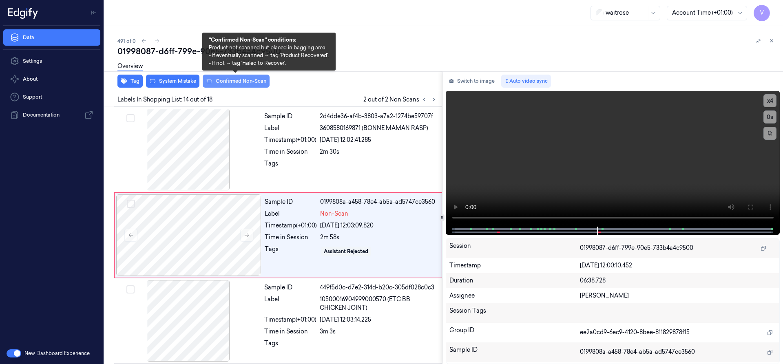
click at [252, 79] on button "Confirmed Non-Scan" at bounding box center [236, 81] width 67 height 13
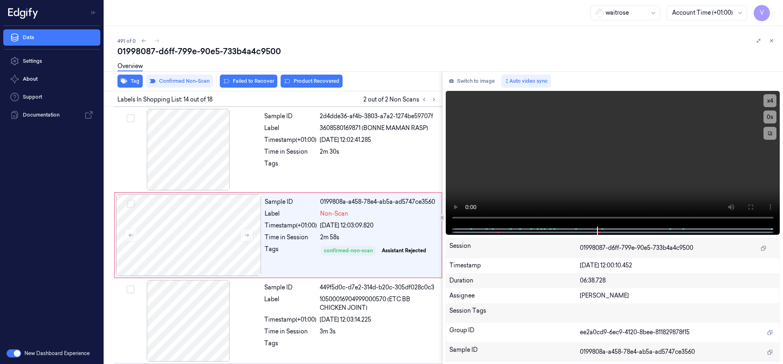
click at [313, 75] on div "Overview" at bounding box center [446, 67] width 659 height 21
click at [313, 82] on button "Product Recovered" at bounding box center [311, 81] width 62 height 13
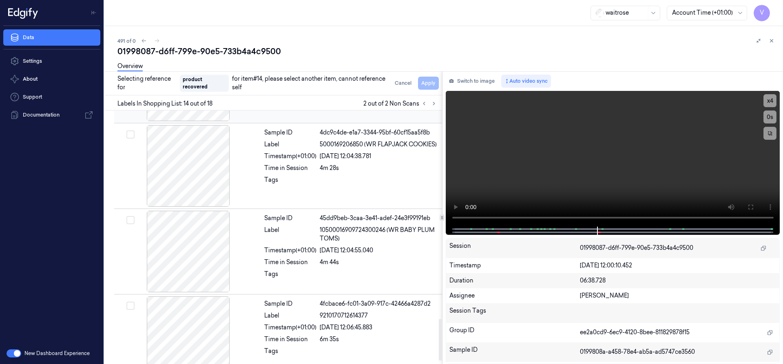
drag, startPoint x: 244, startPoint y: 165, endPoint x: 364, endPoint y: 147, distance: 121.2
click at [246, 165] on div at bounding box center [188, 166] width 145 height 82
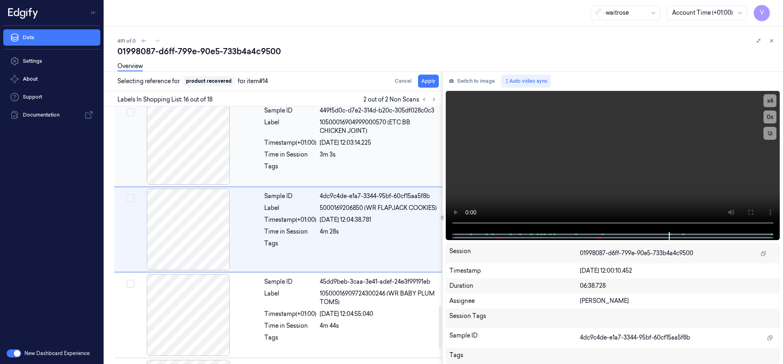
scroll to position [1198, 0]
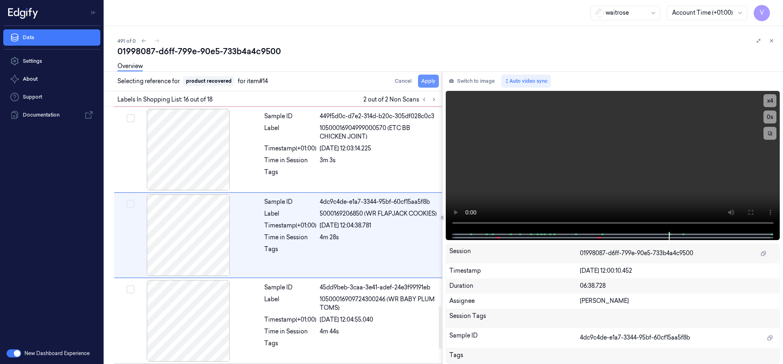
click at [428, 78] on button "Apply" at bounding box center [428, 81] width 21 height 13
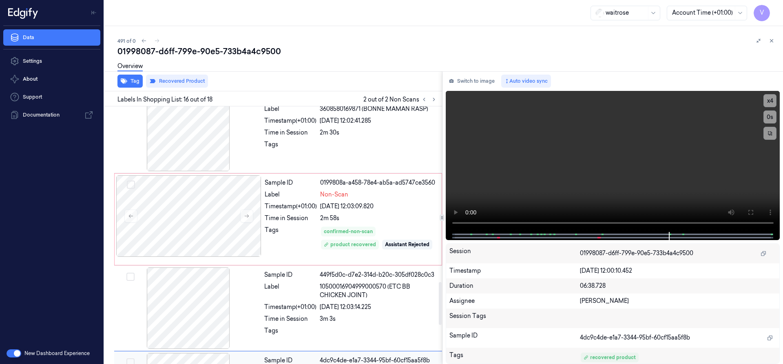
scroll to position [1041, 0]
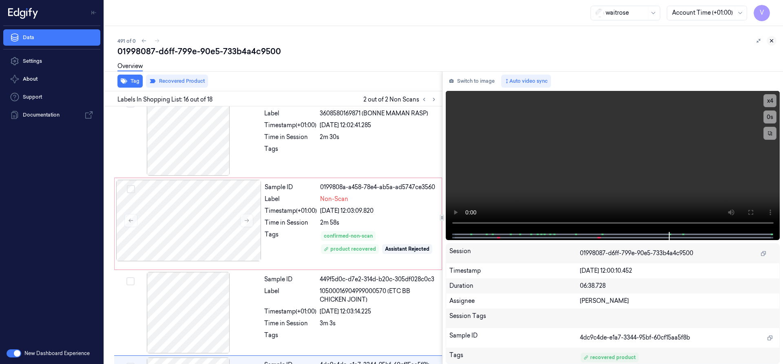
click at [768, 40] on icon at bounding box center [771, 41] width 6 height 6
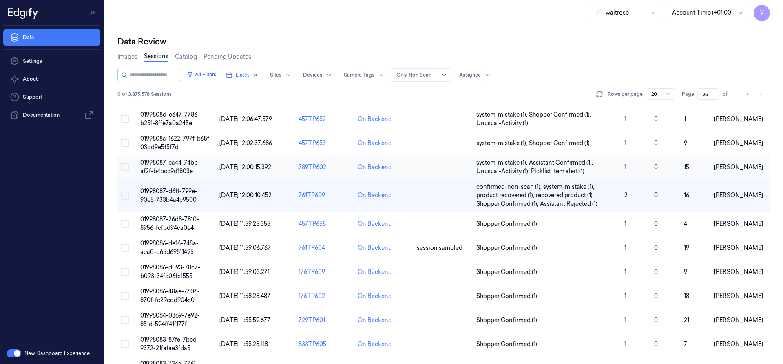
scroll to position [270, 0]
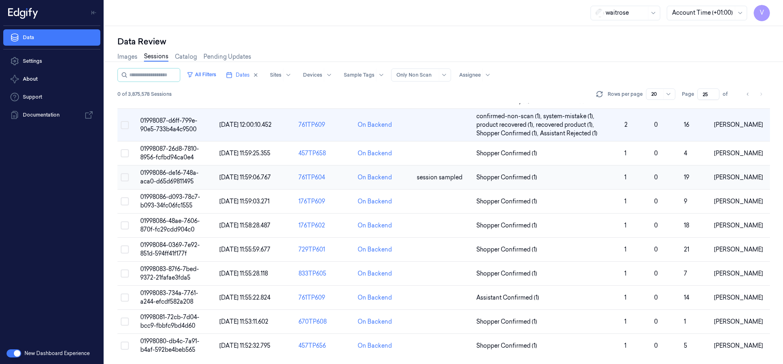
click at [183, 176] on span "01998086-de16-748a-aca0-d65d69811495" at bounding box center [169, 177] width 58 height 16
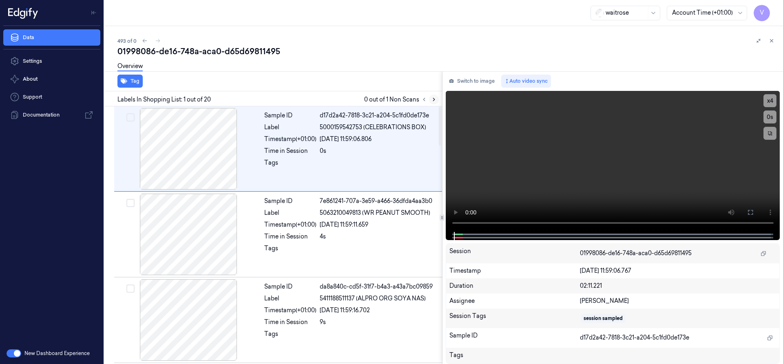
drag, startPoint x: 437, startPoint y: 98, endPoint x: 433, endPoint y: 99, distance: 4.6
click at [436, 99] on button at bounding box center [434, 100] width 10 height 10
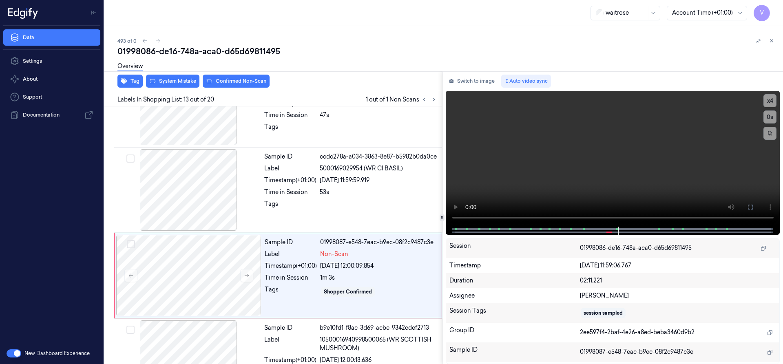
scroll to position [941, 0]
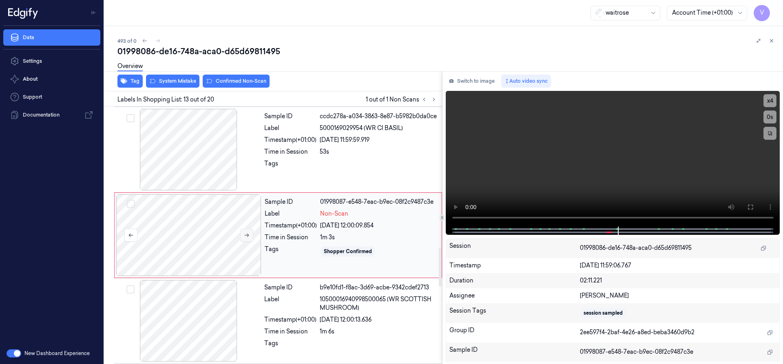
click at [247, 234] on icon at bounding box center [247, 235] width 6 height 6
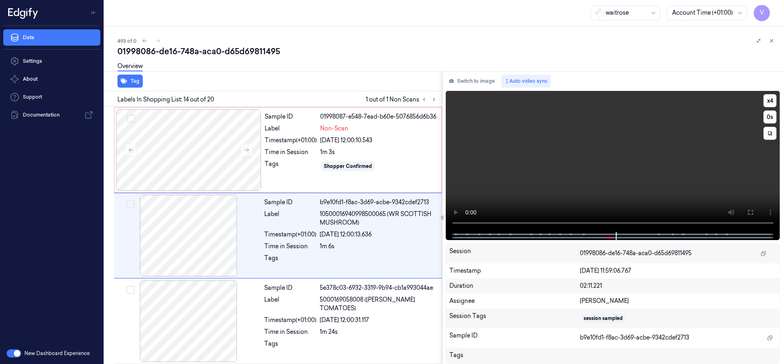
scroll to position [1027, 0]
click at [182, 152] on div at bounding box center [188, 150] width 145 height 82
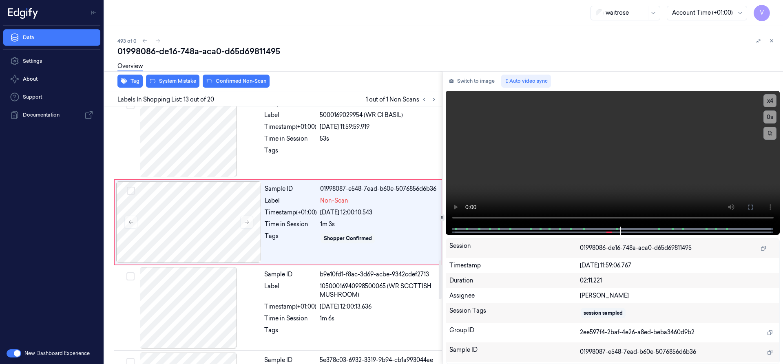
scroll to position [941, 0]
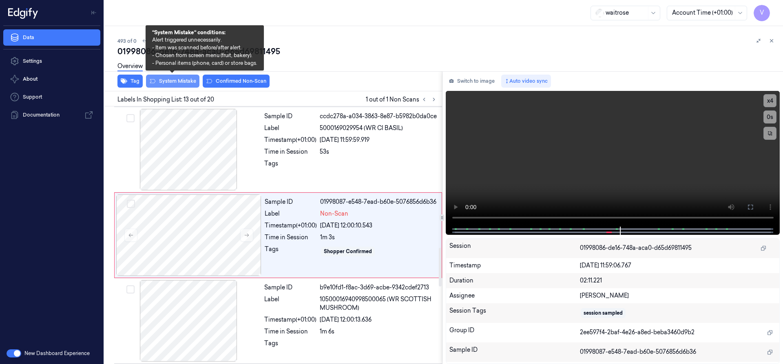
click at [175, 81] on button "System Mistake" at bounding box center [172, 81] width 53 height 13
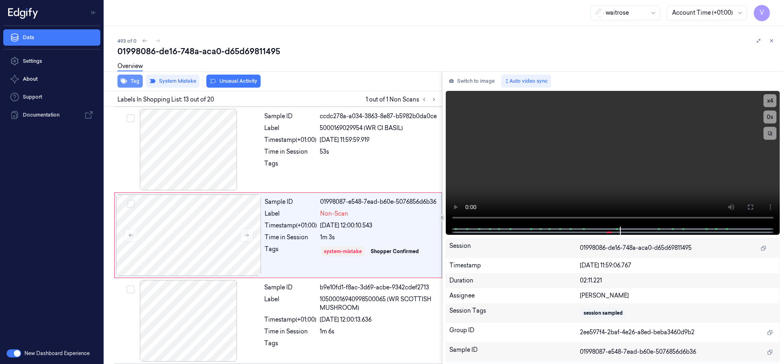
click at [133, 82] on button "Tag" at bounding box center [129, 81] width 25 height 13
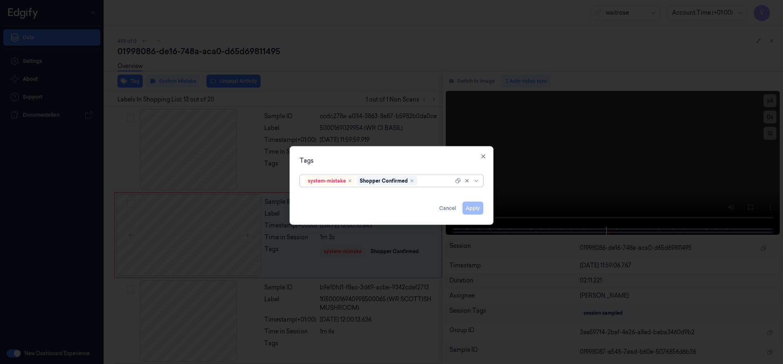
click at [431, 180] on div at bounding box center [436, 181] width 35 height 9
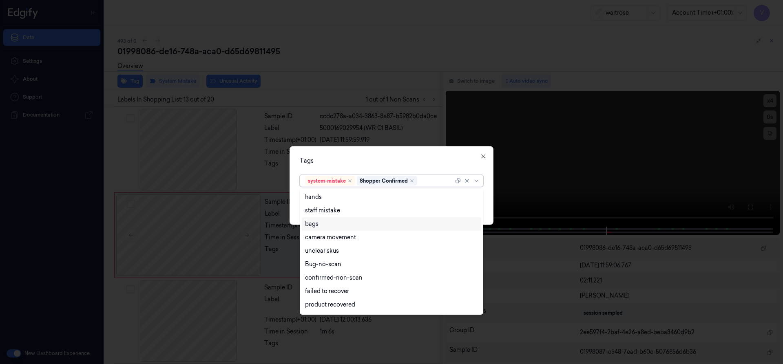
click at [322, 225] on div "bags" at bounding box center [391, 224] width 173 height 9
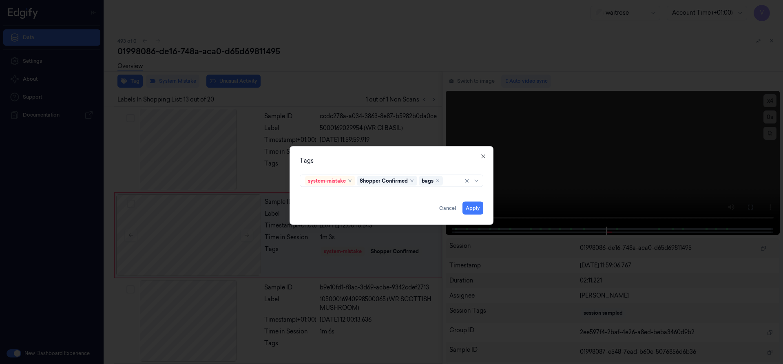
drag, startPoint x: 375, startPoint y: 163, endPoint x: 479, endPoint y: 191, distance: 107.8
click at [385, 165] on div "Tags system-mistake Shopper Confirmed bags Apply Cancel Close" at bounding box center [391, 185] width 204 height 79
click at [467, 208] on button "Apply" at bounding box center [472, 207] width 21 height 13
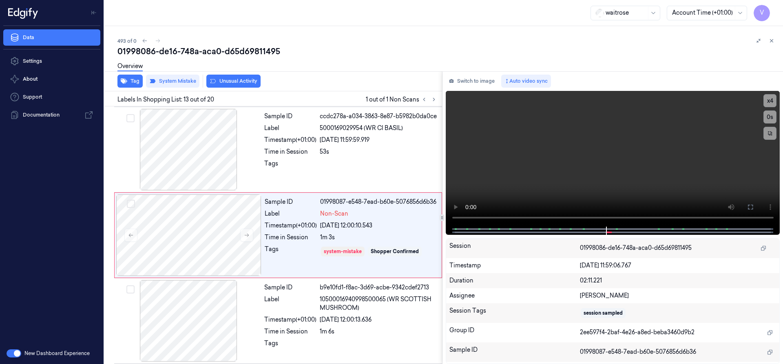
scroll to position [944, 0]
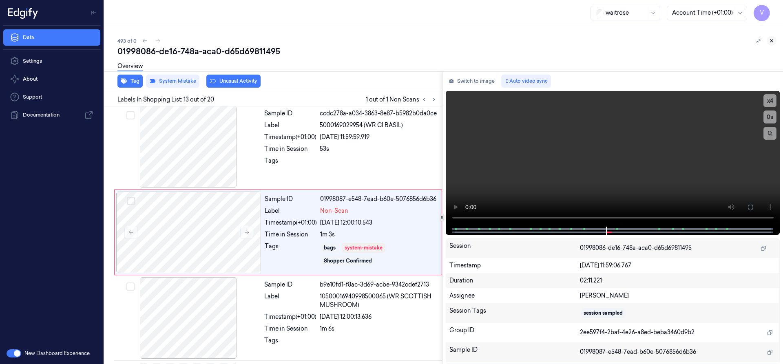
click at [773, 41] on icon at bounding box center [771, 41] width 6 height 6
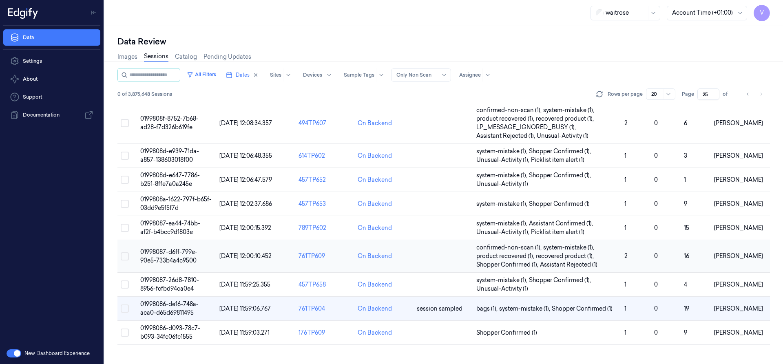
scroll to position [214, 0]
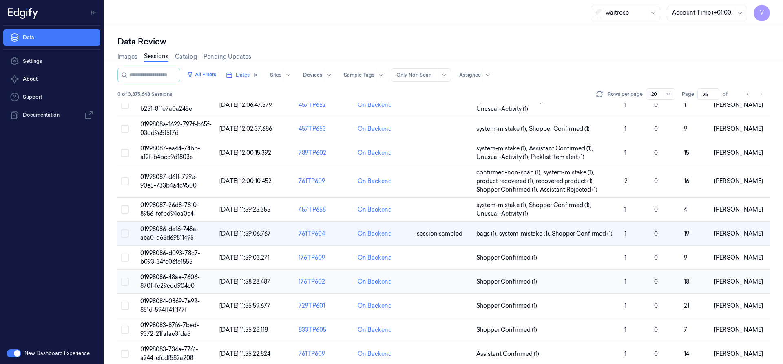
click at [176, 274] on span "01998086-48ae-7606-870f-fc29cdd904c0" at bounding box center [170, 282] width 60 height 16
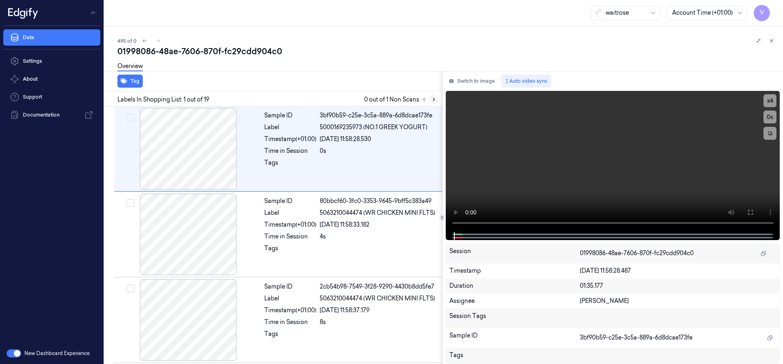
click at [437, 99] on button at bounding box center [434, 100] width 10 height 10
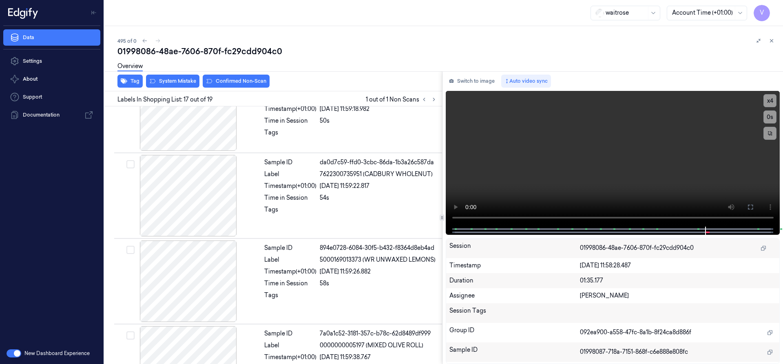
scroll to position [1283, 0]
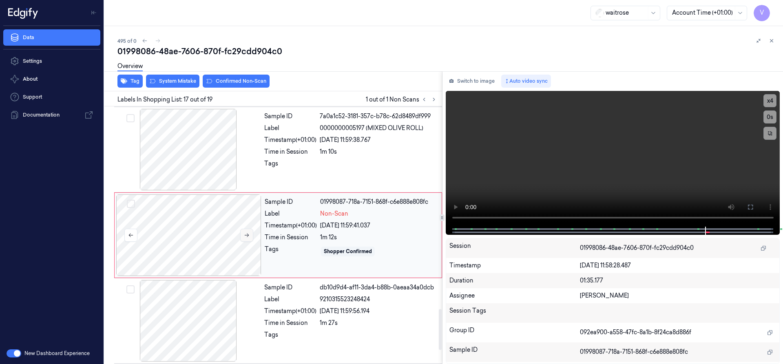
click at [247, 236] on icon at bounding box center [247, 235] width 6 height 6
click at [247, 235] on icon at bounding box center [247, 235] width 6 height 6
click at [247, 234] on icon at bounding box center [247, 235] width 6 height 6
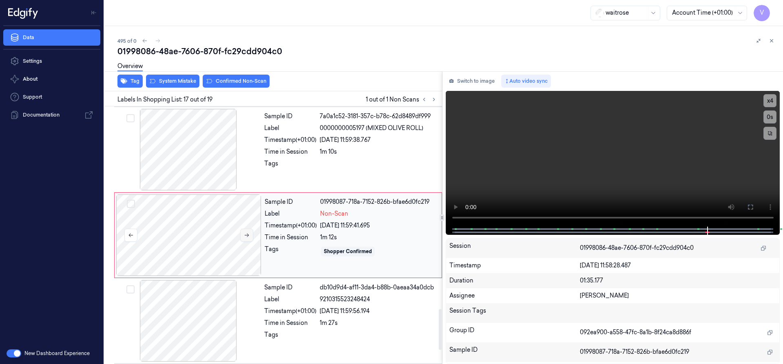
click at [247, 234] on icon at bounding box center [247, 235] width 6 height 6
click at [247, 236] on icon at bounding box center [247, 235] width 6 height 6
click at [245, 236] on icon at bounding box center [247, 235] width 6 height 6
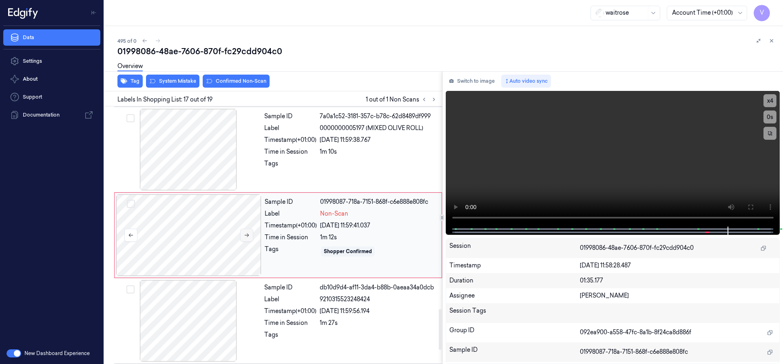
click at [247, 236] on icon at bounding box center [247, 235] width 6 height 6
click at [191, 232] on div at bounding box center [188, 235] width 145 height 82
click at [248, 235] on icon at bounding box center [247, 236] width 4 height 4
click at [247, 235] on icon at bounding box center [247, 235] width 6 height 6
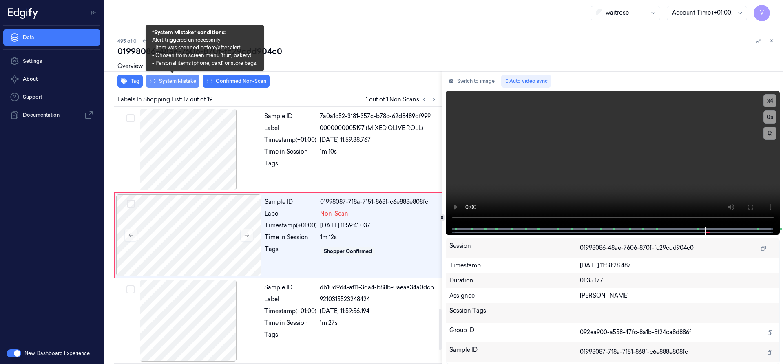
click at [185, 81] on button "System Mistake" at bounding box center [172, 81] width 53 height 13
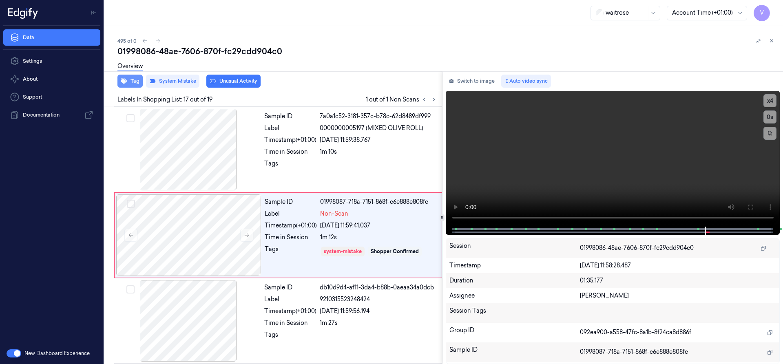
click at [135, 79] on button "Tag" at bounding box center [129, 81] width 25 height 13
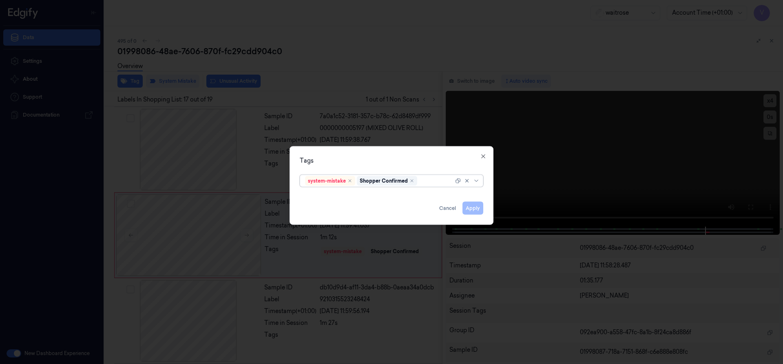
click at [439, 181] on div at bounding box center [436, 181] width 35 height 9
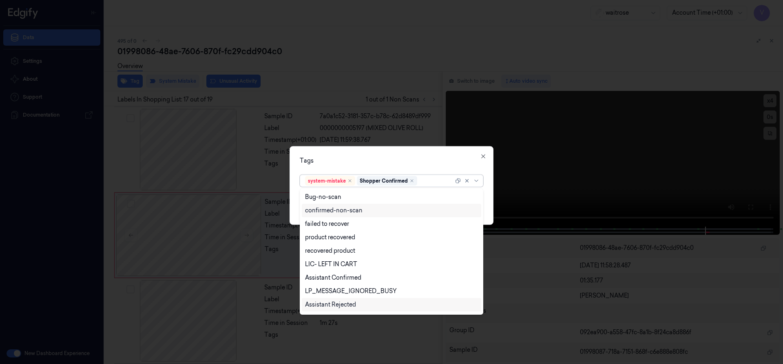
scroll to position [120, 0]
click at [339, 275] on div "Unusual-Activity" at bounding box center [327, 279] width 45 height 9
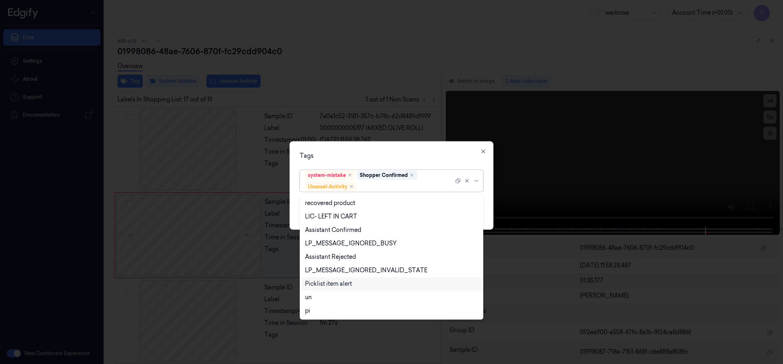
click at [338, 280] on div "Picklist item alert" at bounding box center [328, 284] width 47 height 9
click at [409, 153] on div "Tags" at bounding box center [391, 155] width 183 height 9
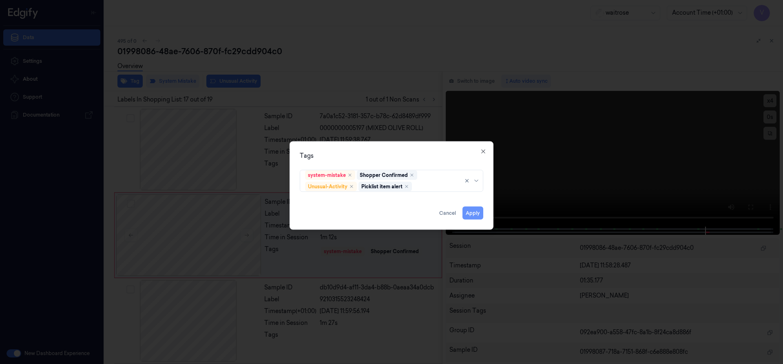
click at [474, 214] on button "Apply" at bounding box center [472, 212] width 21 height 13
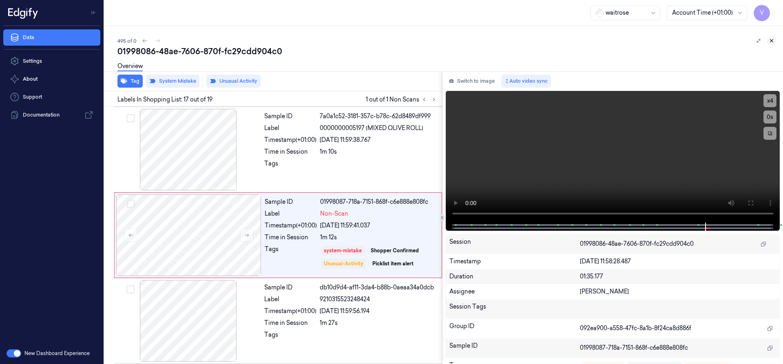
click at [770, 41] on icon at bounding box center [771, 41] width 6 height 6
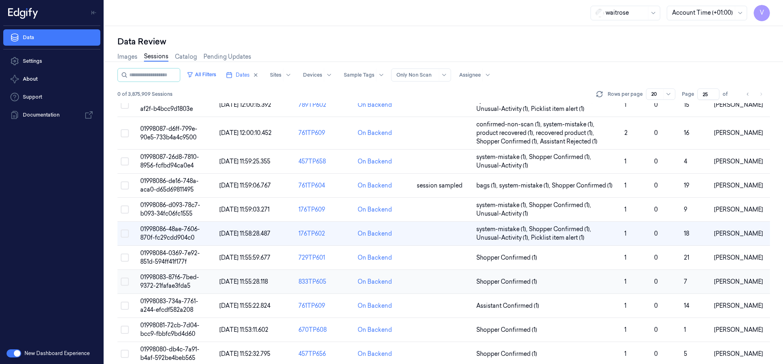
scroll to position [270, 0]
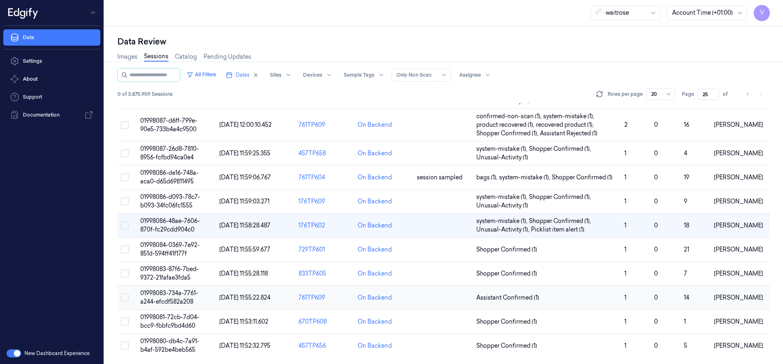
click at [179, 292] on span "01998083-734a-7761-a244-efcdf582a208" at bounding box center [169, 297] width 58 height 16
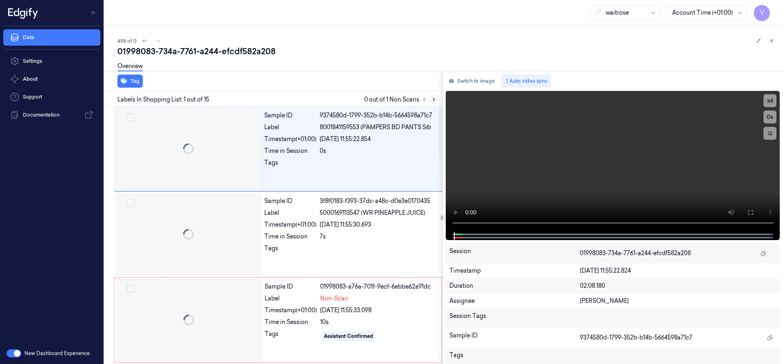
click at [438, 101] on button at bounding box center [434, 100] width 10 height 10
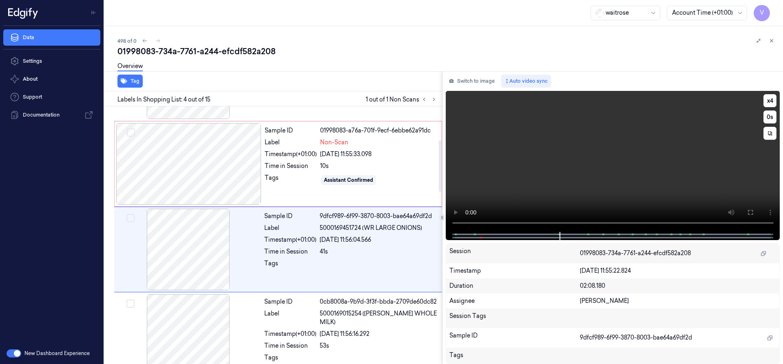
scroll to position [170, 0]
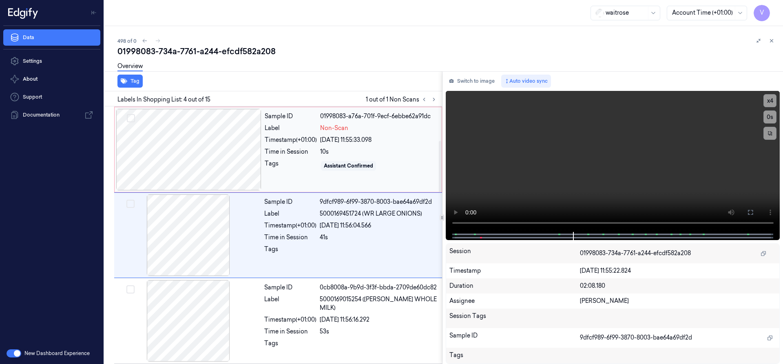
click at [258, 138] on div at bounding box center [188, 150] width 145 height 82
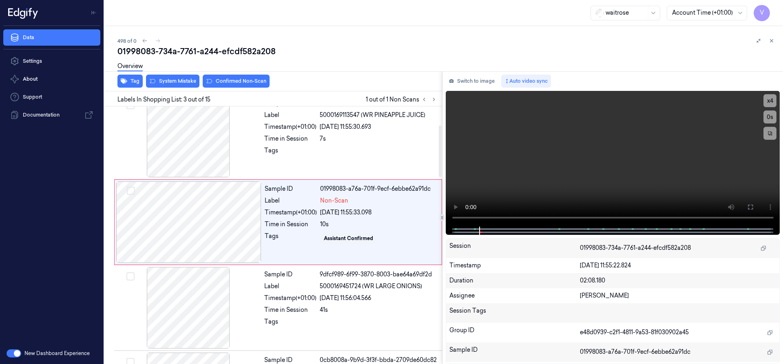
scroll to position [85, 0]
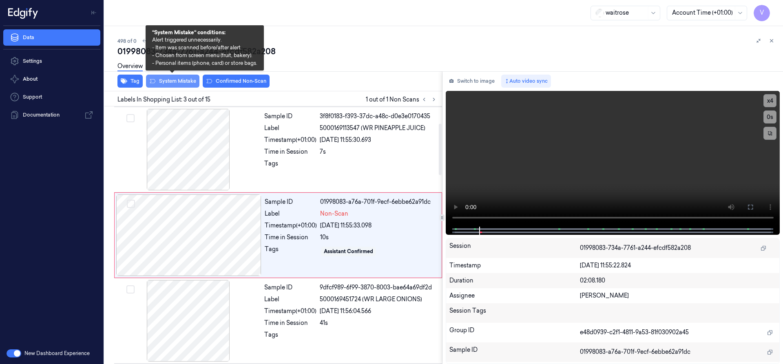
click at [188, 79] on button "System Mistake" at bounding box center [172, 81] width 53 height 13
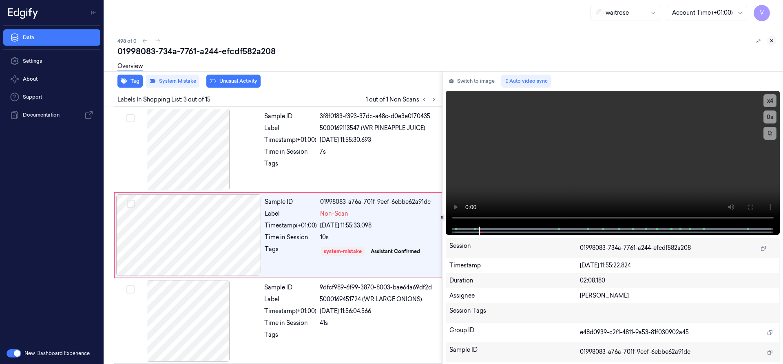
click at [771, 41] on icon at bounding box center [771, 41] width 6 height 6
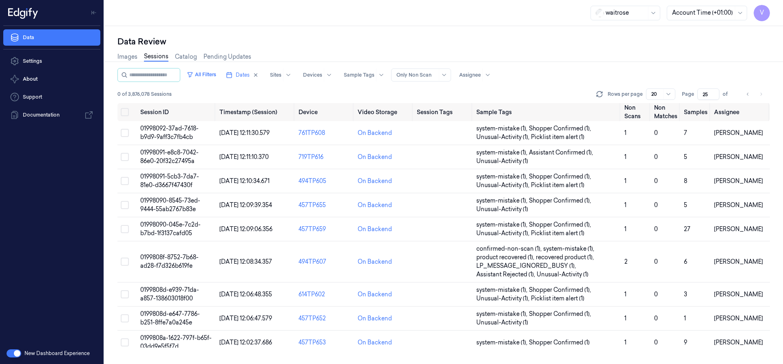
scroll to position [270, 0]
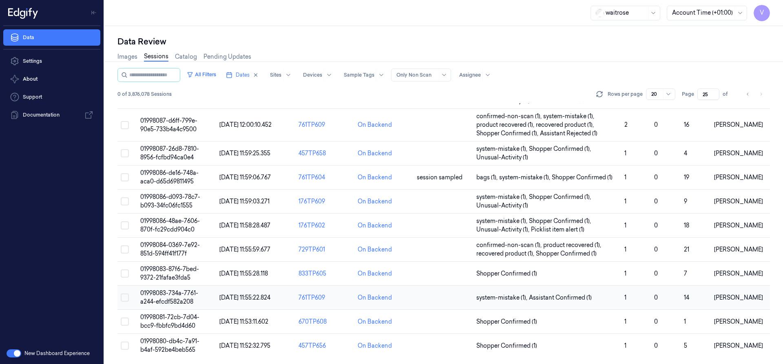
click at [181, 293] on span "01998083-734a-7761-a244-efcdf582a208" at bounding box center [169, 297] width 58 height 16
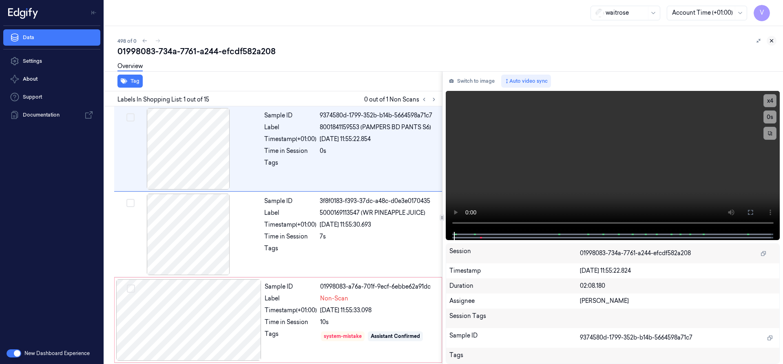
click at [769, 40] on icon at bounding box center [771, 41] width 6 height 6
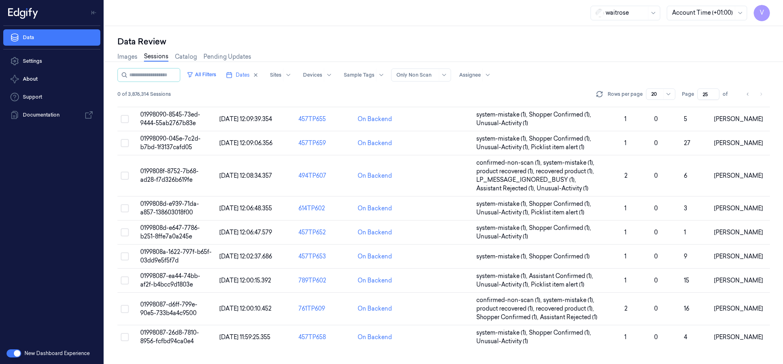
scroll to position [270, 0]
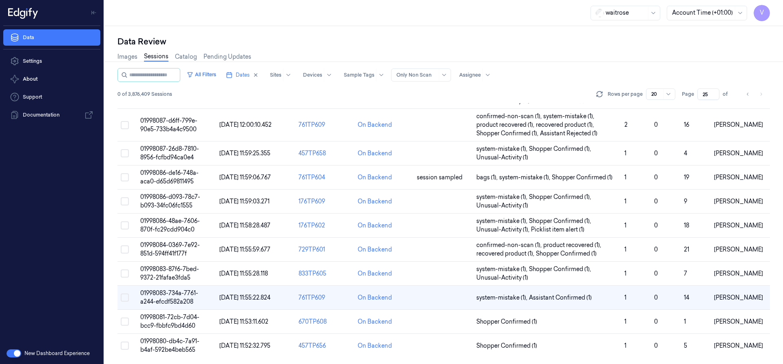
drag, startPoint x: 165, startPoint y: 291, endPoint x: 178, endPoint y: 285, distance: 14.2
click at [165, 291] on span "01998083-734a-7761-a244-efcdf582a208" at bounding box center [169, 297] width 58 height 16
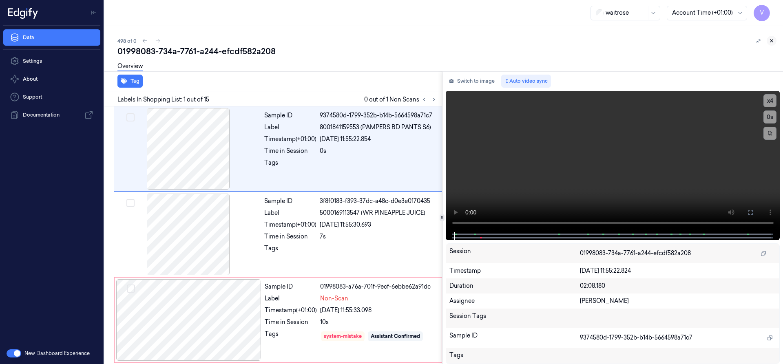
click at [769, 39] on icon at bounding box center [771, 41] width 6 height 6
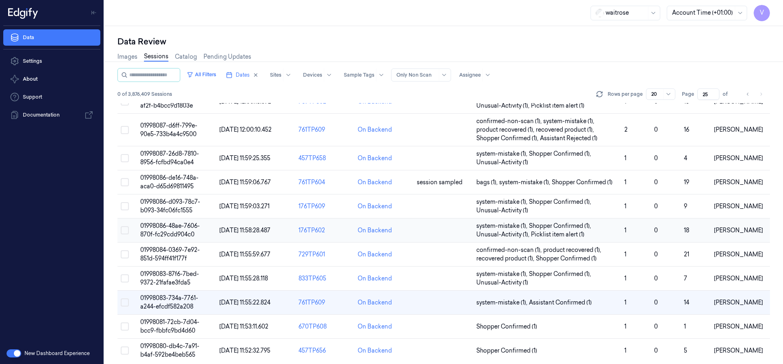
scroll to position [270, 0]
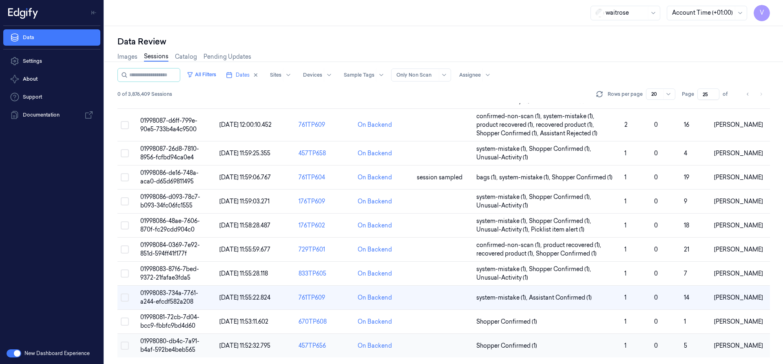
click at [173, 345] on td "01998080-db4c-7a91-b4af-592be4beb565" at bounding box center [176, 346] width 79 height 24
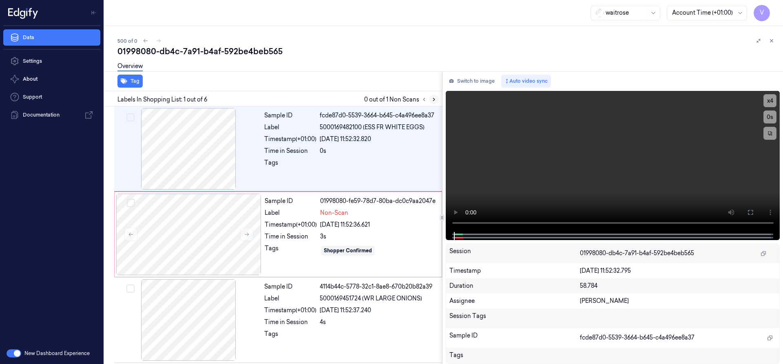
click at [435, 99] on icon at bounding box center [434, 100] width 6 height 6
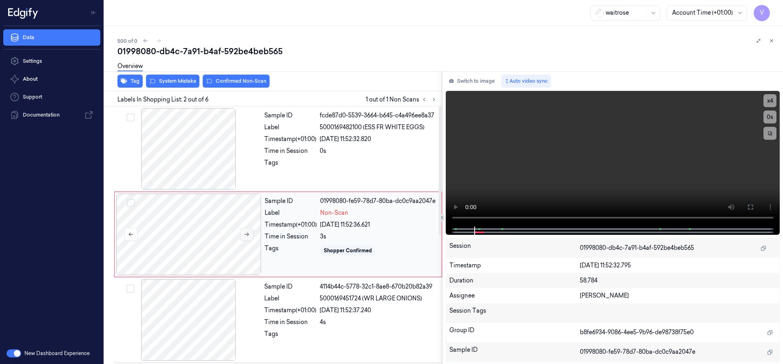
click at [247, 235] on icon at bounding box center [247, 235] width 6 height 6
click at [248, 234] on icon at bounding box center [247, 235] width 6 height 6
click at [247, 234] on icon at bounding box center [247, 233] width 6 height 6
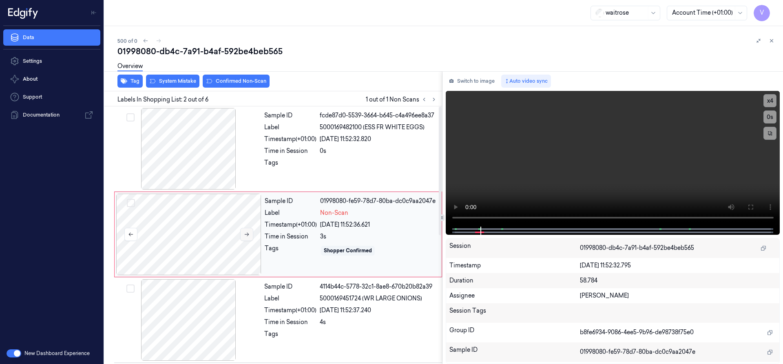
click at [247, 234] on icon at bounding box center [247, 235] width 6 height 6
click at [219, 219] on div at bounding box center [188, 235] width 145 height 82
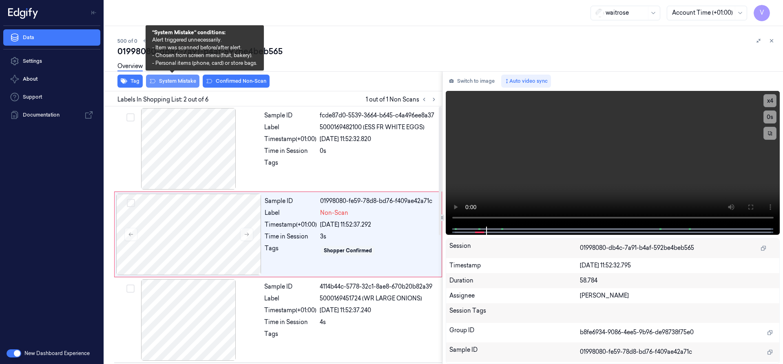
click at [185, 85] on button "System Mistake" at bounding box center [172, 81] width 53 height 13
click at [188, 84] on button "System Mistake" at bounding box center [172, 81] width 53 height 13
click at [177, 79] on button "System Mistake" at bounding box center [172, 81] width 53 height 13
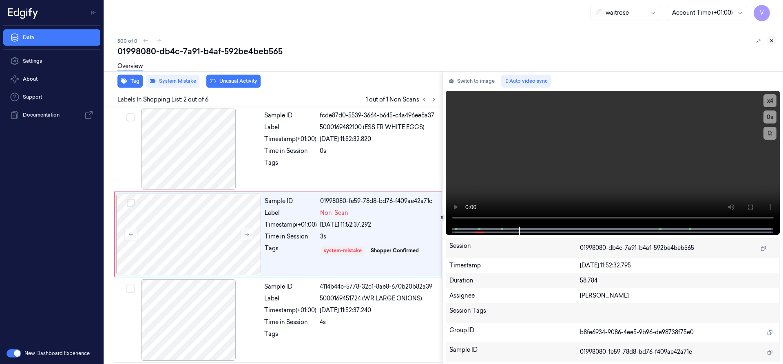
click at [774, 40] on icon at bounding box center [771, 41] width 6 height 6
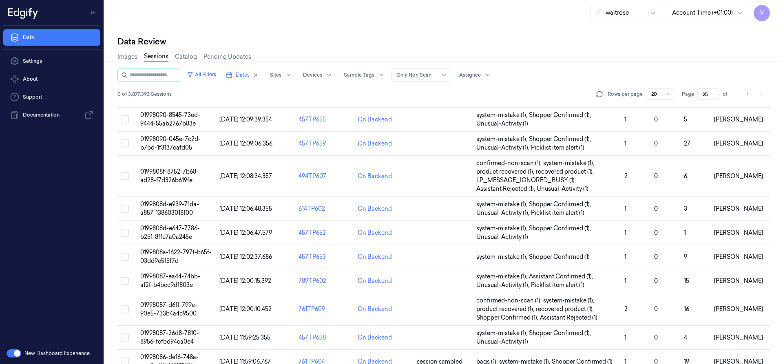
scroll to position [270, 0]
